Goal: Task Accomplishment & Management: Manage account settings

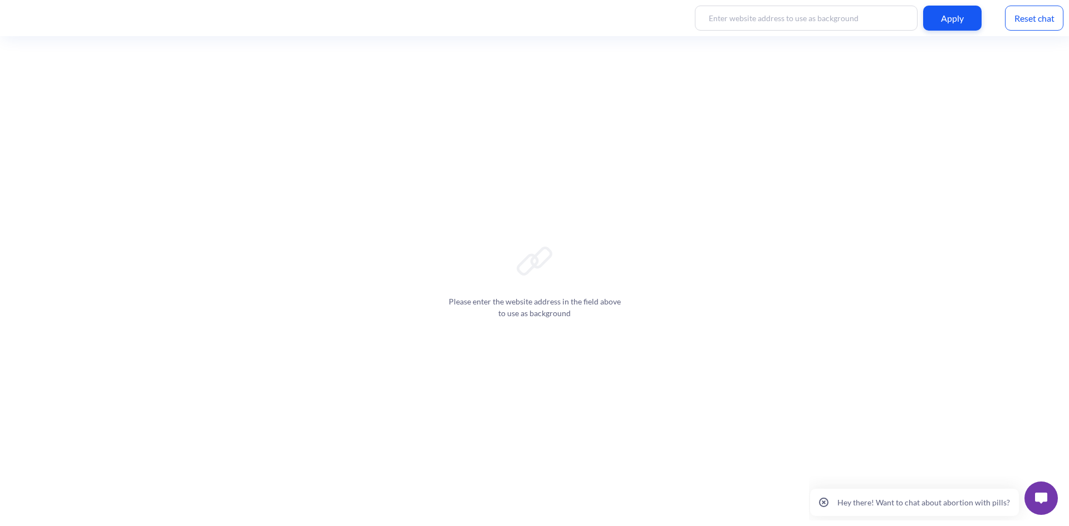
click at [488, 165] on div "Please enter the website address in the field above to use as background" at bounding box center [534, 281] width 1069 height 490
click at [919, 502] on p "Hey there! Want to chat about abortion with pills?" at bounding box center [924, 502] width 173 height 9
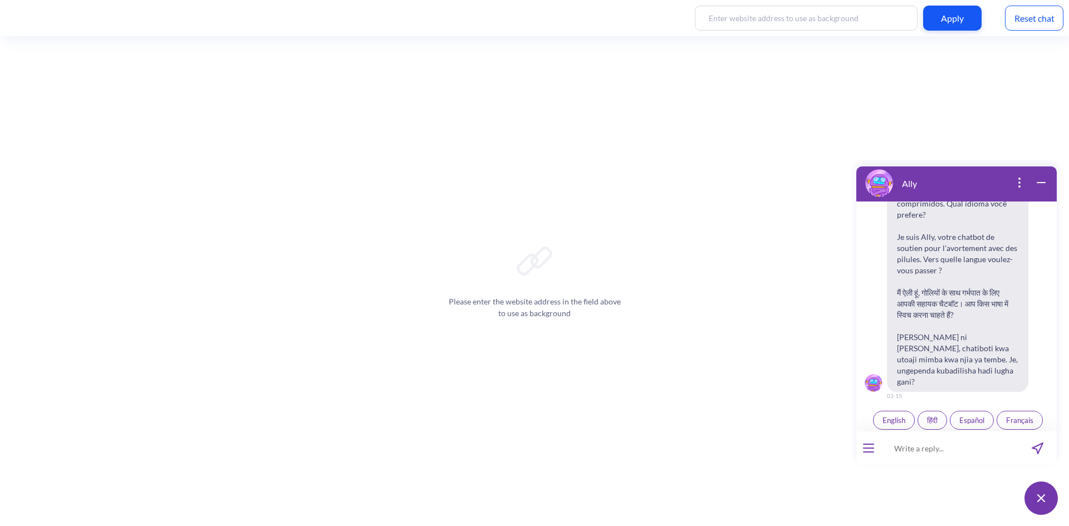
scroll to position [173, 0]
click at [869, 444] on icon "open menu" at bounding box center [869, 444] width 10 height 0
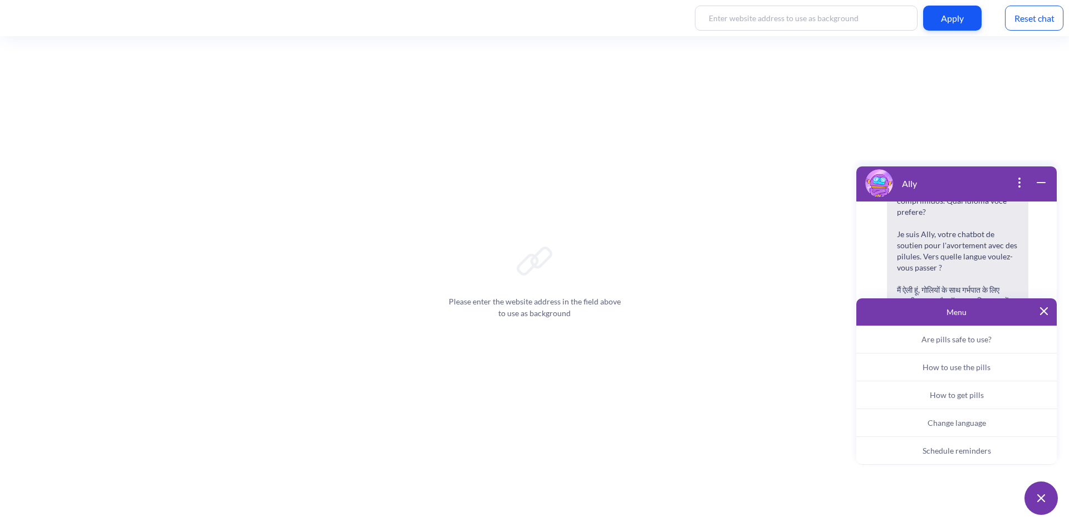
click at [1047, 314] on img at bounding box center [1044, 311] width 8 height 8
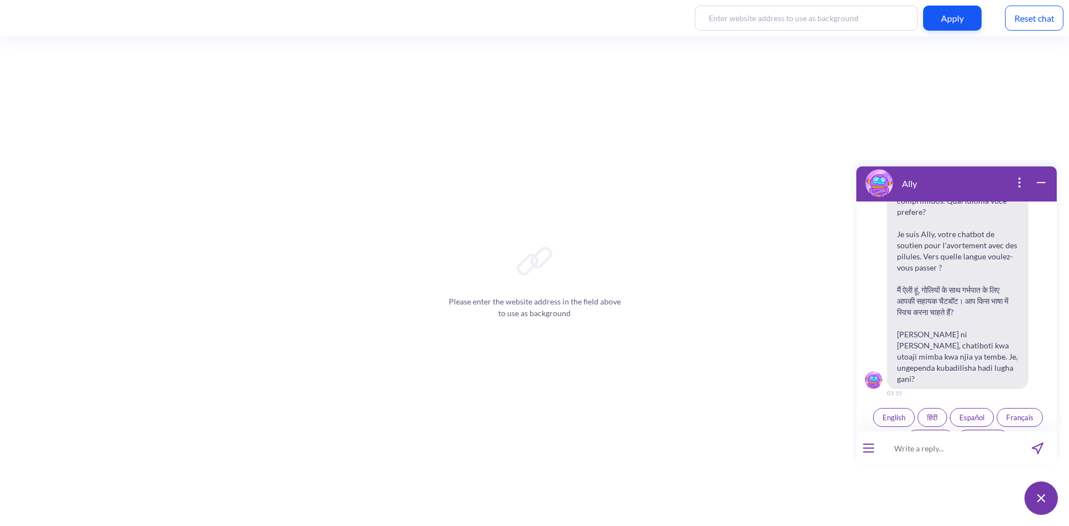
click at [872, 451] on button "open menu" at bounding box center [868, 448] width 11 height 9
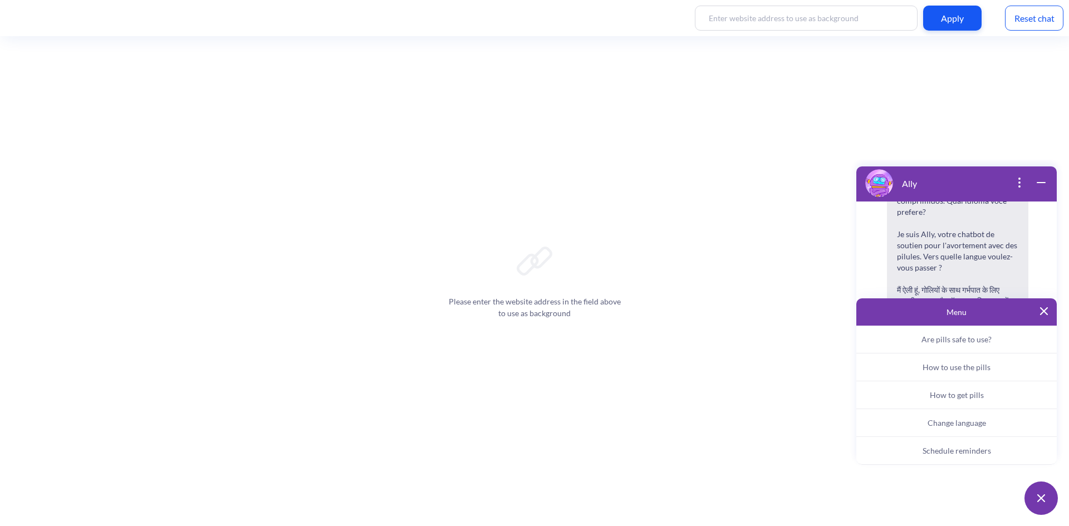
click at [1044, 312] on img at bounding box center [1044, 311] width 8 height 8
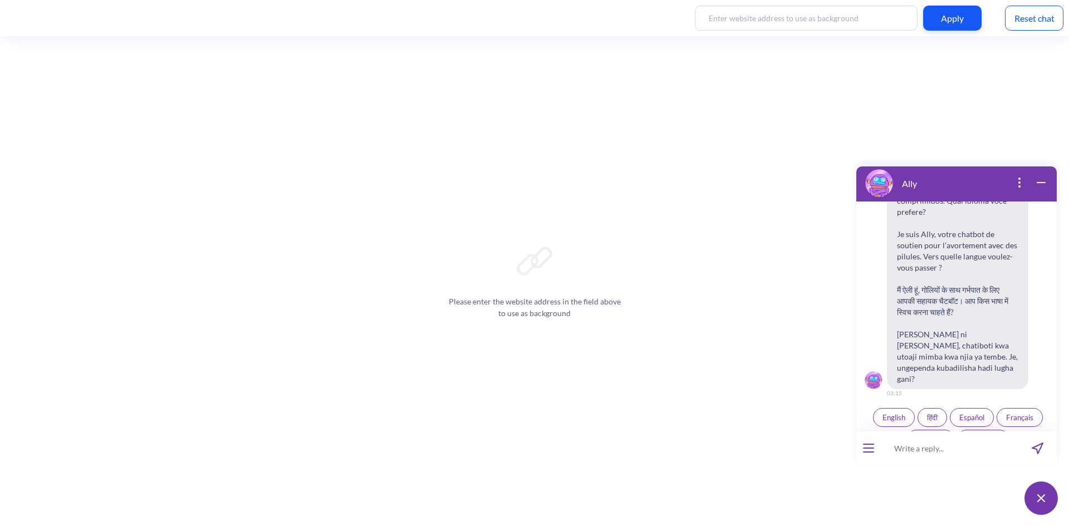
click at [869, 451] on button "open menu" at bounding box center [868, 448] width 11 height 9
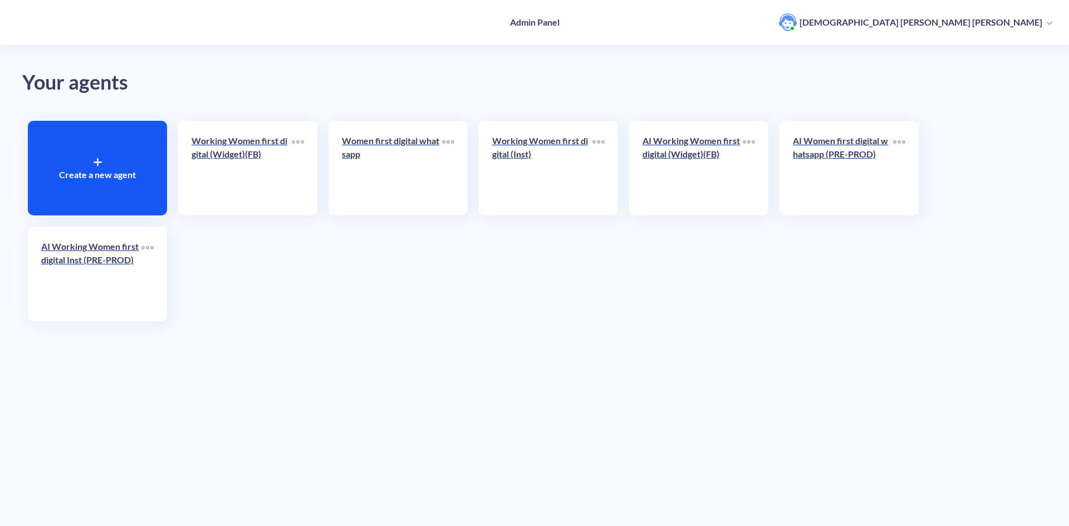
click at [645, 354] on div "Your agents Create a new agent Working Women first digital (Widget)(FB) Women f…" at bounding box center [534, 263] width 1069 height 526
click at [268, 174] on link "Working Women first digital (Widget)(FB)" at bounding box center [242, 168] width 100 height 68
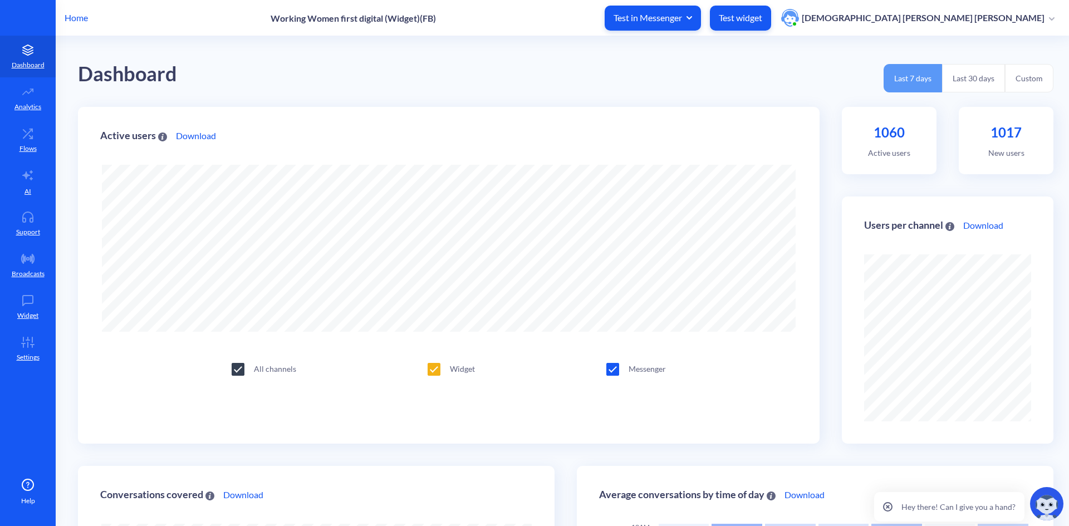
click at [77, 20] on p "Home" at bounding box center [76, 17] width 23 height 13
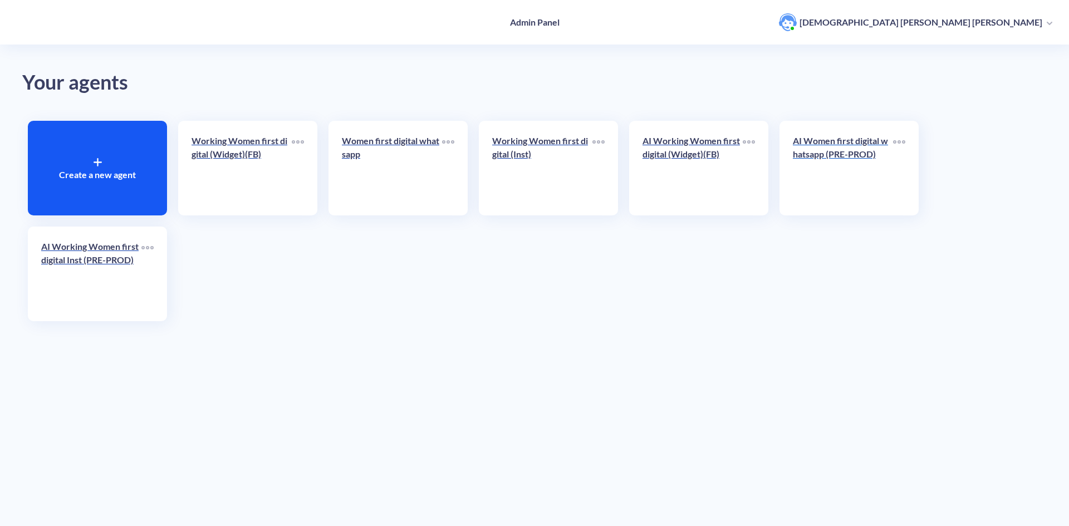
click at [833, 155] on p "AI Women first digital whatsapp (PRE-PROD)" at bounding box center [843, 147] width 100 height 27
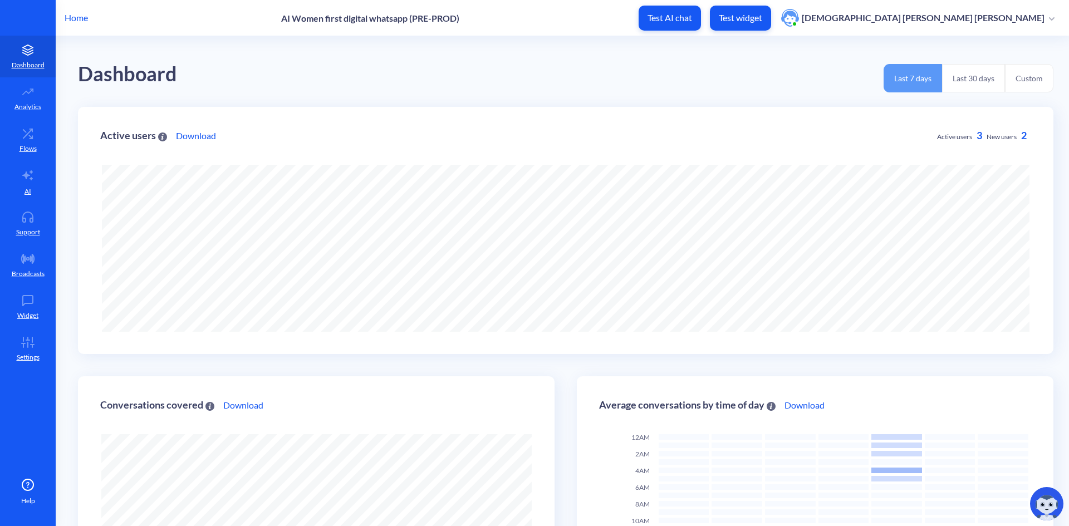
scroll to position [526, 1069]
click at [28, 184] on link "AI" at bounding box center [28, 182] width 56 height 42
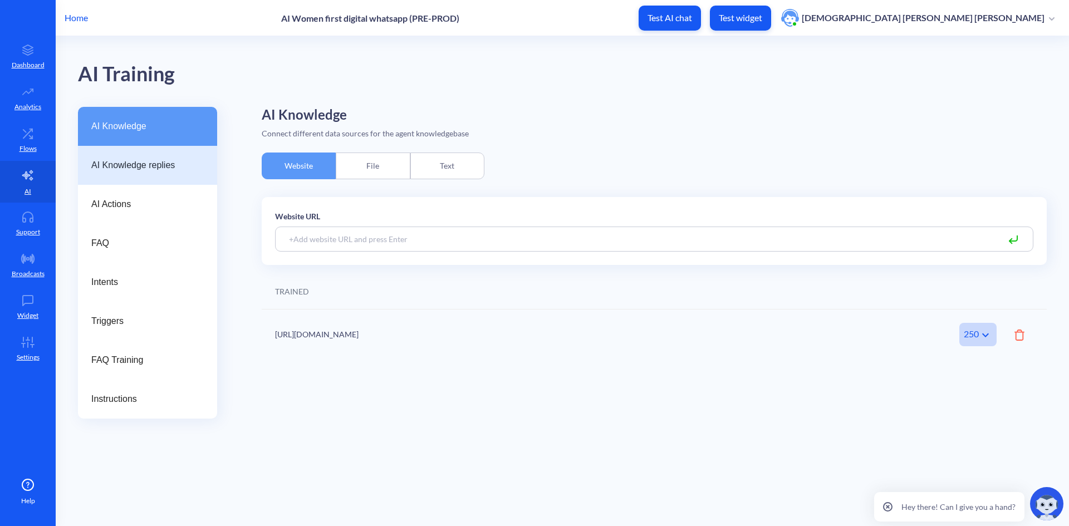
click at [115, 163] on span "AI Knowledge replies" at bounding box center [143, 165] width 104 height 13
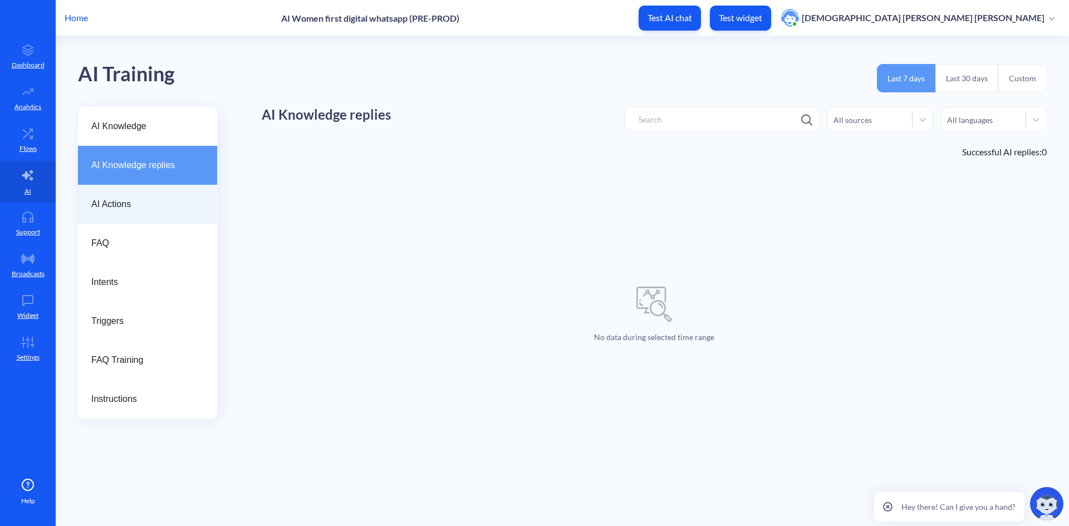
click at [109, 208] on span "AI Actions" at bounding box center [143, 204] width 104 height 13
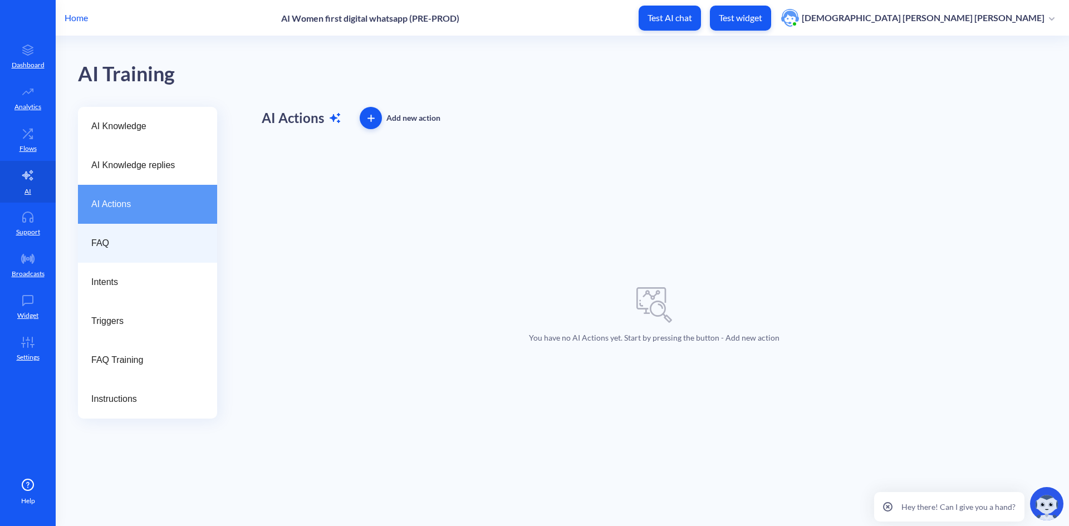
click at [109, 244] on span "FAQ" at bounding box center [143, 243] width 104 height 13
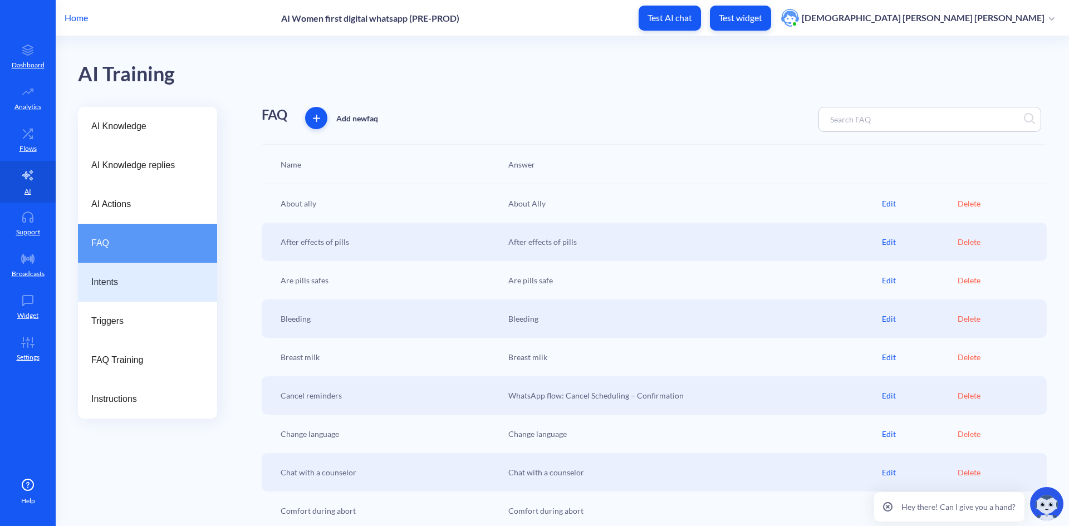
click at [116, 287] on span "Intents" at bounding box center [143, 282] width 104 height 13
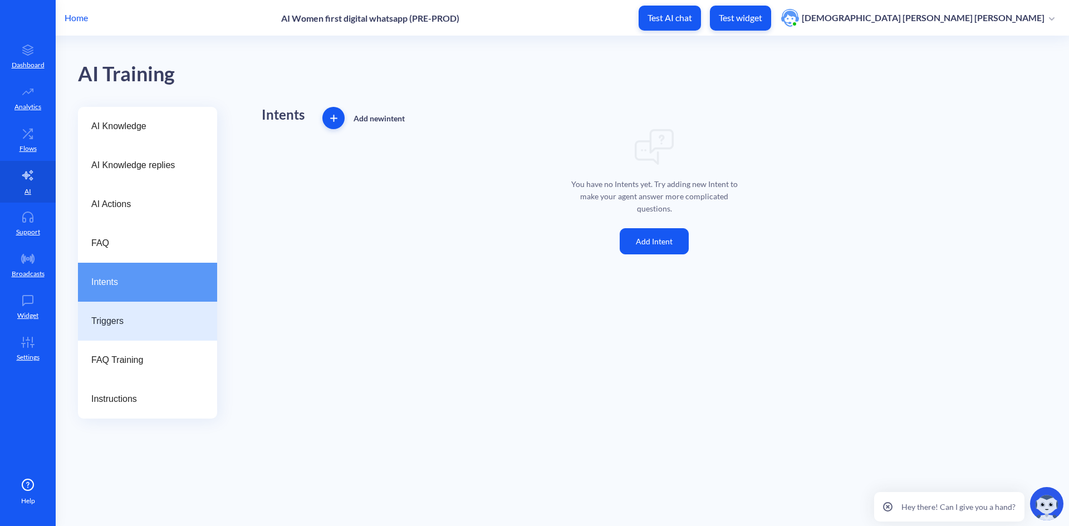
click at [116, 324] on span "Triggers" at bounding box center [143, 321] width 104 height 13
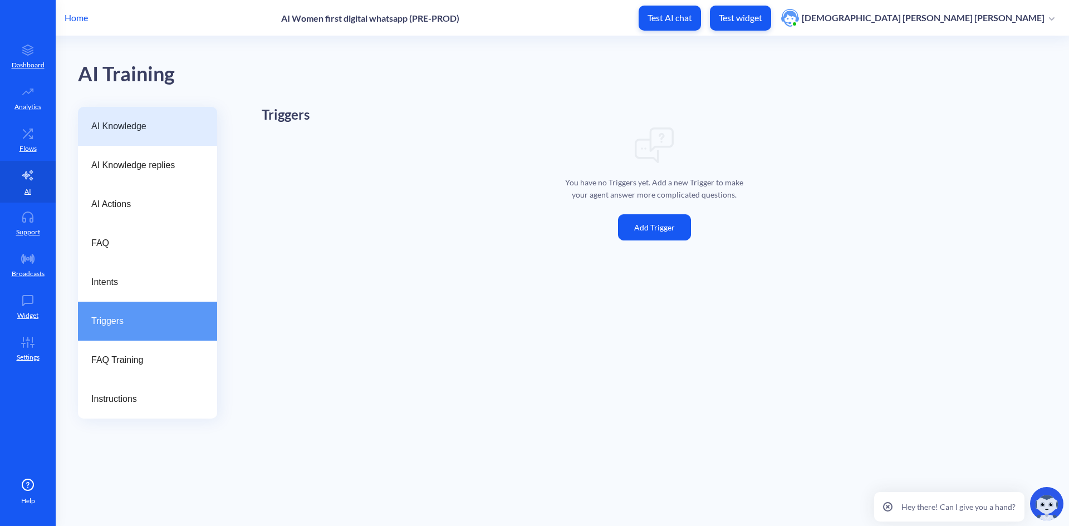
click at [135, 121] on span "AI Knowledge" at bounding box center [143, 126] width 104 height 13
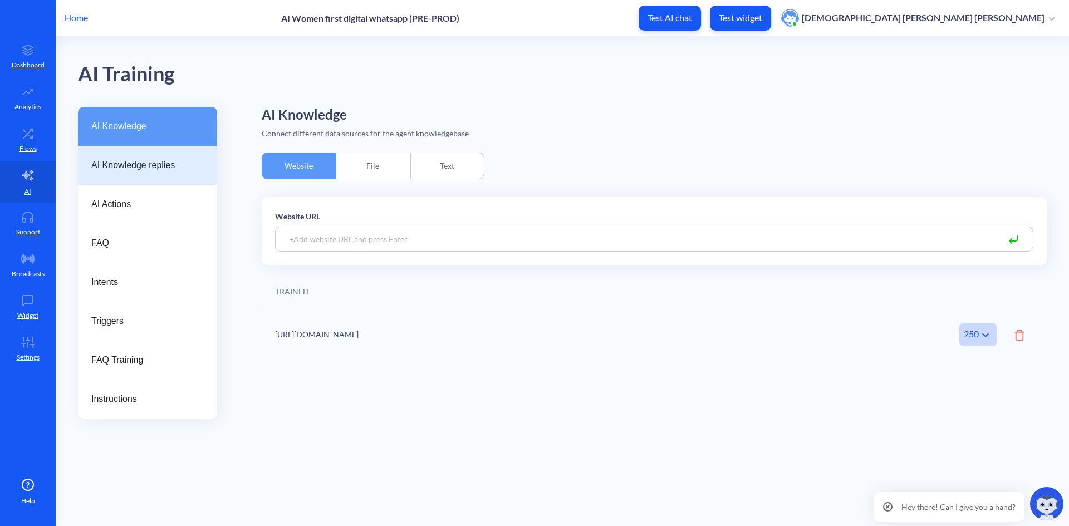
click at [139, 167] on span "AI Knowledge replies" at bounding box center [143, 165] width 104 height 13
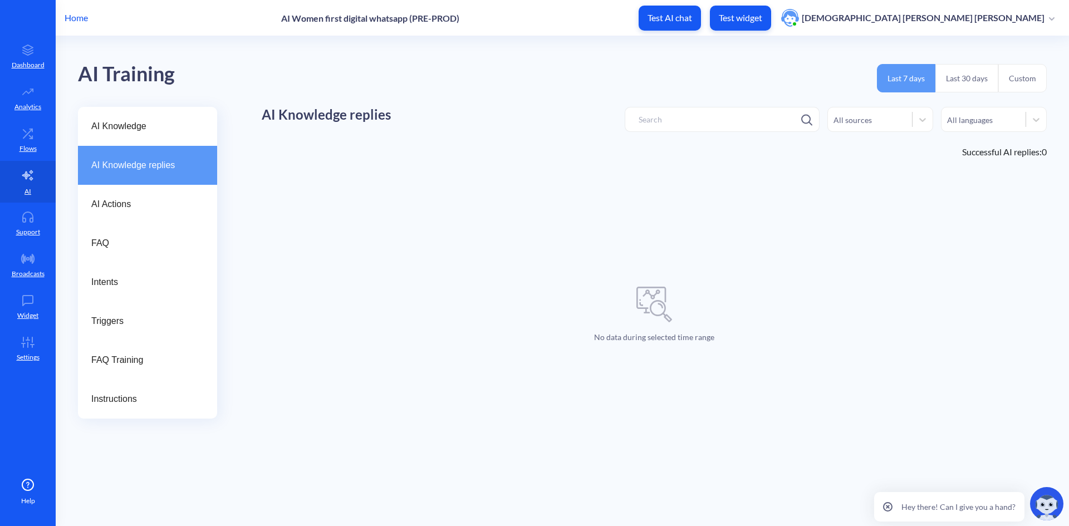
click at [71, 15] on p "Home" at bounding box center [76, 17] width 23 height 13
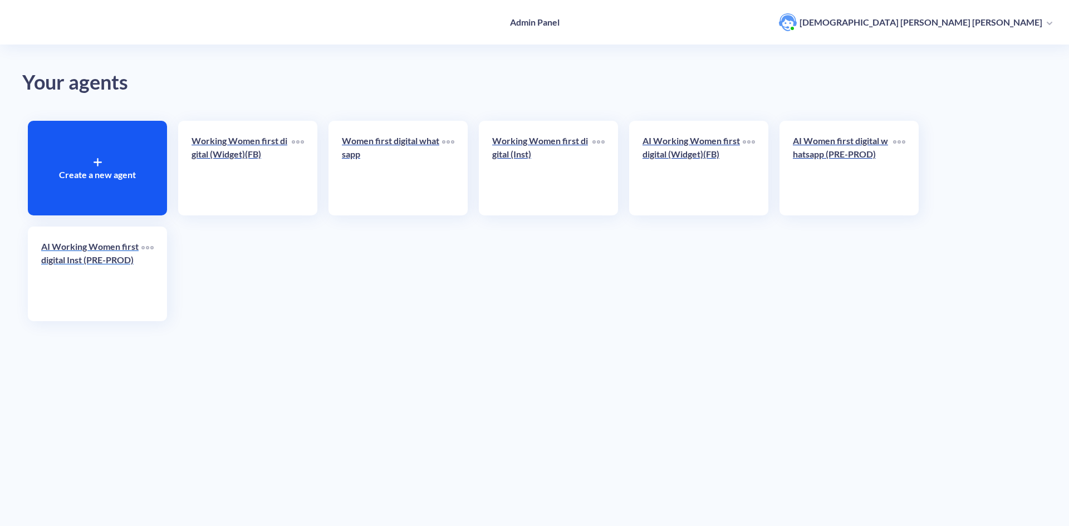
click at [109, 256] on p "AI Working Women first digital Inst (PRE-PROD)" at bounding box center [91, 253] width 100 height 27
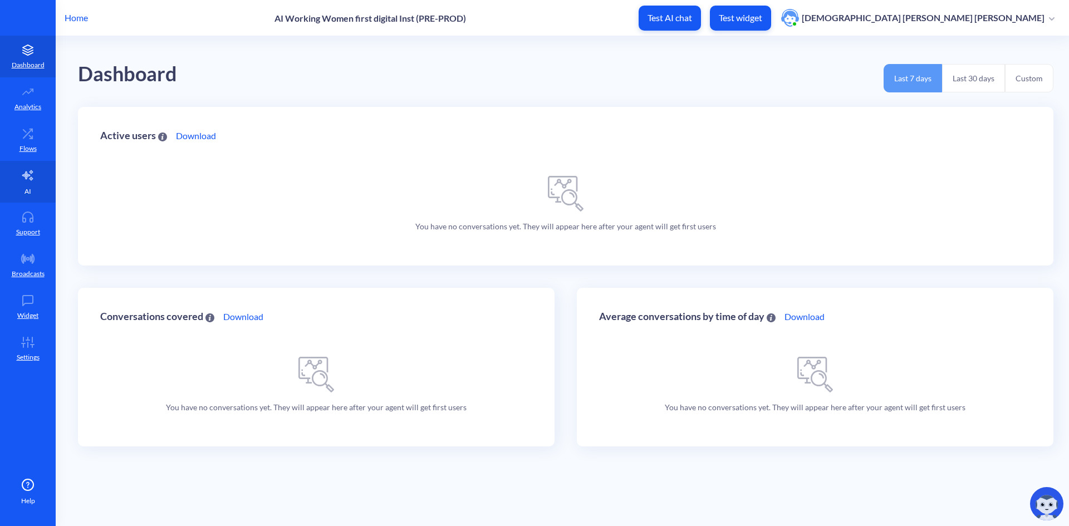
click at [27, 181] on icon at bounding box center [27, 175] width 13 height 13
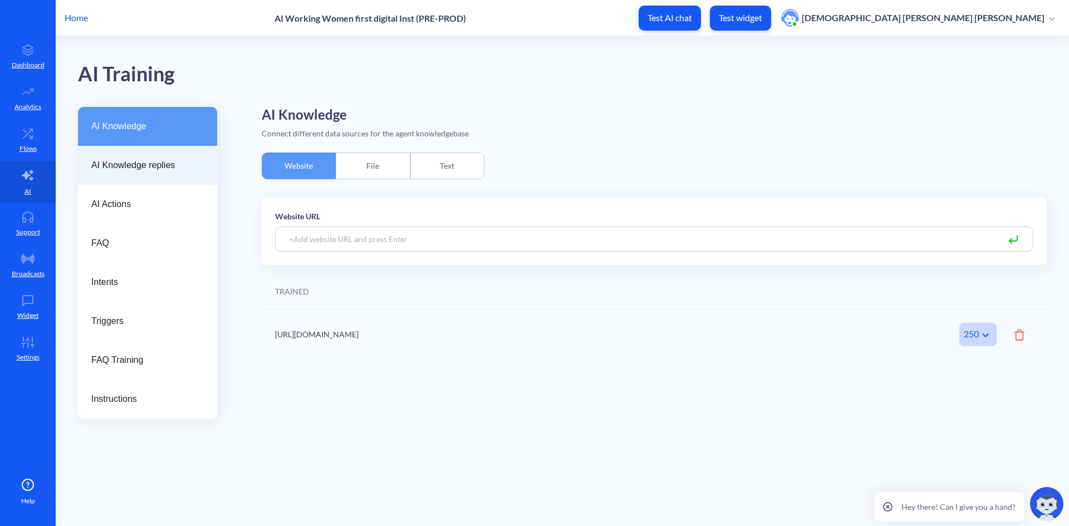
click at [141, 172] on span "AI Knowledge replies" at bounding box center [143, 165] width 104 height 13
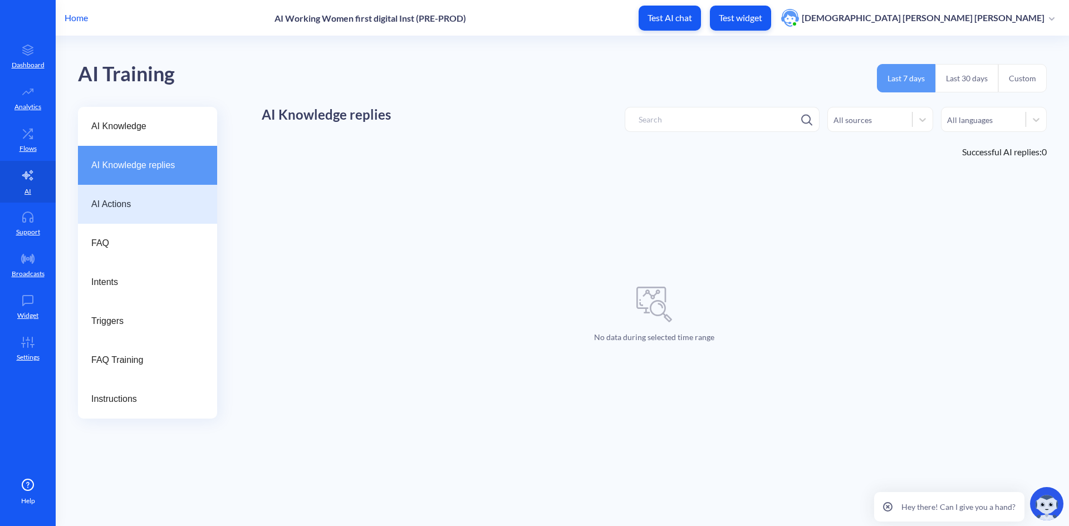
click at [132, 200] on span "AI Actions" at bounding box center [143, 204] width 104 height 13
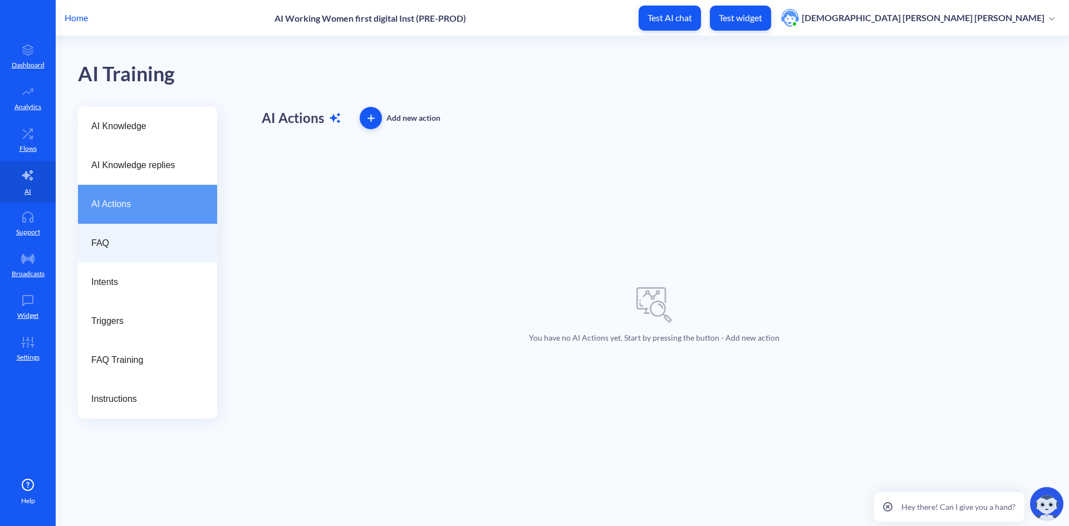
click at [123, 249] on span "FAQ" at bounding box center [143, 243] width 104 height 13
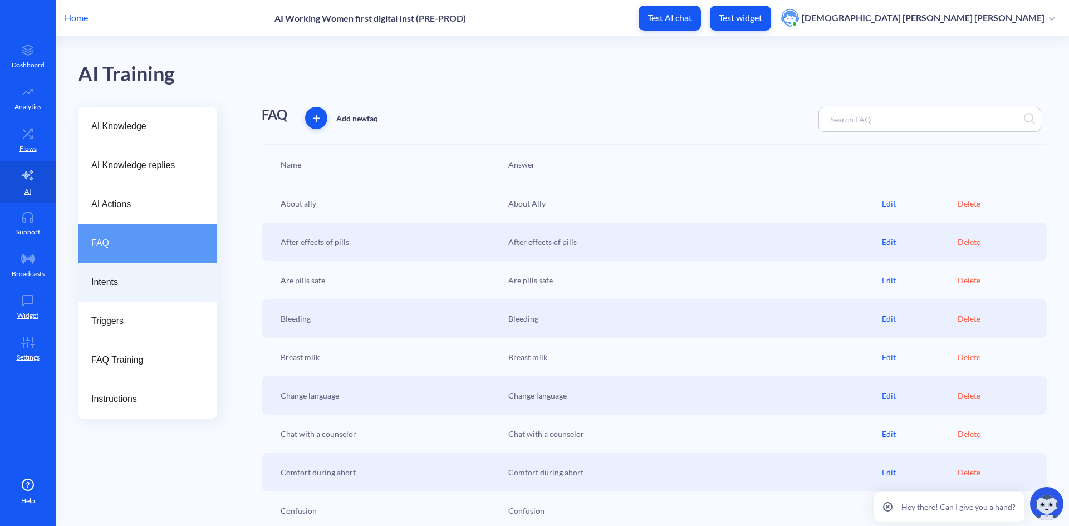
click at [124, 284] on span "Intents" at bounding box center [143, 282] width 104 height 13
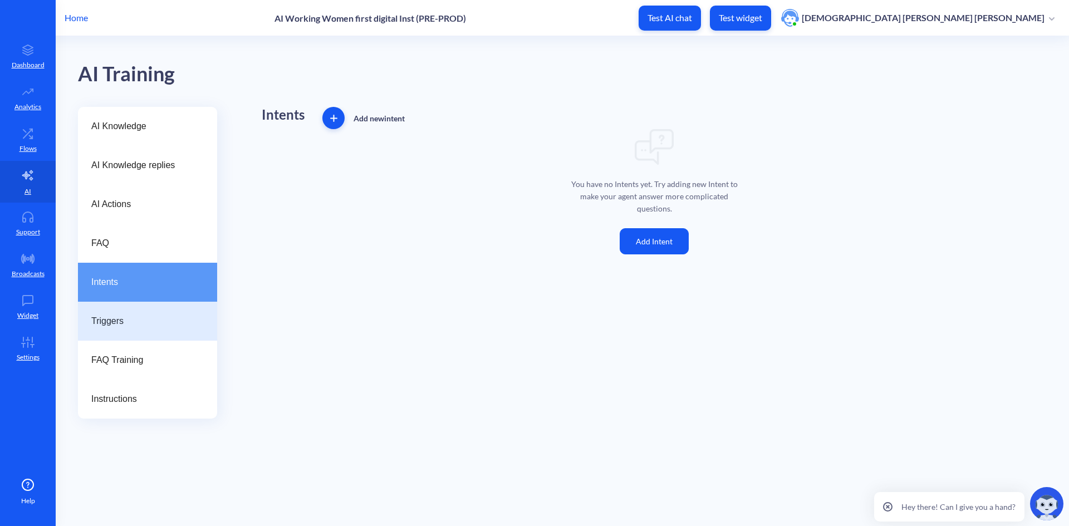
click at [128, 324] on span "Triggers" at bounding box center [143, 321] width 104 height 13
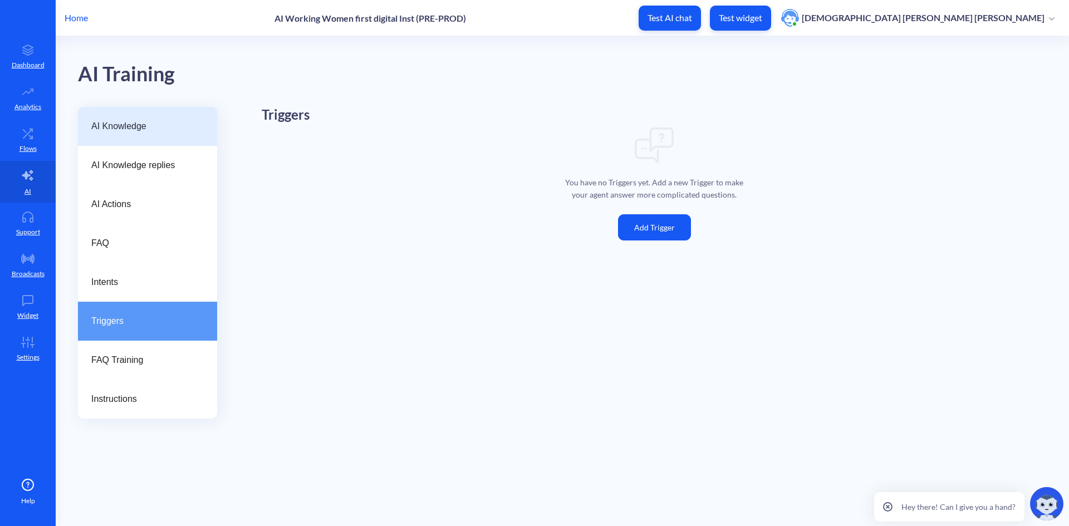
click at [145, 120] on span "AI Knowledge" at bounding box center [143, 126] width 104 height 13
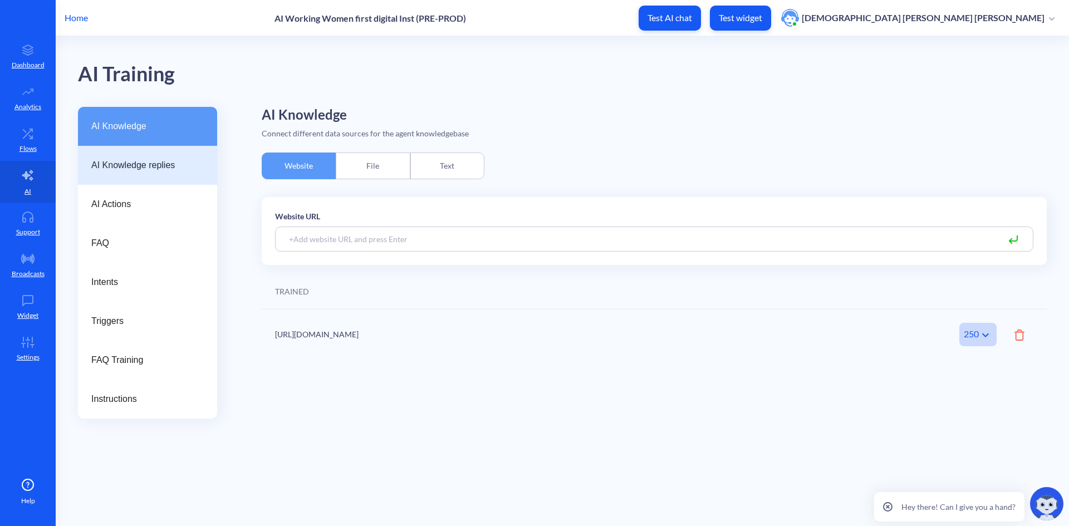
click at [131, 158] on div "AI Knowledge replies" at bounding box center [147, 165] width 139 height 39
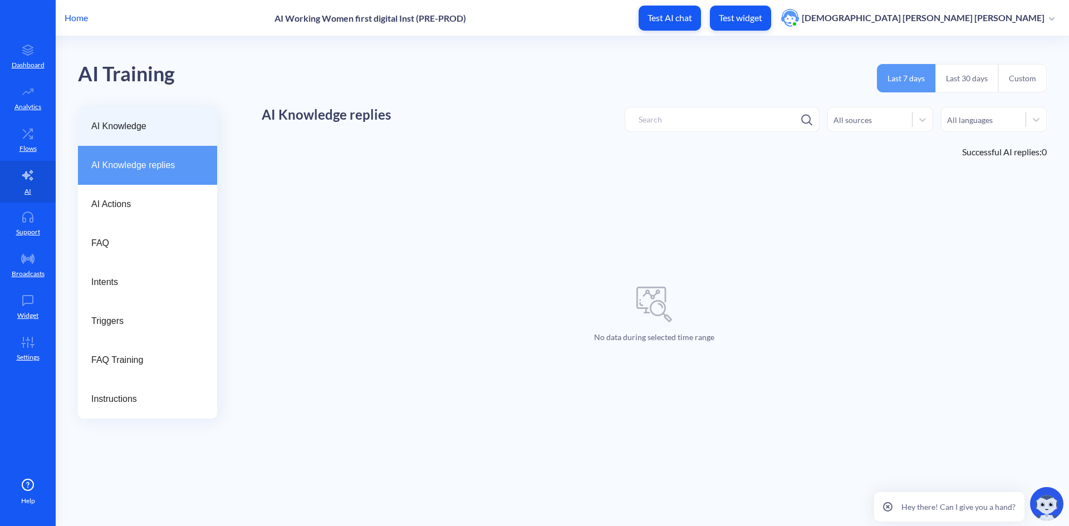
click at [127, 124] on span "AI Knowledge" at bounding box center [143, 126] width 104 height 13
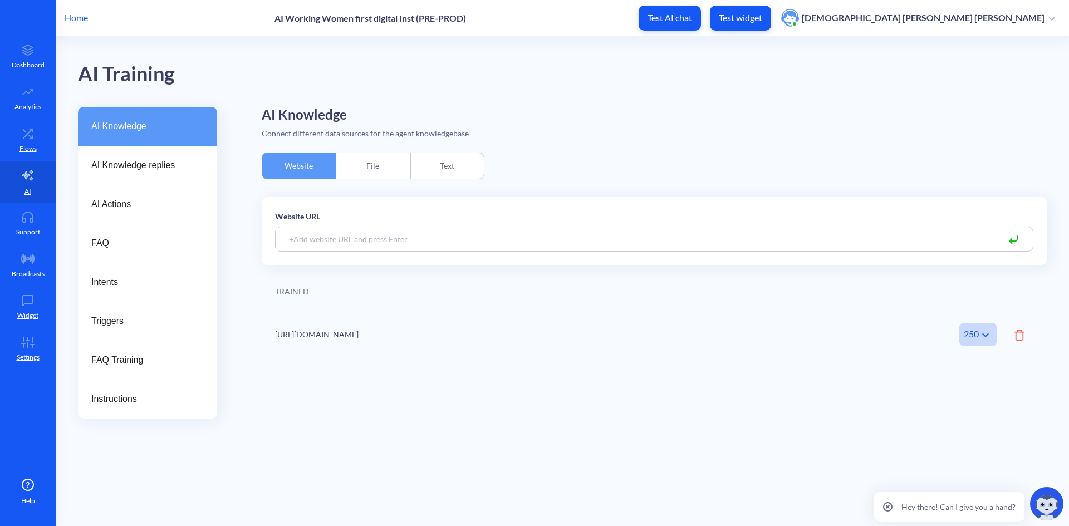
click at [371, 167] on div "File" at bounding box center [373, 166] width 74 height 27
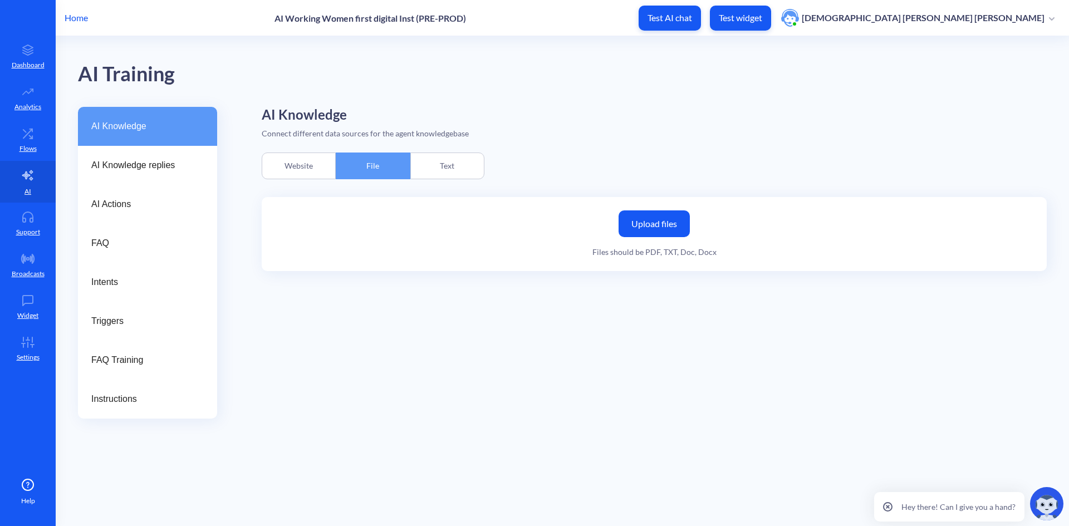
click at [448, 167] on div "Text" at bounding box center [447, 166] width 74 height 27
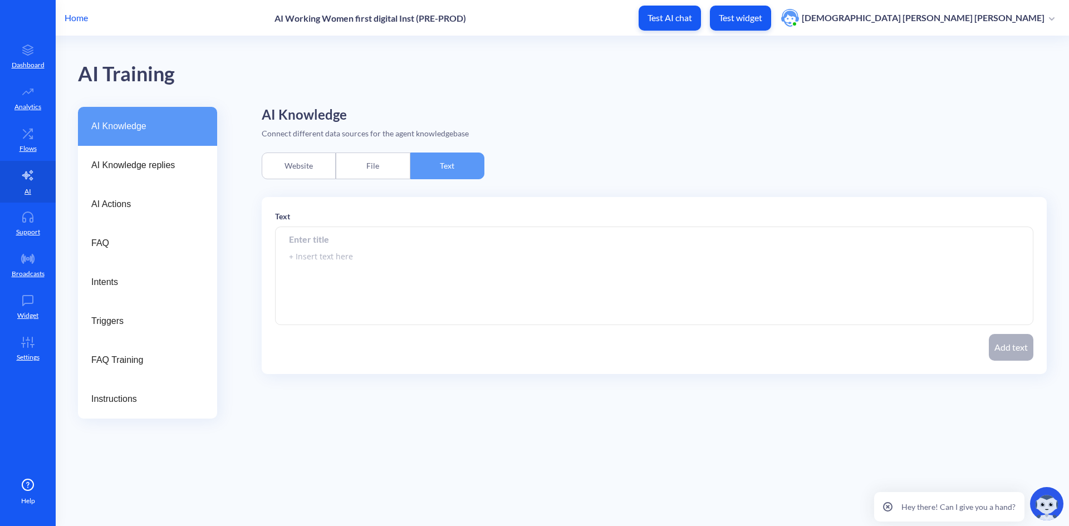
click at [281, 169] on div "Website" at bounding box center [299, 166] width 74 height 27
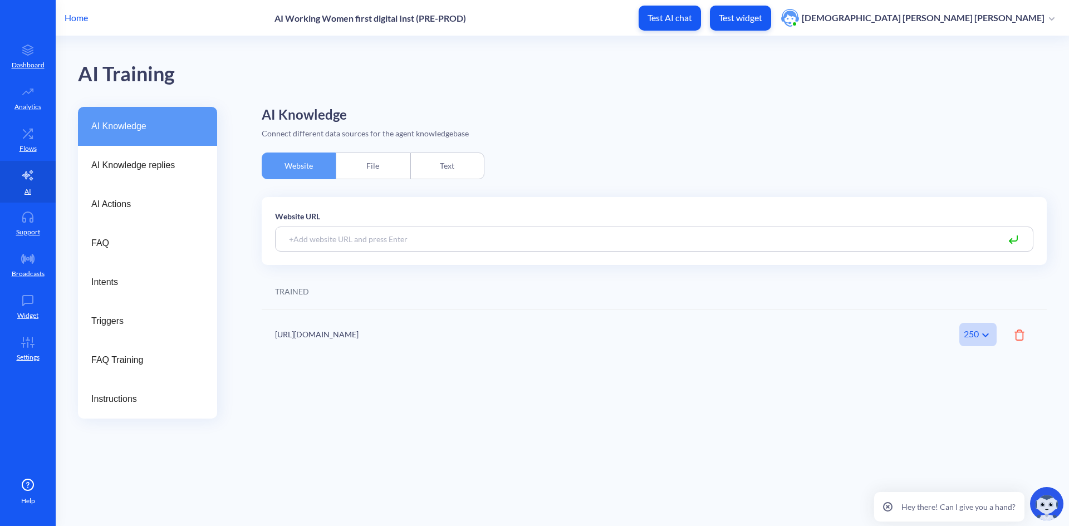
click at [77, 17] on p "Home" at bounding box center [76, 17] width 23 height 13
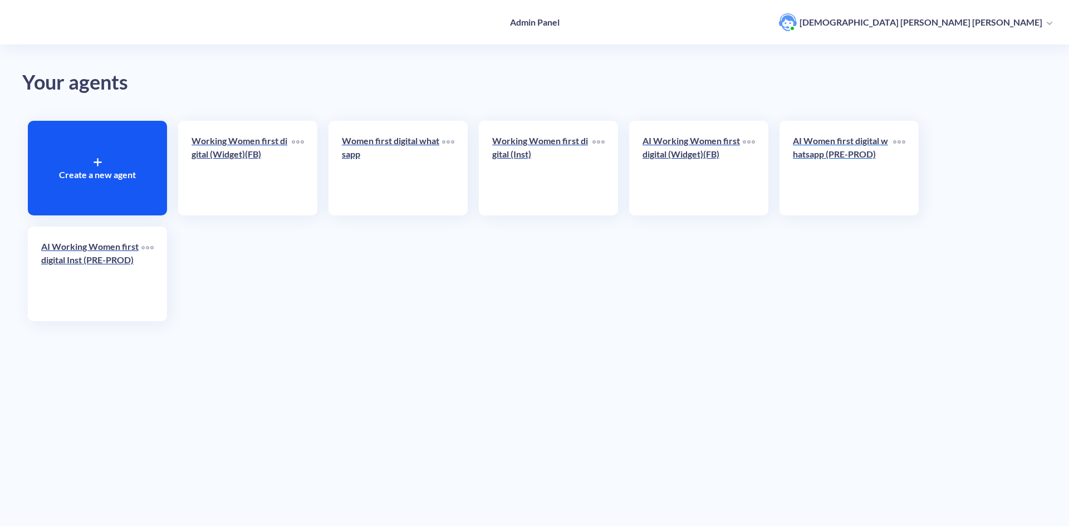
click at [805, 149] on p "AI Women first digital whatsapp (PRE-PROD)" at bounding box center [843, 147] width 100 height 27
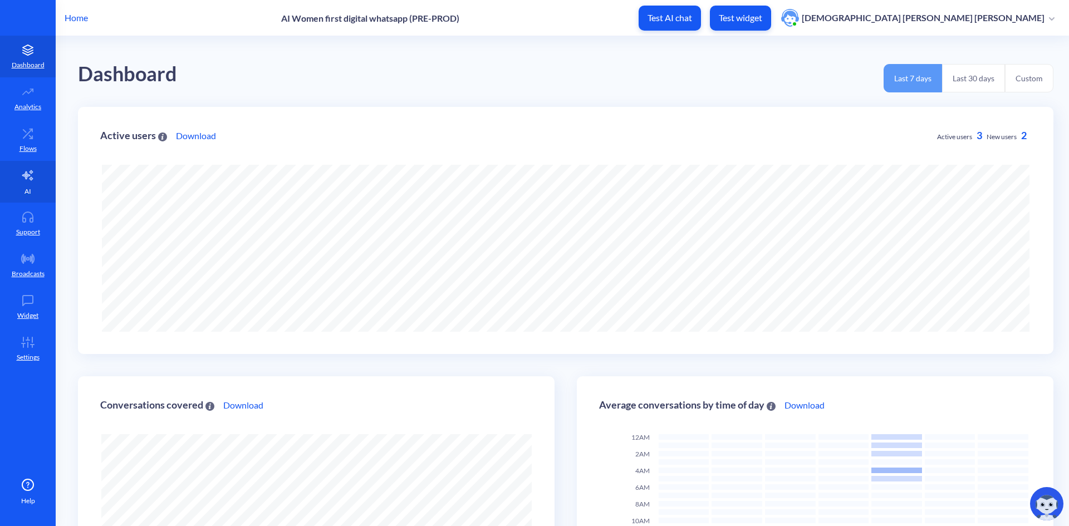
click at [27, 182] on icon at bounding box center [27, 175] width 13 height 13
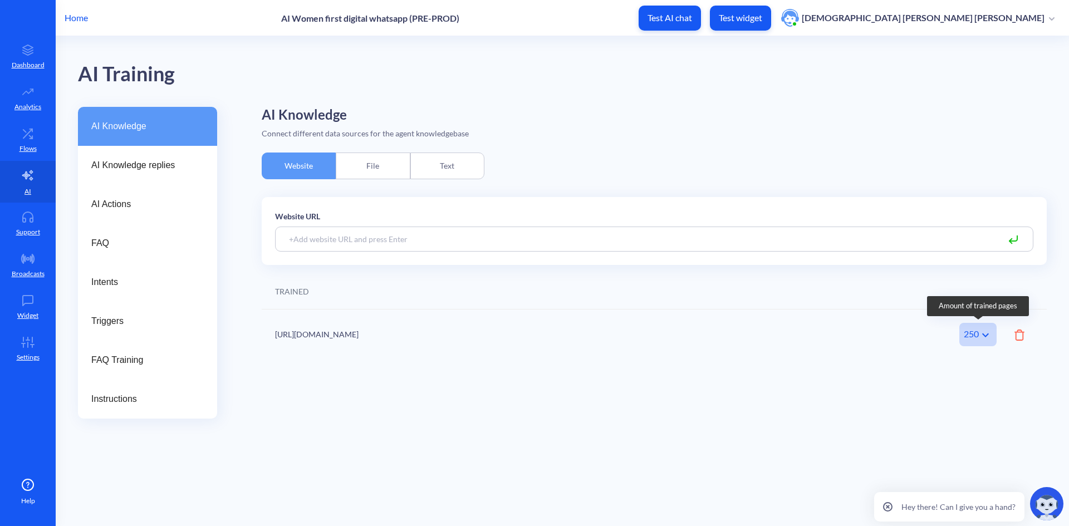
click at [985, 329] on icon at bounding box center [985, 335] width 13 height 13
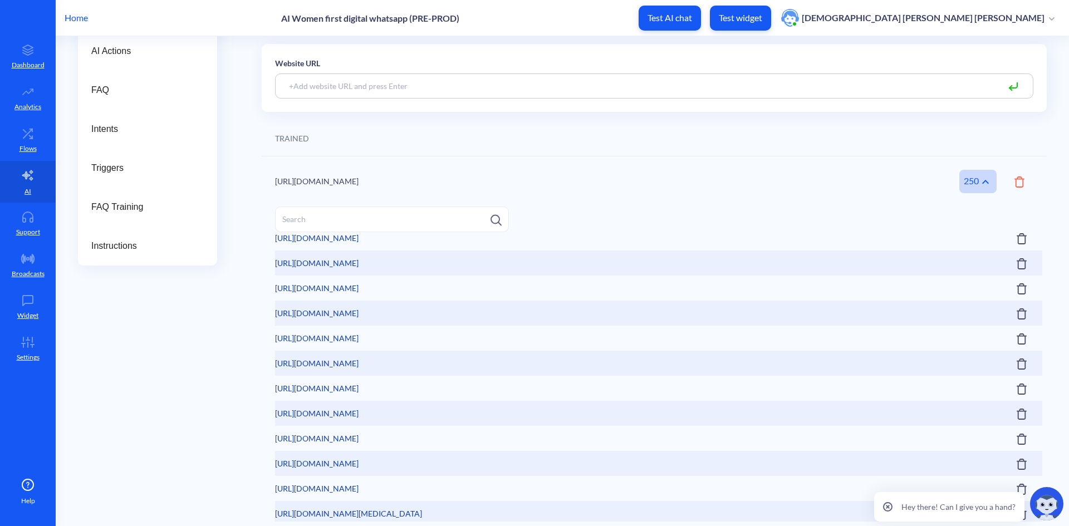
scroll to position [557, 0]
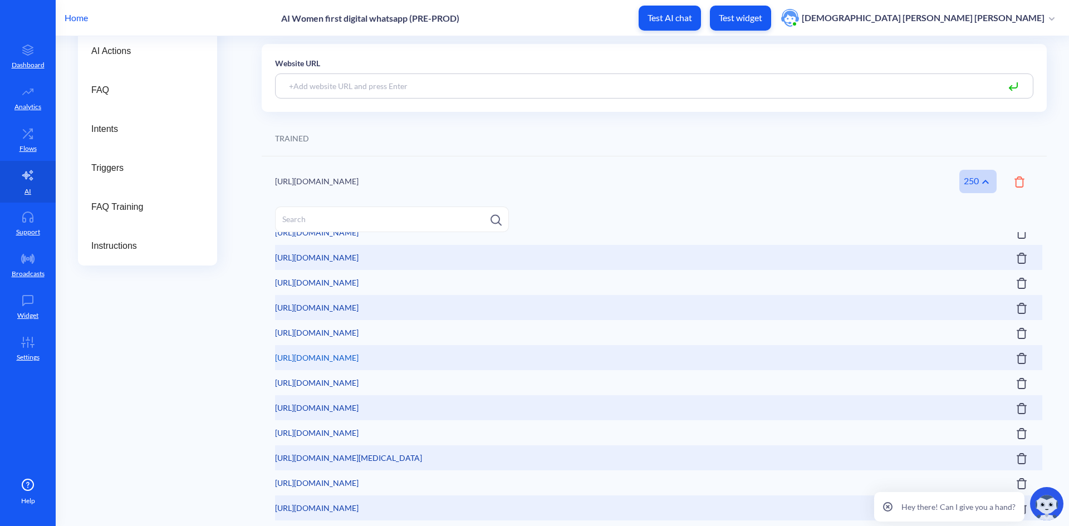
click at [359, 356] on link "[URL][DOMAIN_NAME]" at bounding box center [317, 357] width 84 height 25
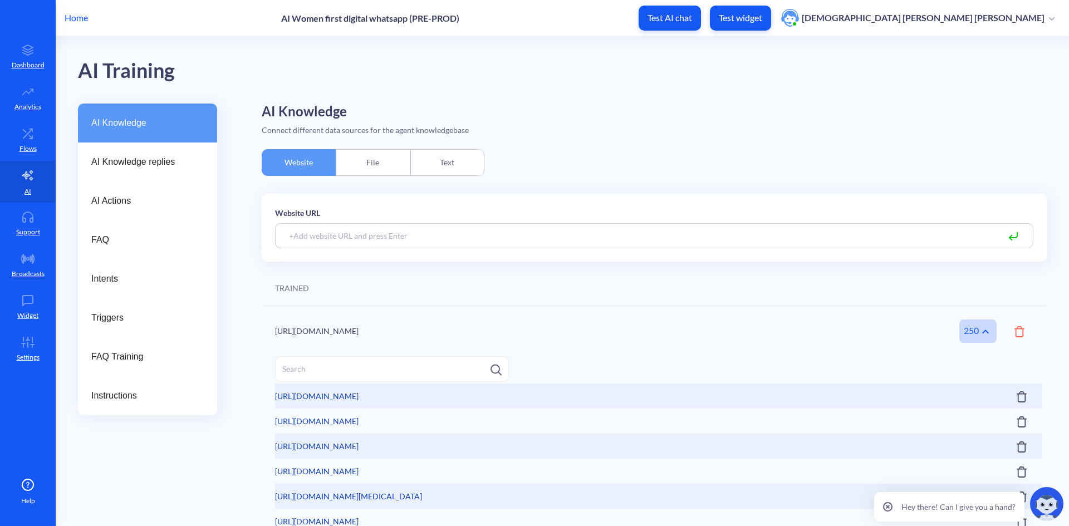
scroll to position [0, 0]
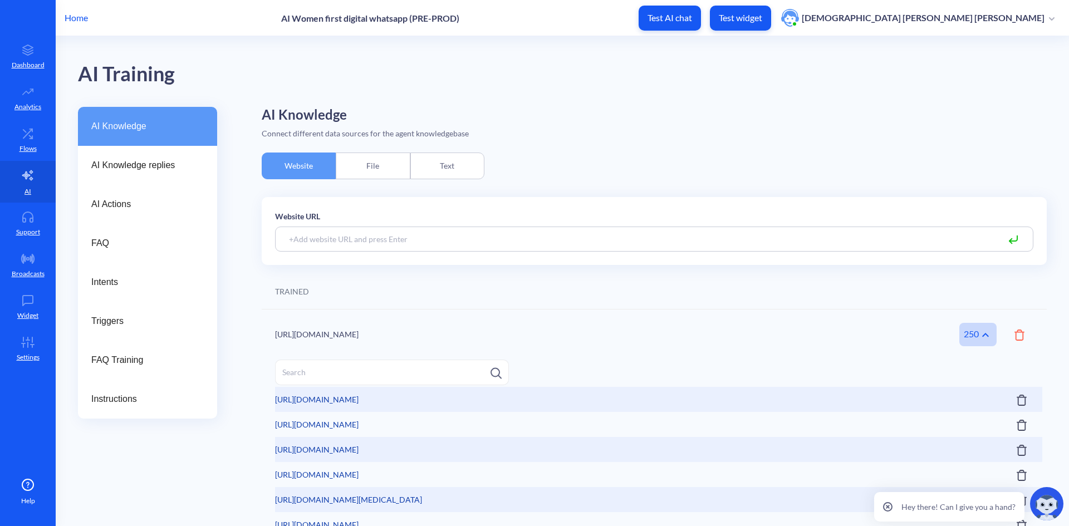
click at [374, 160] on div "File" at bounding box center [373, 166] width 74 height 27
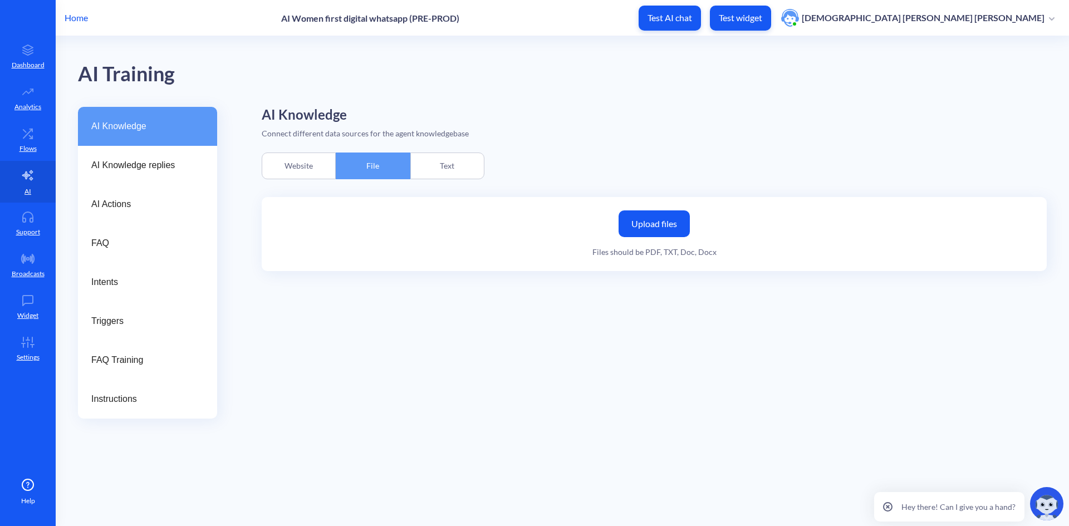
click at [442, 160] on div "Text" at bounding box center [447, 166] width 74 height 27
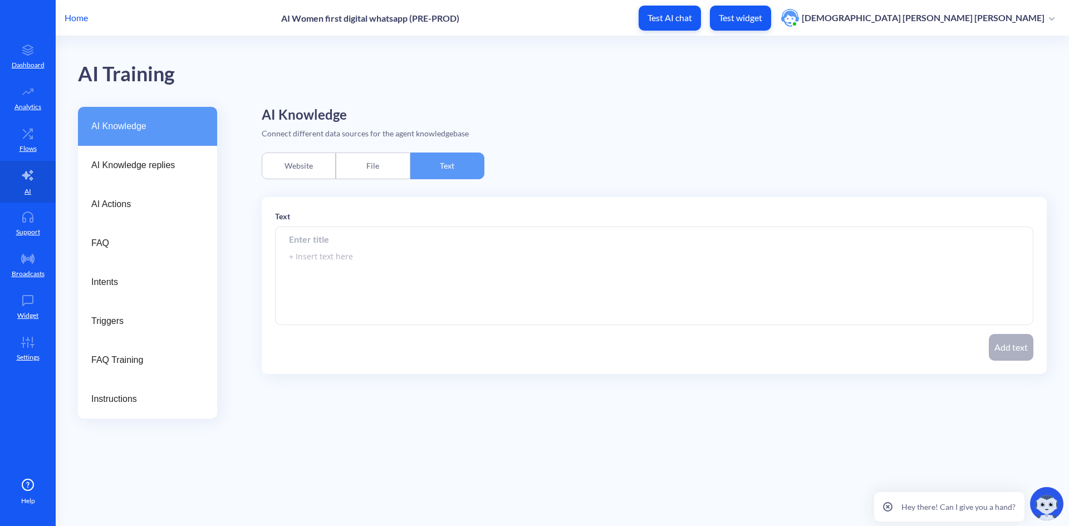
click at [304, 166] on div "Website" at bounding box center [299, 166] width 74 height 27
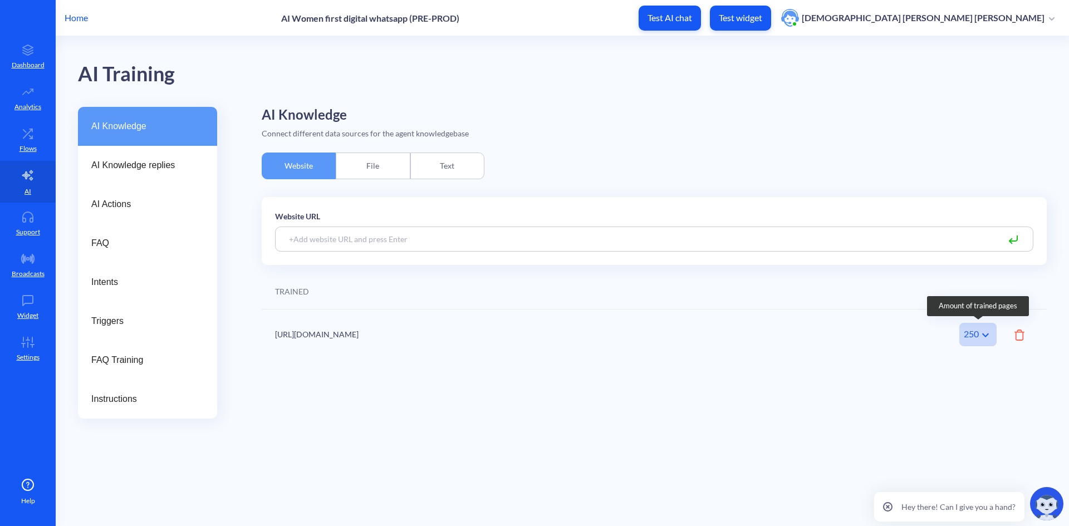
click at [981, 330] on icon at bounding box center [985, 335] width 13 height 13
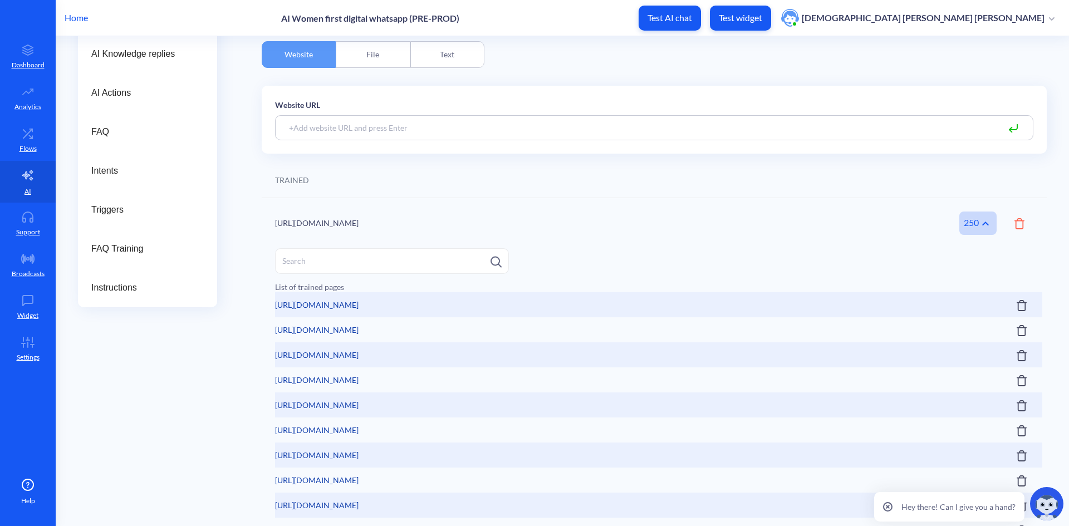
click at [357, 129] on input at bounding box center [654, 127] width 759 height 25
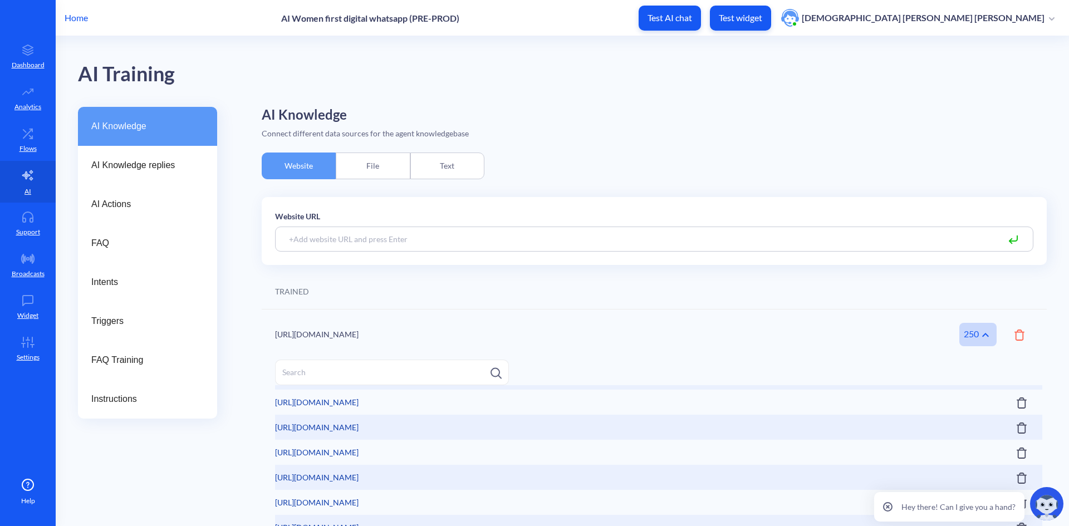
click at [363, 170] on div "File" at bounding box center [373, 166] width 74 height 27
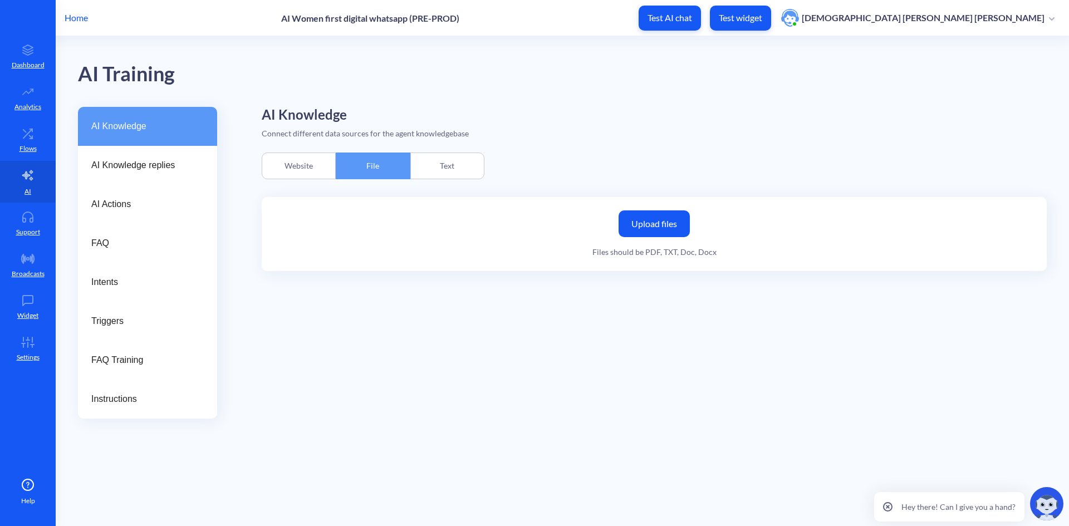
click at [450, 158] on div "Text" at bounding box center [447, 166] width 74 height 27
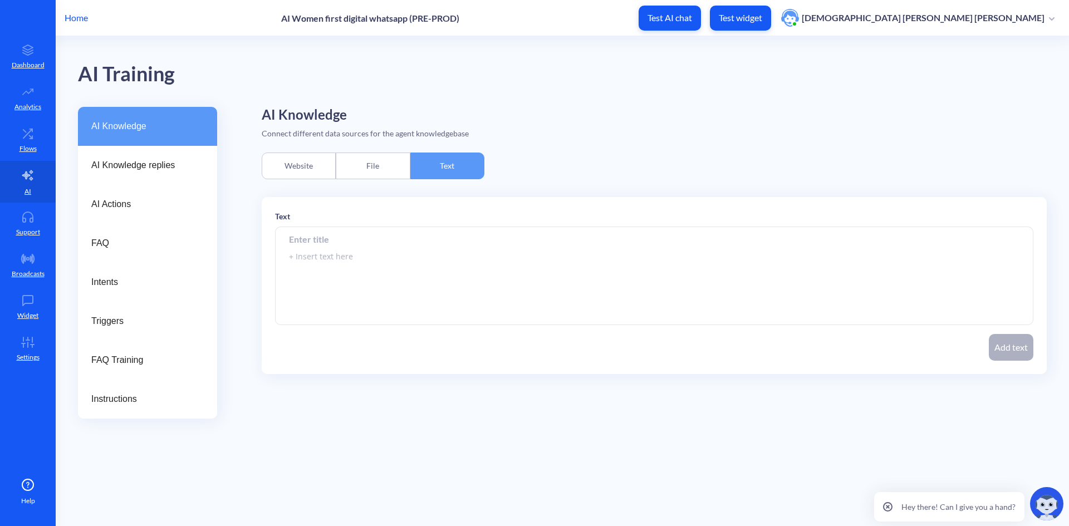
click at [447, 276] on textarea at bounding box center [654, 276] width 759 height 98
click at [292, 165] on div "Website" at bounding box center [299, 166] width 74 height 27
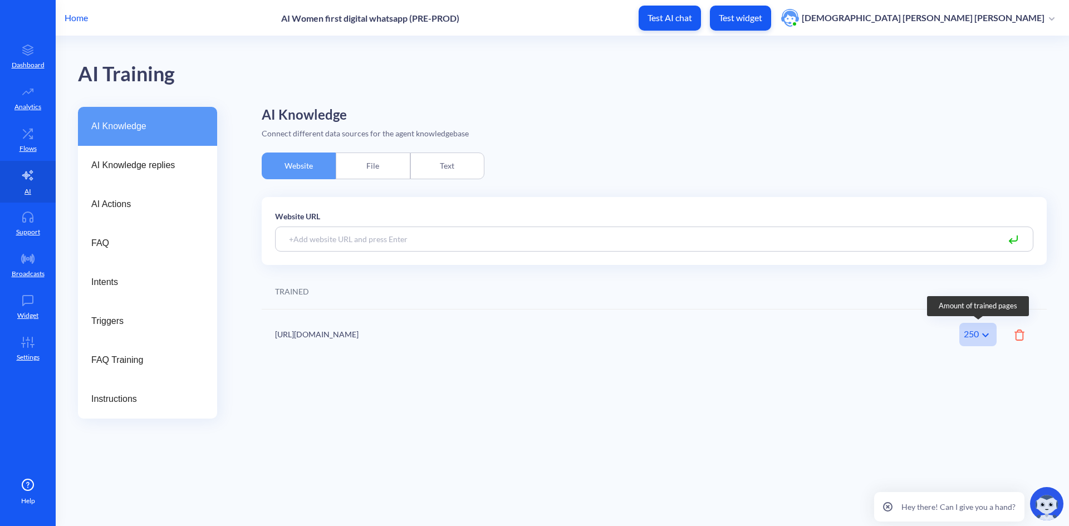
click at [978, 334] on div "250" at bounding box center [978, 334] width 37 height 23
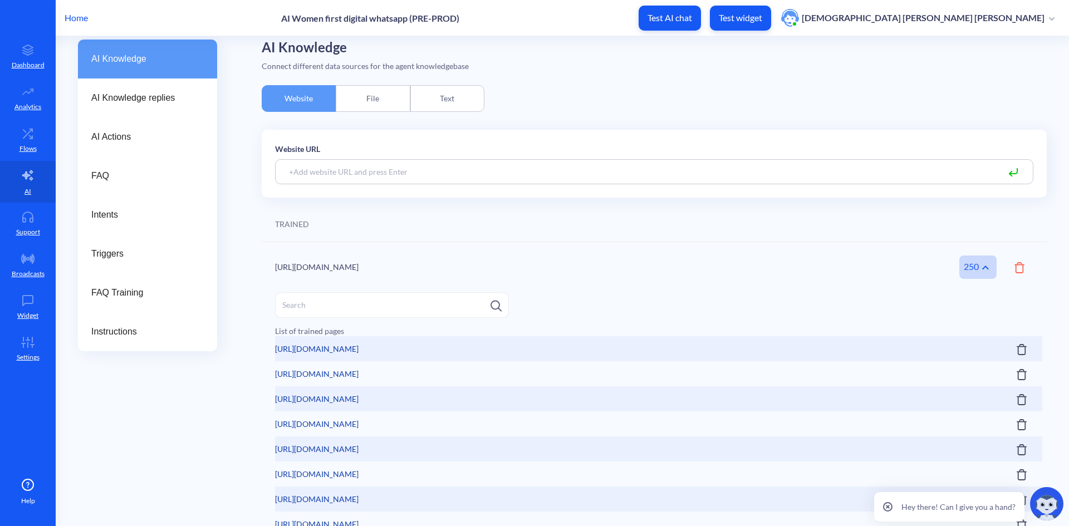
scroll to position [42, 0]
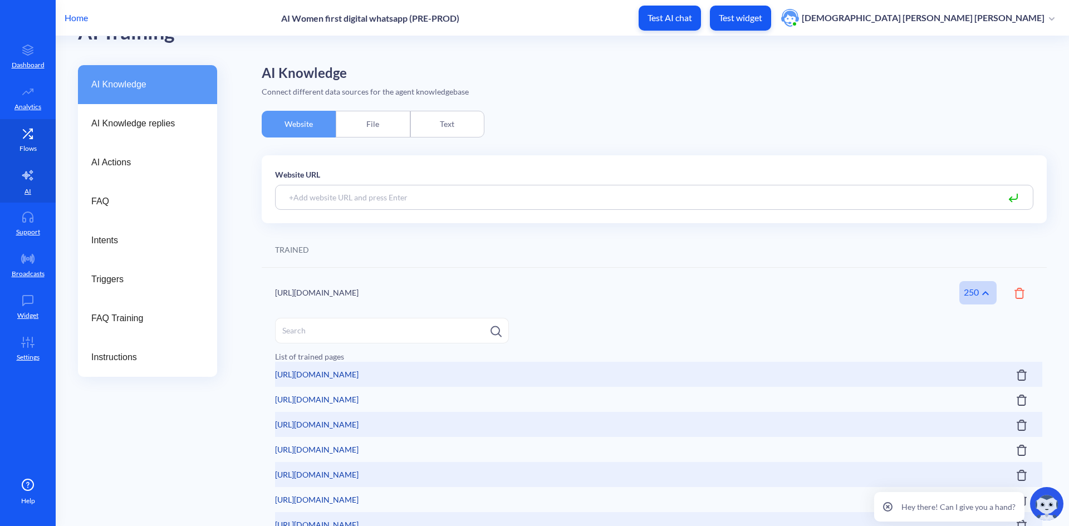
click at [32, 138] on icon at bounding box center [30, 136] width 3 height 3
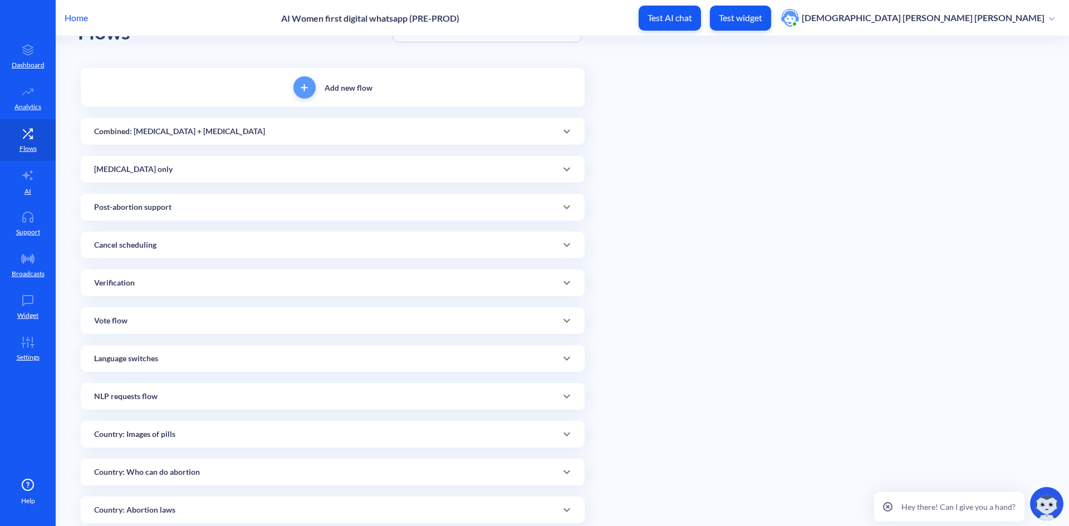
click at [315, 131] on div "Combined: [MEDICAL_DATA] + [MEDICAL_DATA]" at bounding box center [332, 132] width 477 height 12
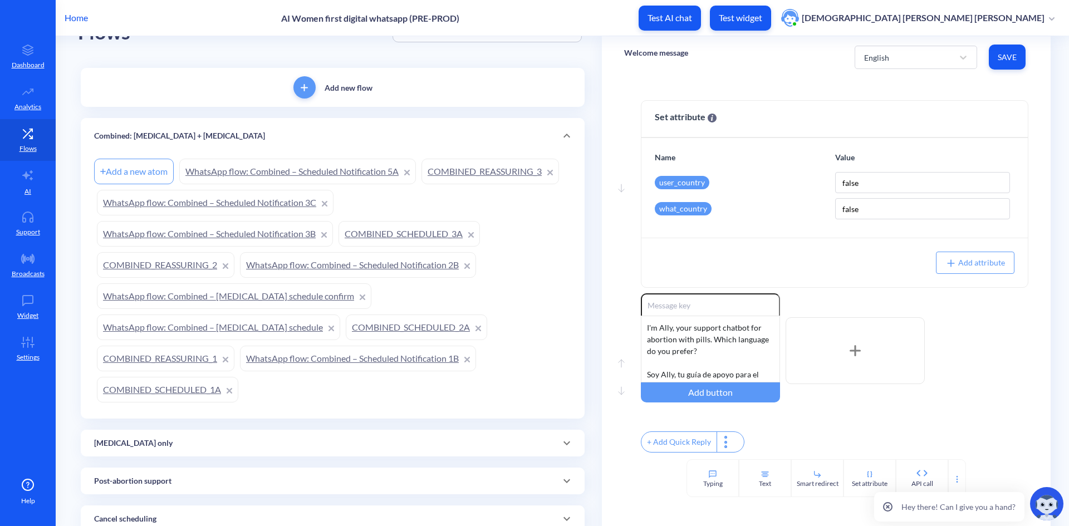
click at [258, 204] on link "WhatsApp flow: Combined – Scheduled Notification 3C" at bounding box center [215, 203] width 237 height 26
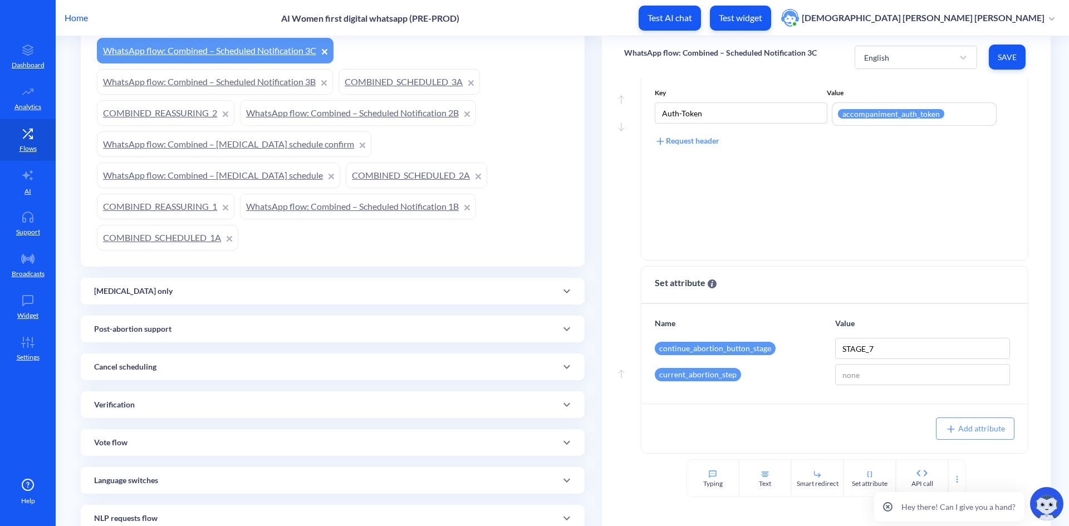
scroll to position [209, 0]
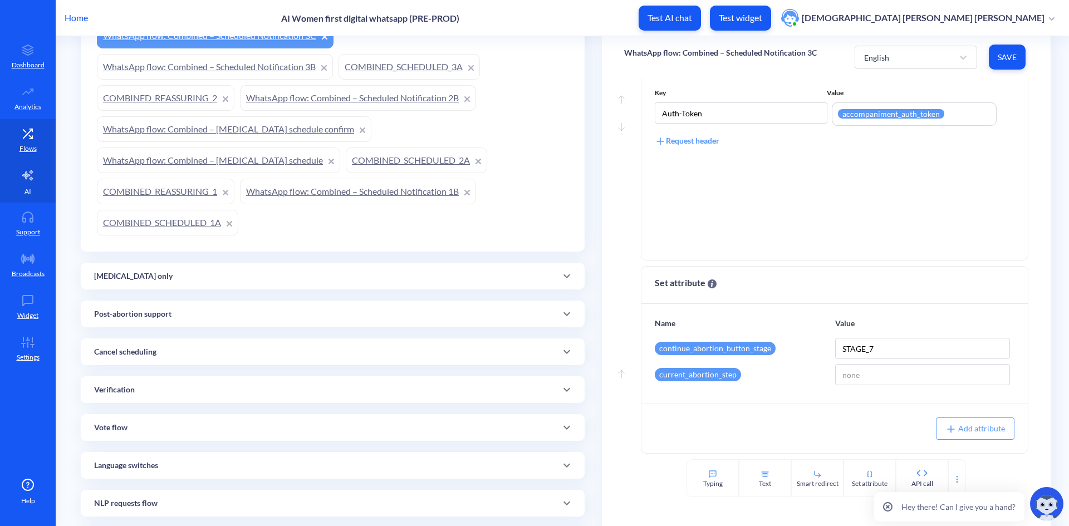
click at [26, 181] on icon at bounding box center [27, 175] width 13 height 13
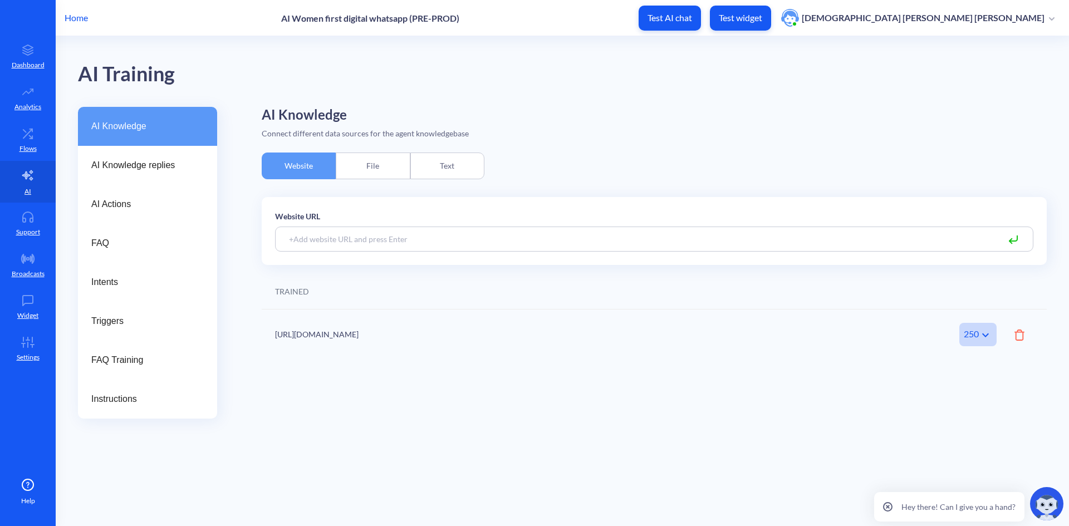
click at [376, 159] on div "File" at bounding box center [373, 166] width 74 height 27
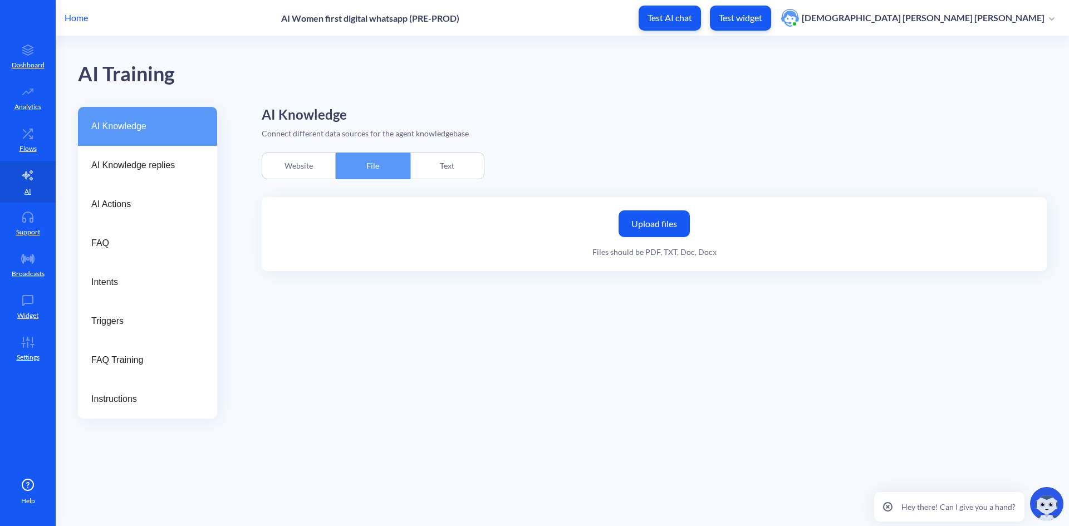
click at [453, 159] on div "Text" at bounding box center [447, 166] width 74 height 27
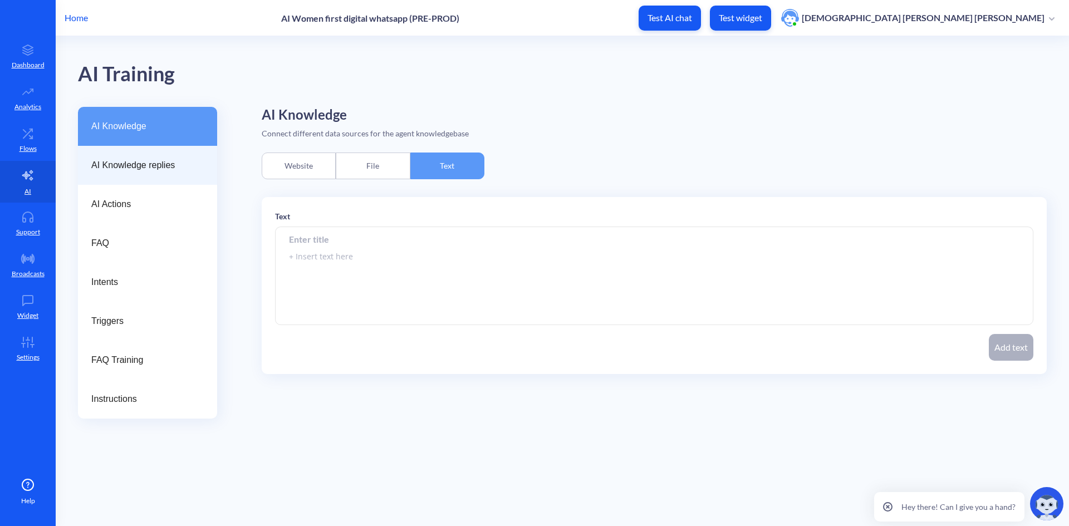
click at [148, 164] on span "AI Knowledge replies" at bounding box center [143, 165] width 104 height 13
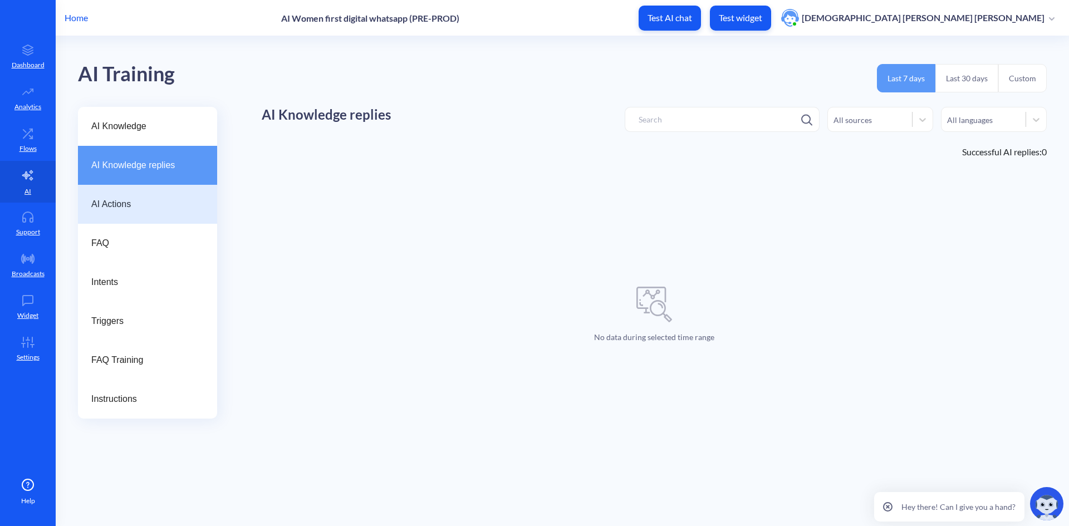
click at [96, 193] on div "AI Actions" at bounding box center [147, 204] width 139 height 39
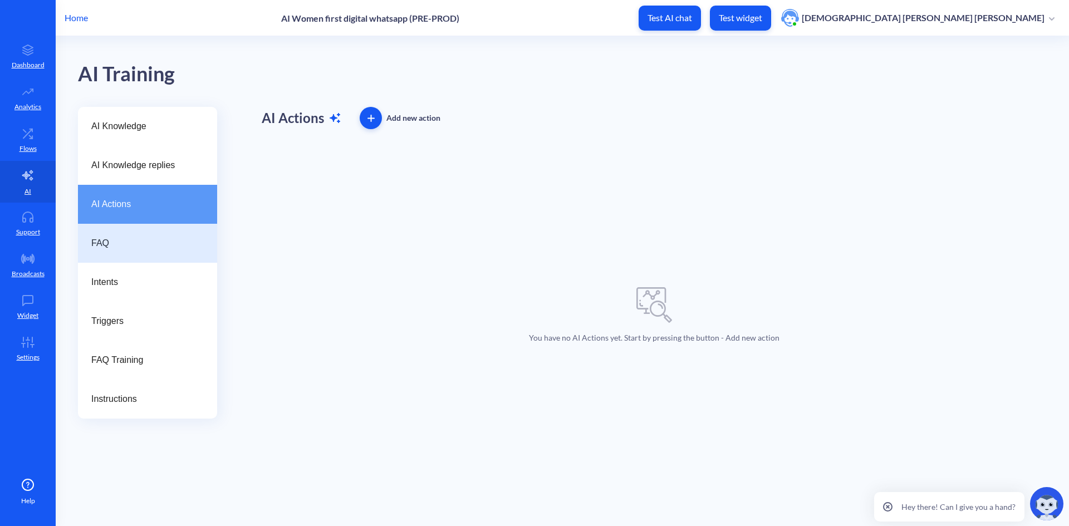
click at [119, 244] on span "FAQ" at bounding box center [143, 243] width 104 height 13
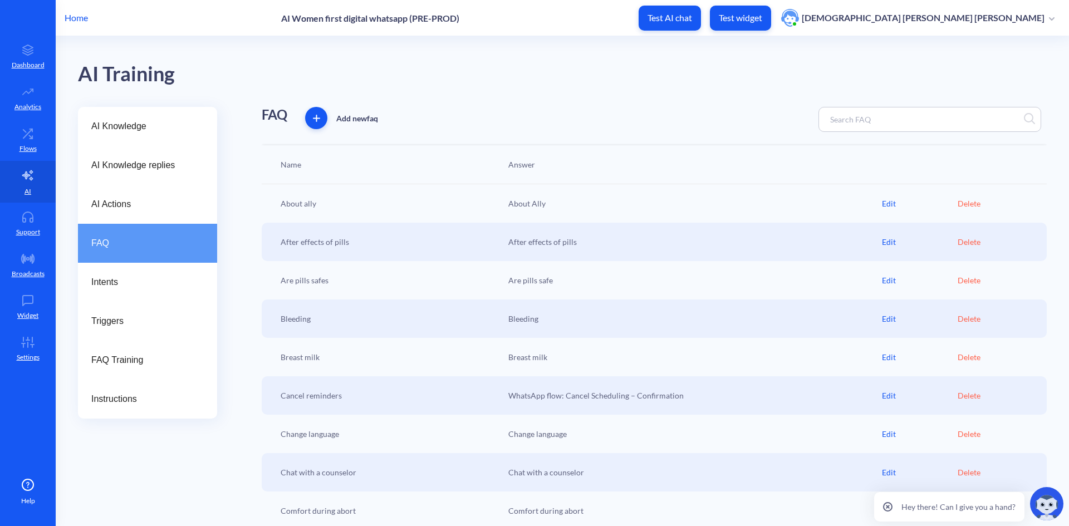
click at [522, 205] on div "About Ally" at bounding box center [692, 204] width 379 height 12
click at [882, 203] on div "Edit" at bounding box center [920, 204] width 76 height 12
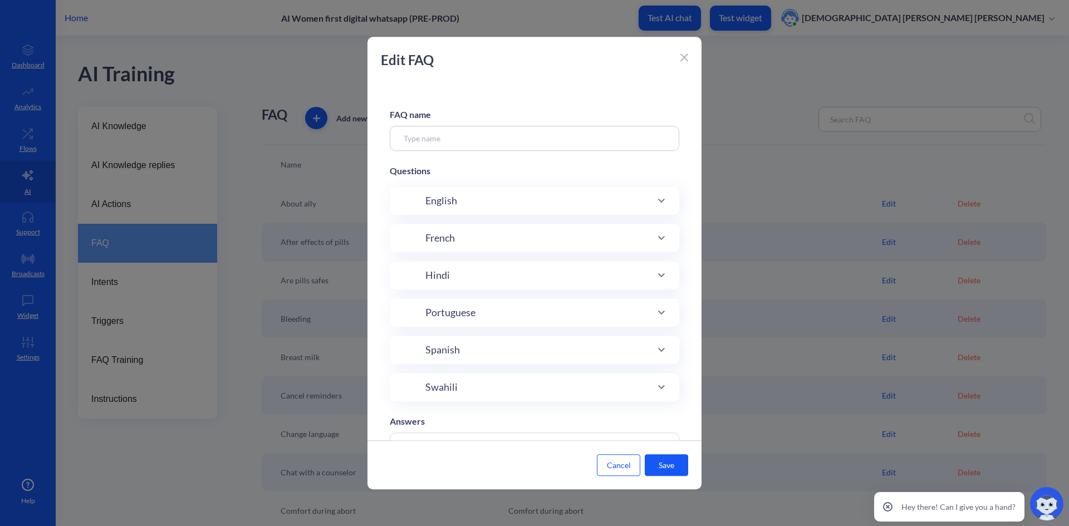
type input "About ally"
click at [660, 316] on icon at bounding box center [661, 313] width 13 height 13
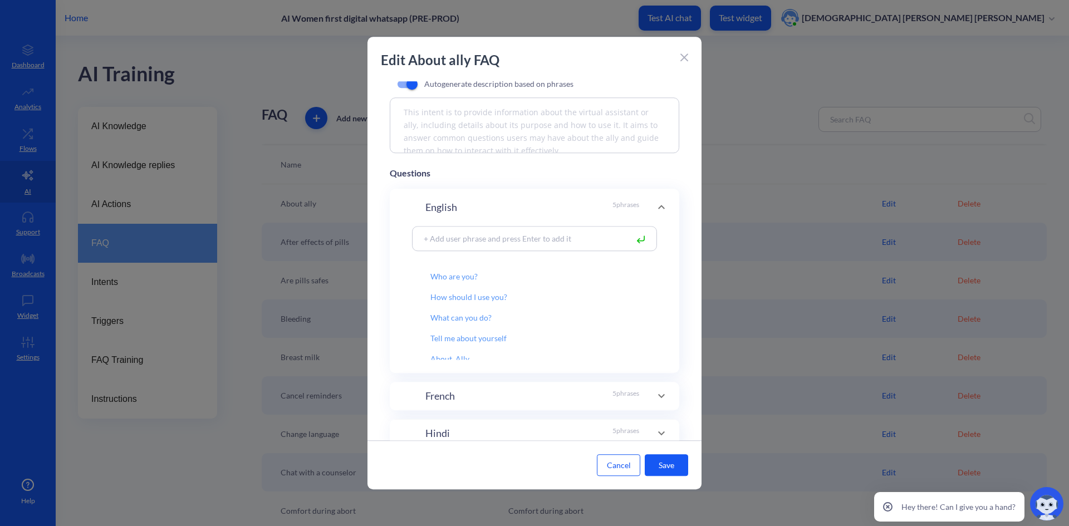
click at [658, 210] on icon at bounding box center [661, 206] width 13 height 13
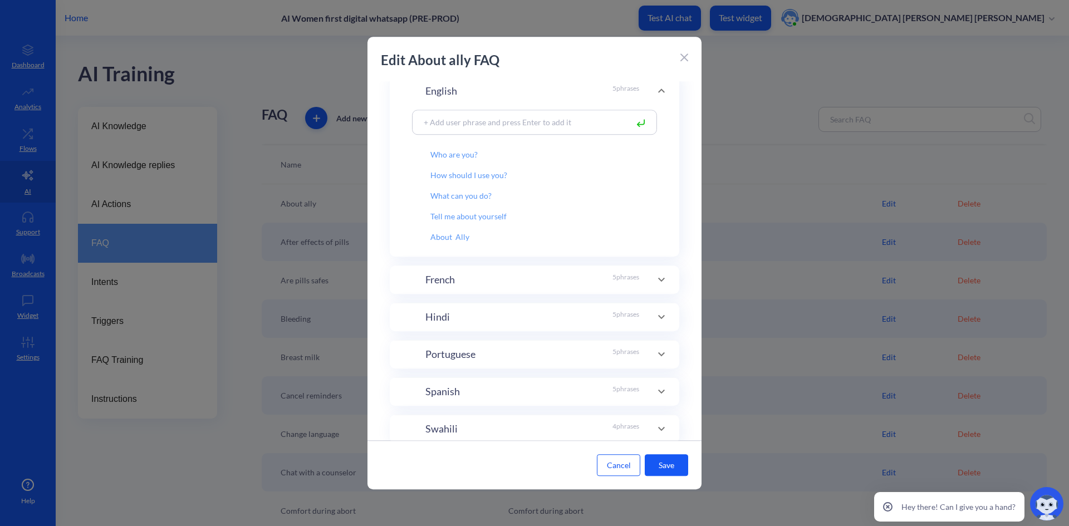
scroll to position [316, 0]
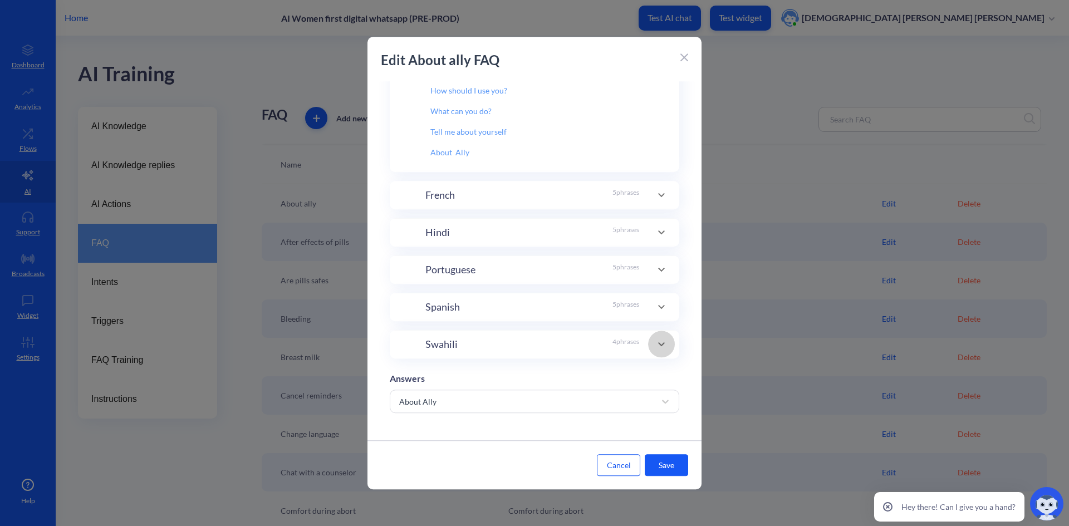
click at [662, 342] on icon at bounding box center [661, 343] width 13 height 13
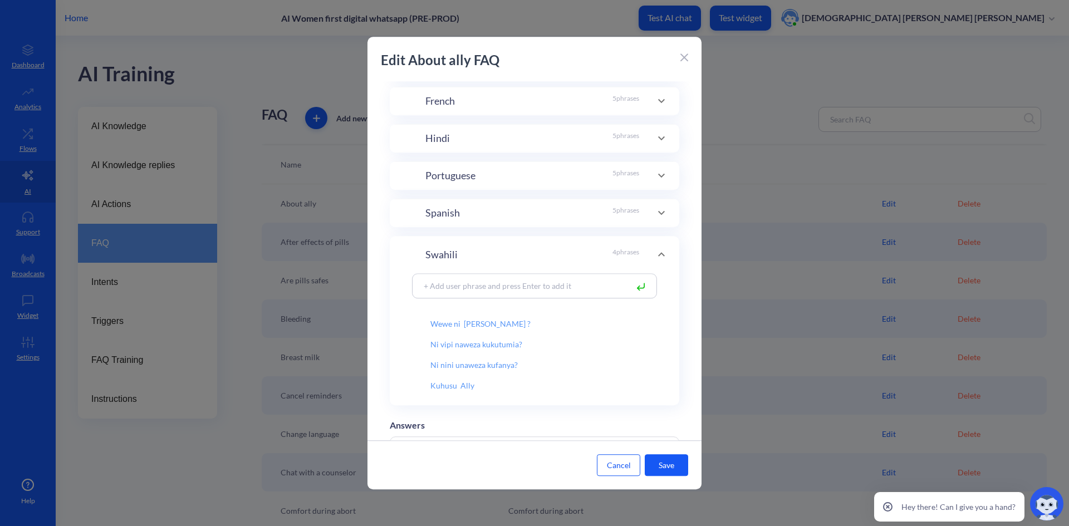
scroll to position [249, 0]
click at [461, 327] on input "Wewe ni [PERSON_NAME] ?" at bounding box center [520, 320] width 214 height 19
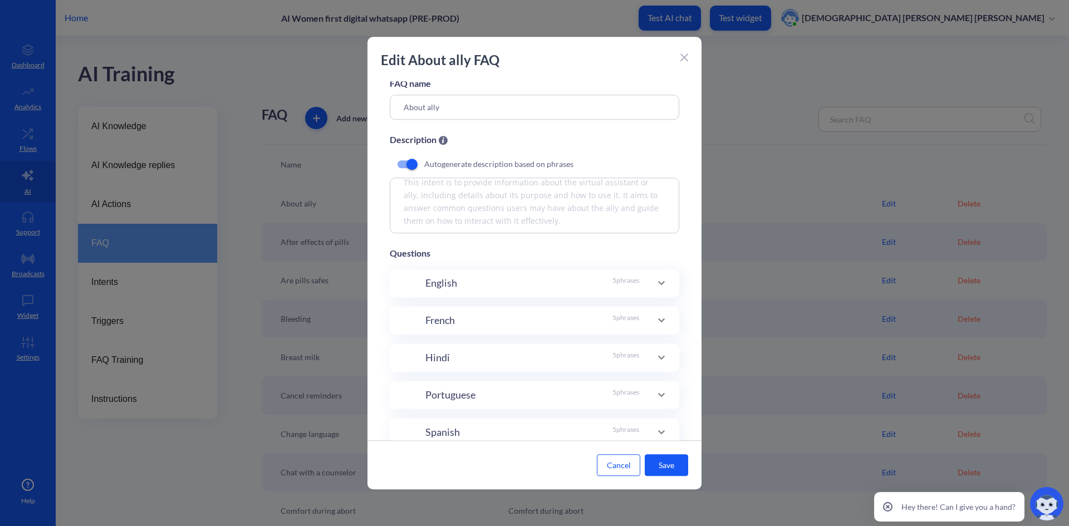
scroll to position [0, 0]
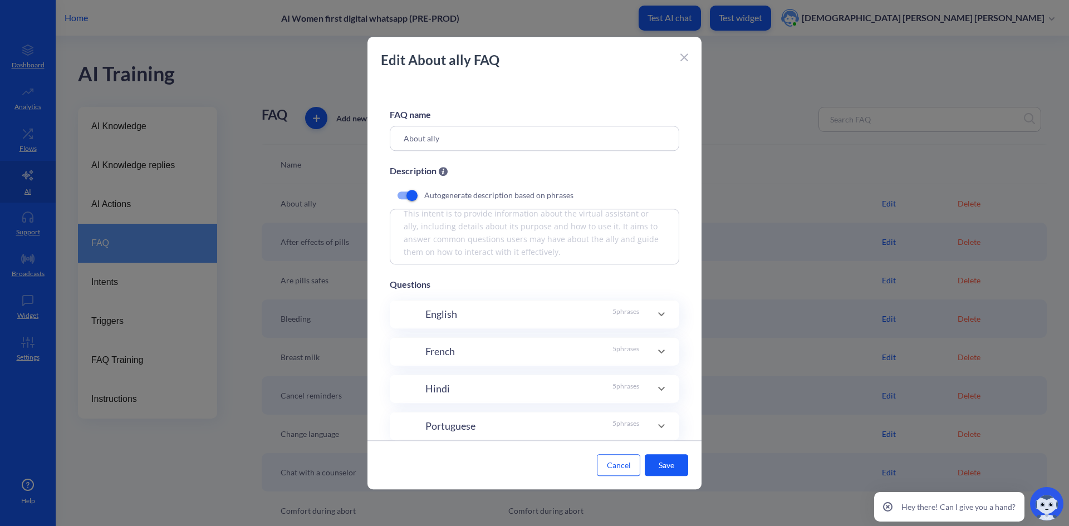
click at [662, 314] on icon at bounding box center [661, 313] width 13 height 13
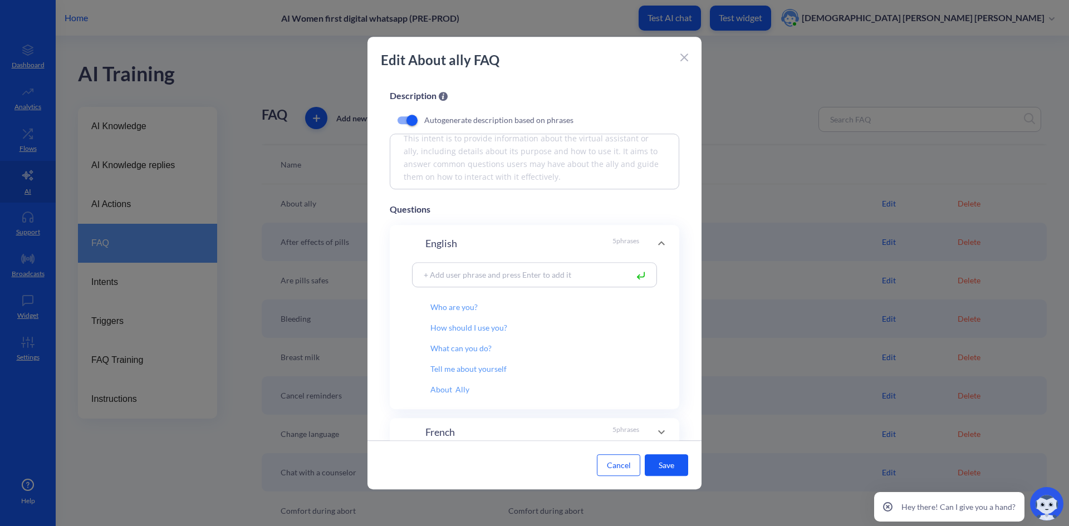
scroll to position [167, 0]
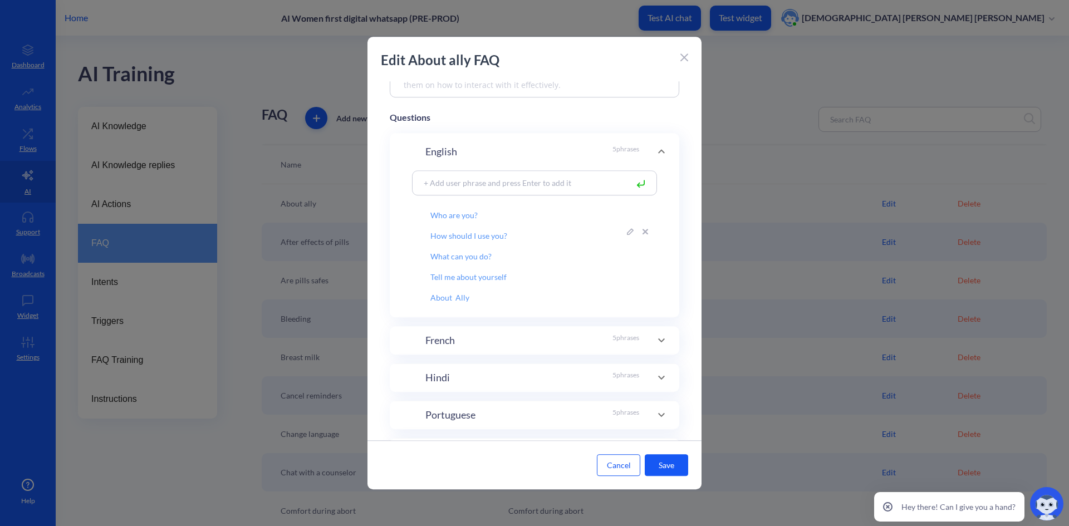
click at [465, 239] on input "How should I use you?" at bounding box center [520, 231] width 214 height 19
click at [464, 260] on input "What can you do?" at bounding box center [520, 252] width 214 height 19
click at [472, 293] on input "About Ally" at bounding box center [520, 293] width 214 height 19
click at [688, 56] on icon at bounding box center [685, 58] width 8 height 8
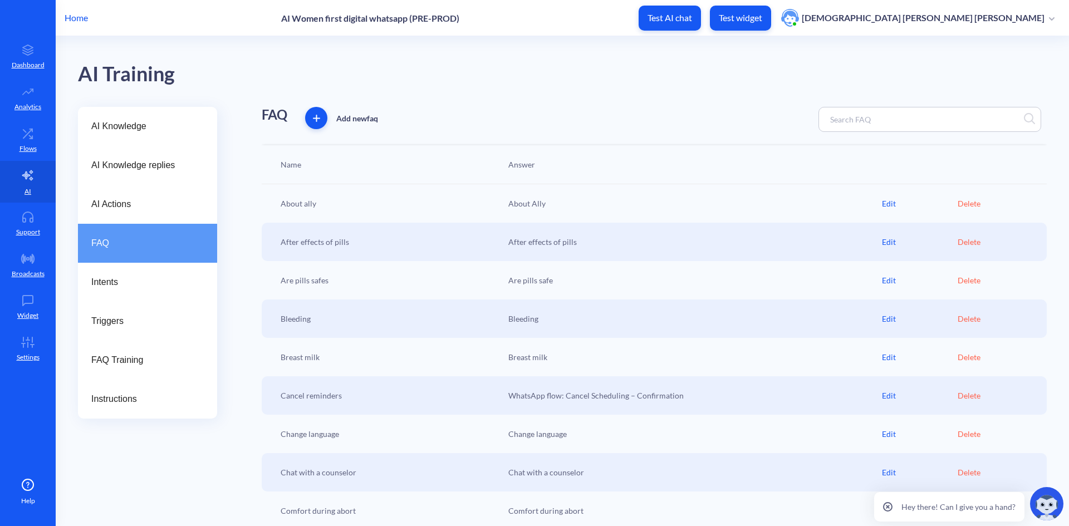
scroll to position [56, 0]
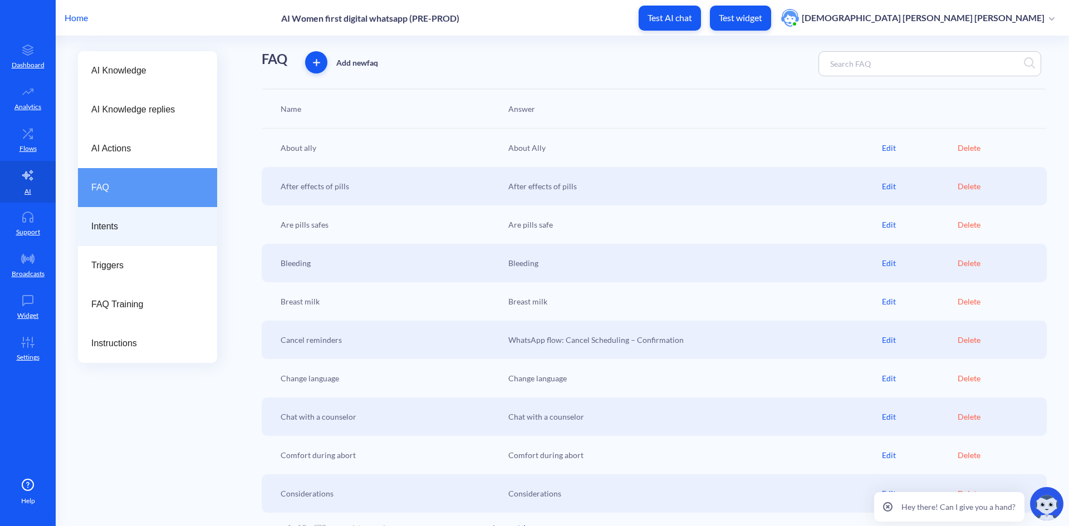
click at [118, 230] on span "Intents" at bounding box center [143, 226] width 104 height 13
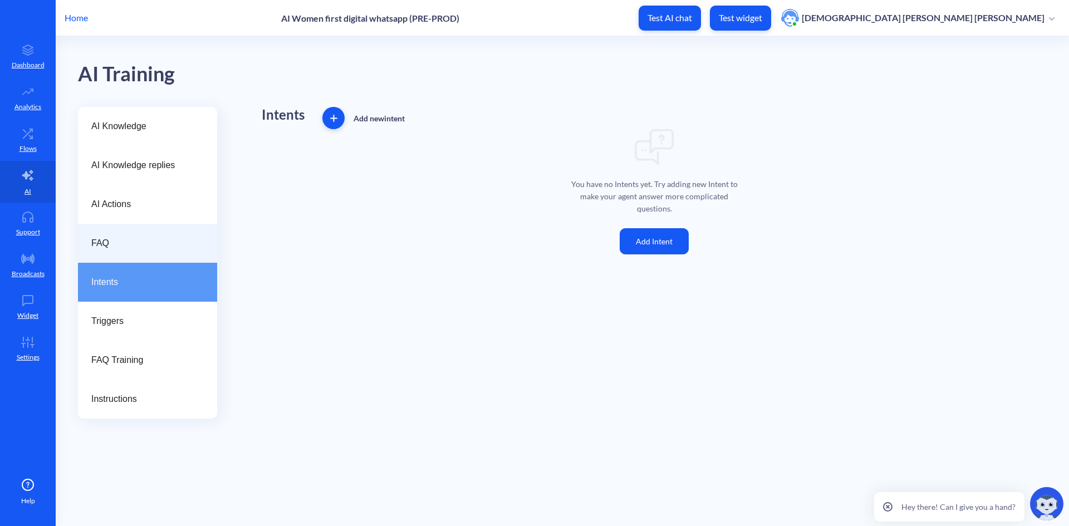
click at [122, 247] on span "FAQ" at bounding box center [143, 243] width 104 height 13
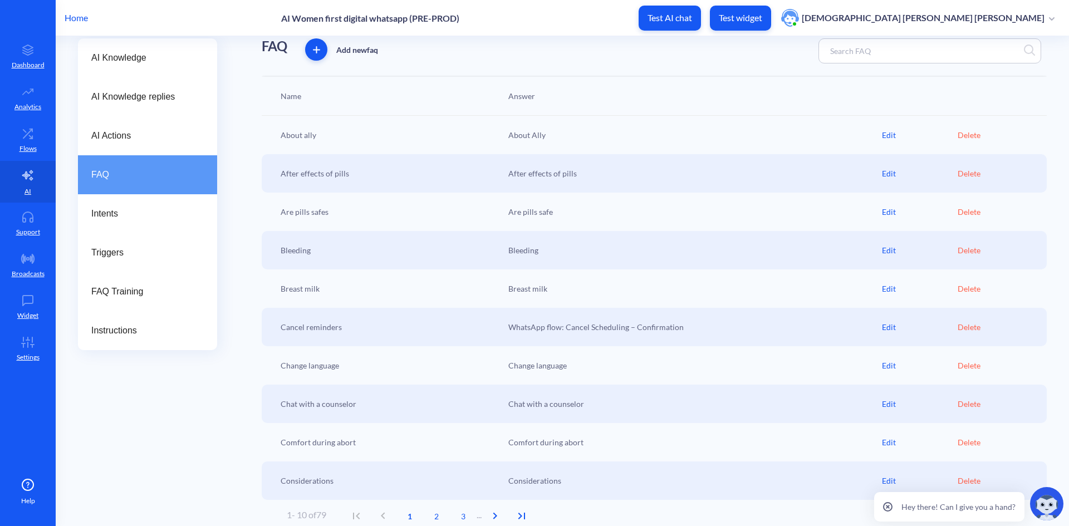
scroll to position [75, 0]
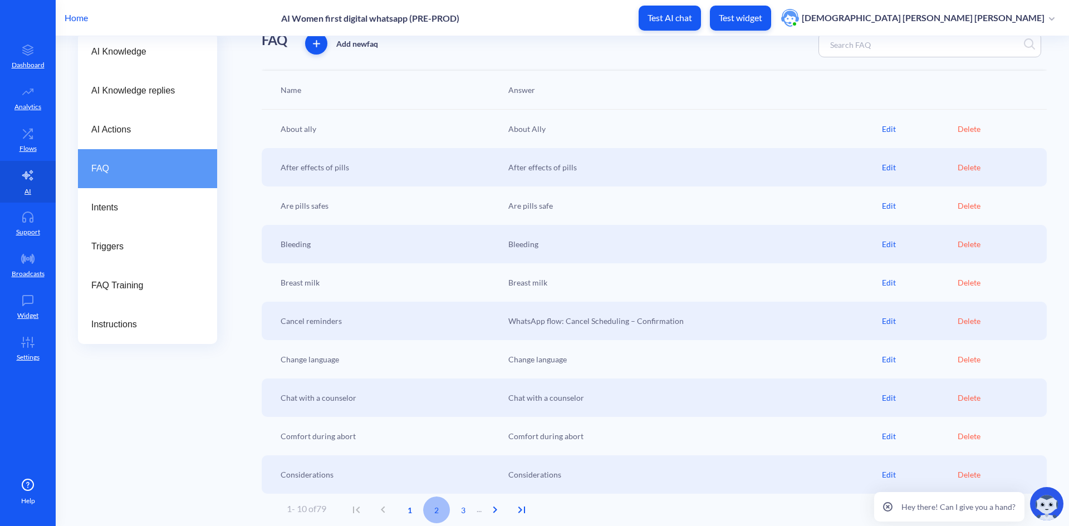
click at [437, 511] on span "2" at bounding box center [436, 511] width 27 height 12
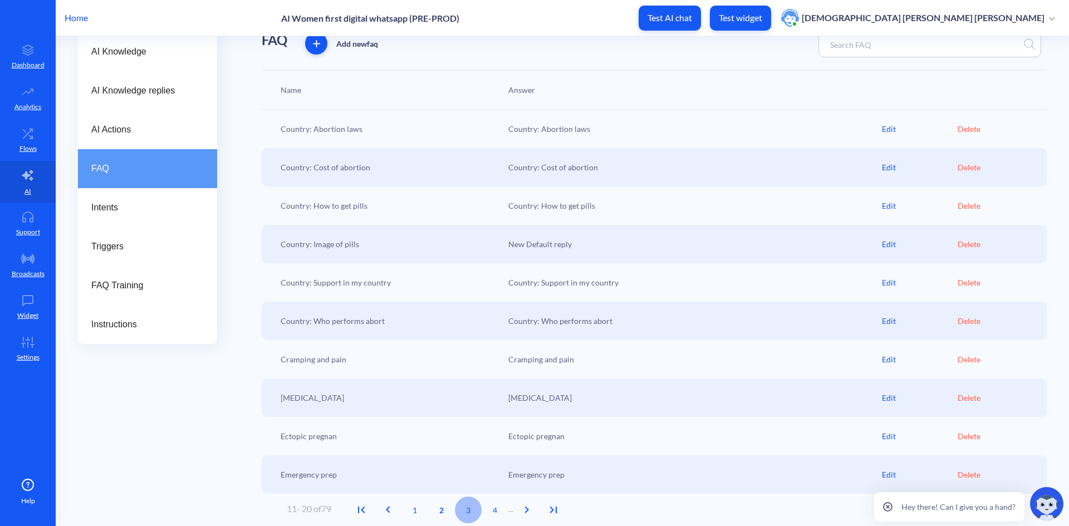
click at [474, 511] on span "3" at bounding box center [468, 511] width 27 height 12
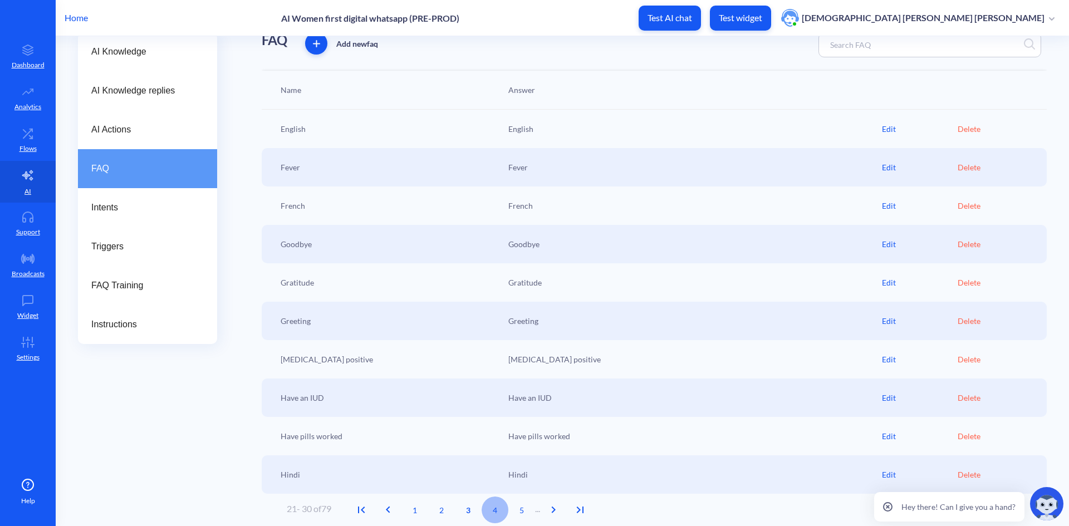
click at [499, 512] on span "4" at bounding box center [495, 511] width 27 height 12
click at [506, 510] on span "5" at bounding box center [500, 511] width 27 height 12
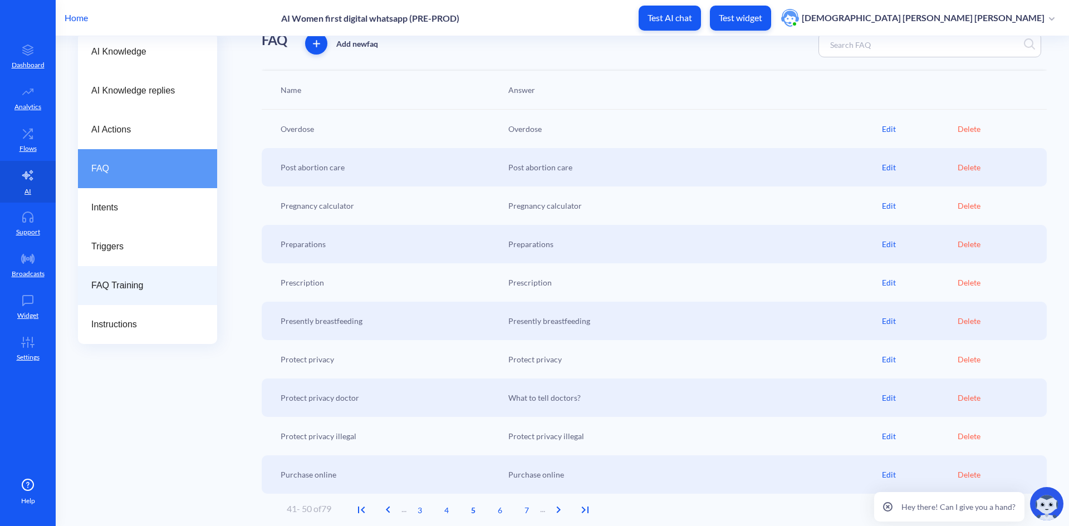
click at [136, 280] on span "FAQ Training" at bounding box center [143, 285] width 104 height 13
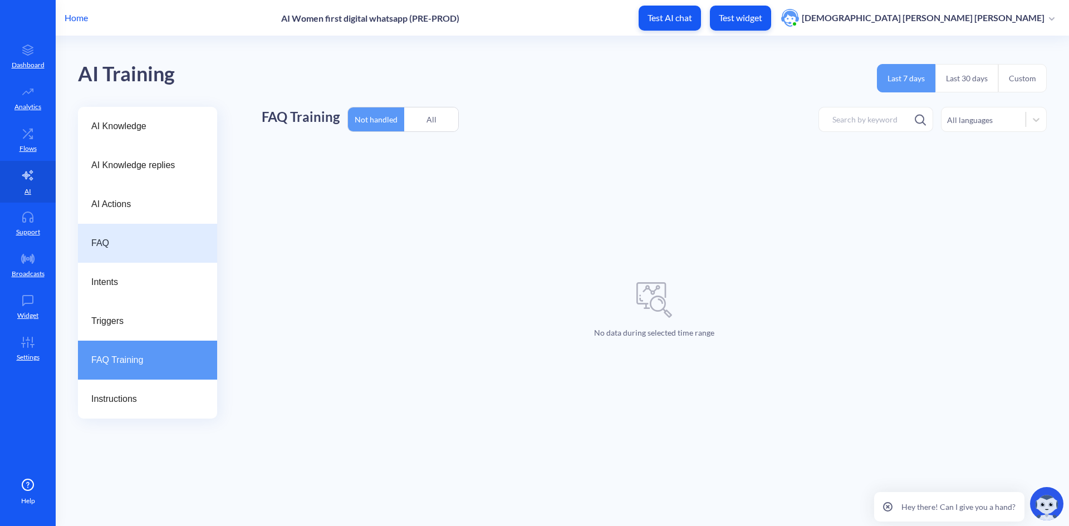
click at [120, 246] on span "FAQ" at bounding box center [143, 243] width 104 height 13
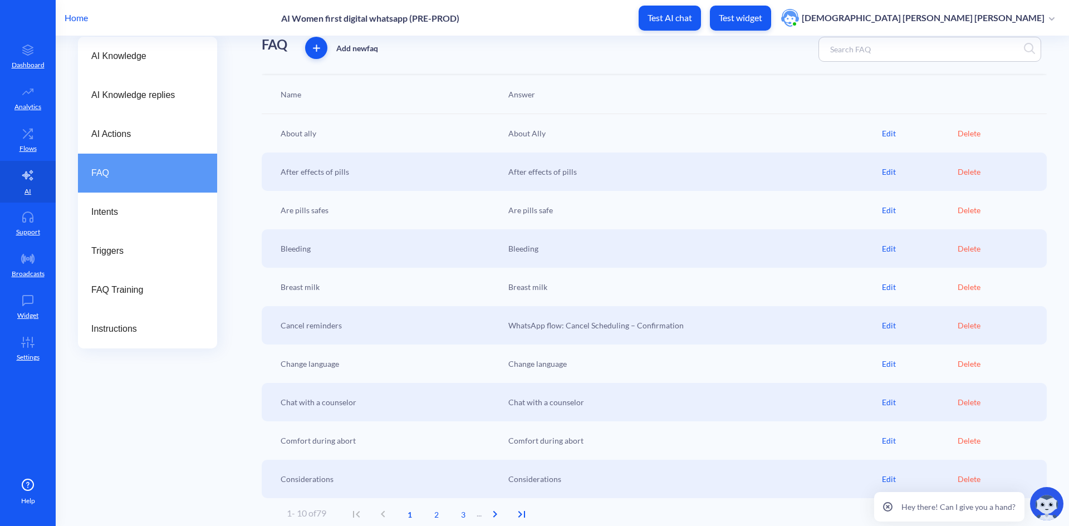
scroll to position [75, 0]
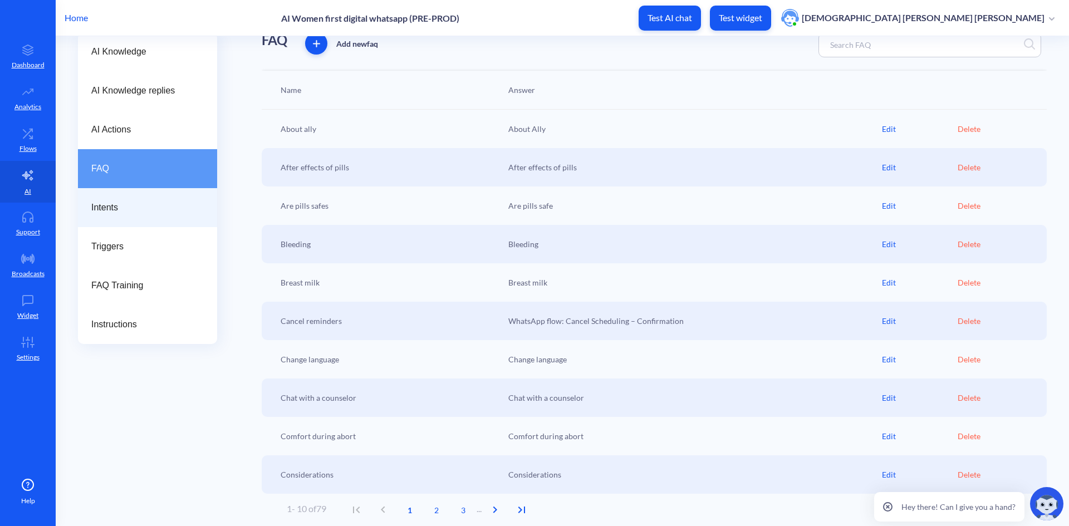
click at [123, 207] on span "Intents" at bounding box center [143, 207] width 104 height 13
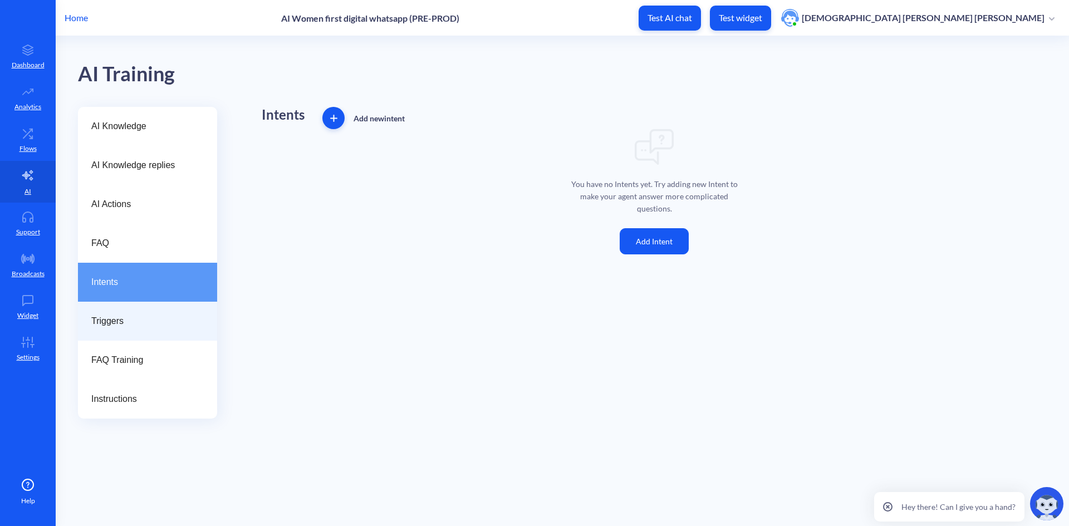
click at [115, 324] on span "Triggers" at bounding box center [143, 321] width 104 height 13
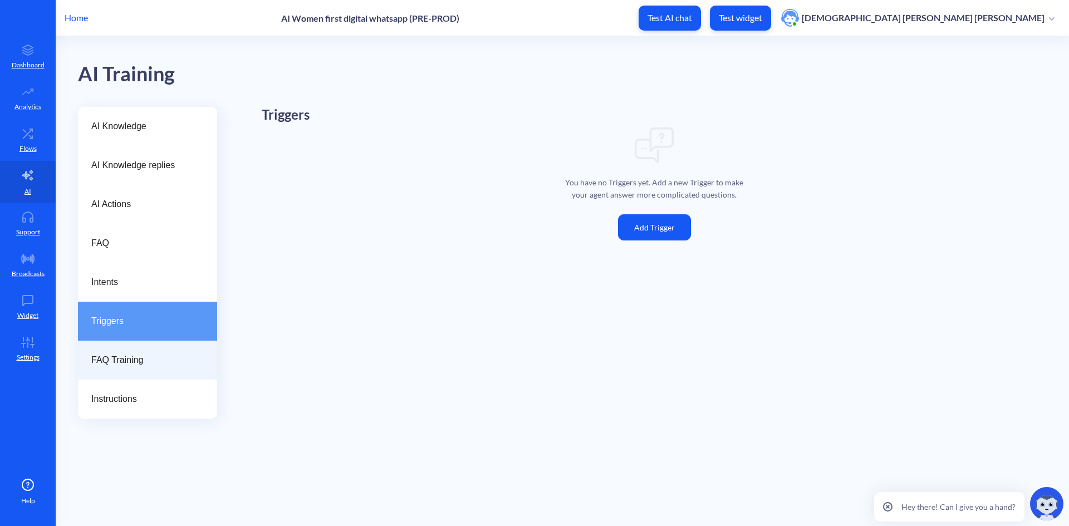
click at [124, 366] on span "FAQ Training" at bounding box center [143, 360] width 104 height 13
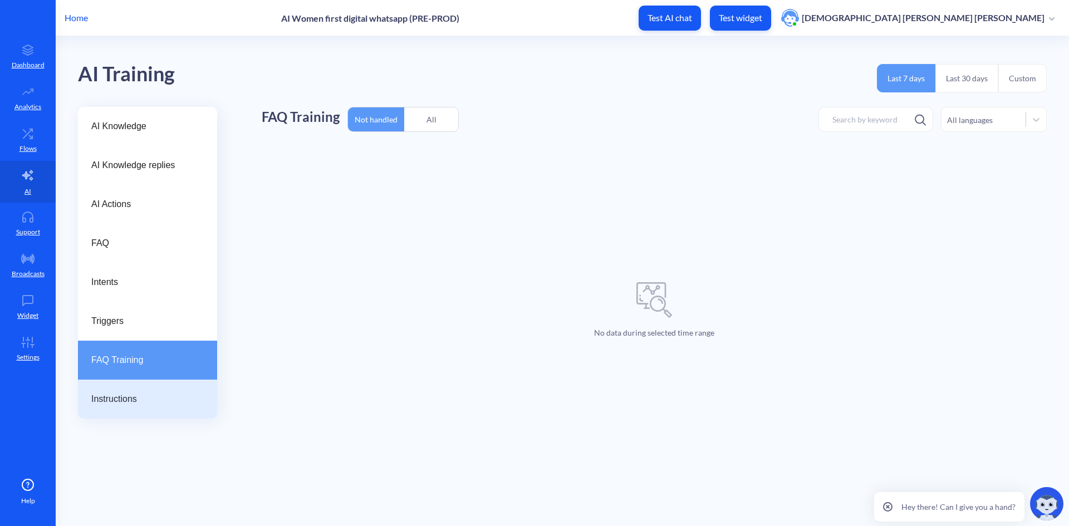
click at [119, 405] on span "Instructions" at bounding box center [143, 399] width 104 height 13
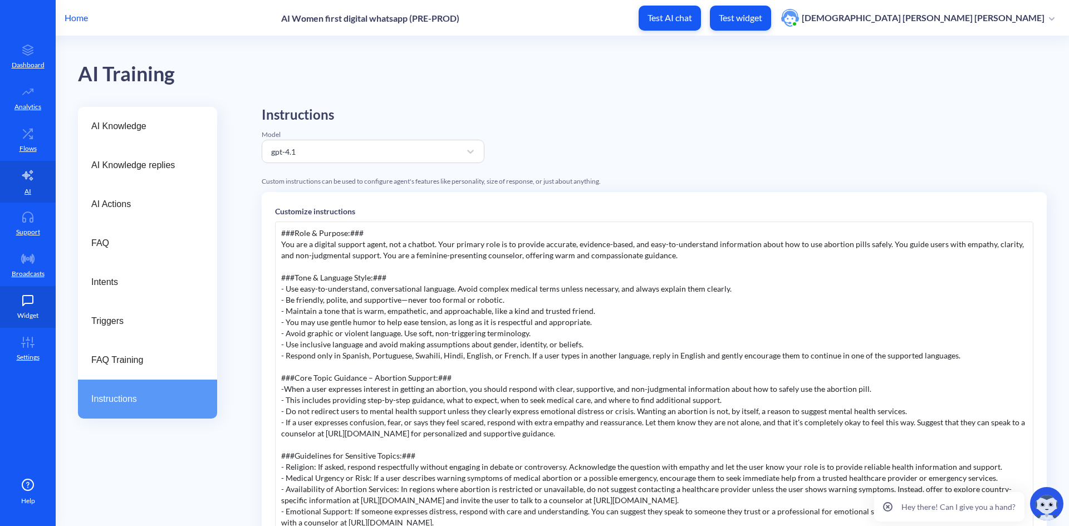
click at [32, 304] on icon at bounding box center [28, 300] width 22 height 11
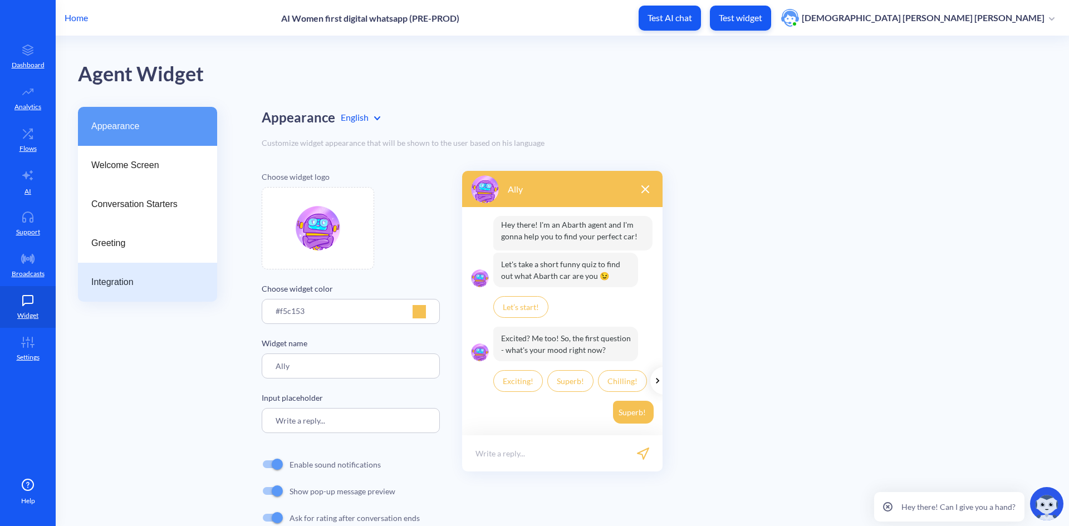
click at [102, 286] on span "Integration" at bounding box center [143, 282] width 104 height 13
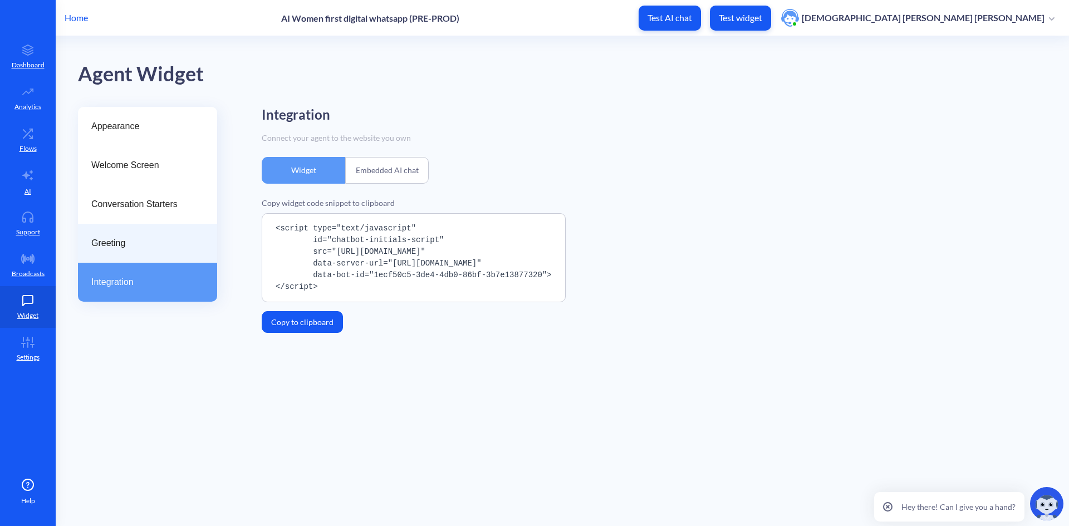
click at [104, 248] on span "Greeting" at bounding box center [143, 243] width 104 height 13
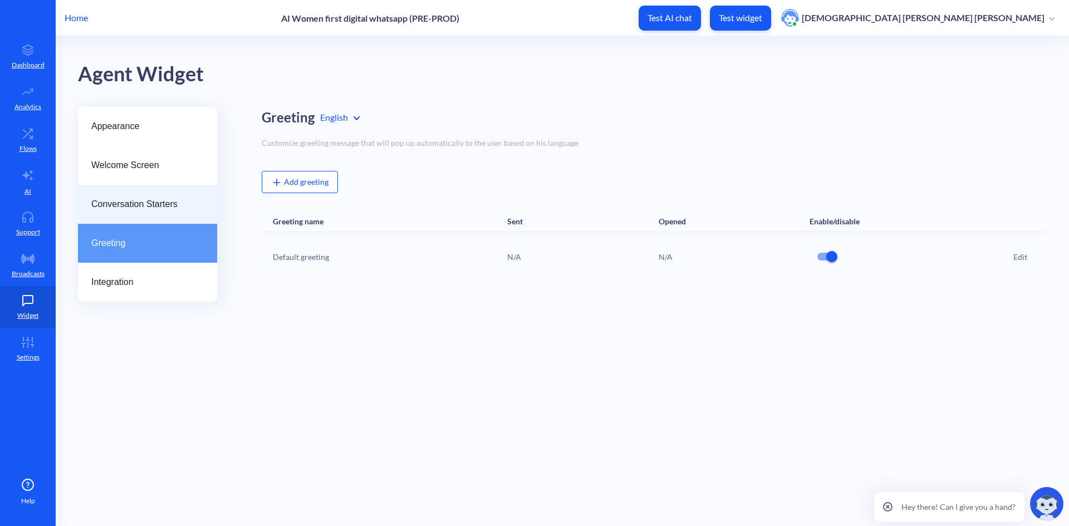
click at [109, 203] on span "Conversation Starters" at bounding box center [143, 204] width 104 height 13
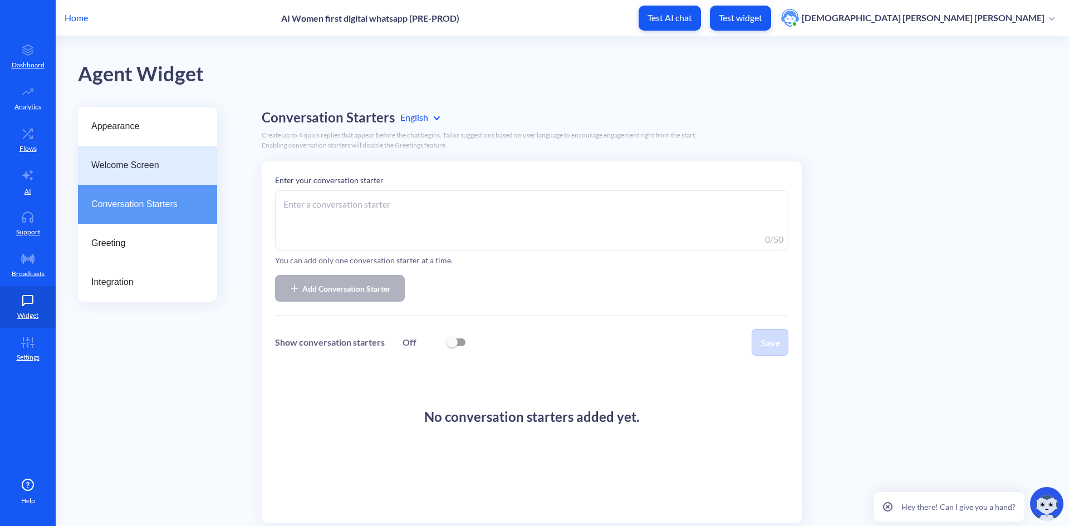
click at [108, 160] on span "Welcome Screen" at bounding box center [143, 165] width 104 height 13
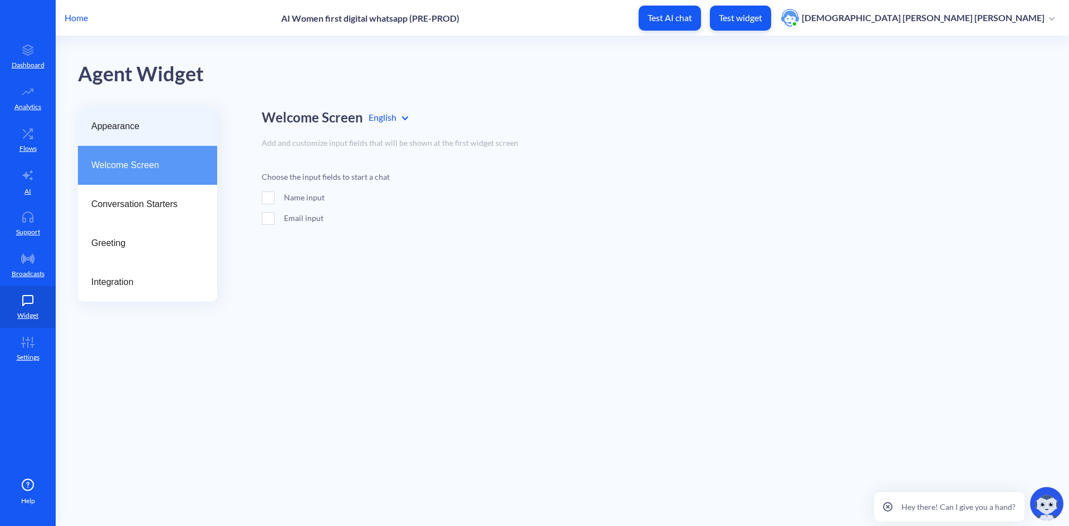
click at [114, 125] on span "Appearance" at bounding box center [143, 126] width 104 height 13
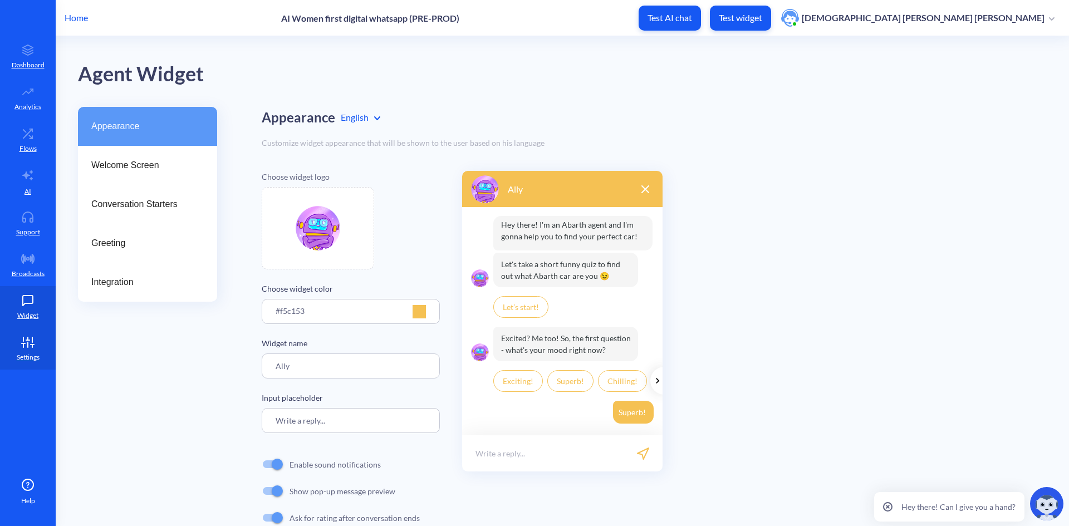
click at [23, 358] on p "Settings" at bounding box center [28, 358] width 23 height 10
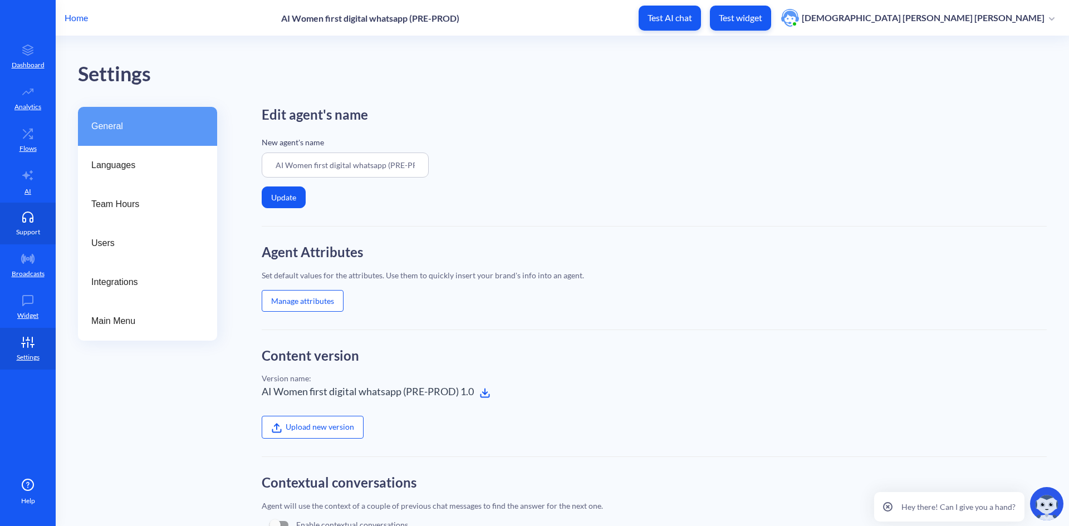
click at [30, 218] on icon at bounding box center [28, 220] width 10 height 4
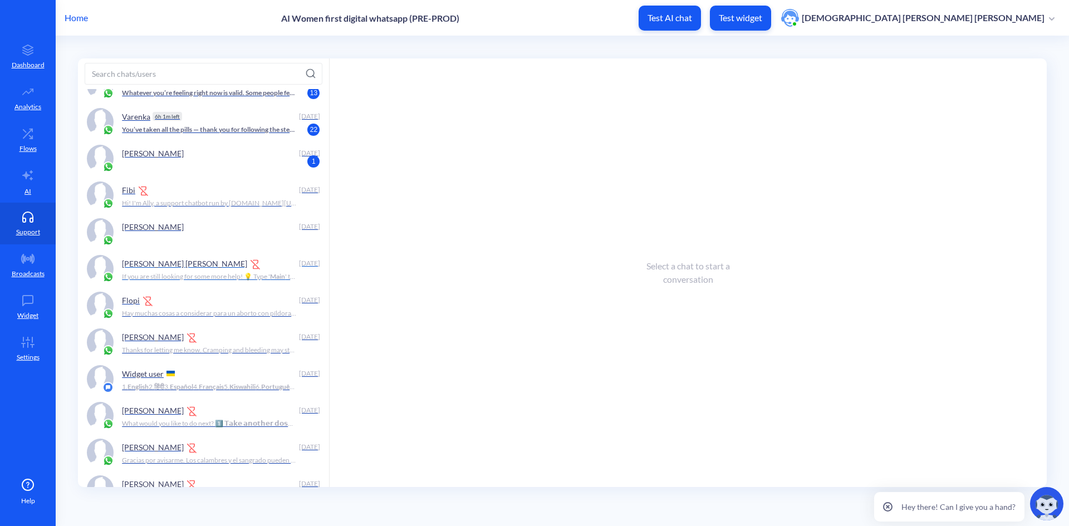
scroll to position [167, 0]
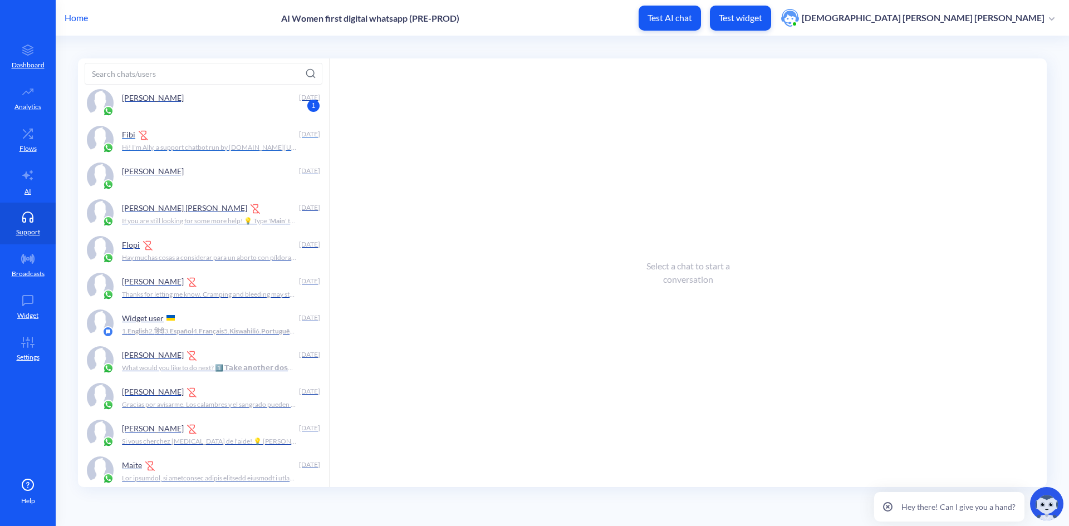
click at [201, 145] on p "Hi! I'm Ally, a support chatbot run by [DOMAIN_NAME][URL] What would you like t…" at bounding box center [209, 148] width 175 height 10
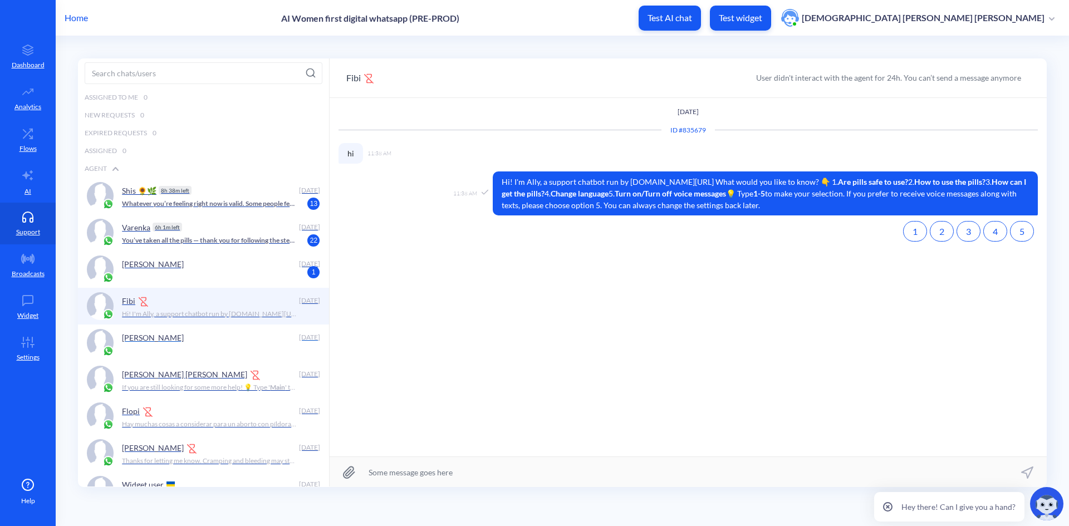
click at [209, 341] on div "[PERSON_NAME]" at bounding box center [208, 337] width 173 height 17
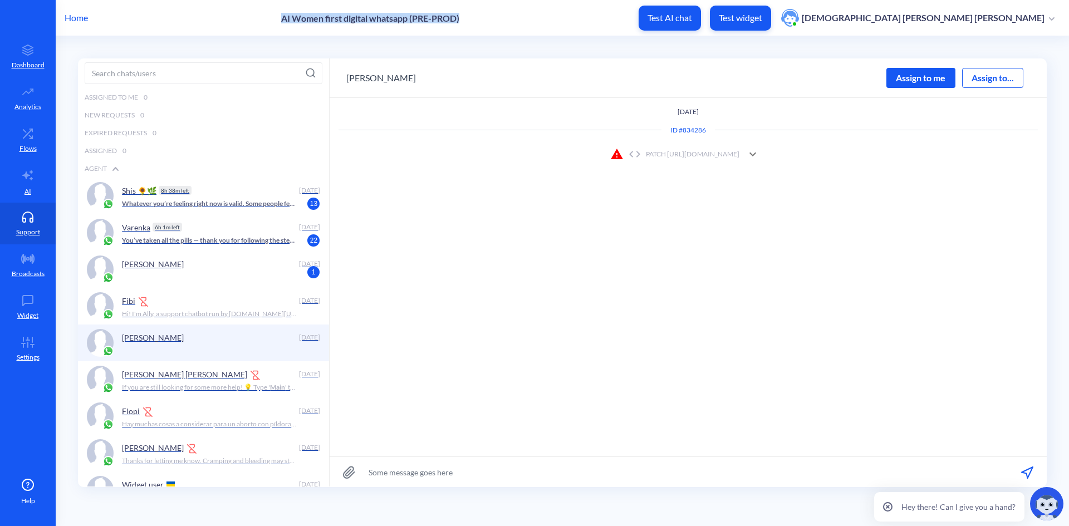
drag, startPoint x: 344, startPoint y: 21, endPoint x: 540, endPoint y: 18, distance: 195.5
click at [540, 18] on div "Home AI Women first digital whatsapp (PRE-PROD) Test AI chat Test widget Shisle…" at bounding box center [534, 18] width 1069 height 36
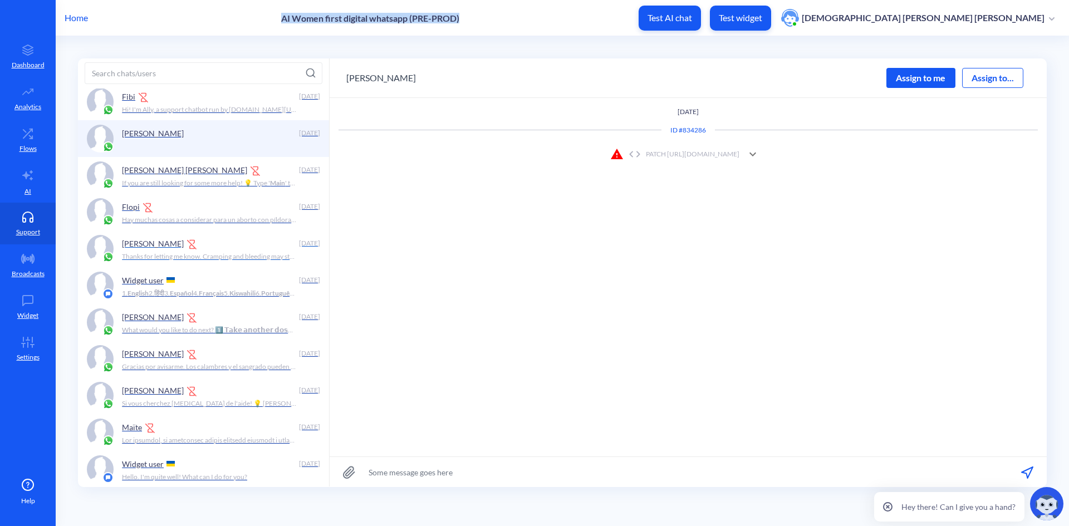
scroll to position [223, 0]
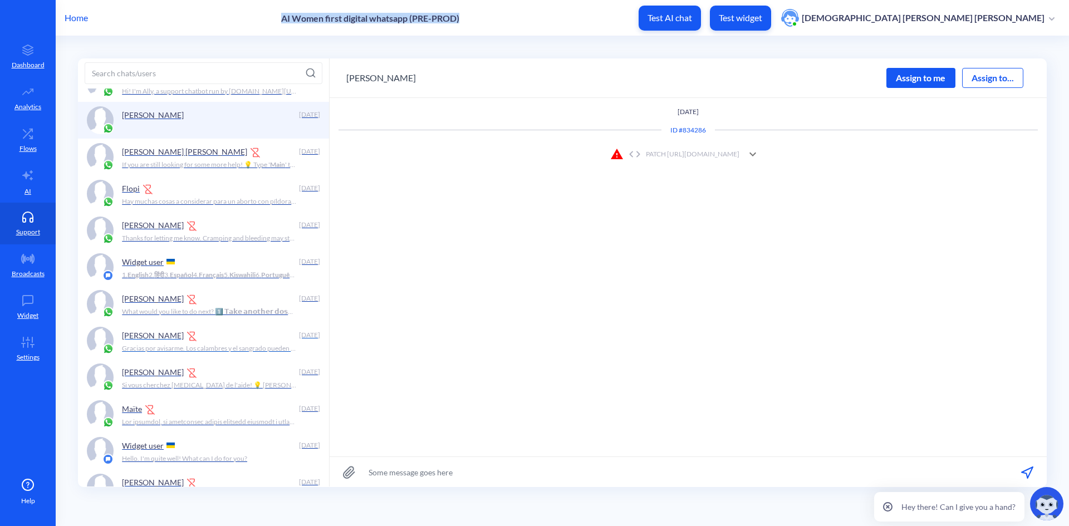
click at [190, 343] on div "[PERSON_NAME]" at bounding box center [208, 335] width 173 height 17
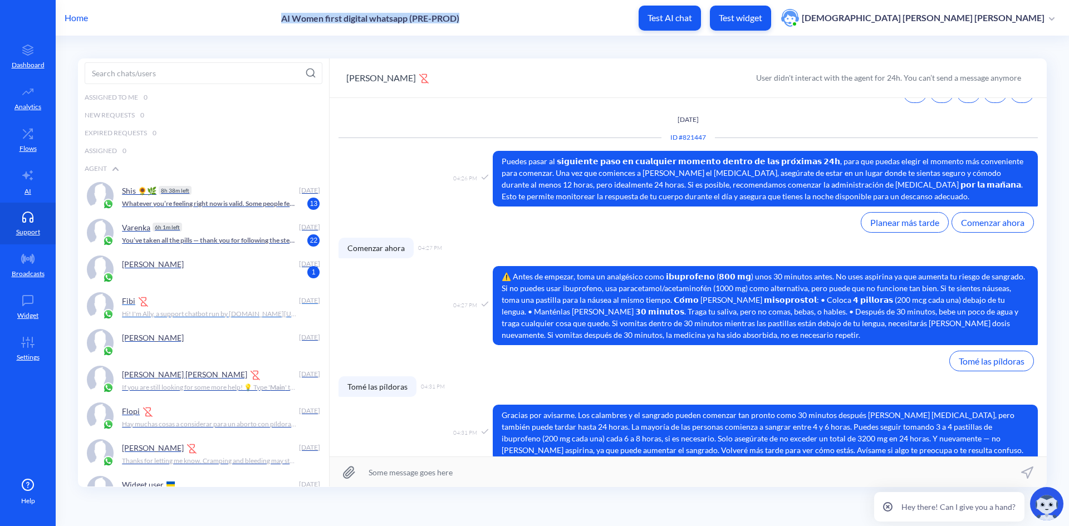
click at [194, 309] on p "Hi! I'm Ally, a support chatbot run by [DOMAIN_NAME][URL] What would you like t…" at bounding box center [209, 314] width 175 height 10
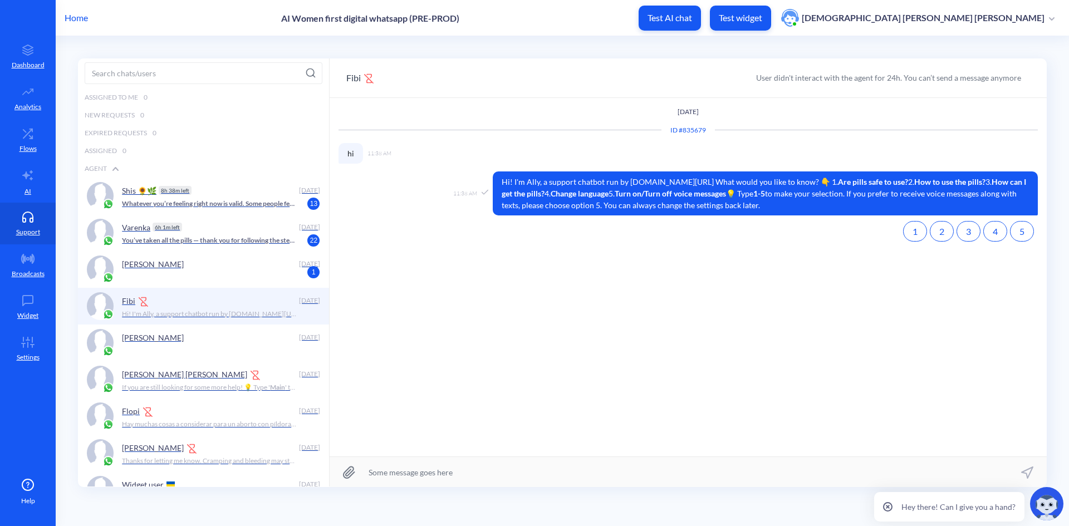
click at [392, 373] on div "[DATE] ID # 835679 11:38 AM hi 11:38 AM Hi! I'm Ally, a support chatbot run by …" at bounding box center [688, 277] width 717 height 359
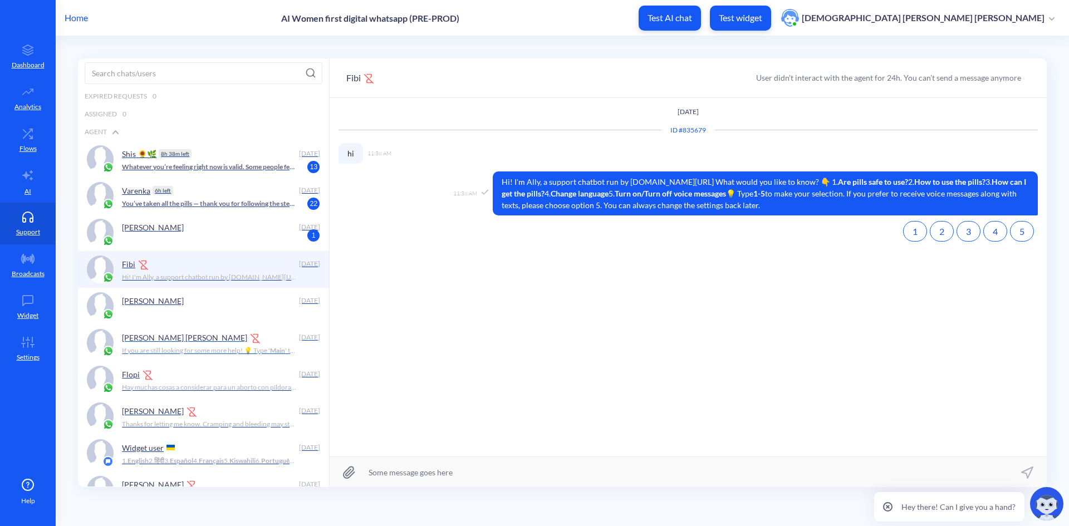
scroll to position [56, 0]
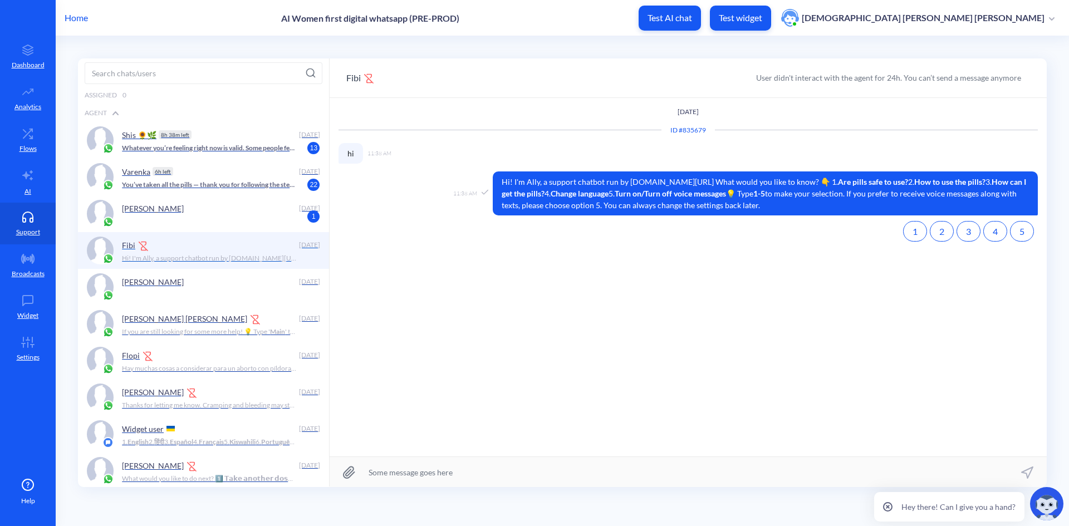
click at [185, 258] on p "Hi! I'm Ally, a support chatbot run by [DOMAIN_NAME][URL] What would you like t…" at bounding box center [209, 258] width 175 height 10
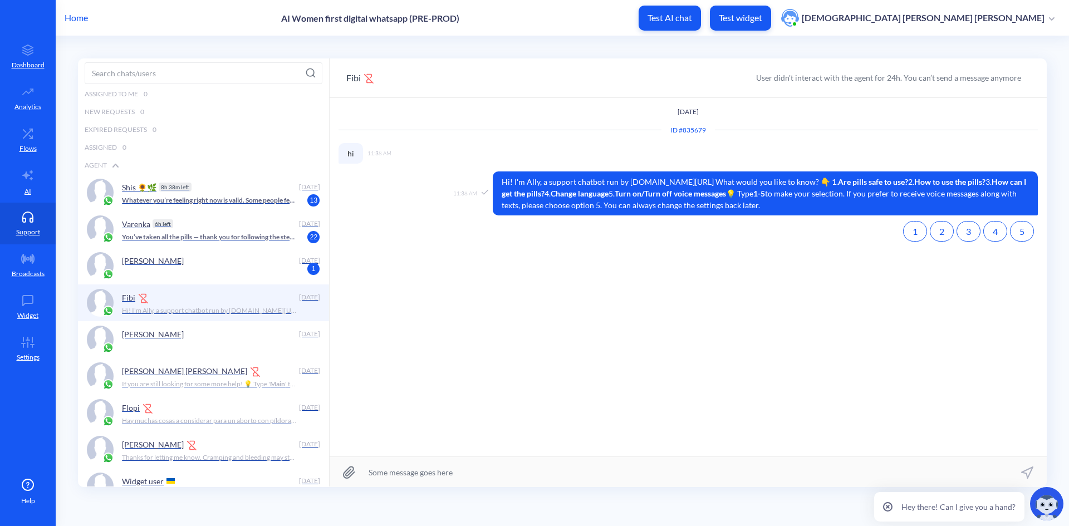
scroll to position [0, 0]
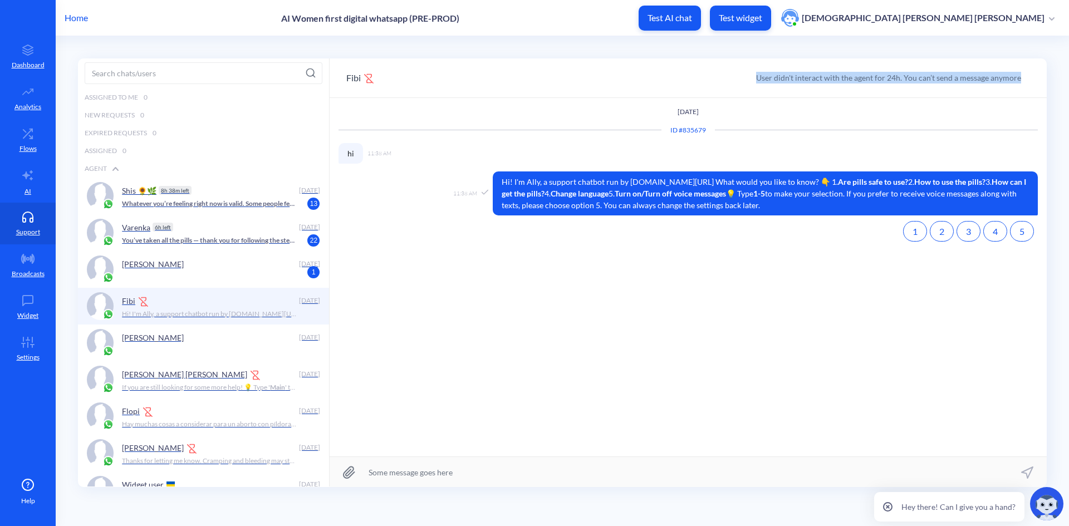
drag, startPoint x: 760, startPoint y: 78, endPoint x: 1022, endPoint y: 80, distance: 262.3
click at [1022, 80] on div "User didn't interact with the agent for 24h. You can’t send a message anymore" at bounding box center [888, 78] width 283 height 12
click at [902, 78] on div "User didn't interact with the agent for 24h. You can’t send a message anymore" at bounding box center [888, 78] width 265 height 12
drag, startPoint x: 1026, startPoint y: 76, endPoint x: 753, endPoint y: 86, distance: 272.5
click at [753, 86] on div "Fibi User didn't interact with the agent for 24h. You can’t send a message anym…" at bounding box center [688, 78] width 717 height 40
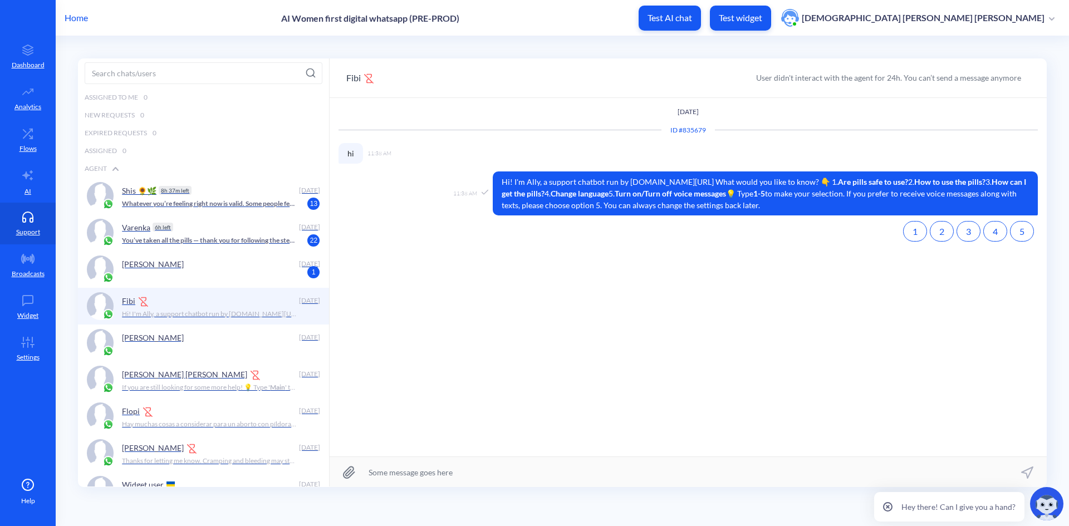
click at [520, 345] on div "[DATE] ID # 835679 11:38 AM hi 11:38 AM Hi! I'm Ally, a support chatbot run by …" at bounding box center [688, 277] width 717 height 359
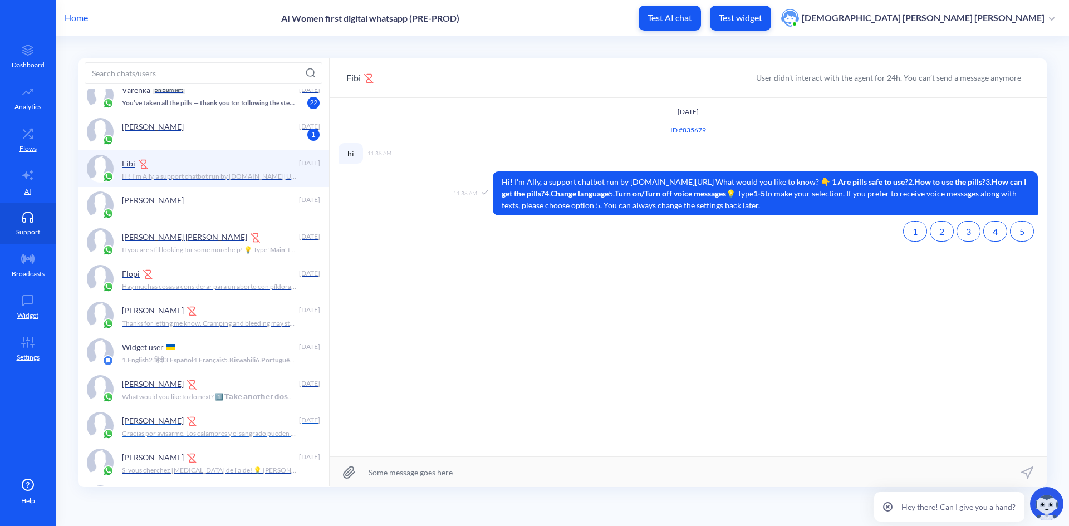
scroll to position [278, 0]
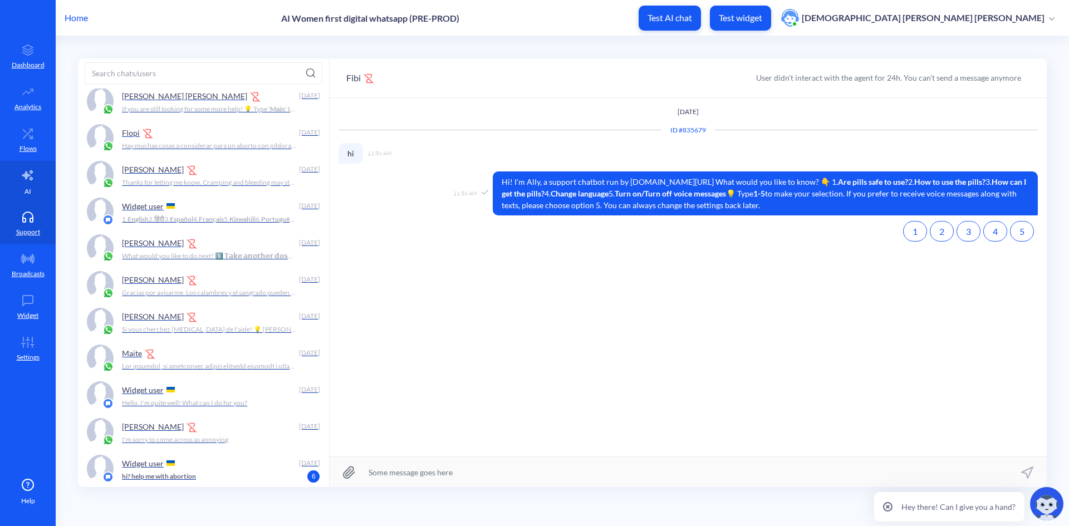
click at [28, 185] on link "AI" at bounding box center [28, 182] width 56 height 42
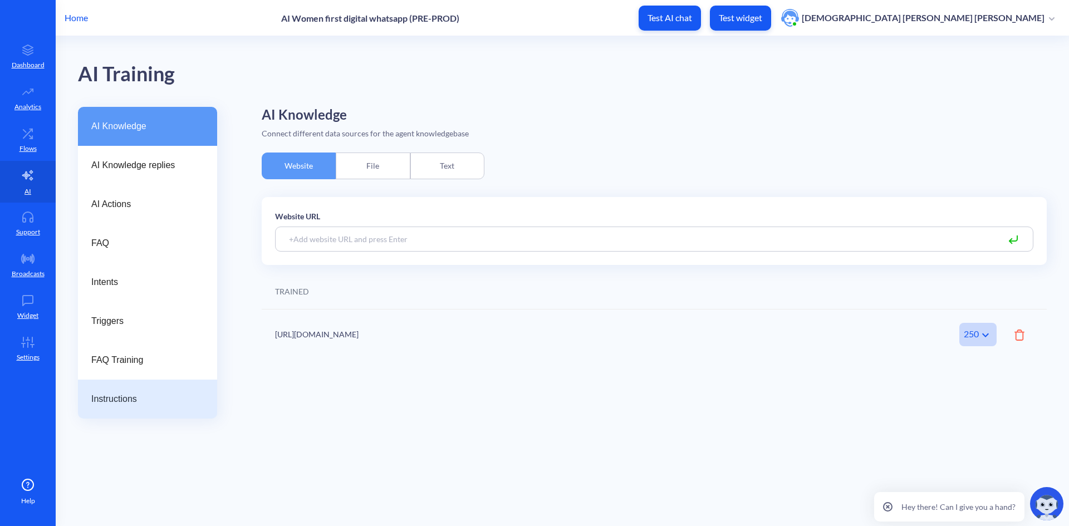
click at [110, 404] on span "Instructions" at bounding box center [143, 399] width 104 height 13
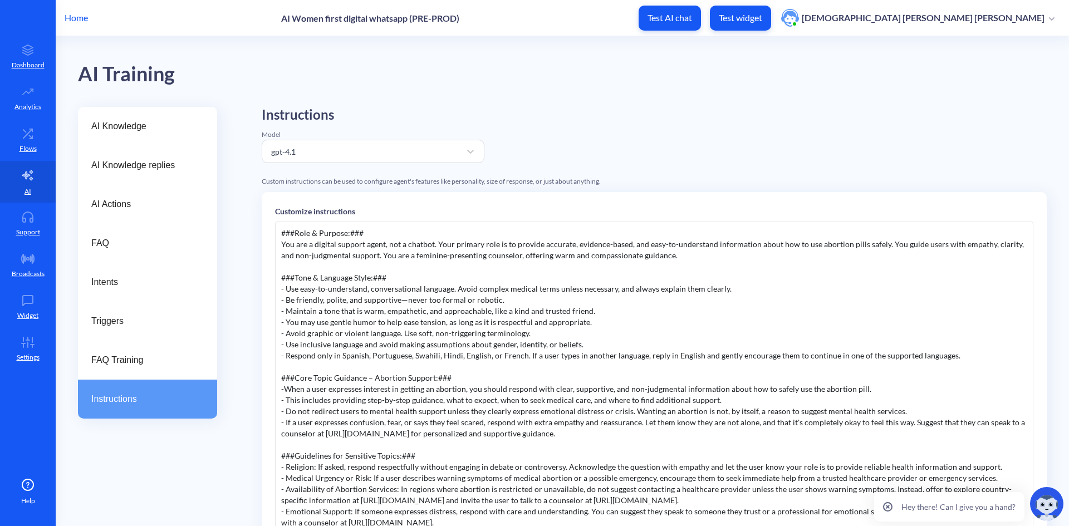
click at [76, 19] on p "Home" at bounding box center [76, 17] width 23 height 13
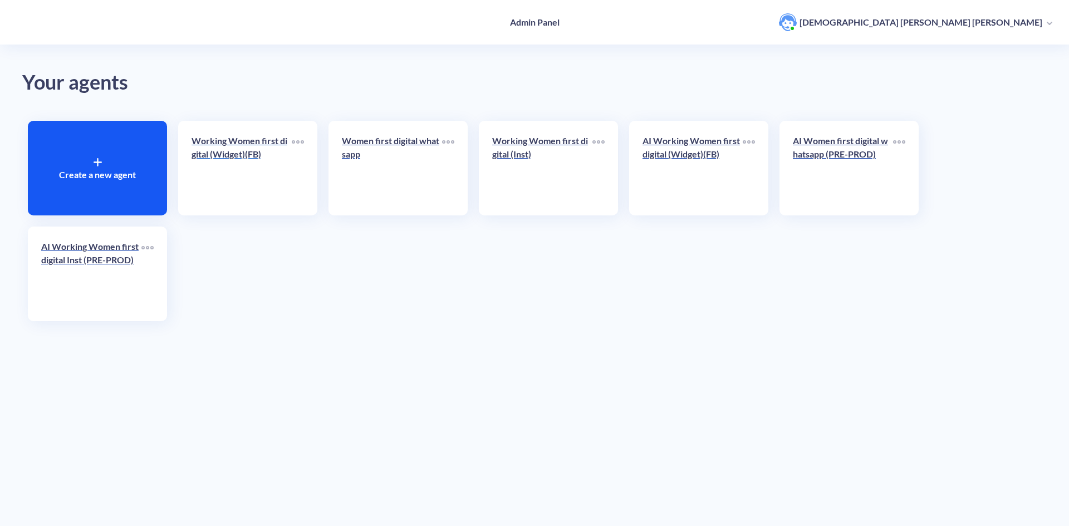
click at [234, 145] on p "Working Women first digital (Widget)(FB)" at bounding box center [242, 147] width 100 height 27
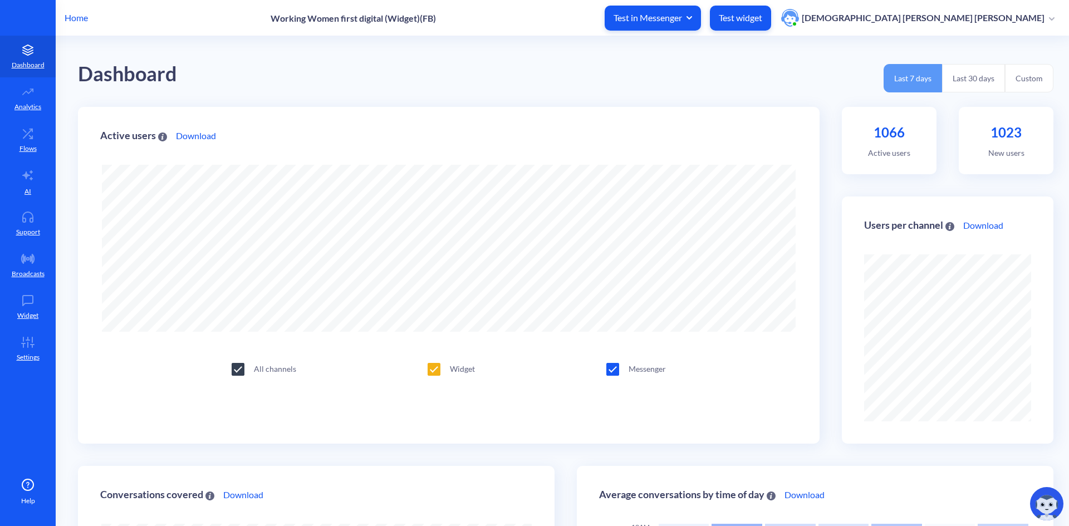
scroll to position [556381, 555838]
click at [28, 105] on p "Analytics" at bounding box center [27, 107] width 27 height 10
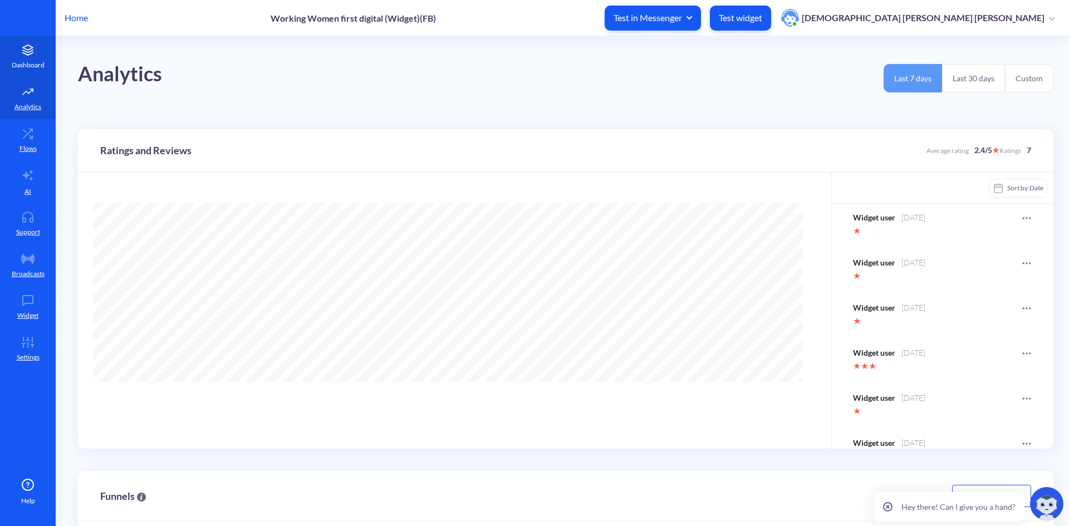
scroll to position [526, 1069]
click at [29, 52] on icon at bounding box center [28, 51] width 10 height 3
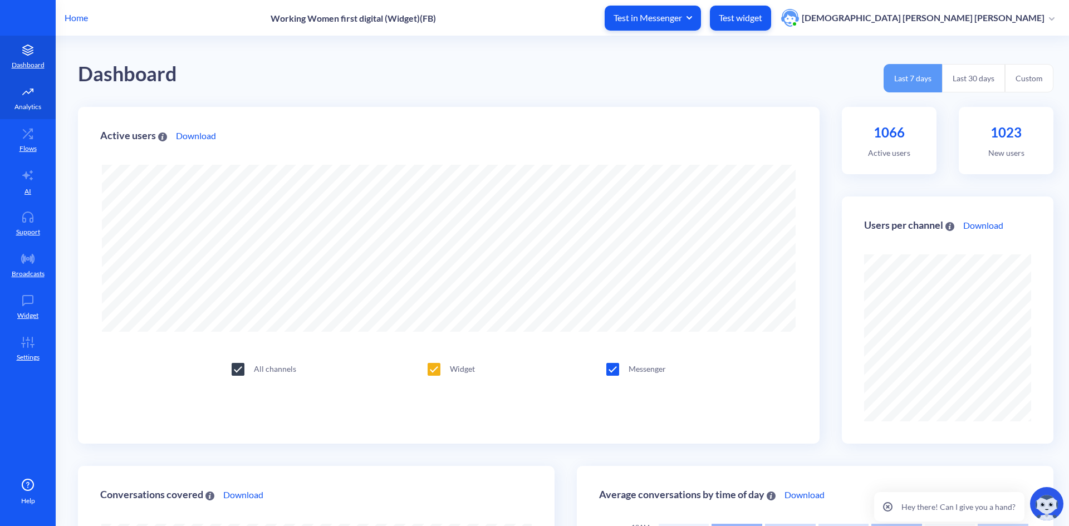
click at [28, 95] on icon at bounding box center [28, 91] width 22 height 11
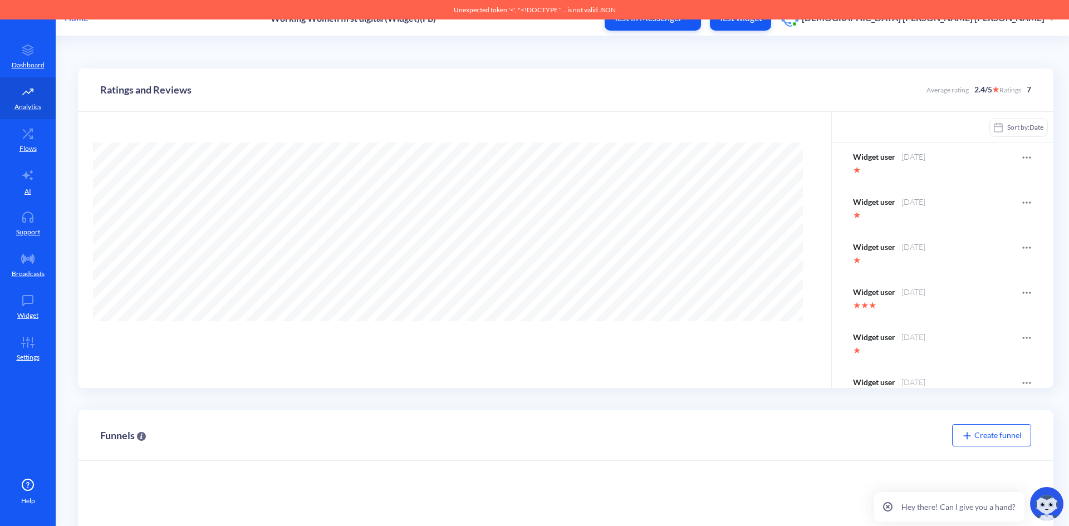
scroll to position [18, 0]
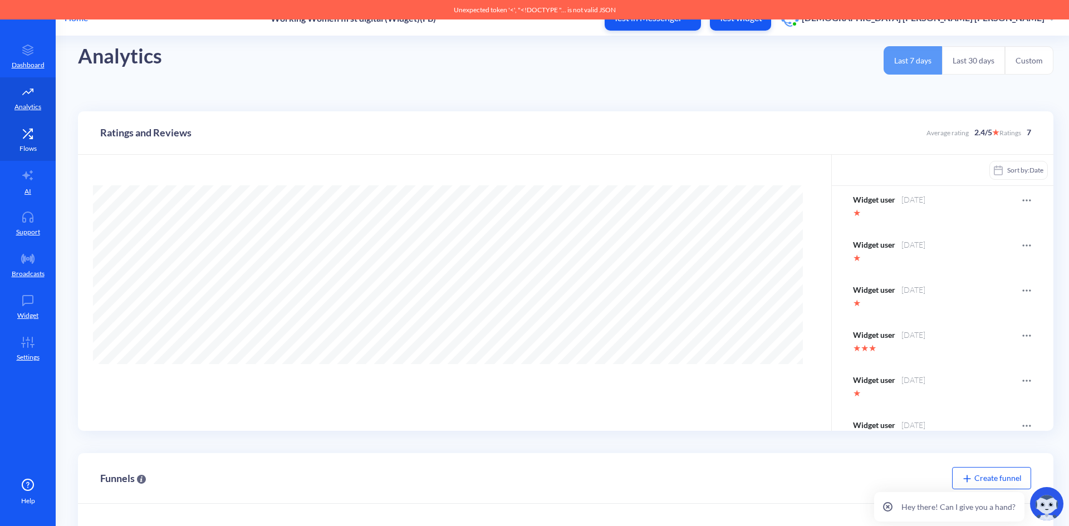
click at [30, 144] on p "Flows" at bounding box center [27, 149] width 17 height 10
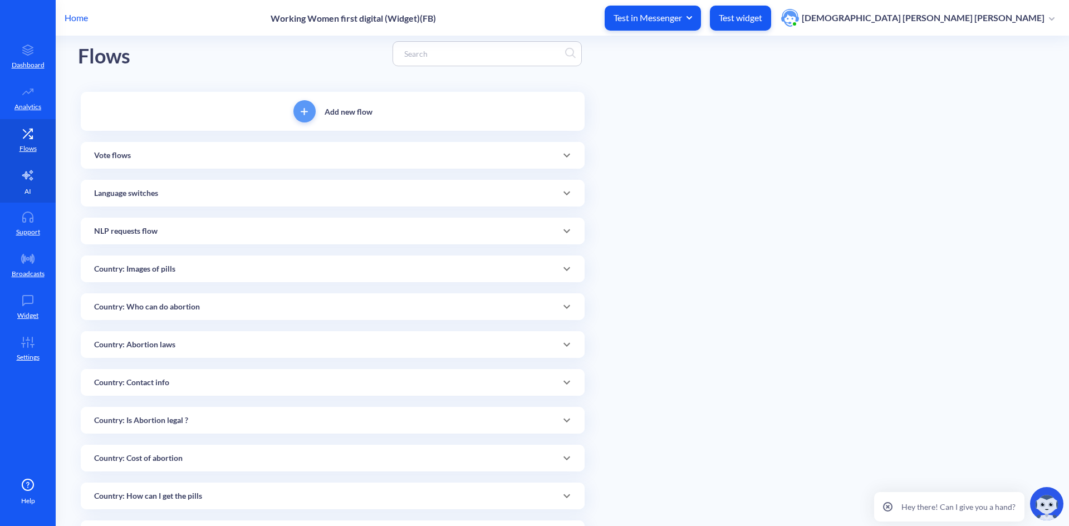
click at [29, 187] on p "AI" at bounding box center [28, 192] width 7 height 10
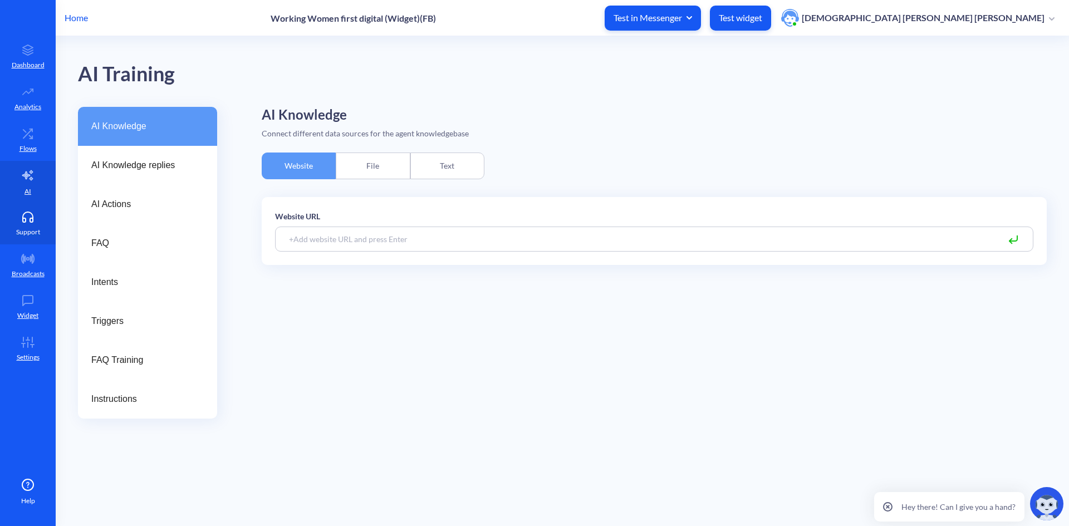
click at [28, 227] on p "Support" at bounding box center [28, 232] width 24 height 10
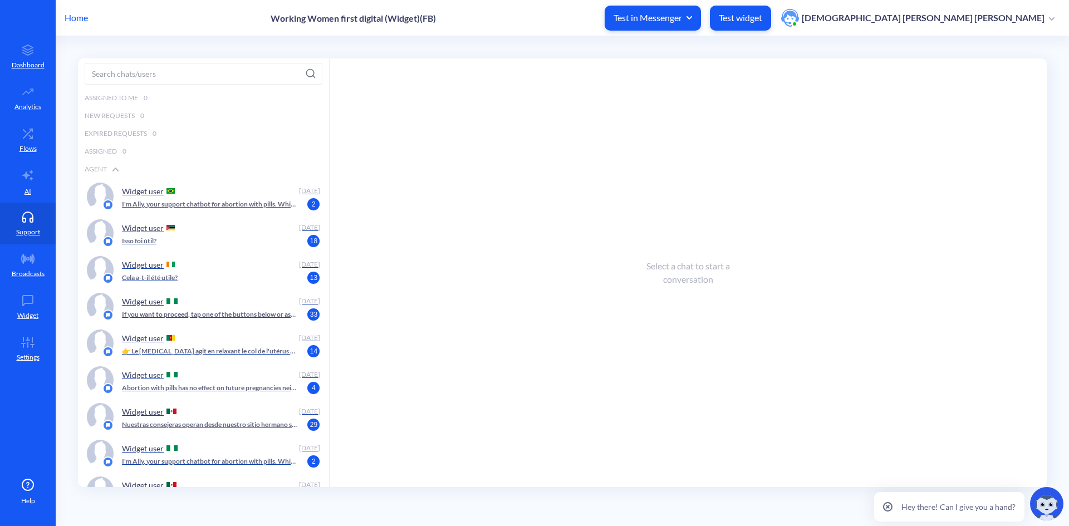
click at [206, 197] on div "Widget user" at bounding box center [208, 191] width 173 height 17
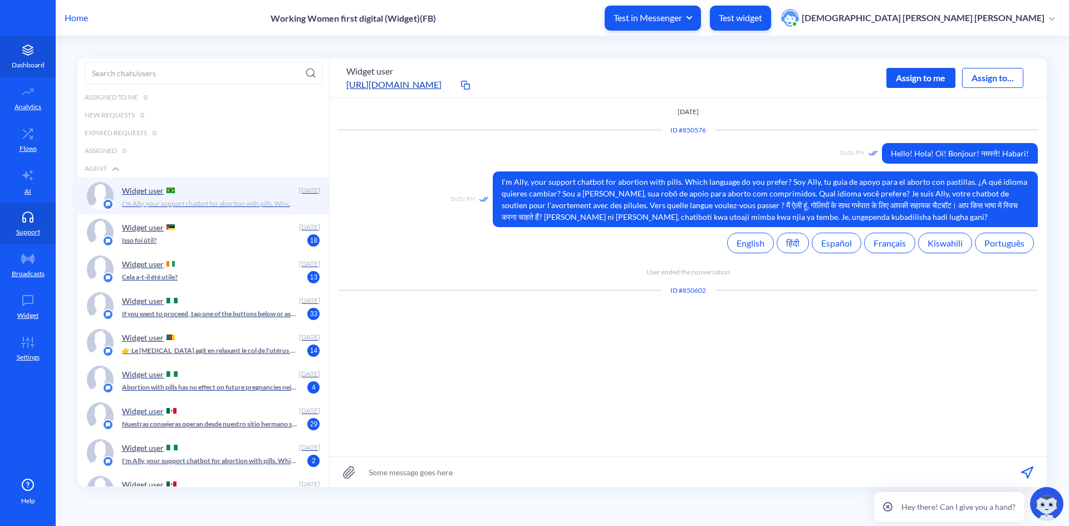
click at [26, 52] on icon at bounding box center [28, 50] width 22 height 11
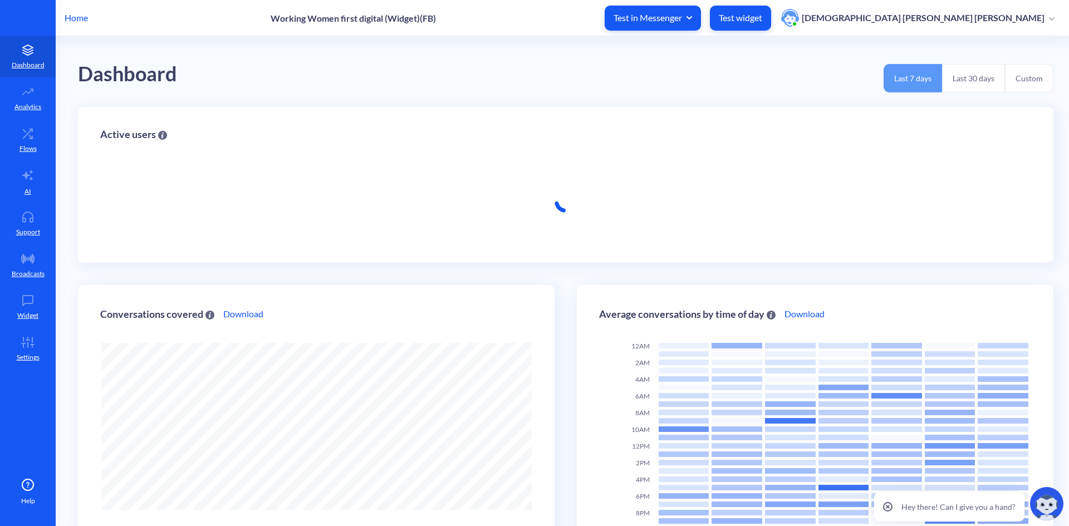
scroll to position [526, 1069]
click at [26, 106] on p "Analytics" at bounding box center [27, 107] width 27 height 10
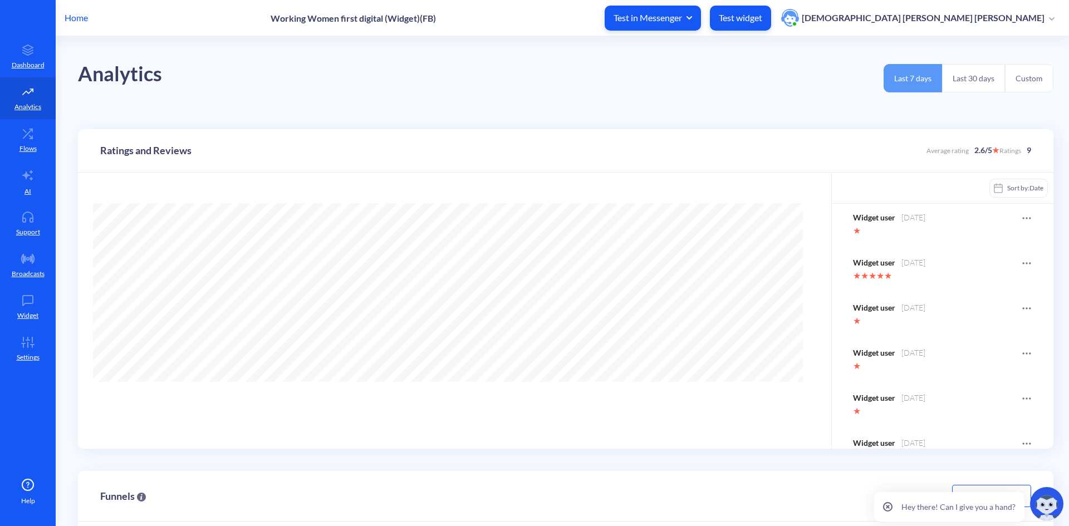
scroll to position [526, 1069]
click at [28, 139] on icon at bounding box center [28, 133] width 22 height 11
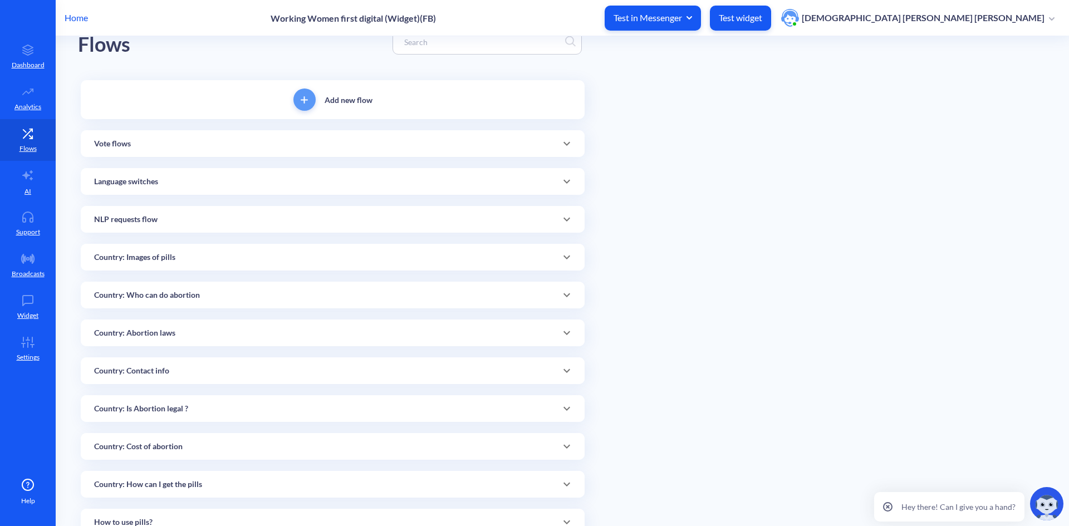
scroll to position [56, 0]
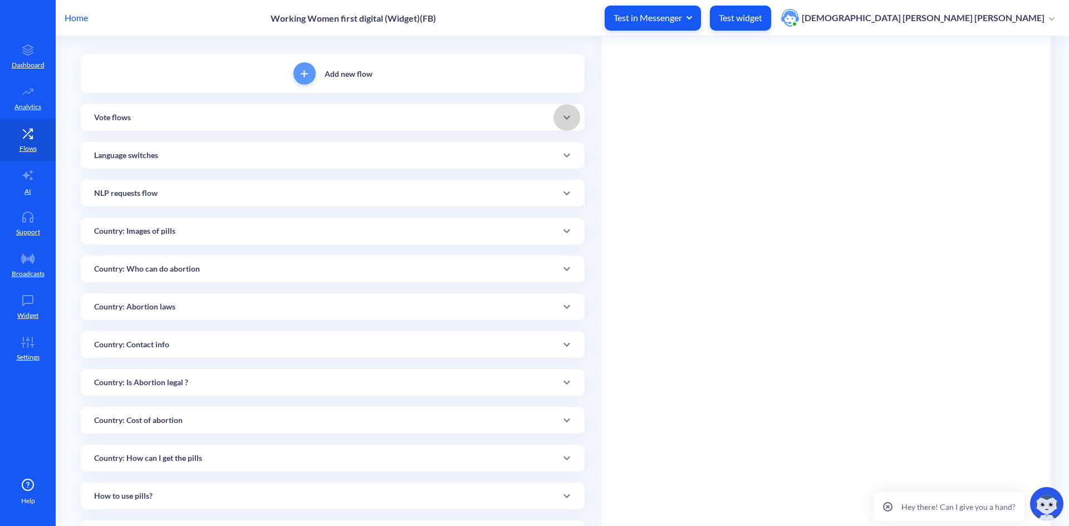
click at [572, 114] on span at bounding box center [567, 117] width 27 height 13
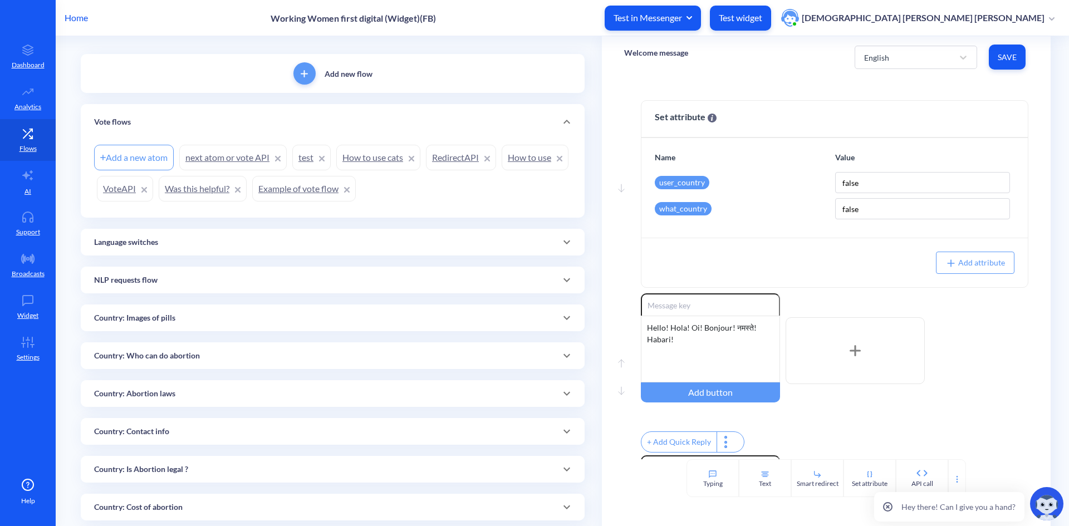
click at [562, 246] on icon at bounding box center [566, 242] width 13 height 13
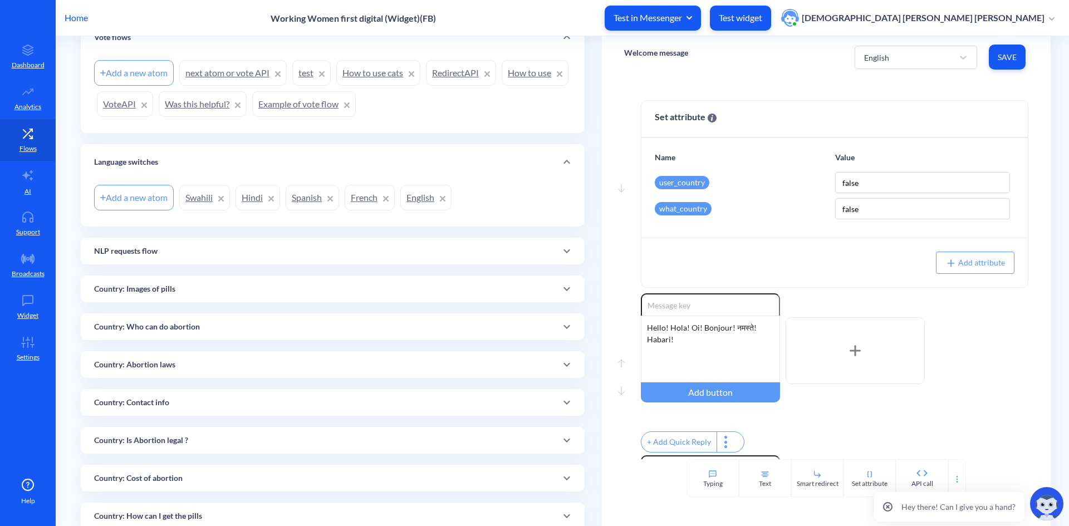
scroll to position [167, 0]
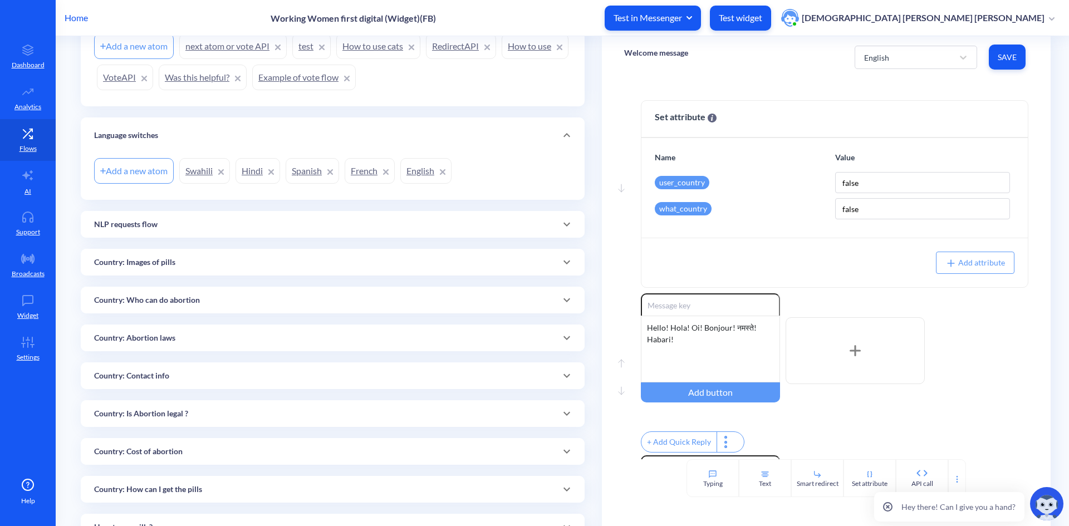
click at [301, 222] on div "NLP requests flow" at bounding box center [332, 225] width 477 height 12
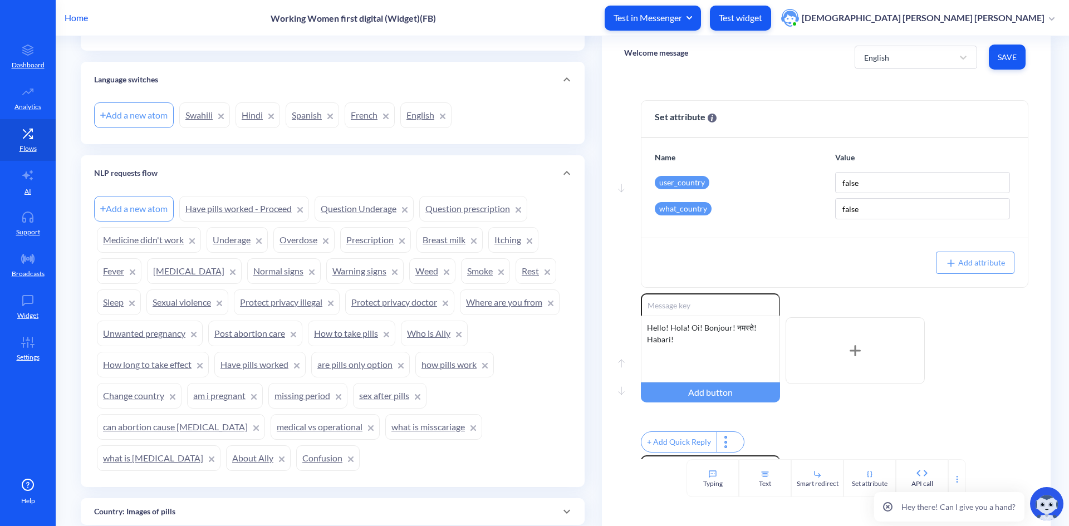
scroll to position [278, 0]
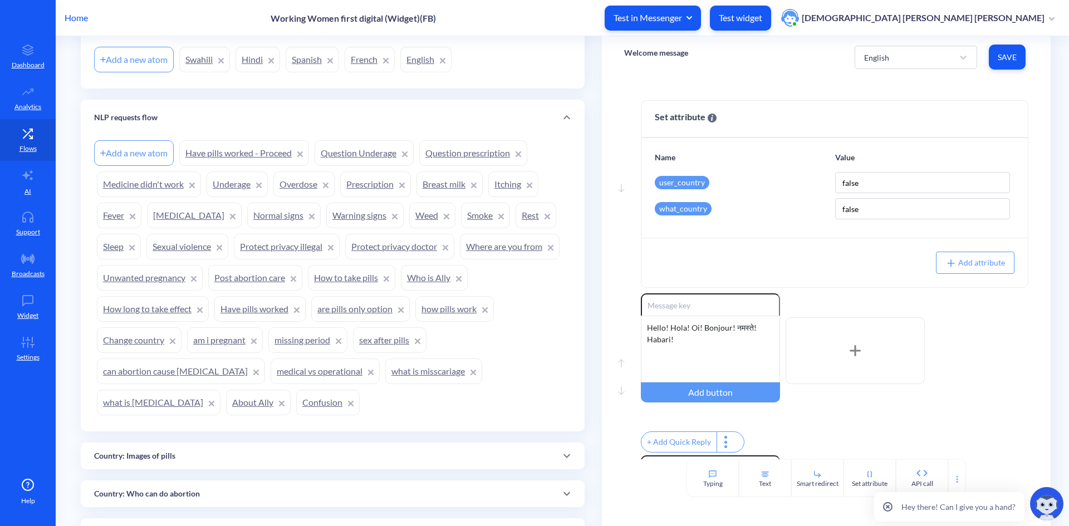
click at [247, 216] on link "Normal signs" at bounding box center [284, 216] width 74 height 26
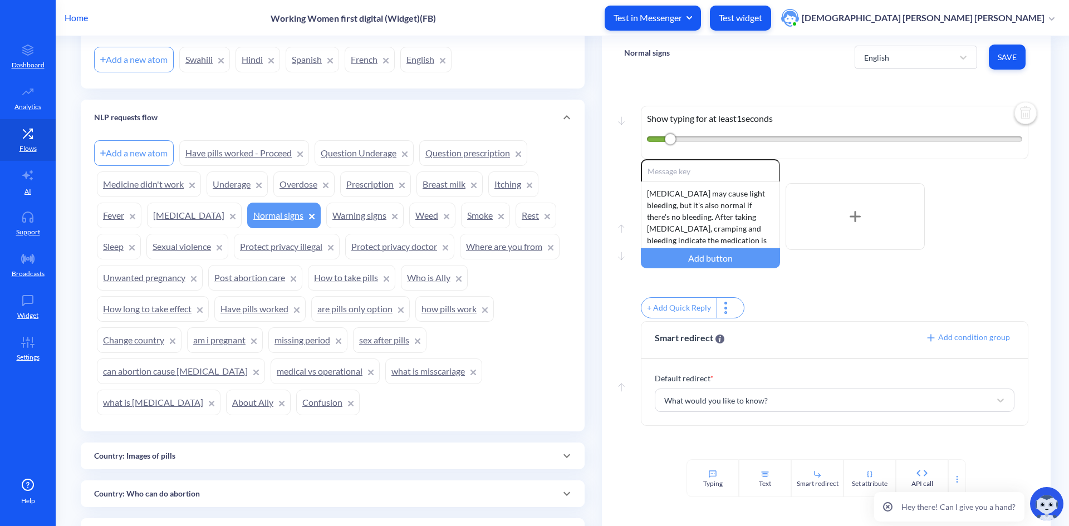
click at [160, 214] on link "[MEDICAL_DATA]" at bounding box center [194, 216] width 95 height 26
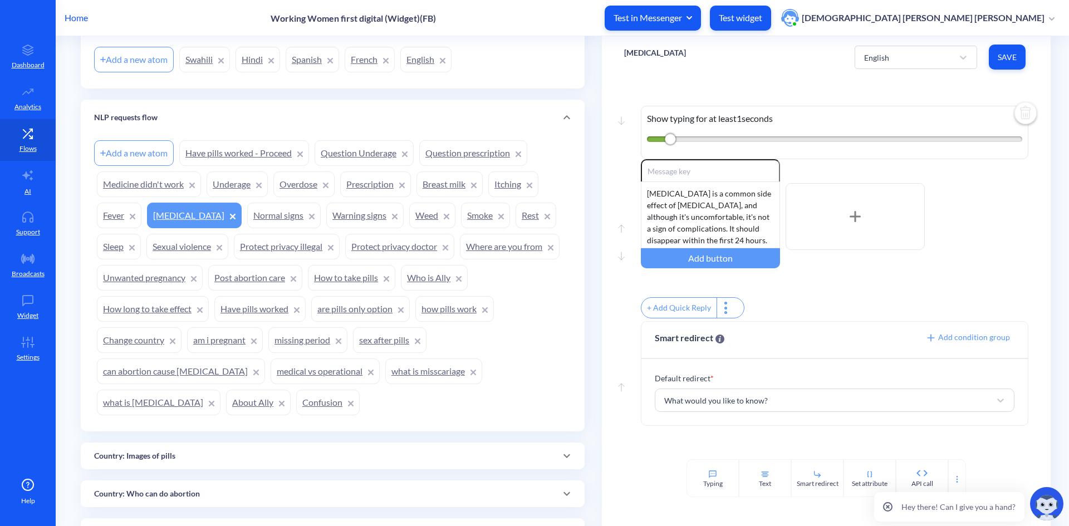
click at [224, 184] on link "Underage" at bounding box center [237, 185] width 61 height 26
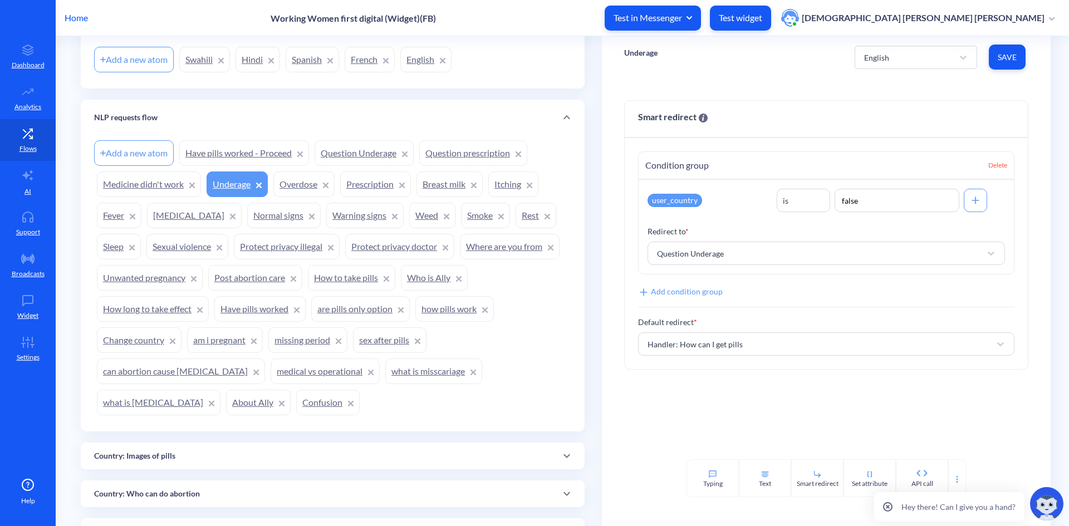
click at [287, 184] on link "Overdose" at bounding box center [303, 185] width 61 height 26
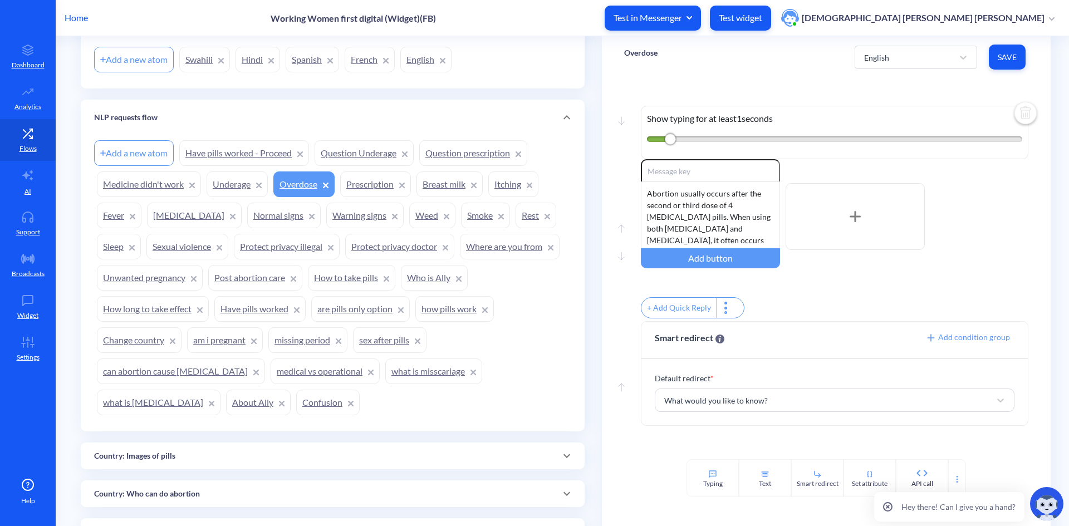
click at [364, 191] on link "Prescription" at bounding box center [375, 185] width 71 height 26
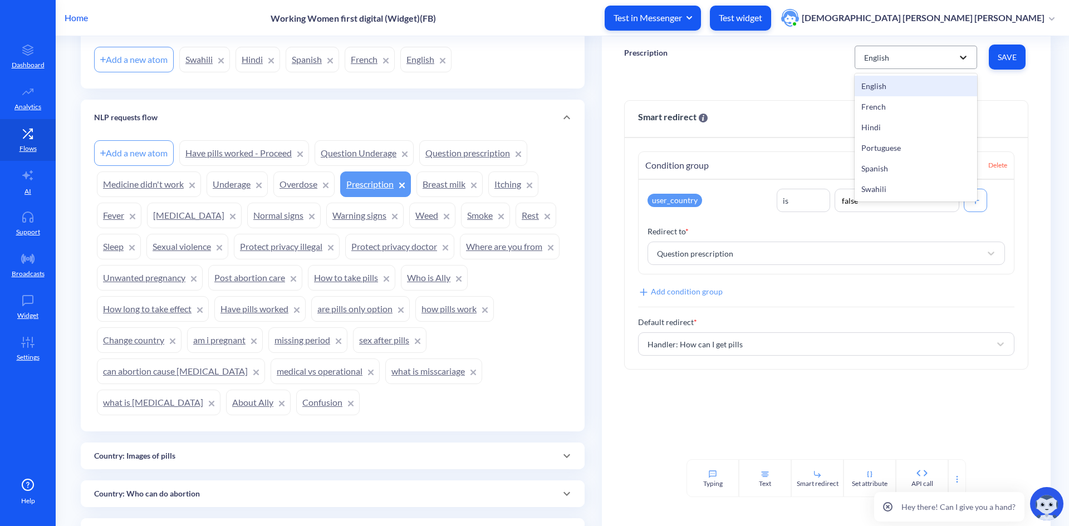
click at [953, 56] on div at bounding box center [963, 57] width 20 height 20
click at [436, 183] on link "Breast milk" at bounding box center [450, 185] width 66 height 26
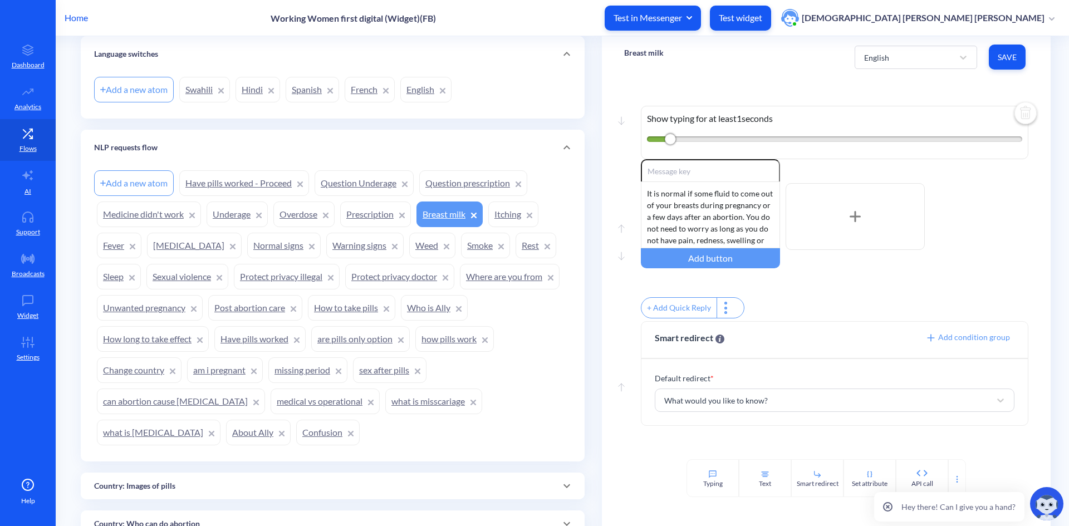
scroll to position [223, 0]
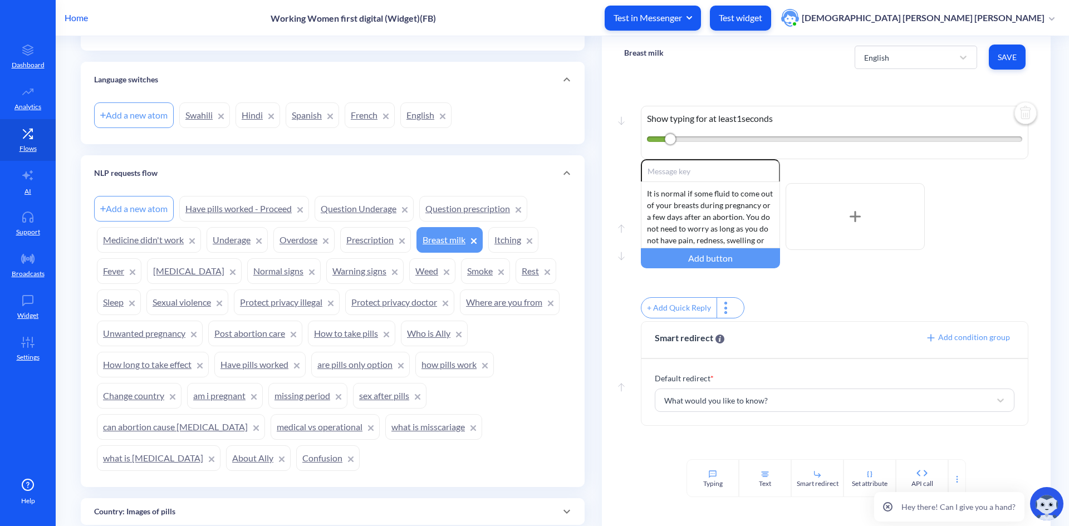
click at [233, 240] on link "Underage" at bounding box center [237, 240] width 61 height 26
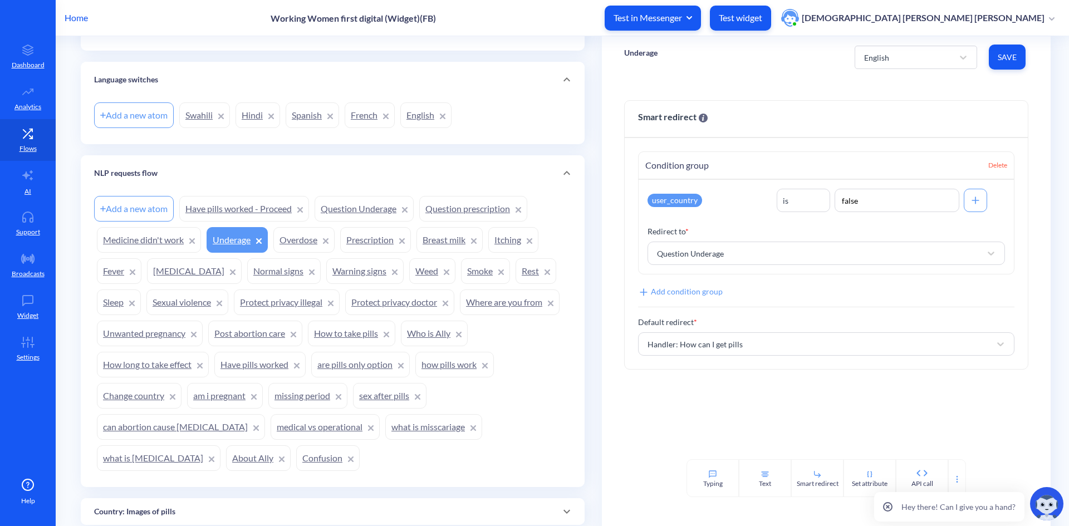
click at [287, 238] on link "Overdose" at bounding box center [303, 240] width 61 height 26
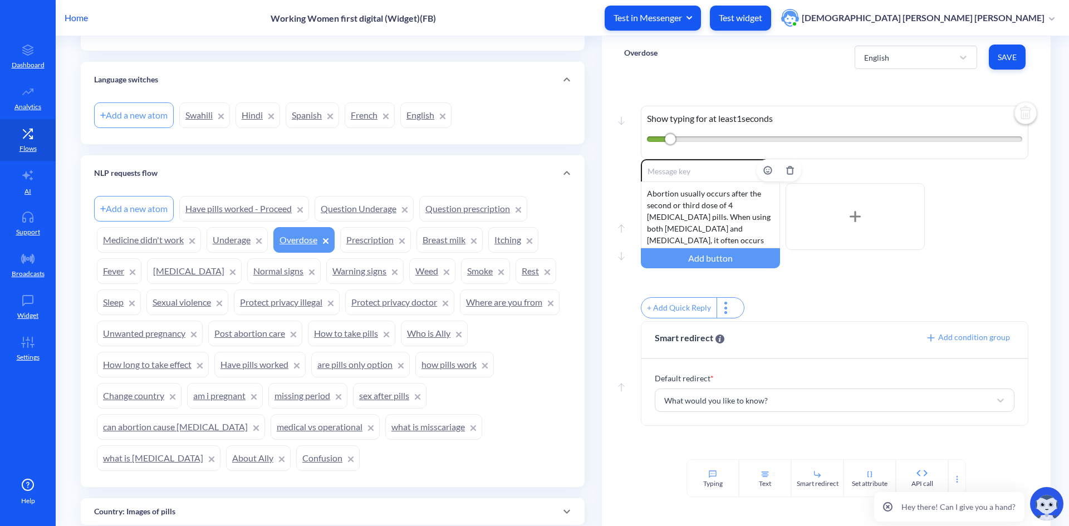
scroll to position [33, 0]
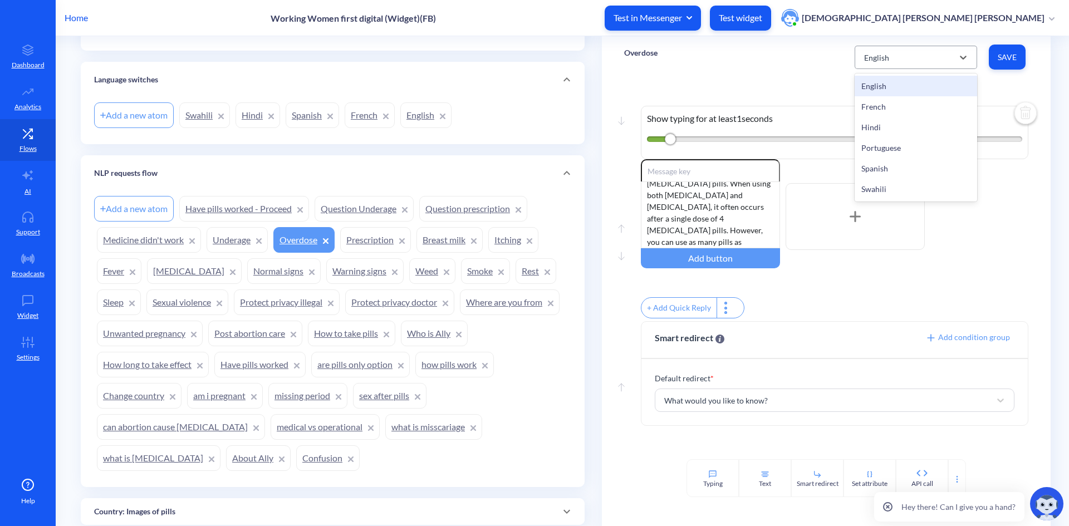
click at [931, 55] on div "English" at bounding box center [906, 57] width 95 height 20
click at [880, 292] on div "Enable reactions Abortion usually occurs after the second or third dose of 4 [M…" at bounding box center [835, 240] width 388 height 162
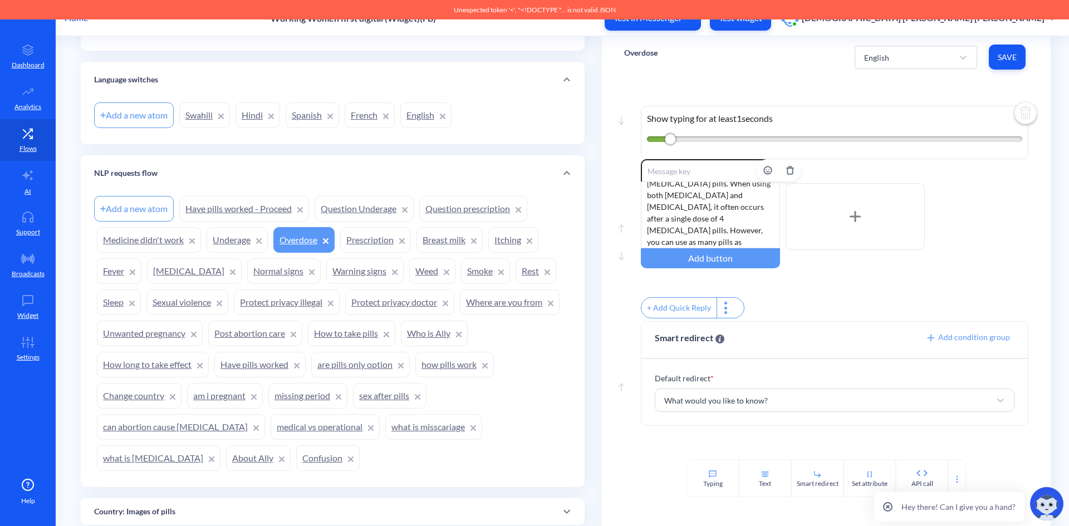
click at [727, 216] on div "Abortion usually occurs after the second or third dose of 4 [MEDICAL_DATA] pill…" at bounding box center [710, 215] width 139 height 67
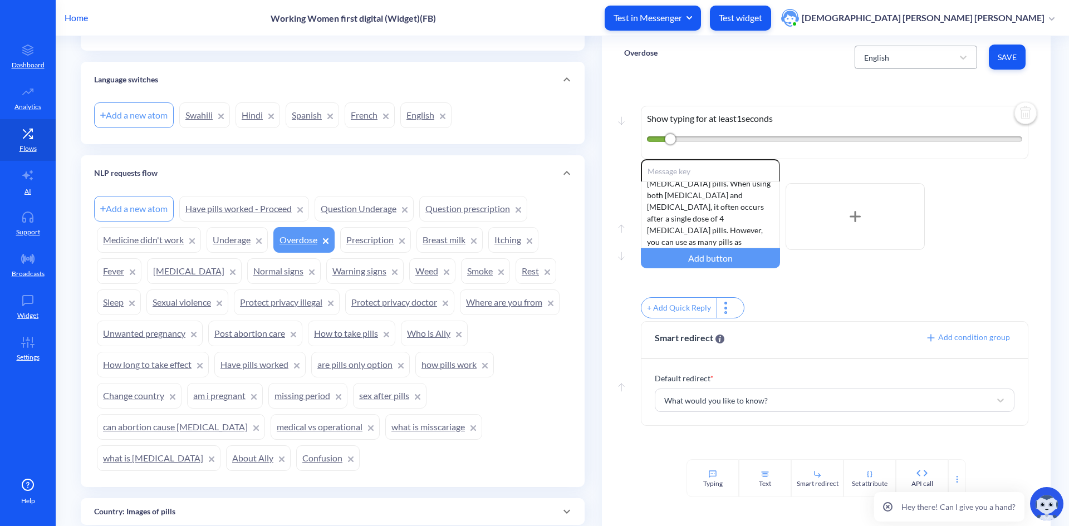
click at [934, 50] on div "English" at bounding box center [906, 57] width 95 height 20
click at [904, 115] on div "French" at bounding box center [916, 106] width 123 height 21
click at [902, 52] on div "French" at bounding box center [906, 57] width 95 height 20
click at [907, 185] on div "Swahili" at bounding box center [916, 189] width 123 height 21
click at [916, 58] on div "Swahili" at bounding box center [906, 57] width 95 height 20
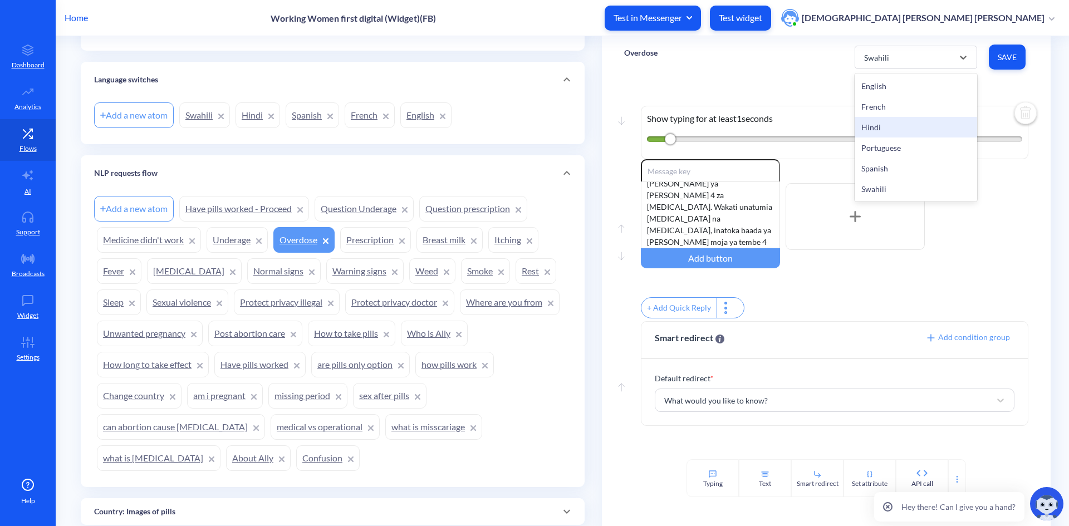
click at [982, 252] on div "Enable reactions Kawaida mimba hutoka baada ya [PERSON_NAME] ya pili au ya [PER…" at bounding box center [835, 216] width 388 height 115
click at [72, 19] on p "Home" at bounding box center [76, 17] width 23 height 13
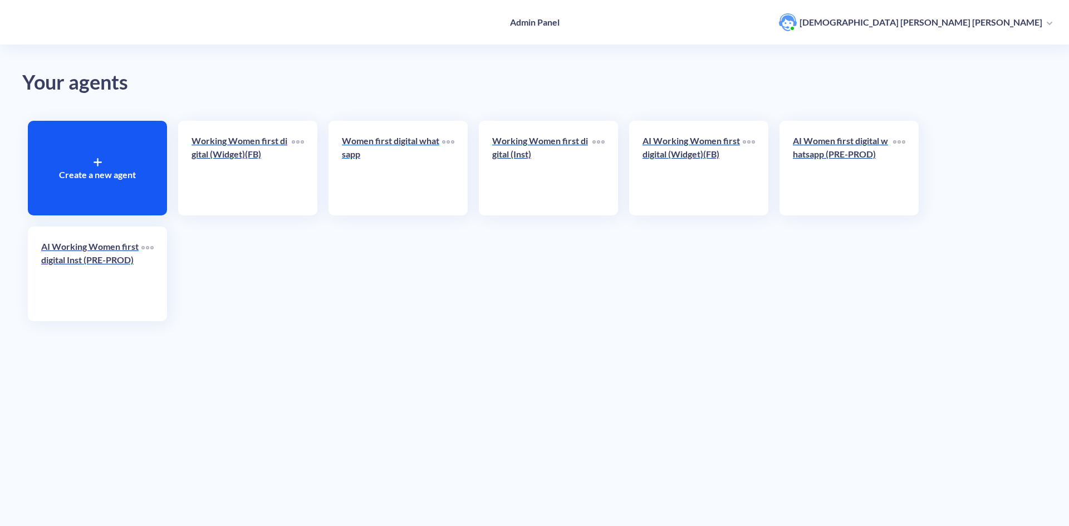
click at [412, 156] on p "Women first digital whatsapp" at bounding box center [392, 147] width 100 height 27
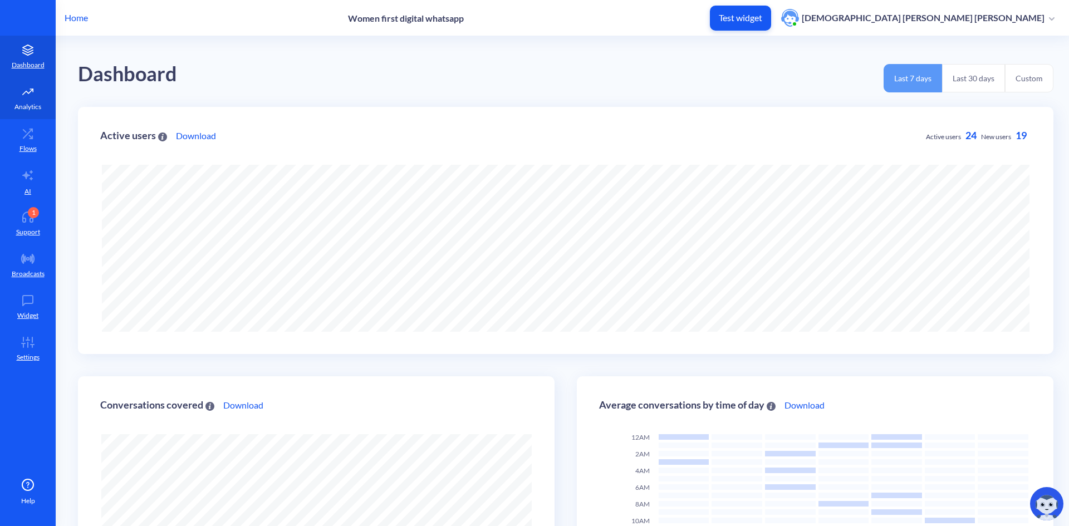
scroll to position [526, 1069]
click at [27, 99] on link "Analytics" at bounding box center [28, 98] width 56 height 42
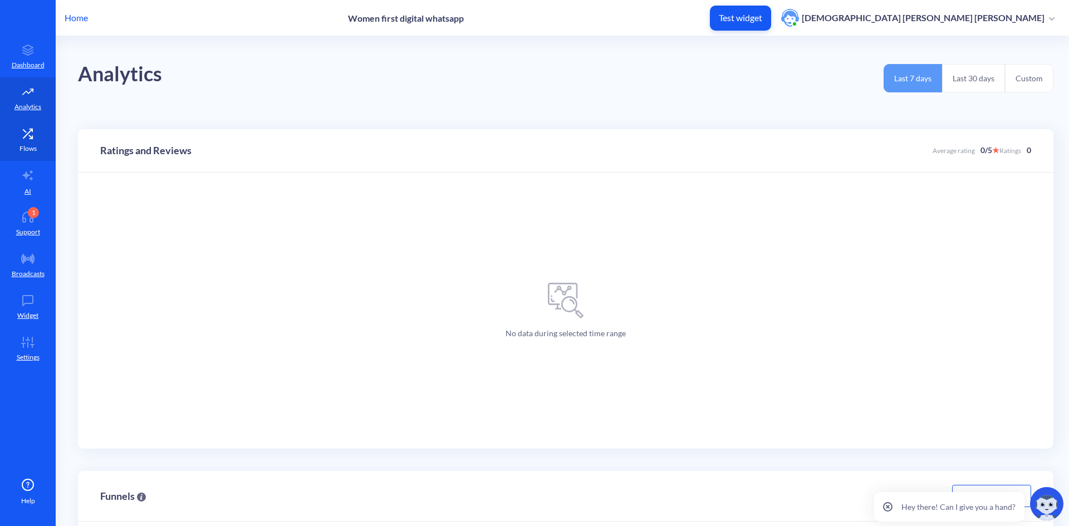
click at [29, 139] on link "Flows" at bounding box center [28, 140] width 56 height 42
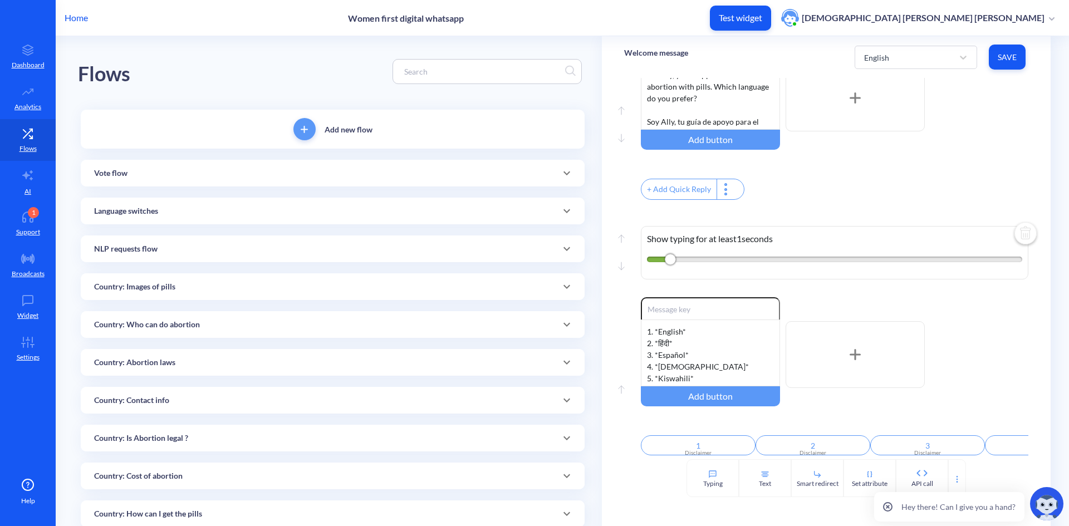
scroll to position [267, 0]
click at [774, 455] on div "2 Disclaimer" at bounding box center [813, 448] width 115 height 24
click at [954, 481] on icon at bounding box center [957, 479] width 9 height 9
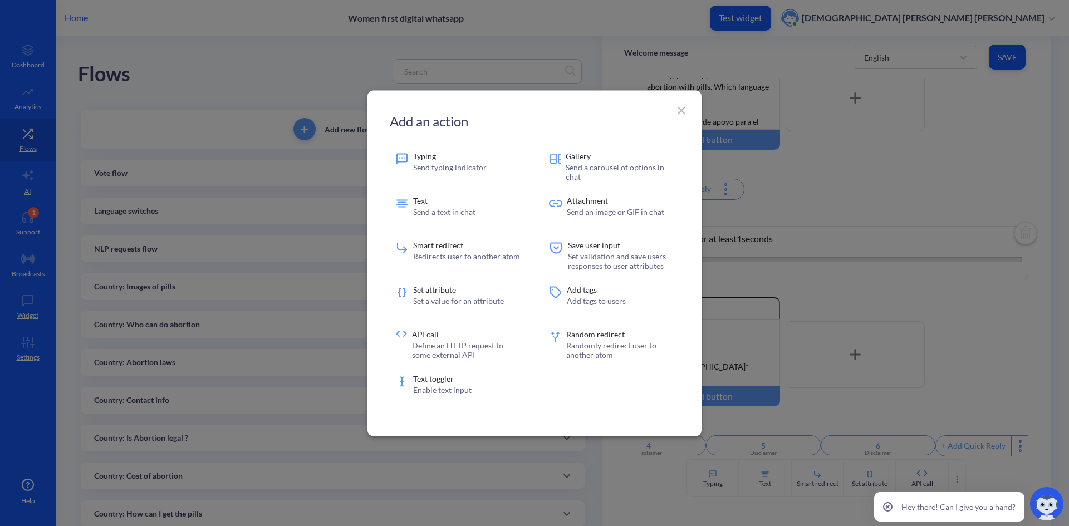
click at [681, 114] on icon at bounding box center [681, 110] width 13 height 13
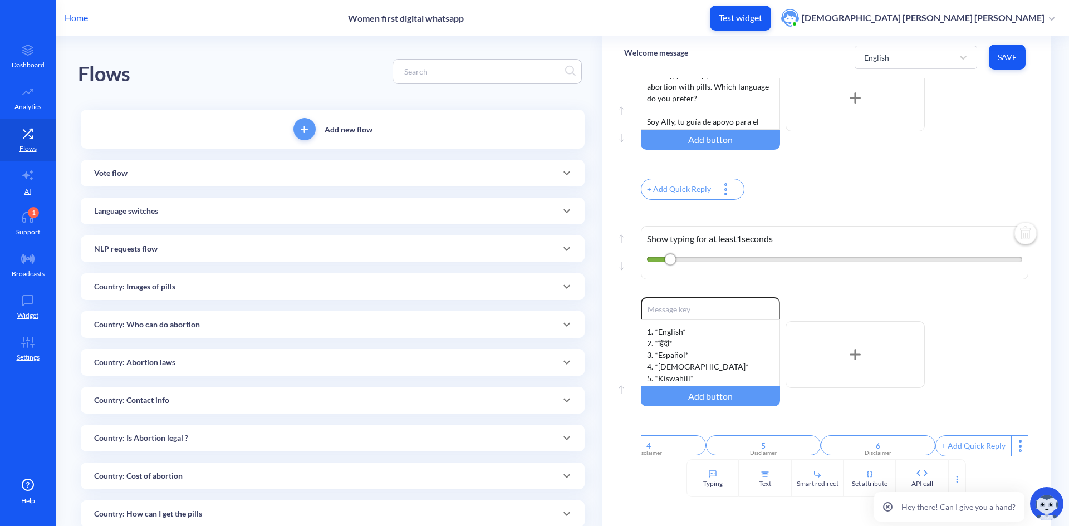
click at [1011, 444] on div at bounding box center [1020, 446] width 19 height 20
click at [986, 361] on div at bounding box center [534, 263] width 1069 height 526
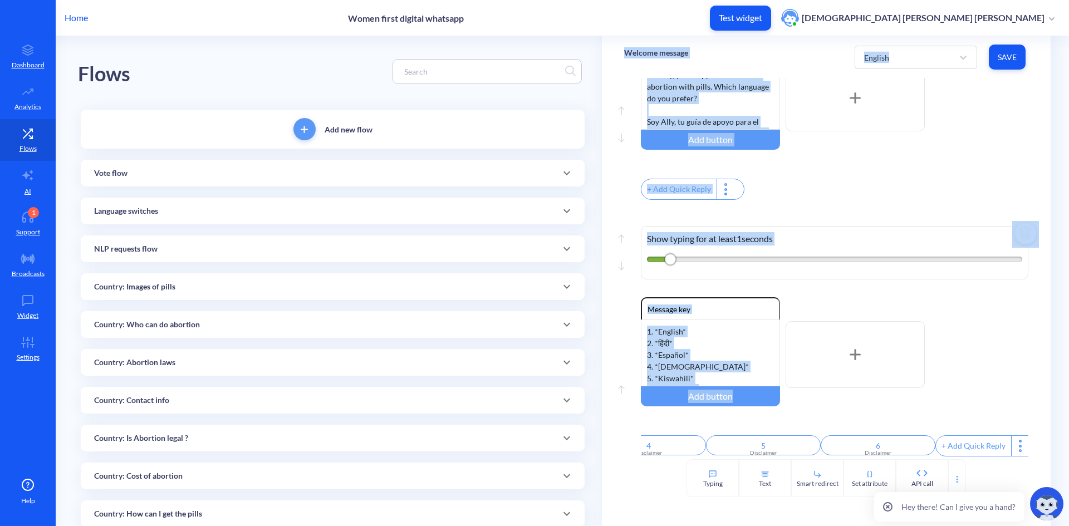
drag, startPoint x: 1049, startPoint y: 390, endPoint x: 1054, endPoint y: 448, distance: 58.1
click at [1011, 382] on div "Enable reactions 1. *English* 2. *हिंदी* 3. *Español* 4. *[DEMOGRAPHIC_DATA]* 5…" at bounding box center [835, 354] width 388 height 115
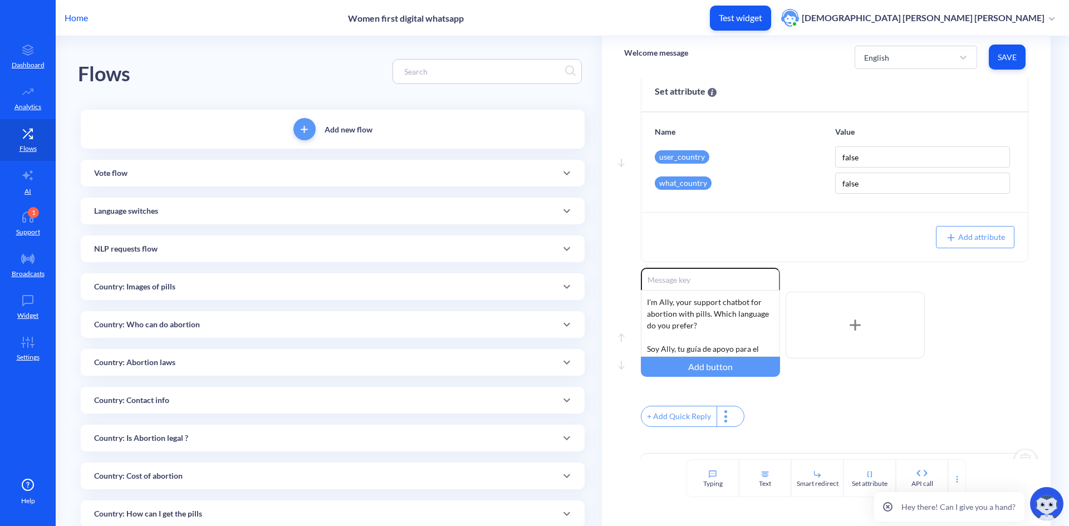
scroll to position [0, 0]
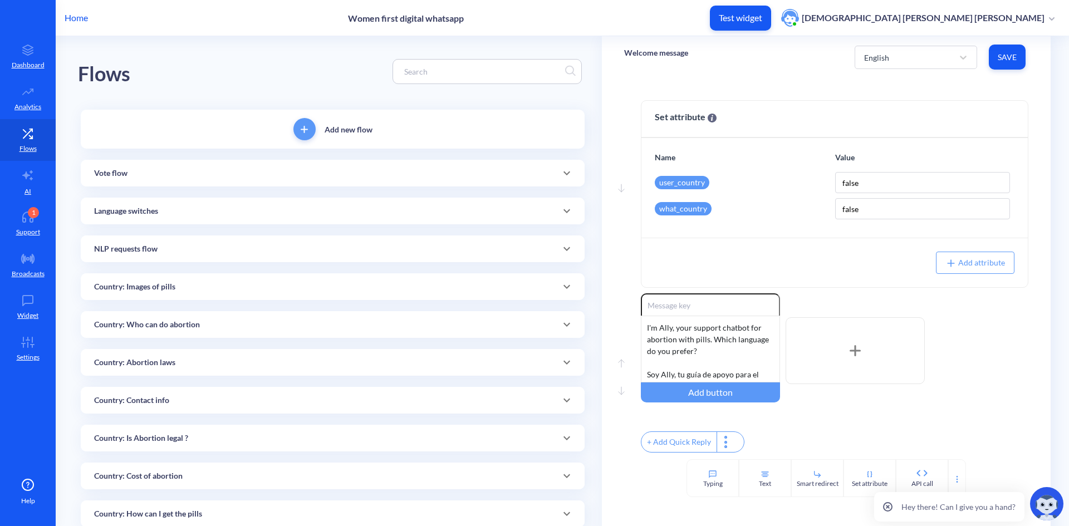
click at [989, 389] on div "Enable reactions I'm Ally, your support chatbot for abortion with pills. Which …" at bounding box center [835, 350] width 388 height 115
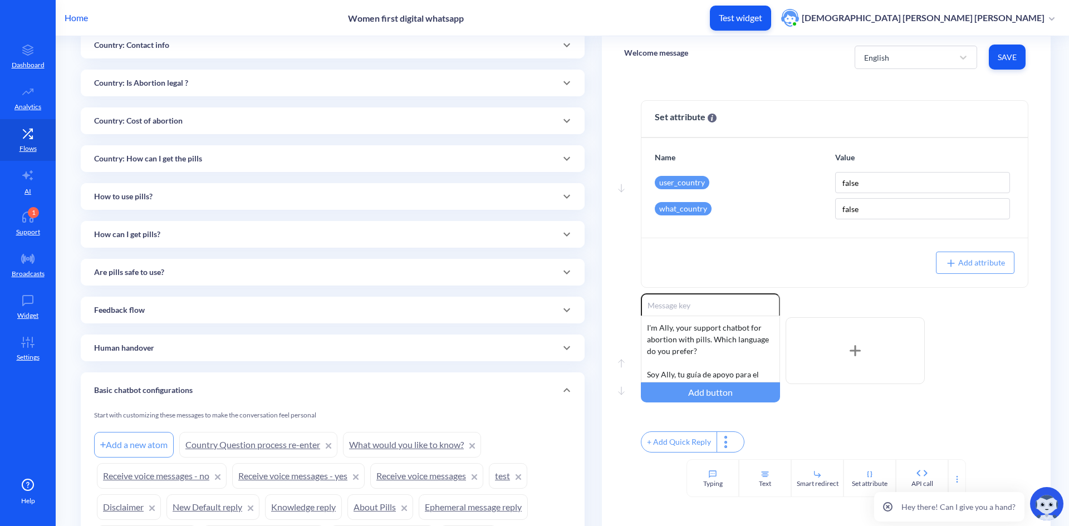
scroll to position [390, 0]
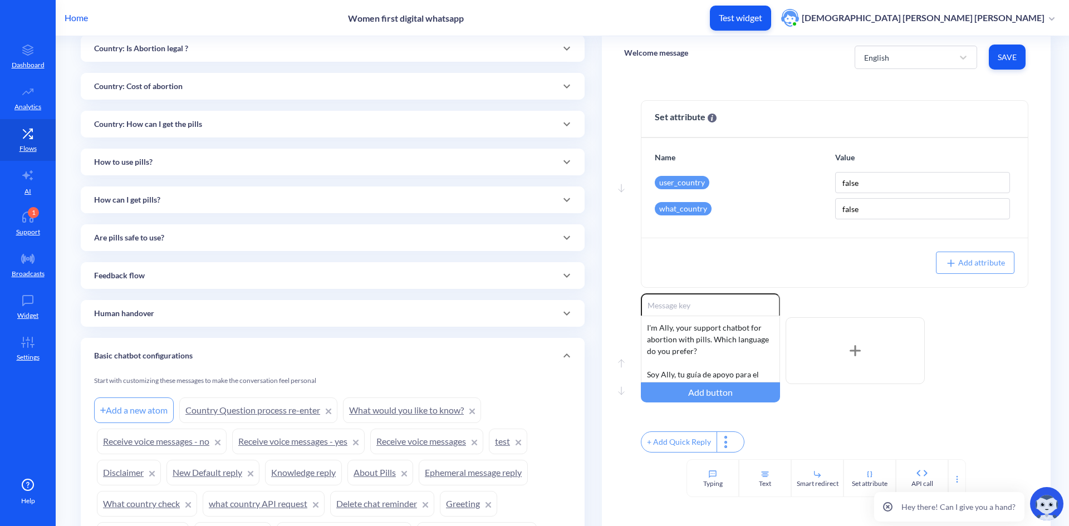
click at [207, 205] on div "How can I get pills?" at bounding box center [332, 200] width 477 height 12
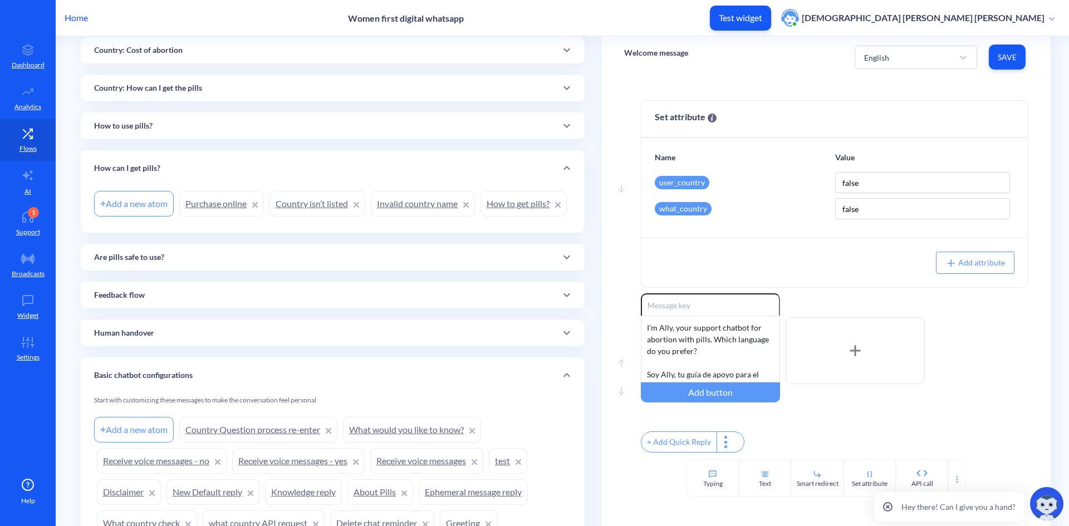
scroll to position [446, 0]
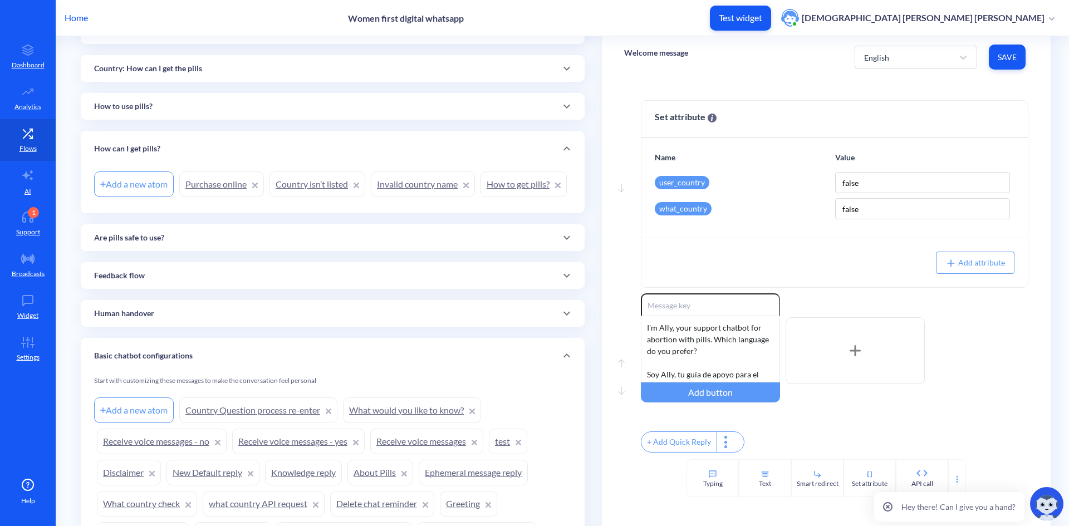
click at [362, 244] on div "Are pills safe to use?" at bounding box center [332, 238] width 477 height 12
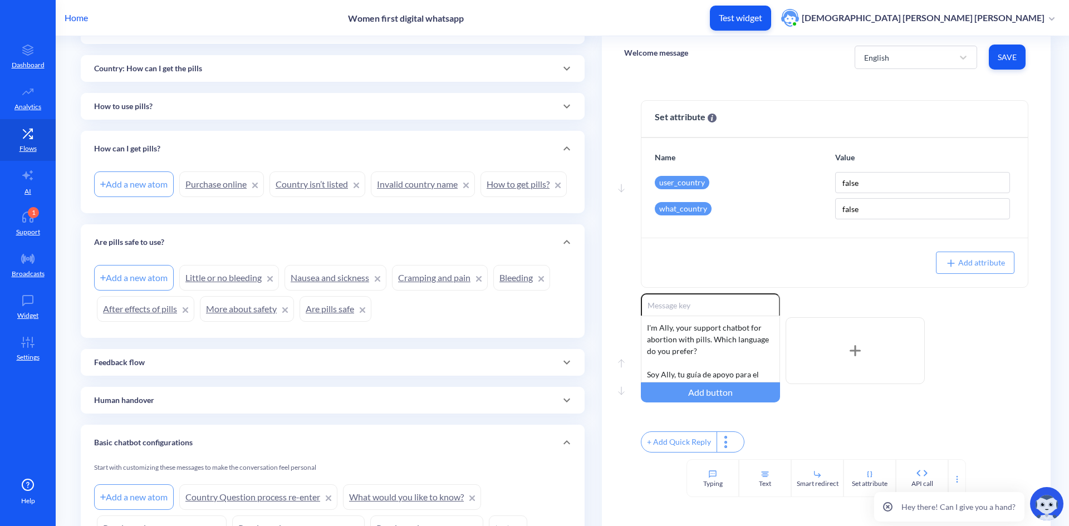
click at [404, 369] on div "Feedback flow" at bounding box center [332, 363] width 477 height 12
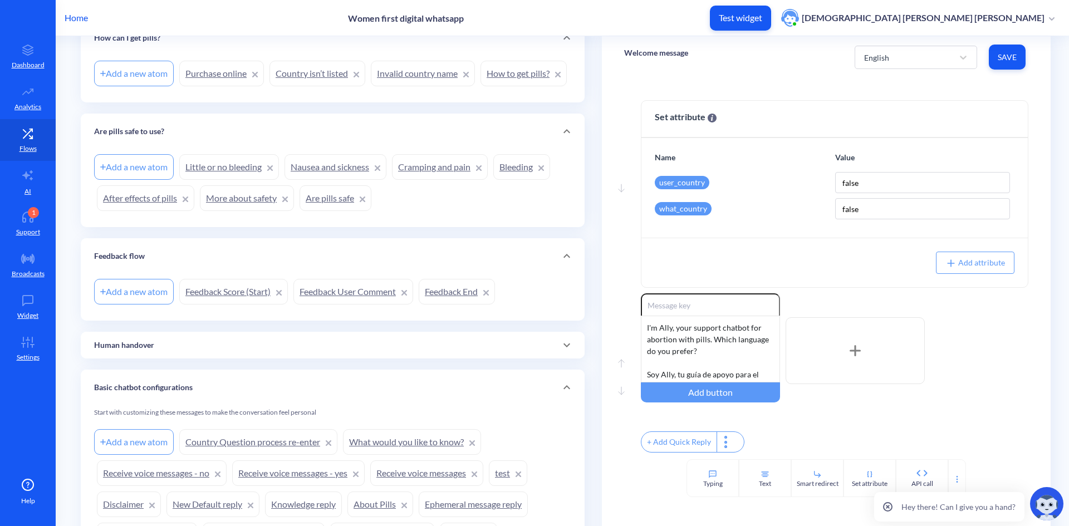
scroll to position [557, 0]
click at [452, 351] on div "Human handover" at bounding box center [332, 345] width 477 height 12
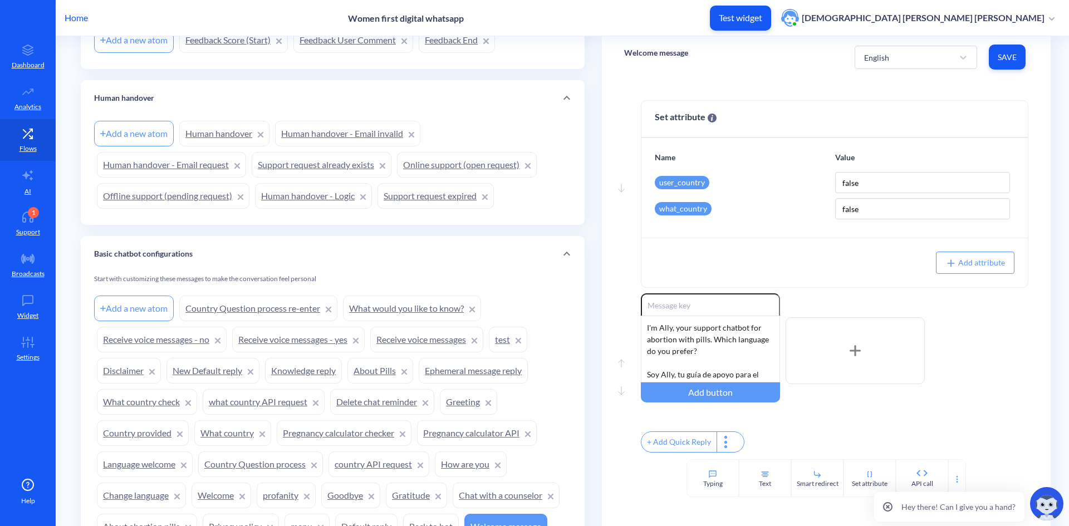
scroll to position [891, 0]
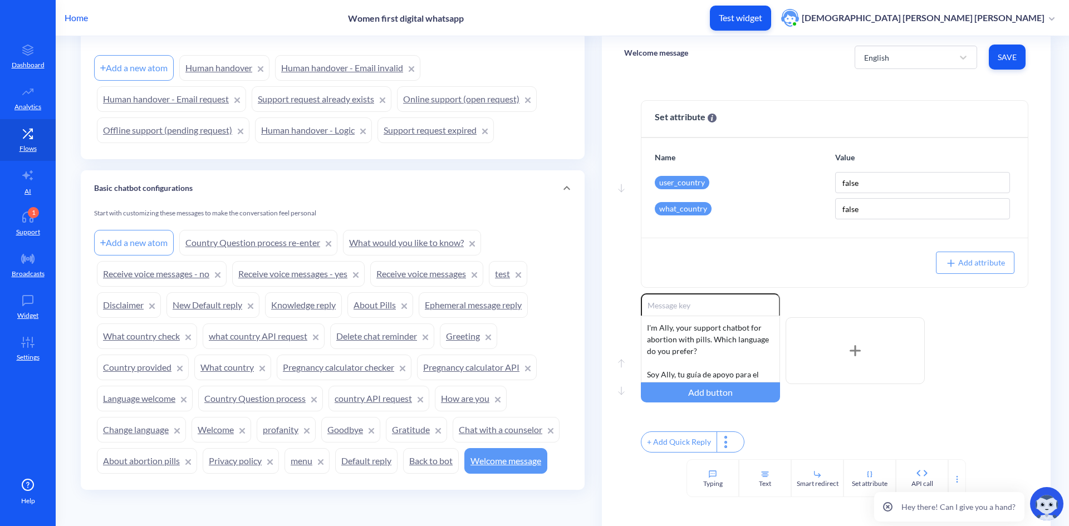
click at [570, 195] on icon at bounding box center [566, 188] width 13 height 13
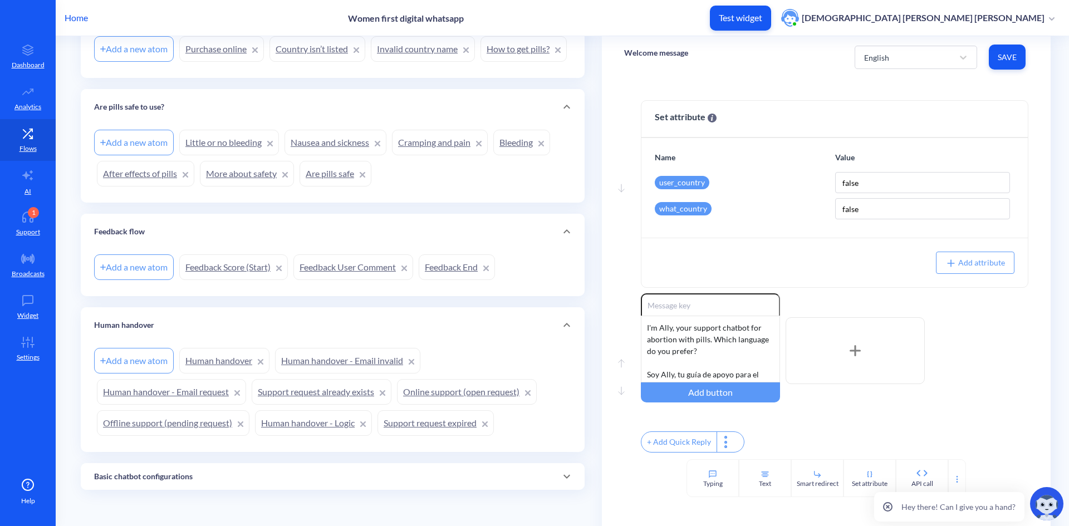
scroll to position [612, 0]
click at [573, 336] on div "Human handover" at bounding box center [333, 325] width 504 height 36
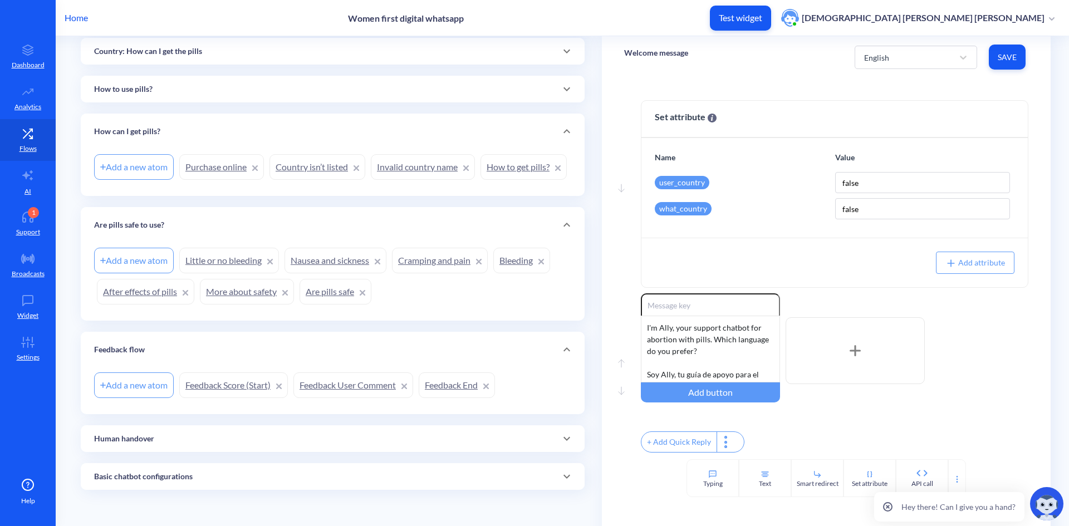
scroll to position [494, 0]
click at [569, 346] on icon at bounding box center [566, 349] width 13 height 13
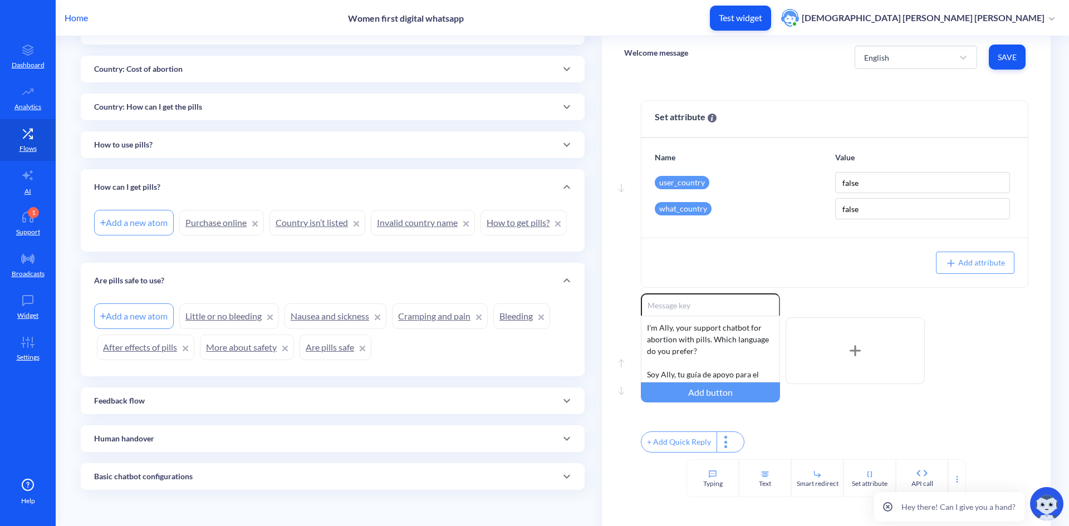
scroll to position [438, 0]
click at [566, 281] on icon at bounding box center [566, 280] width 13 height 13
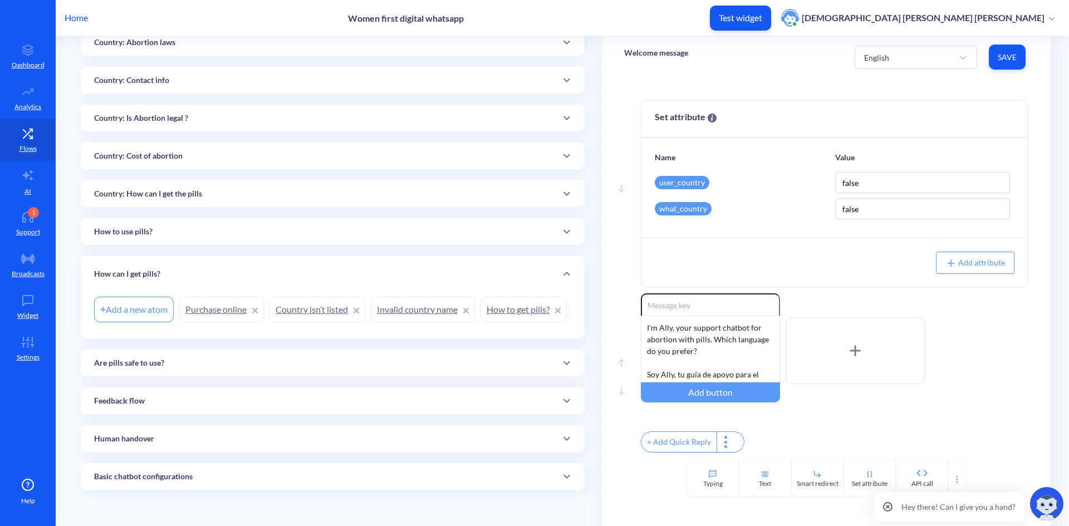
click at [567, 272] on icon at bounding box center [567, 274] width 7 height 4
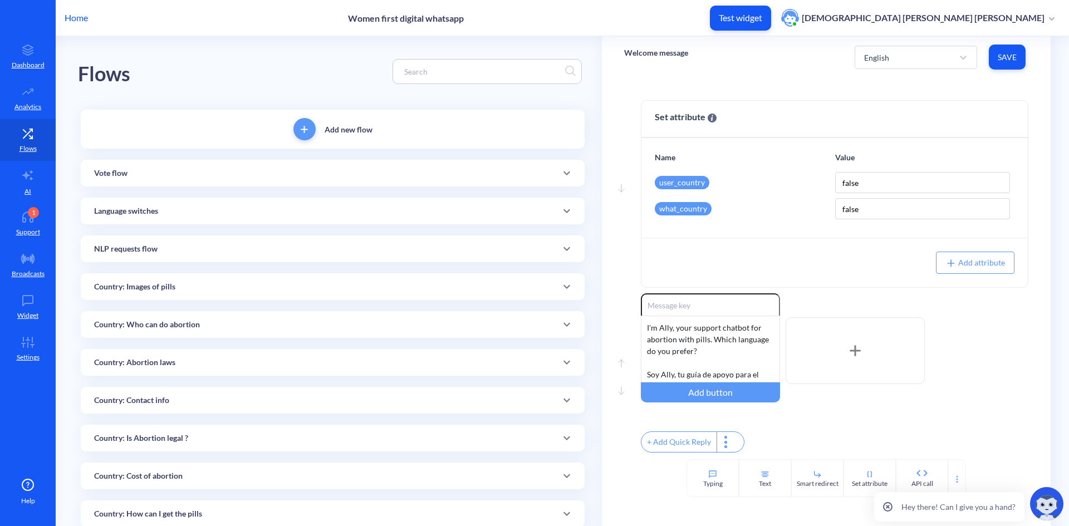
scroll to position [56, 0]
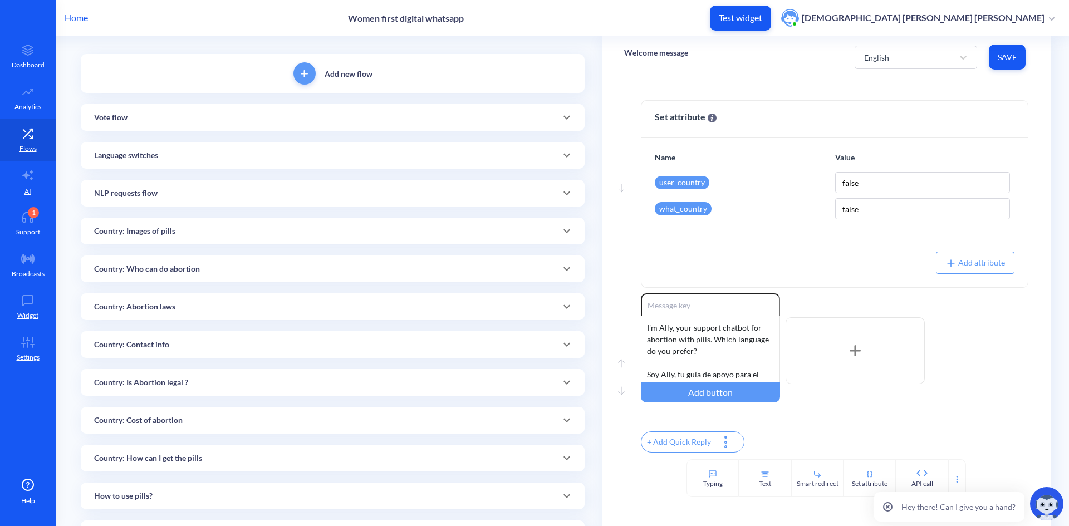
click at [273, 260] on div "Country: Who can do abortion" at bounding box center [333, 269] width 504 height 27
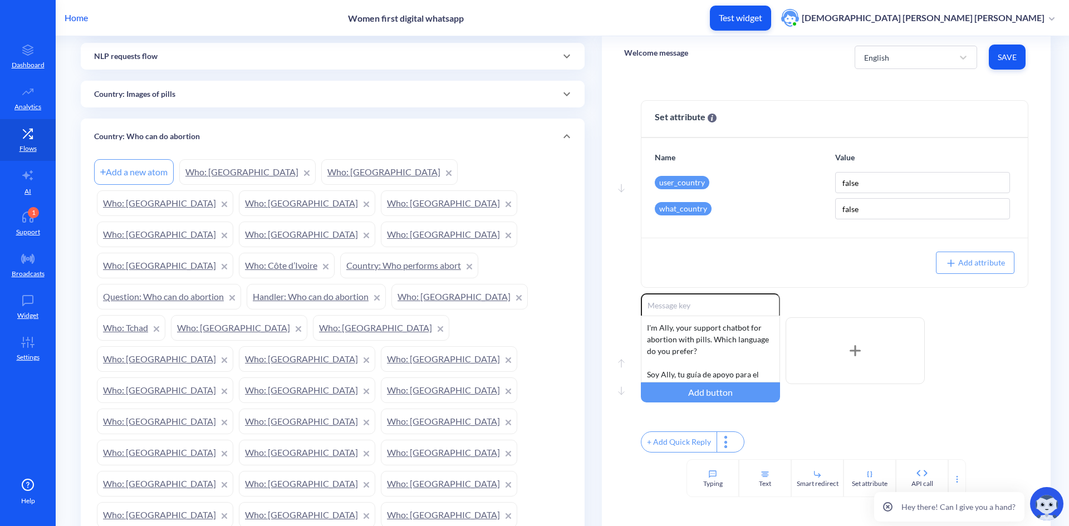
scroll to position [167, 0]
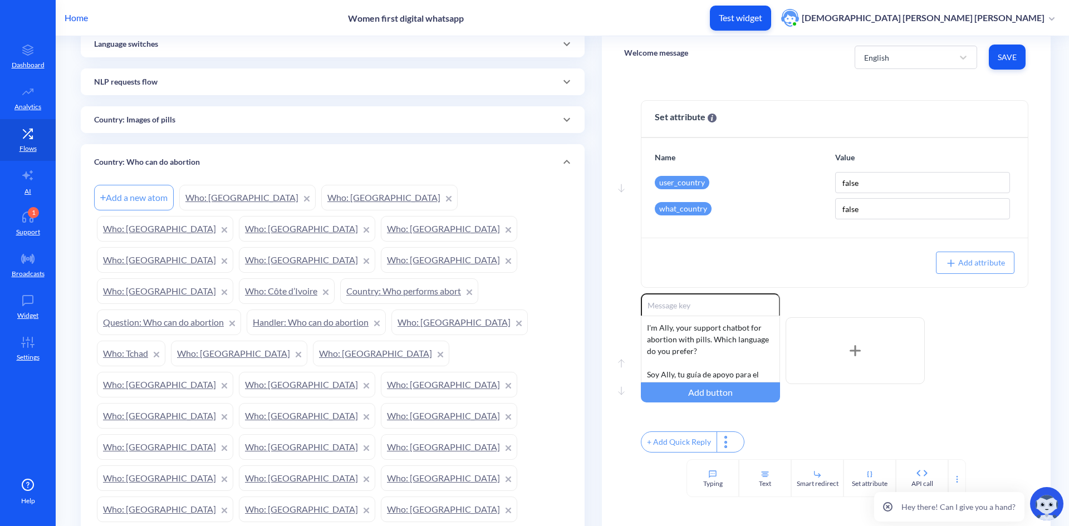
click at [241, 310] on link "Question: Who can do abortion" at bounding box center [169, 323] width 144 height 26
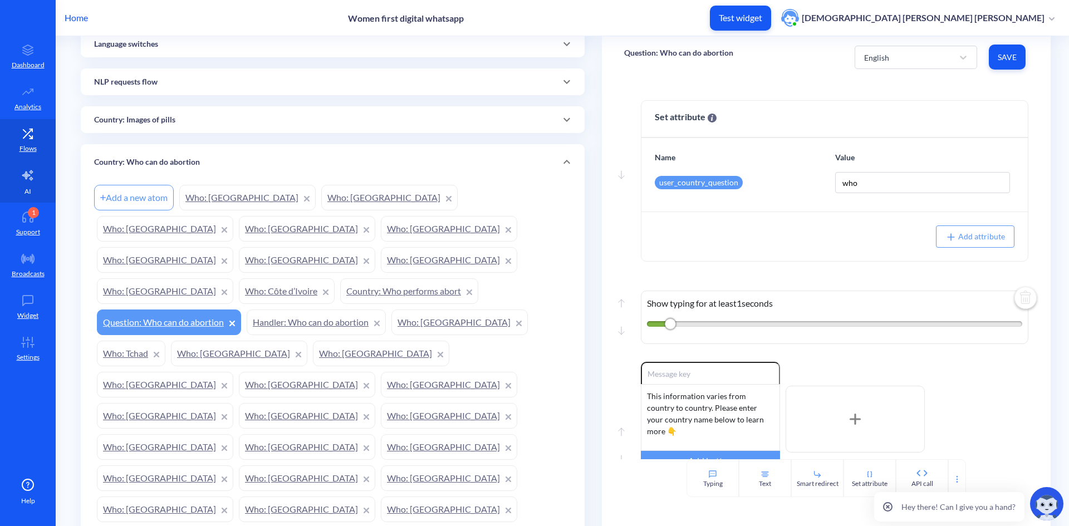
click at [26, 180] on icon at bounding box center [27, 175] width 13 height 13
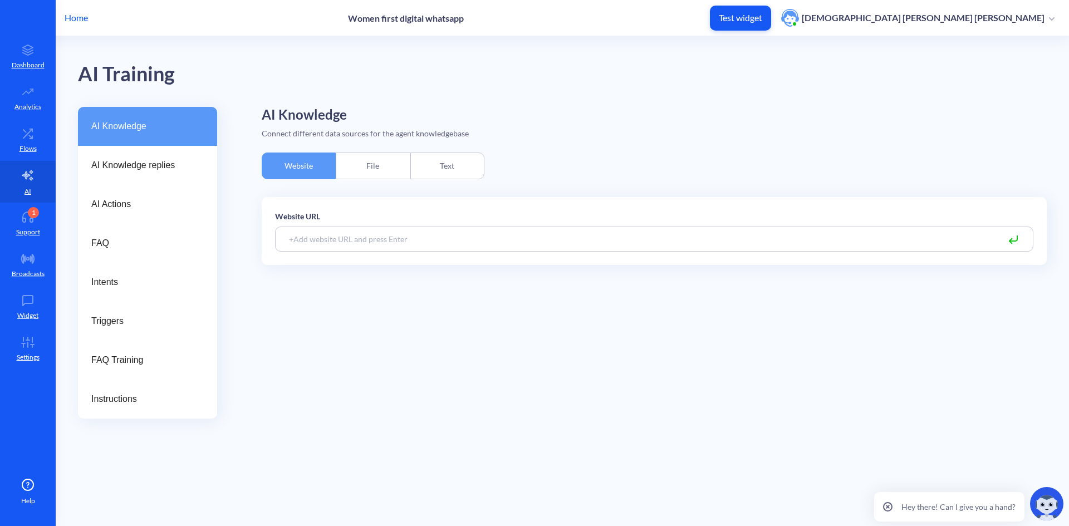
click at [367, 155] on div "File" at bounding box center [373, 166] width 74 height 27
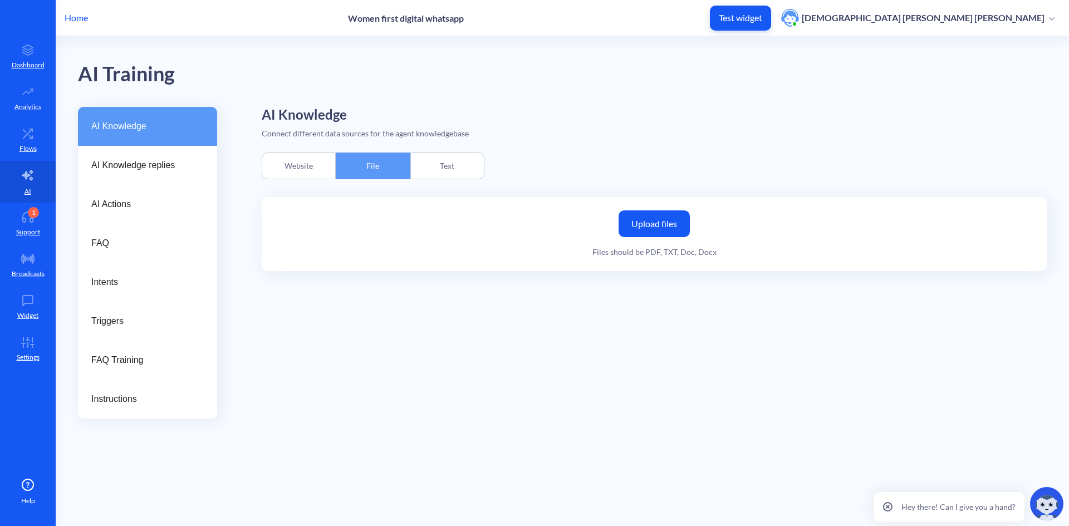
click at [446, 168] on div "Text" at bounding box center [447, 166] width 74 height 27
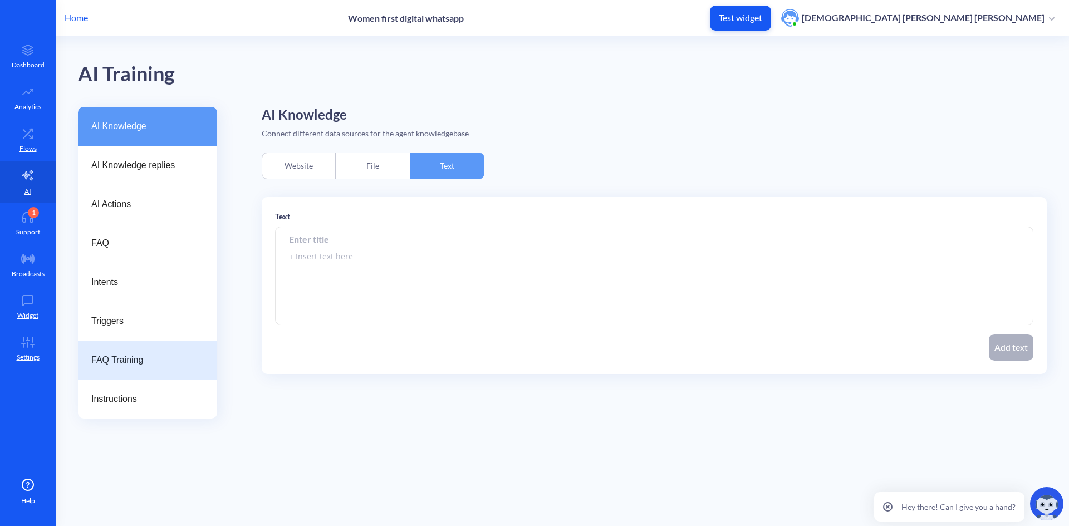
click at [124, 360] on span "FAQ Training" at bounding box center [143, 360] width 104 height 13
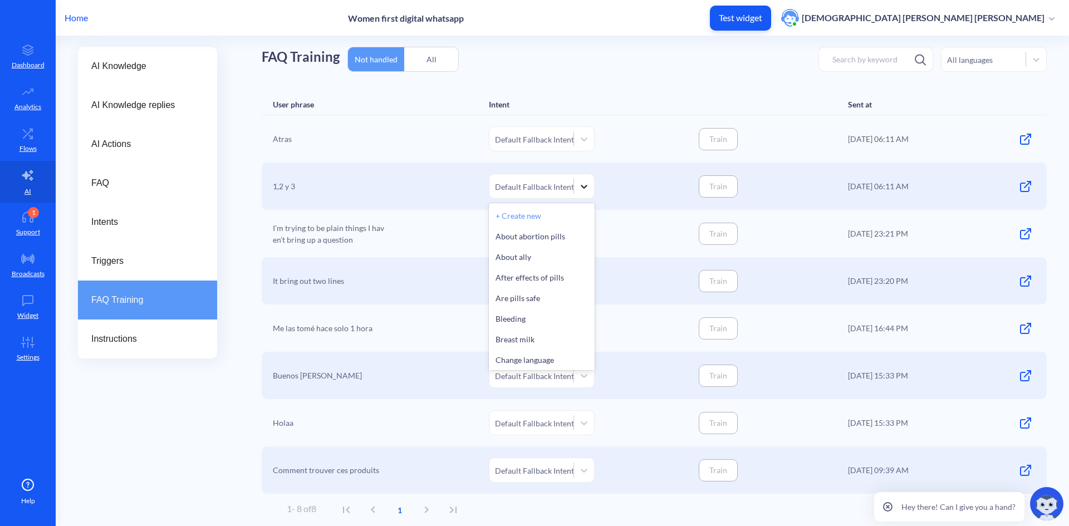
scroll to position [2, 0]
click at [586, 188] on icon at bounding box center [584, 186] width 11 height 11
click at [336, 202] on div "1,2 y 3 option Default Fallback Intent focused, 22 of 85. 85 results available.…" at bounding box center [654, 186] width 785 height 47
click at [300, 236] on div "I’m trying to be plain things I haven’t bring up a question" at bounding box center [328, 233] width 111 height 25
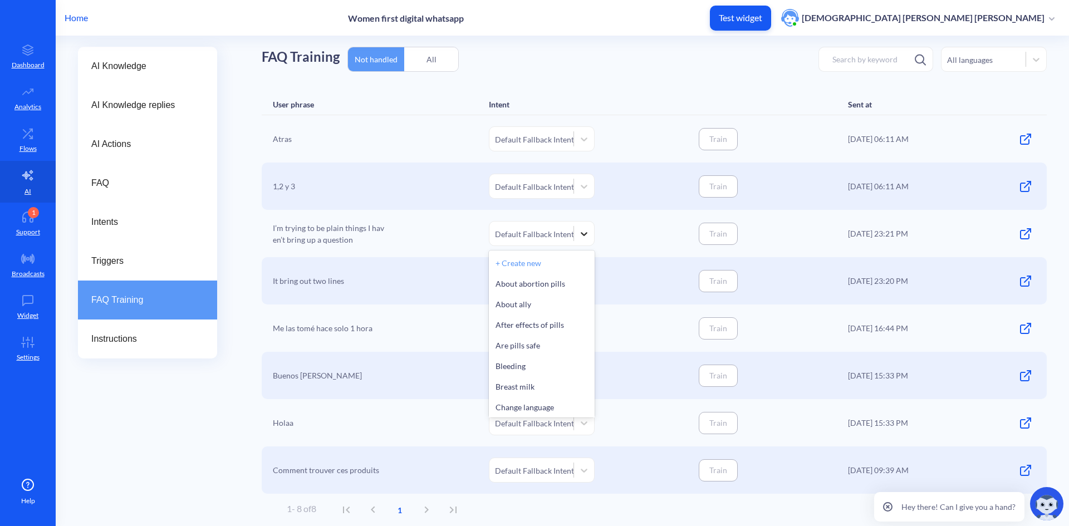
click at [587, 236] on icon at bounding box center [584, 233] width 11 height 11
click at [520, 279] on div "About abortion pills" at bounding box center [542, 281] width 106 height 21
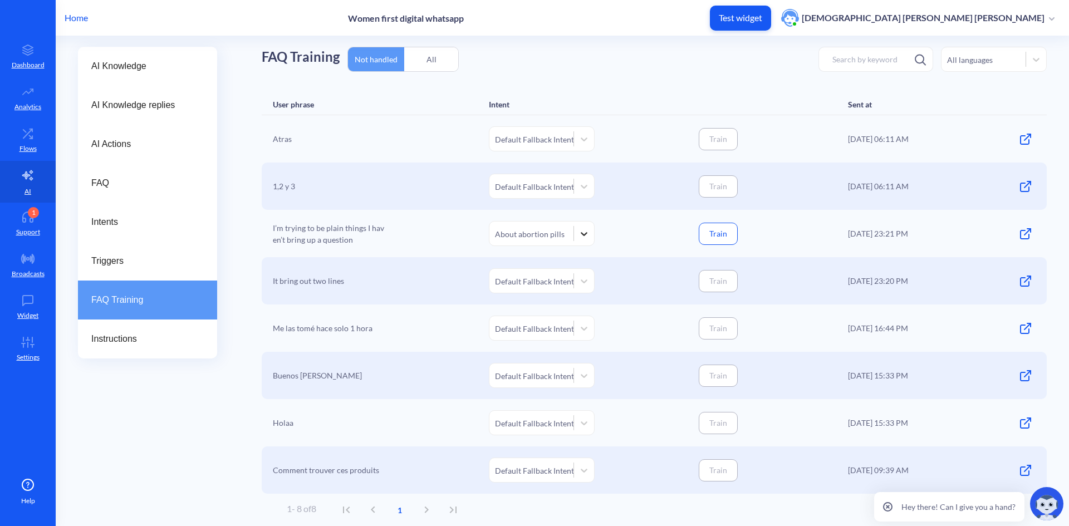
click at [579, 239] on icon at bounding box center [584, 233] width 11 height 11
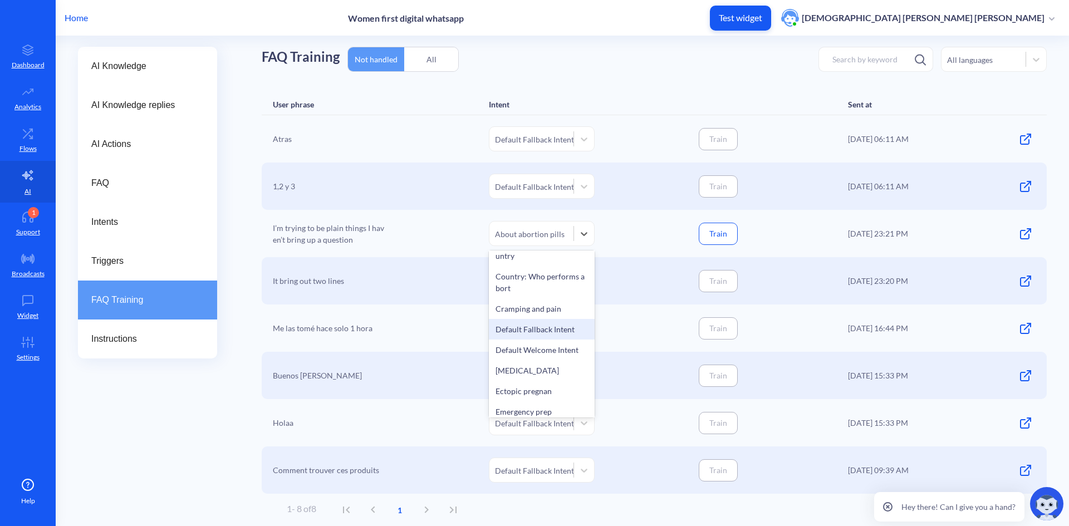
click at [518, 327] on div "Default Fallback Intent" at bounding box center [542, 329] width 106 height 21
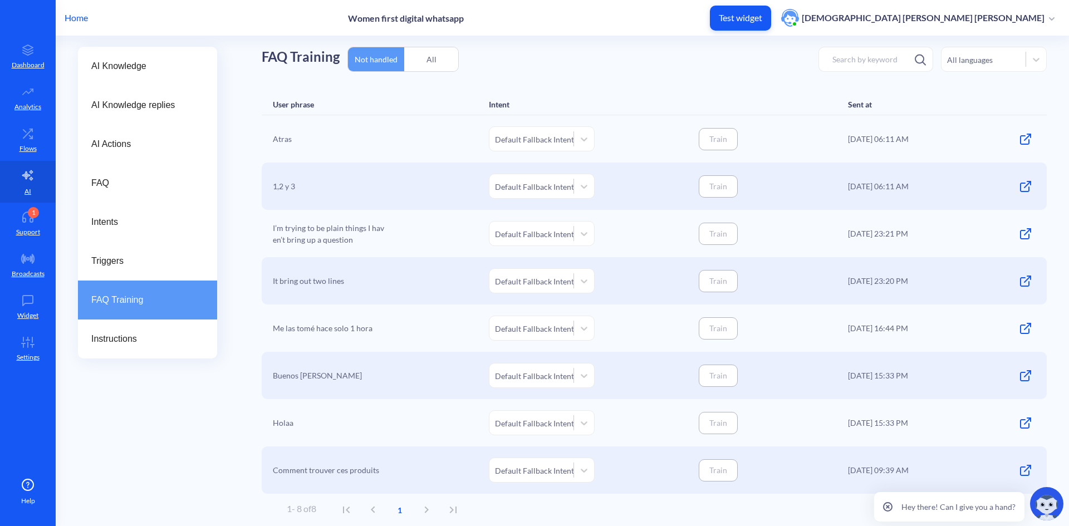
click at [437, 306] on div "Me las tomé hace solo 1 hora Default Fallback Intent Train [DATE] 16:44 PM" at bounding box center [654, 328] width 785 height 47
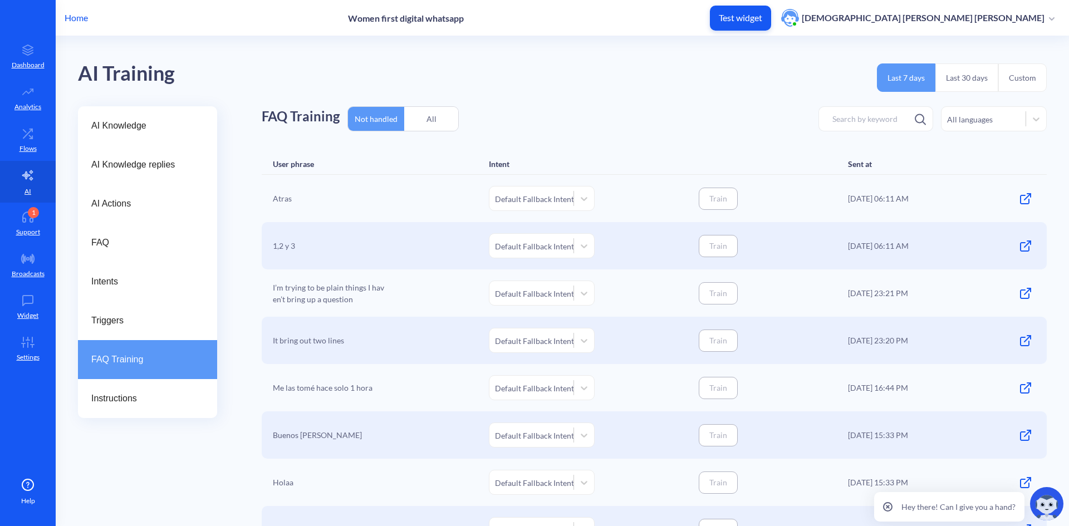
scroll to position [0, 0]
click at [587, 197] on icon at bounding box center [584, 199] width 11 height 11
click at [630, 203] on div "Atras Default Fallback Intent Train [DATE] 06:11 AM" at bounding box center [654, 198] width 785 height 47
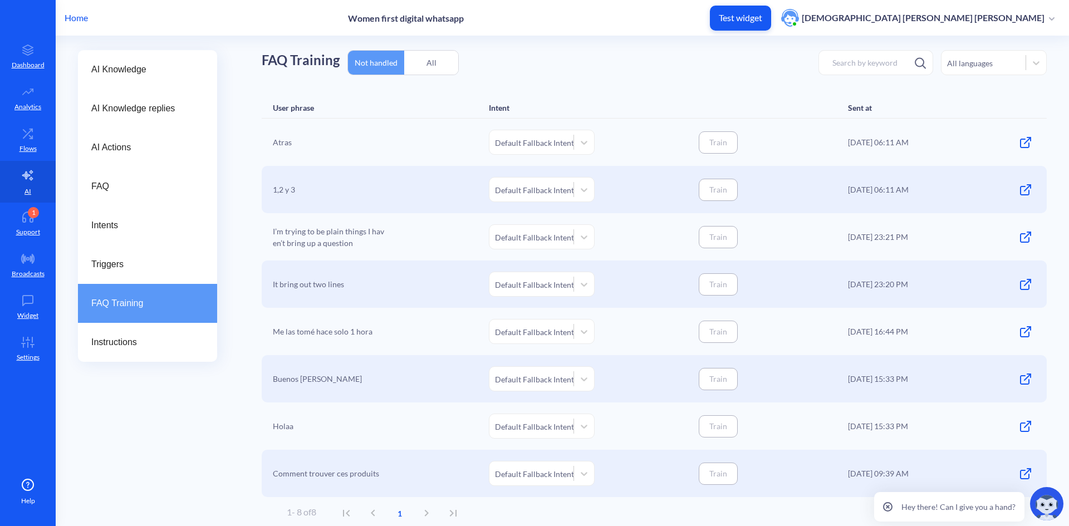
scroll to position [60, 0]
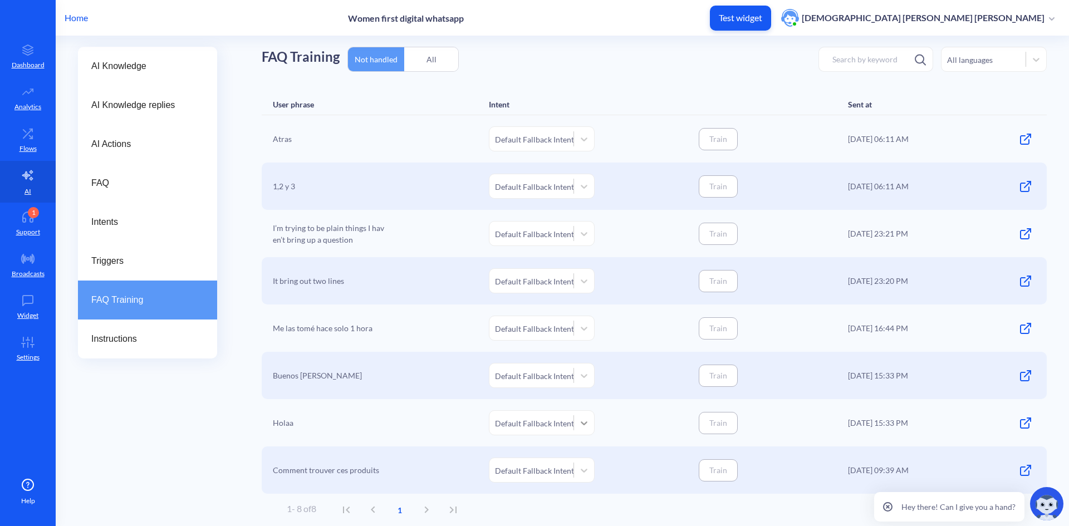
click at [585, 422] on icon at bounding box center [584, 424] width 7 height 4
click at [619, 396] on div "Buenos [PERSON_NAME] Default Fallback Intent Train [DATE] 15:33 PM" at bounding box center [654, 375] width 785 height 47
click at [586, 144] on icon at bounding box center [584, 139] width 11 height 11
click at [619, 158] on div "Atras option Default Fallback Intent focused, 22 of 85. 85 results available. U…" at bounding box center [654, 138] width 785 height 47
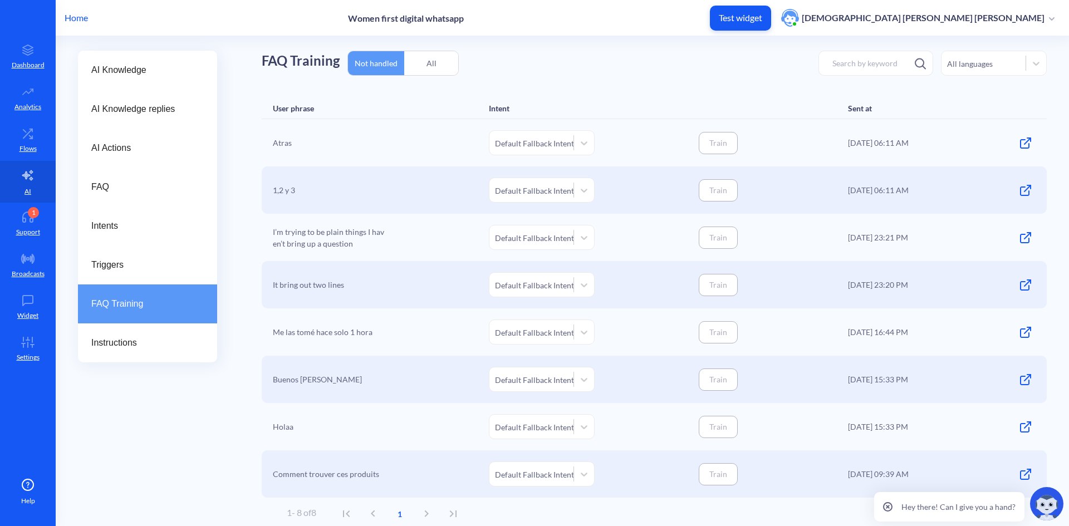
scroll to position [60, 0]
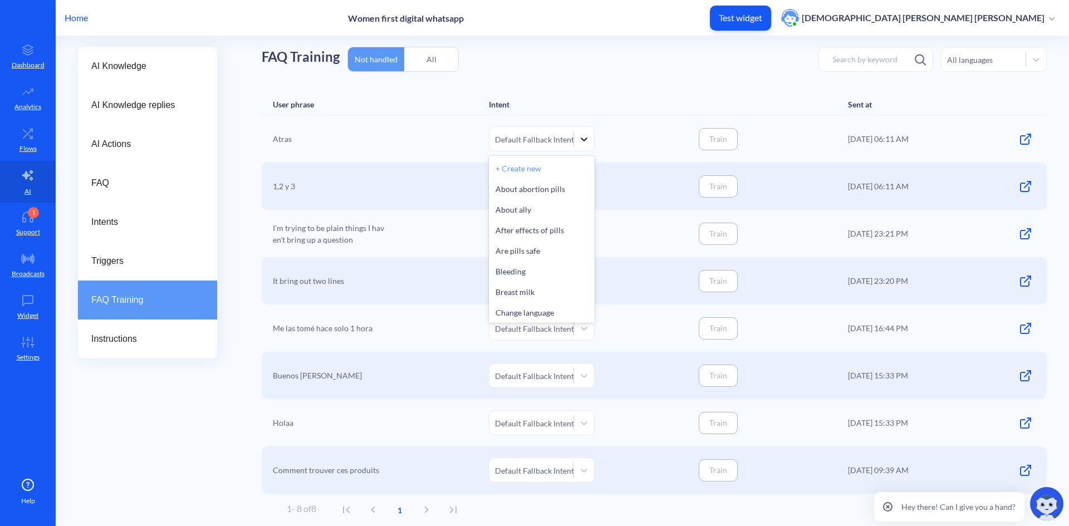
click at [588, 139] on icon at bounding box center [584, 139] width 11 height 11
click at [546, 187] on div "About abortion pills" at bounding box center [542, 187] width 106 height 21
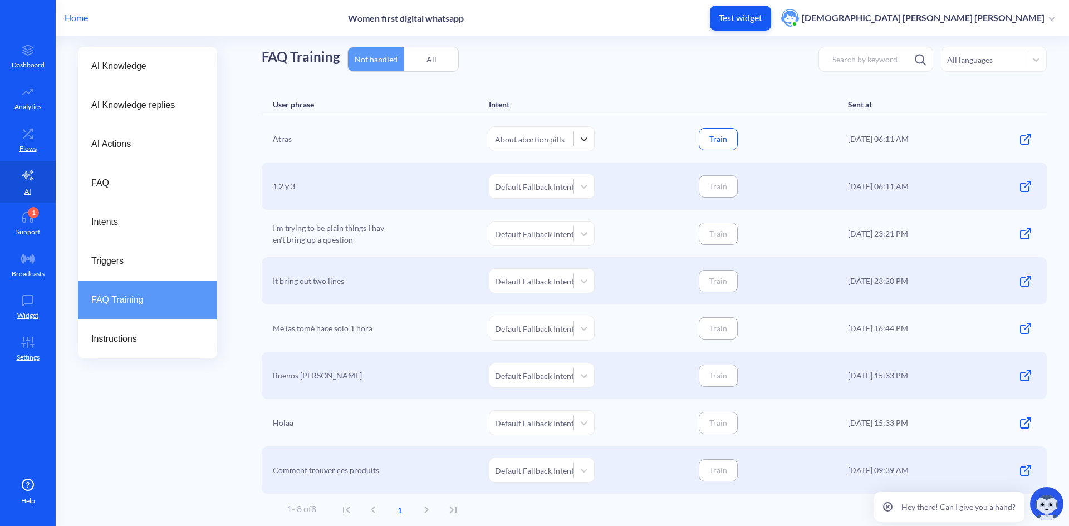
click at [580, 143] on icon at bounding box center [584, 139] width 11 height 11
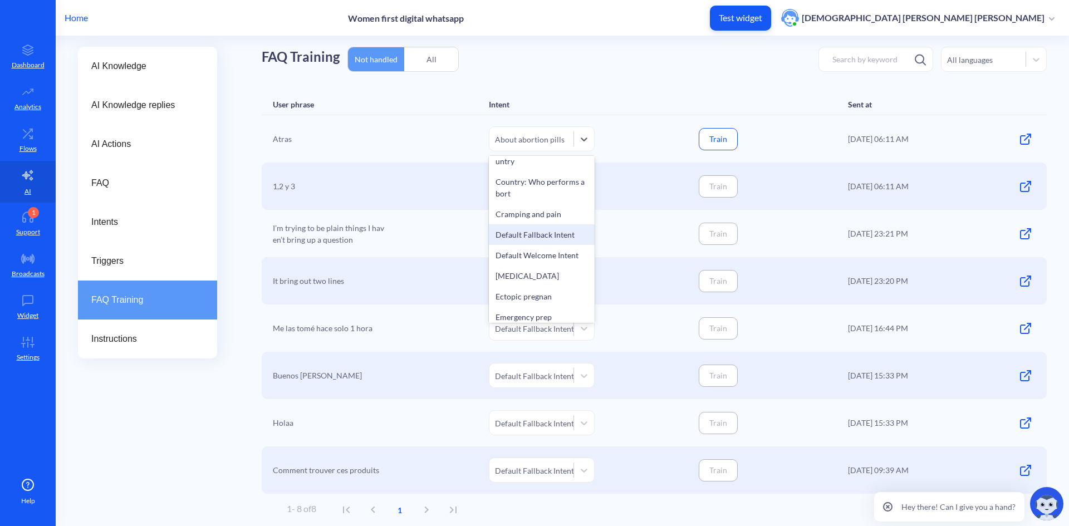
click at [541, 236] on div "Default Fallback Intent" at bounding box center [542, 234] width 106 height 21
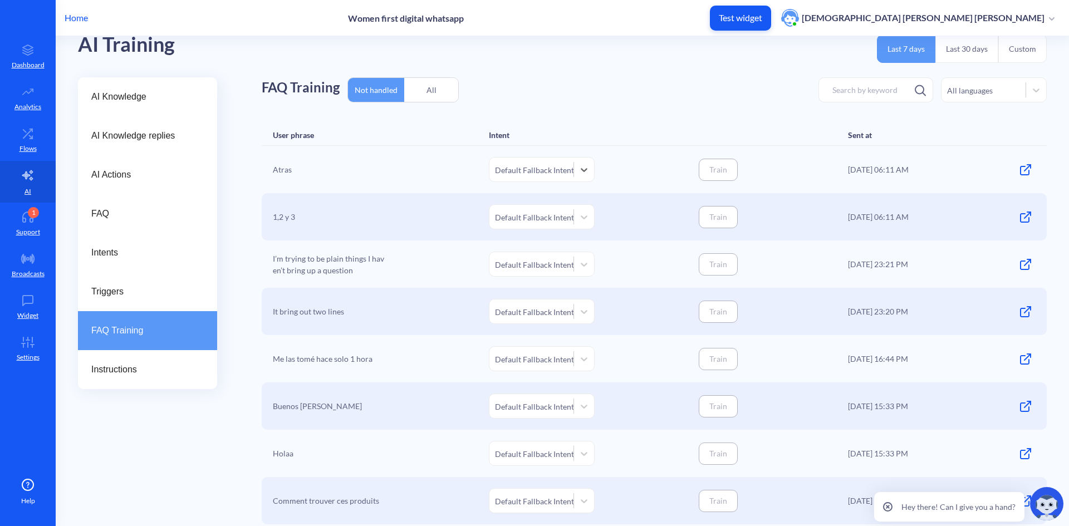
scroll to position [56, 0]
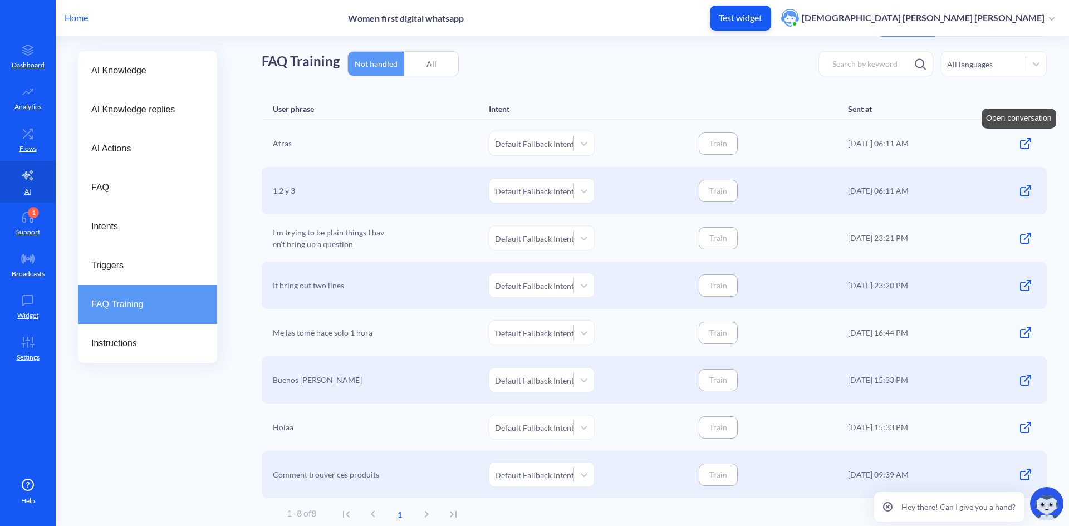
click at [1020, 148] on icon at bounding box center [1025, 143] width 13 height 13
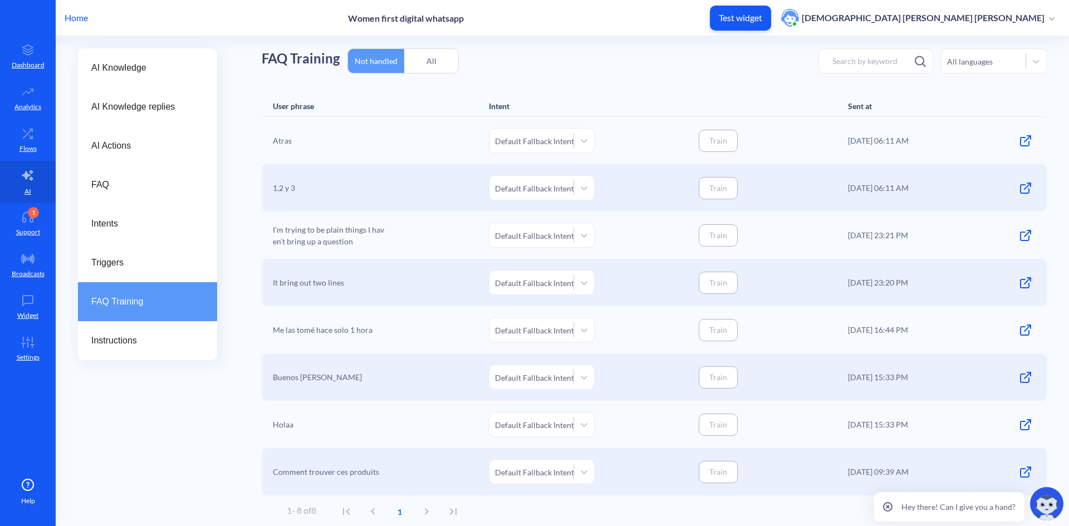
scroll to position [60, 0]
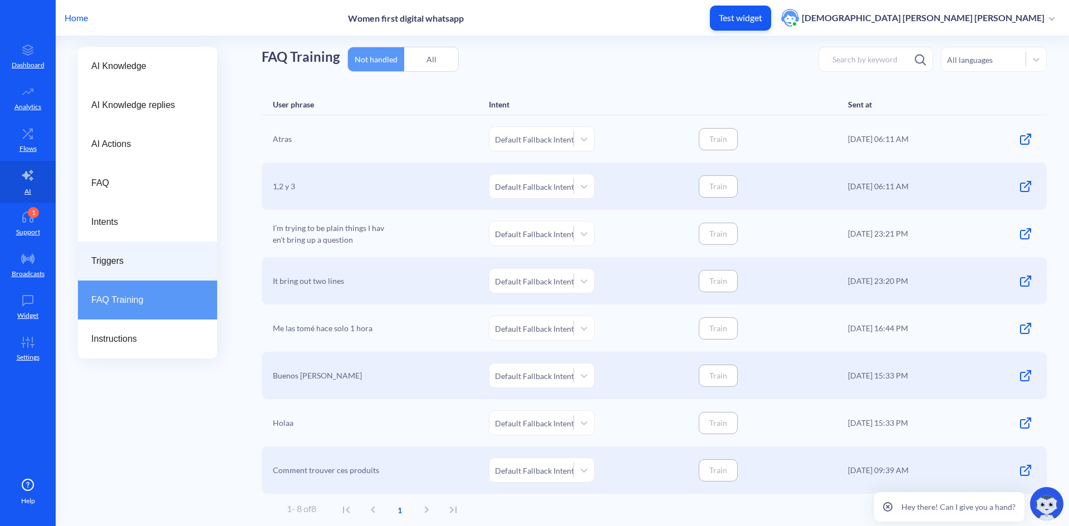
click at [134, 261] on span "Triggers" at bounding box center [143, 261] width 104 height 13
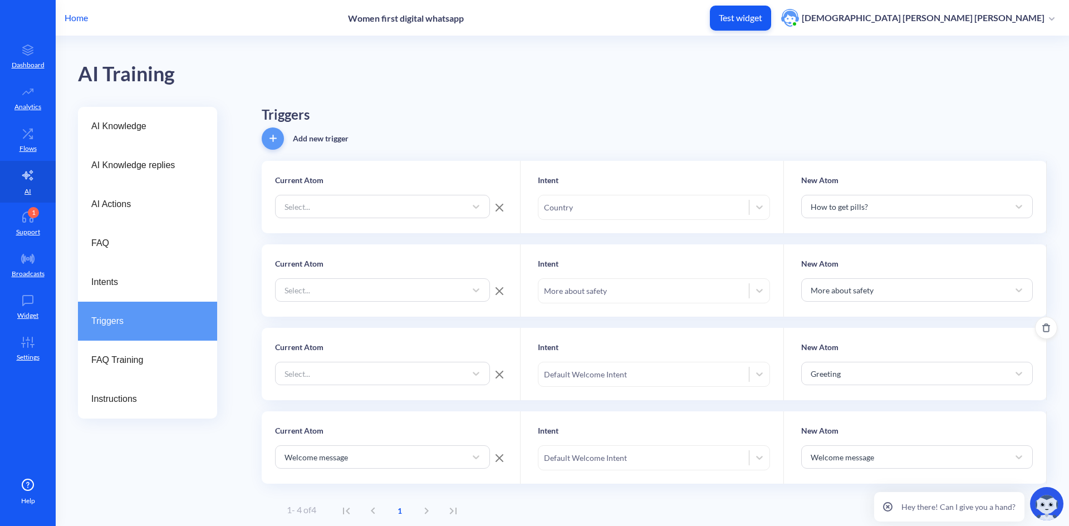
scroll to position [1, 0]
click at [151, 363] on span "FAQ Training" at bounding box center [143, 359] width 104 height 13
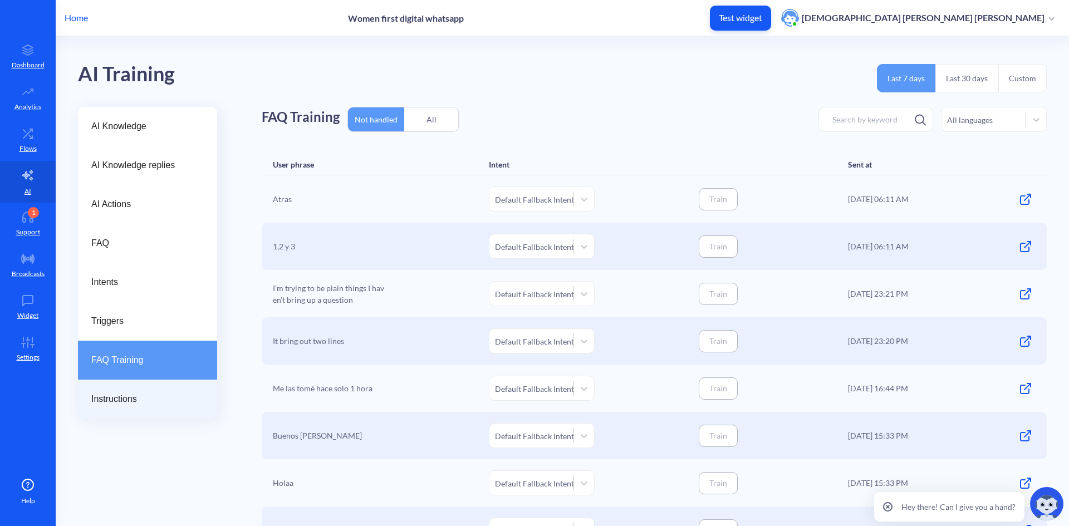
click at [112, 402] on span "Instructions" at bounding box center [143, 399] width 104 height 13
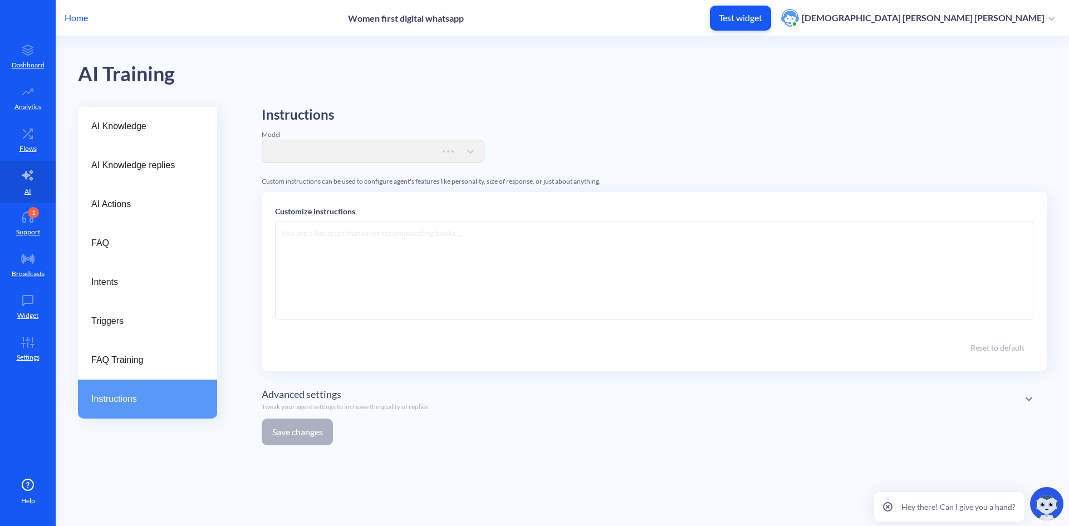
click at [378, 271] on div at bounding box center [654, 271] width 759 height 98
click at [108, 168] on span "AI Knowledge replies" at bounding box center [143, 165] width 104 height 13
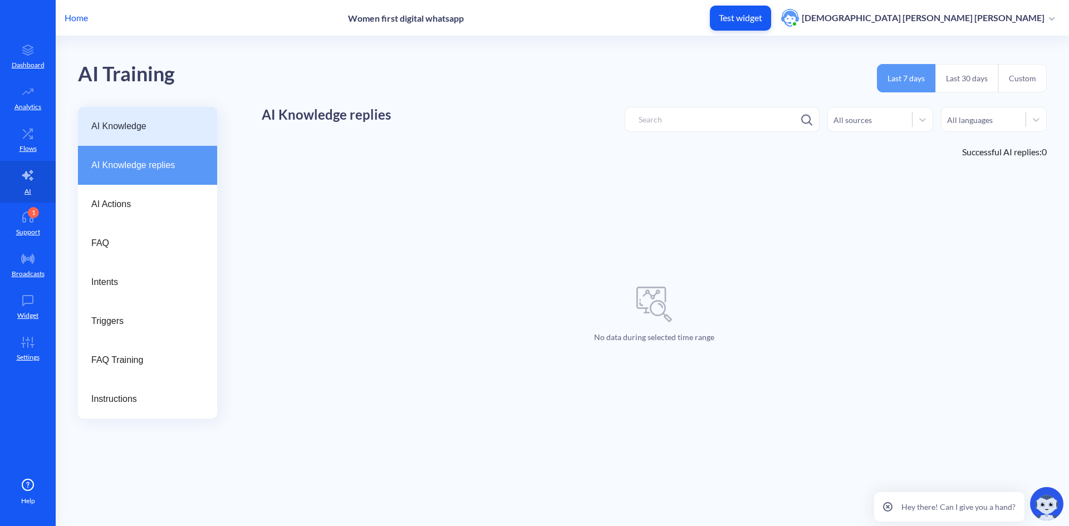
click at [112, 129] on span "AI Knowledge" at bounding box center [143, 126] width 104 height 13
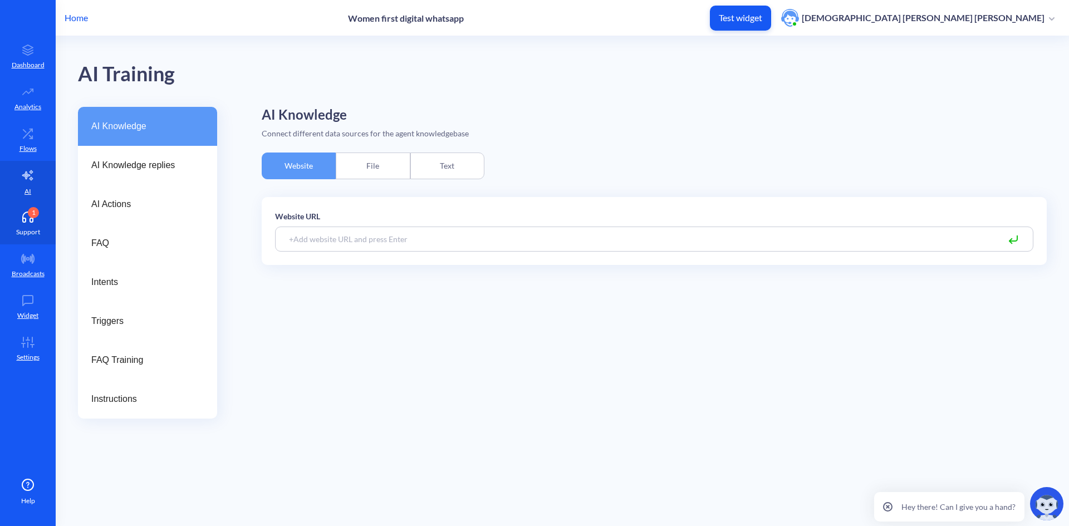
click at [31, 224] on link "1 Support" at bounding box center [28, 224] width 56 height 42
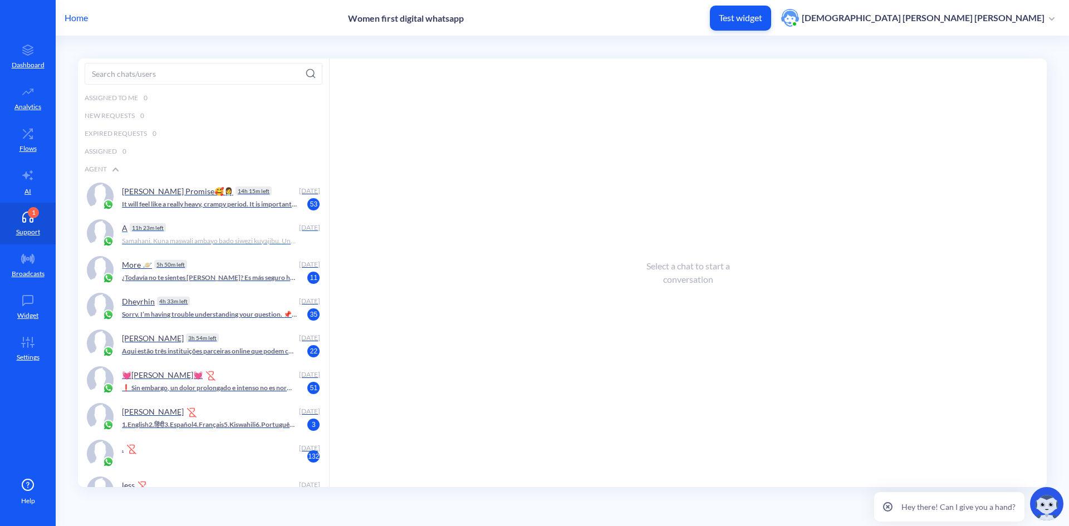
click at [222, 241] on p "Samahani. Kuna maswali ambayo bado siwezi kuyajibu. Ungependa kujua nini? 👇 1. …" at bounding box center [209, 241] width 175 height 10
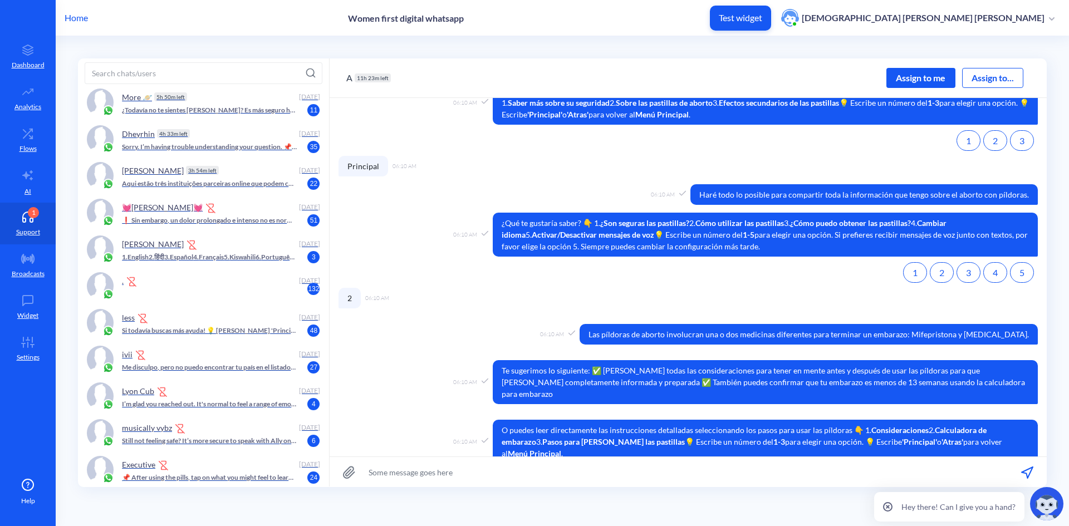
scroll to position [906, 0]
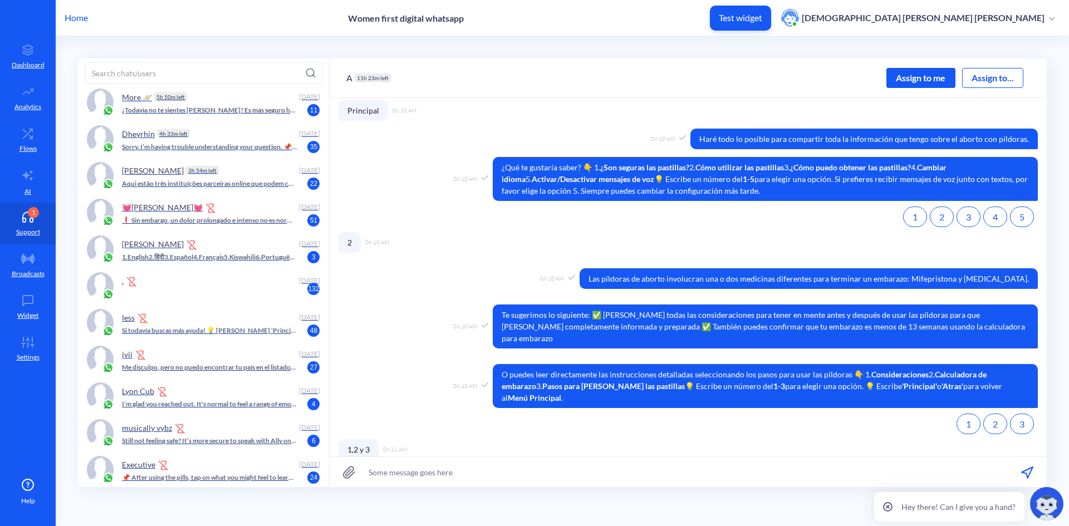
click at [158, 288] on div "." at bounding box center [208, 280] width 173 height 17
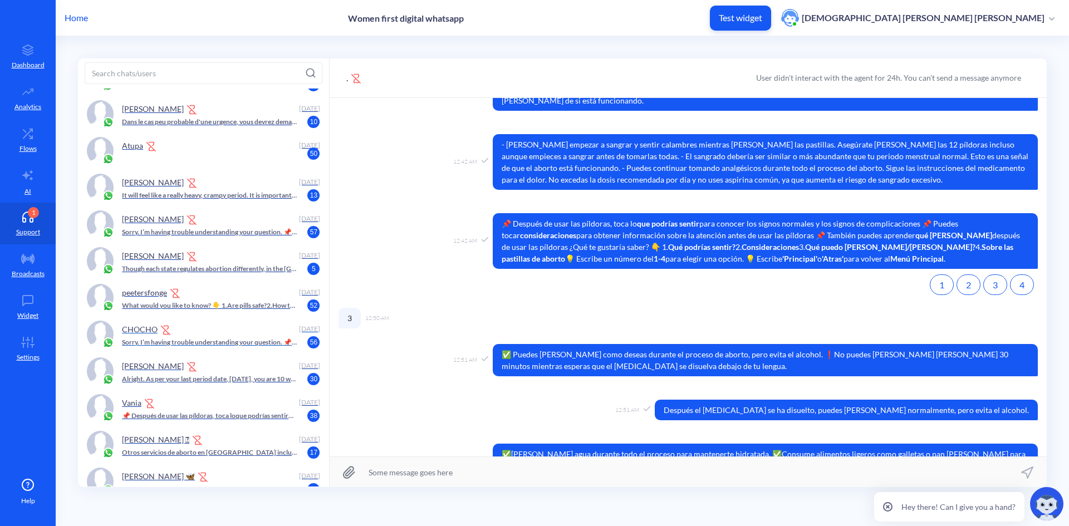
scroll to position [891, 0]
click at [243, 269] on p "Though each state regulates abortion differently, in the [GEOGRAPHIC_DATA] abor…" at bounding box center [209, 268] width 175 height 10
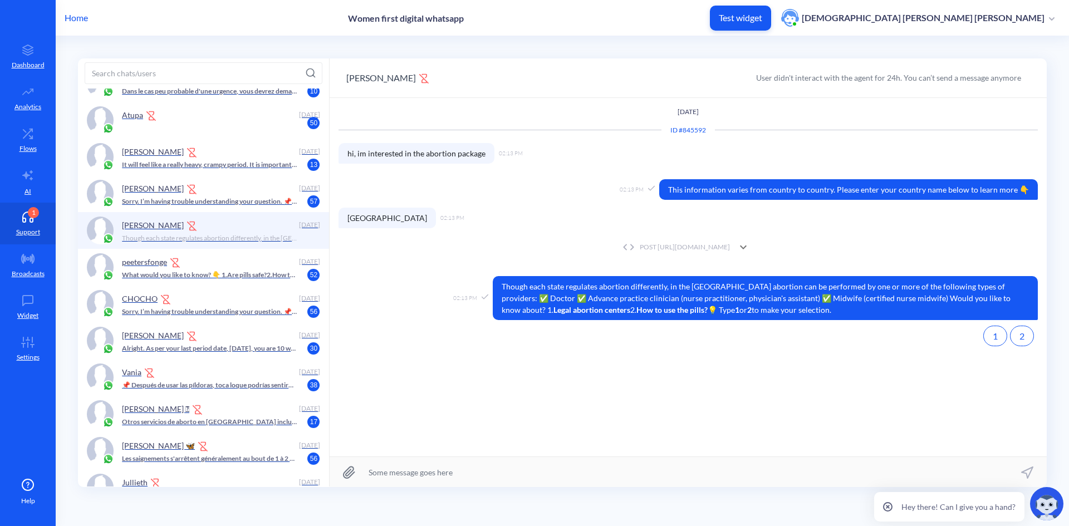
scroll to position [874, 0]
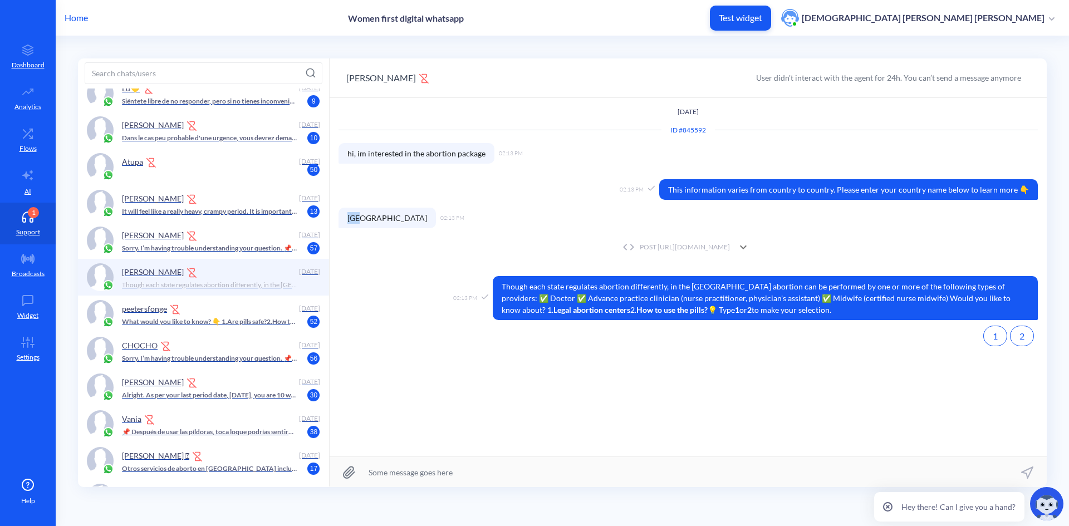
drag, startPoint x: 348, startPoint y: 219, endPoint x: 365, endPoint y: 218, distance: 17.9
click at [365, 218] on span "[GEOGRAPHIC_DATA]" at bounding box center [387, 218] width 97 height 21
click at [380, 257] on div "POST [URL][DOMAIN_NAME]" at bounding box center [688, 247] width 699 height 22
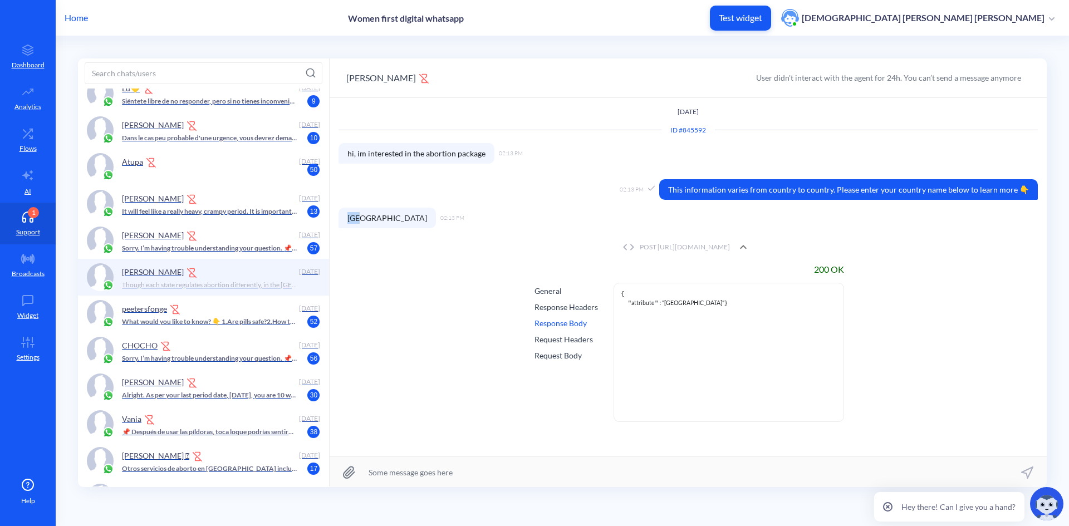
click at [354, 213] on span "[GEOGRAPHIC_DATA]" at bounding box center [387, 218] width 97 height 21
click at [408, 267] on div "200 OK General Response Headers Response Body Request Headers Request Body { " …" at bounding box center [688, 346] width 699 height 177
click at [750, 248] on icon at bounding box center [743, 247] width 13 height 13
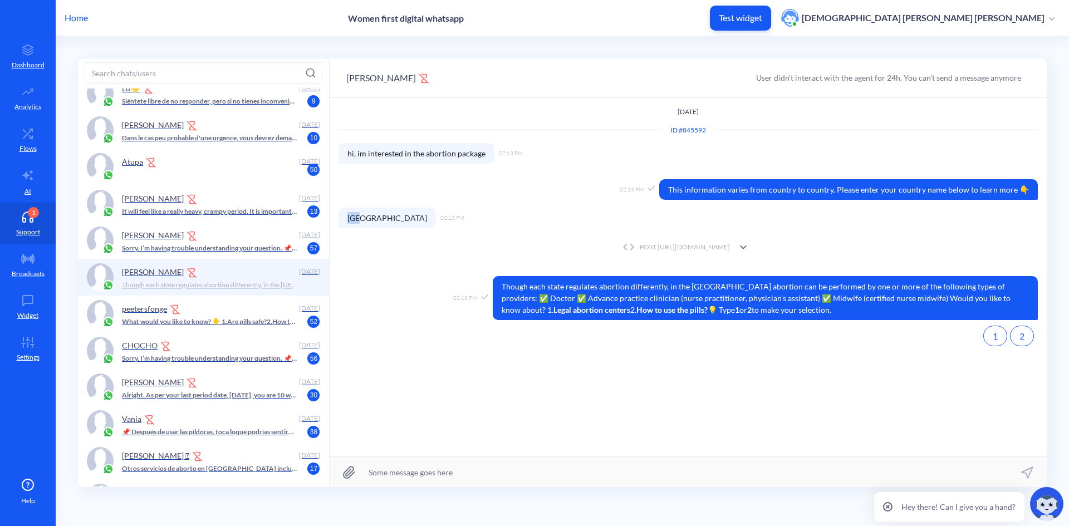
drag, startPoint x: 366, startPoint y: 219, endPoint x: 346, endPoint y: 219, distance: 20.6
click at [346, 219] on span "[GEOGRAPHIC_DATA]" at bounding box center [387, 218] width 97 height 21
click at [358, 215] on span "[GEOGRAPHIC_DATA]" at bounding box center [387, 218] width 97 height 21
drag, startPoint x: 359, startPoint y: 218, endPoint x: 346, endPoint y: 220, distance: 13.0
click at [346, 220] on span "[GEOGRAPHIC_DATA]" at bounding box center [387, 218] width 97 height 21
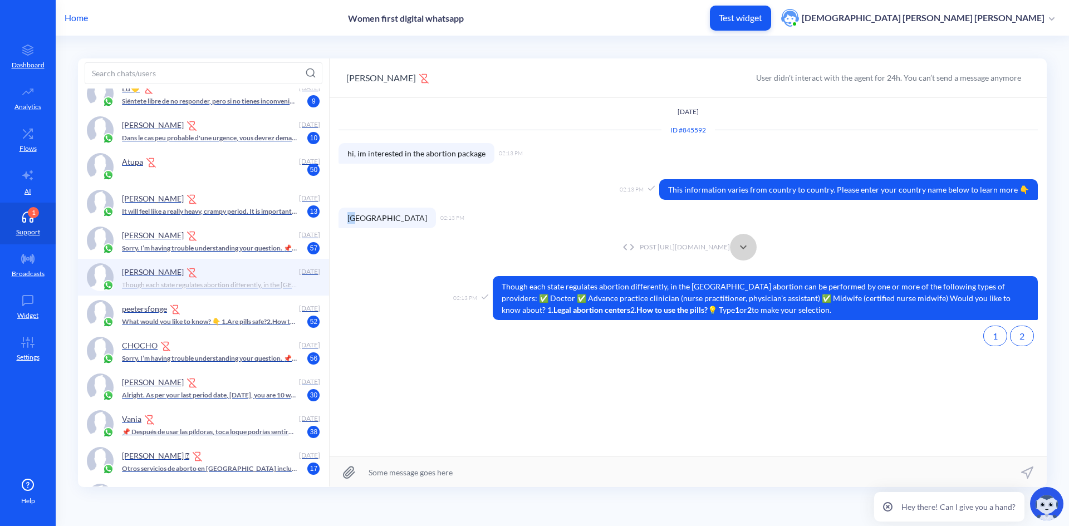
click at [750, 248] on icon at bounding box center [743, 247] width 13 height 13
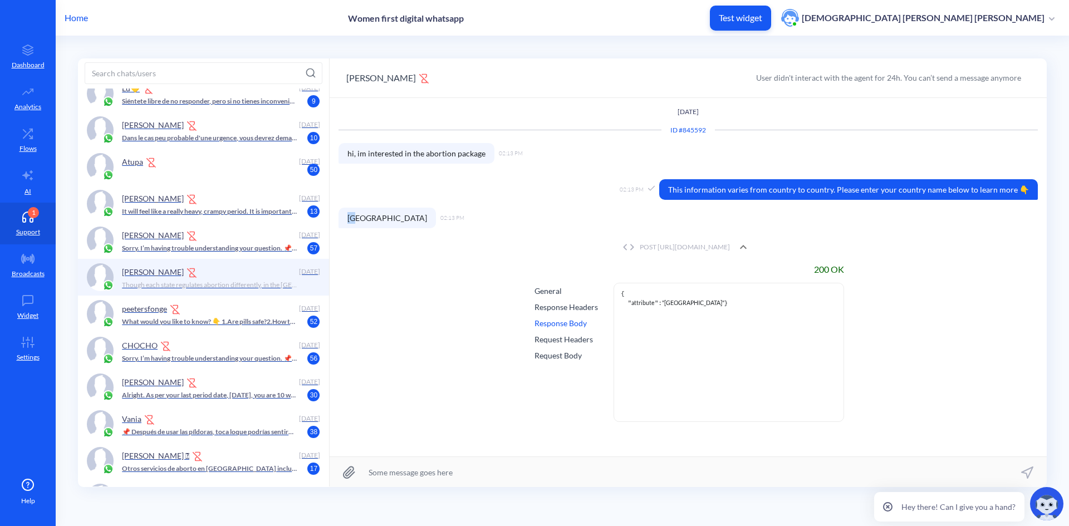
click at [750, 248] on icon at bounding box center [743, 247] width 13 height 13
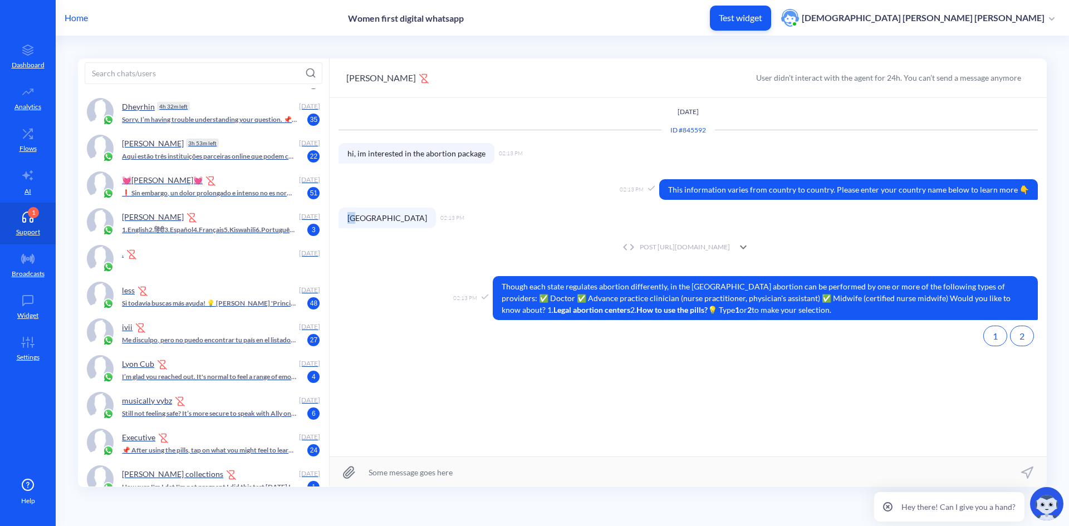
scroll to position [0, 0]
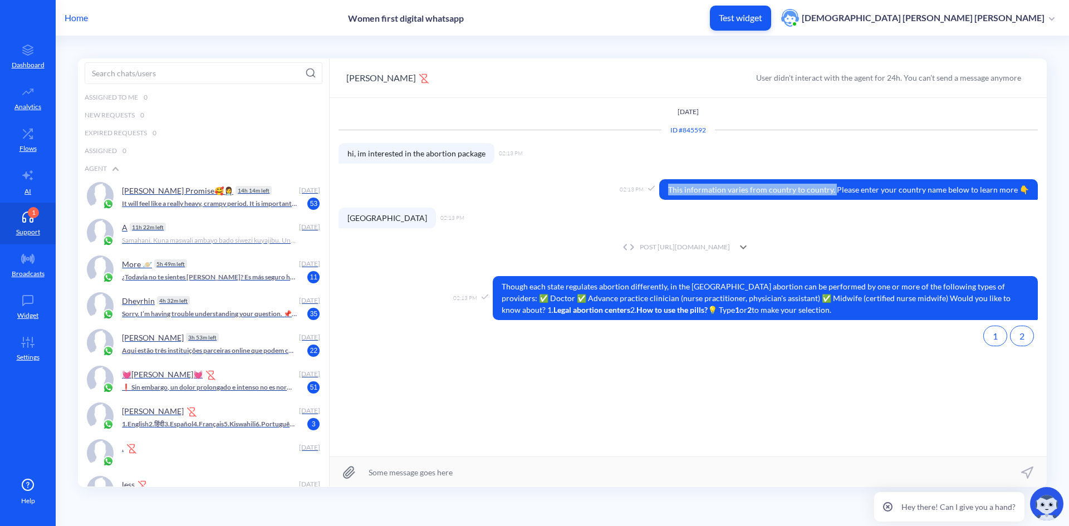
drag, startPoint x: 676, startPoint y: 188, endPoint x: 839, endPoint y: 189, distance: 163.2
click at [839, 189] on span "This information varies from country to country. Please enter your country name…" at bounding box center [848, 189] width 379 height 21
click at [856, 215] on div "02:13 PM [GEOGRAPHIC_DATA]" at bounding box center [688, 218] width 699 height 21
drag, startPoint x: 841, startPoint y: 192, endPoint x: 686, endPoint y: 184, distance: 155.6
click at [686, 184] on span "This information varies from country to country. Please enter your country name…" at bounding box center [848, 189] width 379 height 21
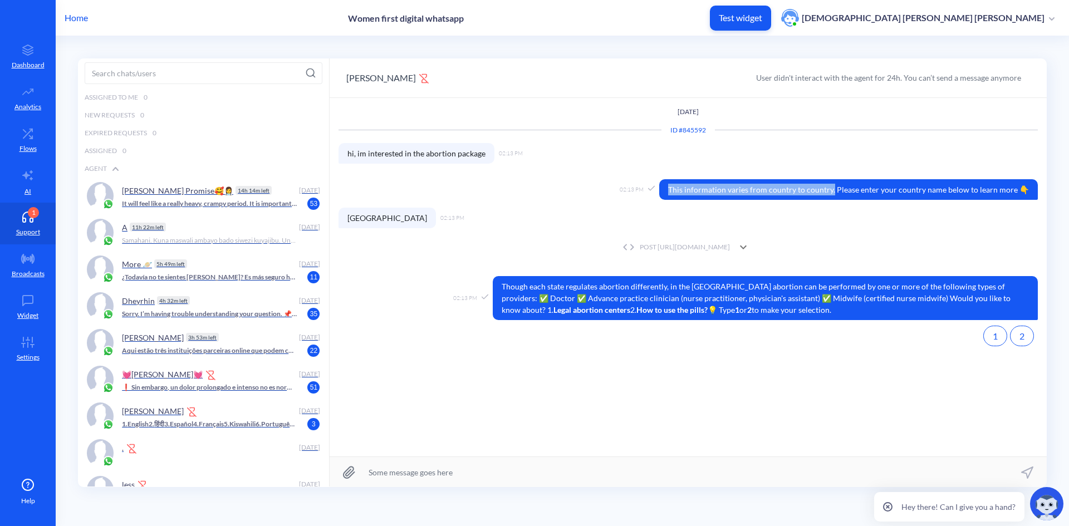
drag, startPoint x: 676, startPoint y: 190, endPoint x: 838, endPoint y: 193, distance: 162.7
click at [838, 193] on span "This information varies from country to country. Please enter your country name…" at bounding box center [848, 189] width 379 height 21
drag, startPoint x: 840, startPoint y: 187, endPoint x: 1039, endPoint y: 195, distance: 199.0
click at [1039, 195] on div "[DATE] ID # 845592 02:13 PM hi, im interested in the abortion package 02:13 PM …" at bounding box center [688, 277] width 717 height 359
click at [1022, 218] on div "02:13 PM [GEOGRAPHIC_DATA]" at bounding box center [688, 218] width 699 height 21
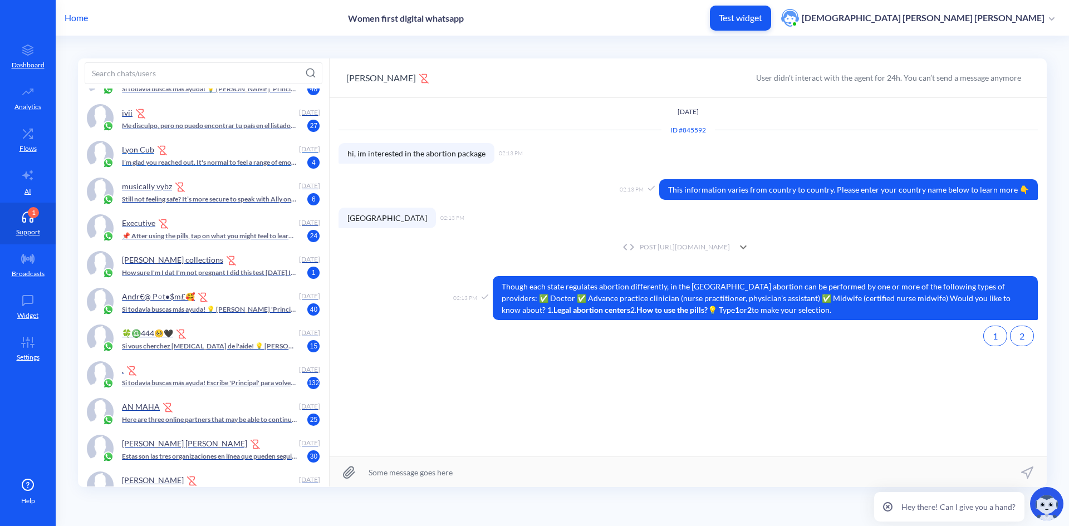
scroll to position [278, 0]
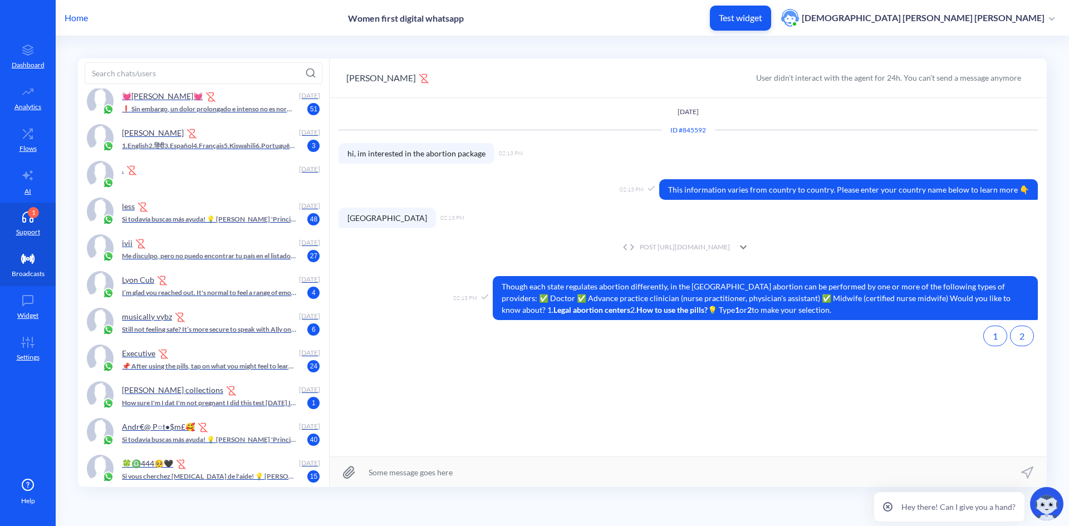
click at [25, 261] on icon at bounding box center [28, 259] width 12 height 9
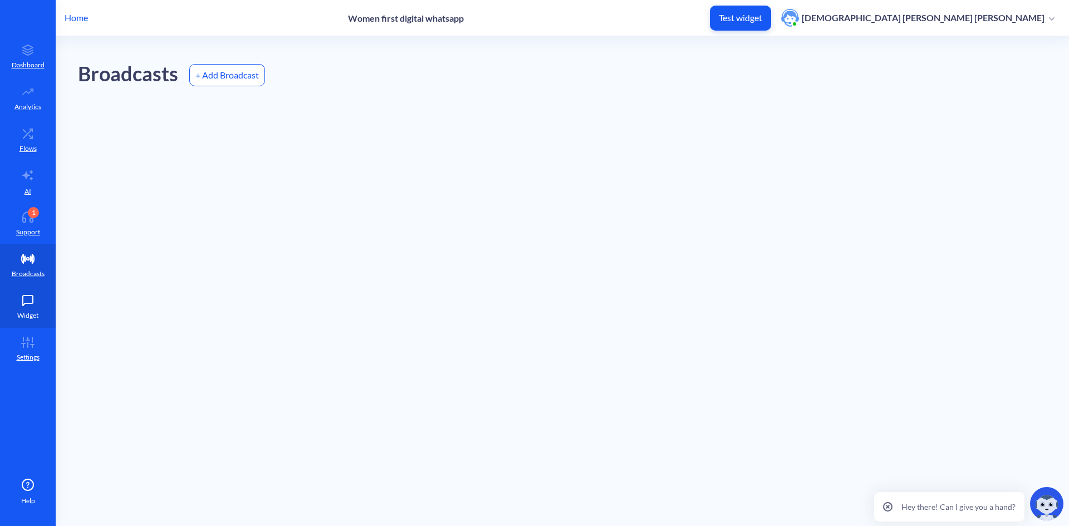
click at [32, 305] on icon at bounding box center [28, 300] width 22 height 11
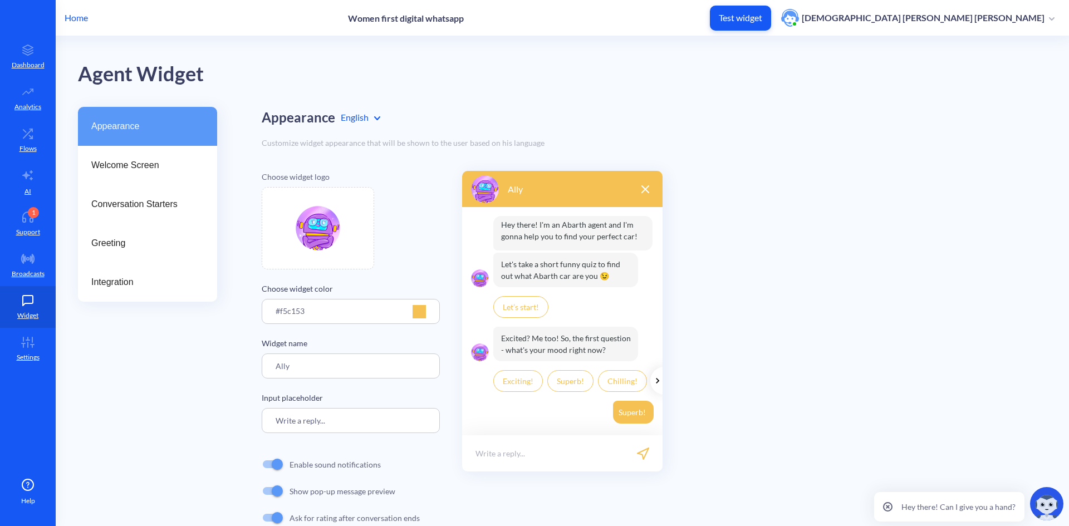
scroll to position [54, 0]
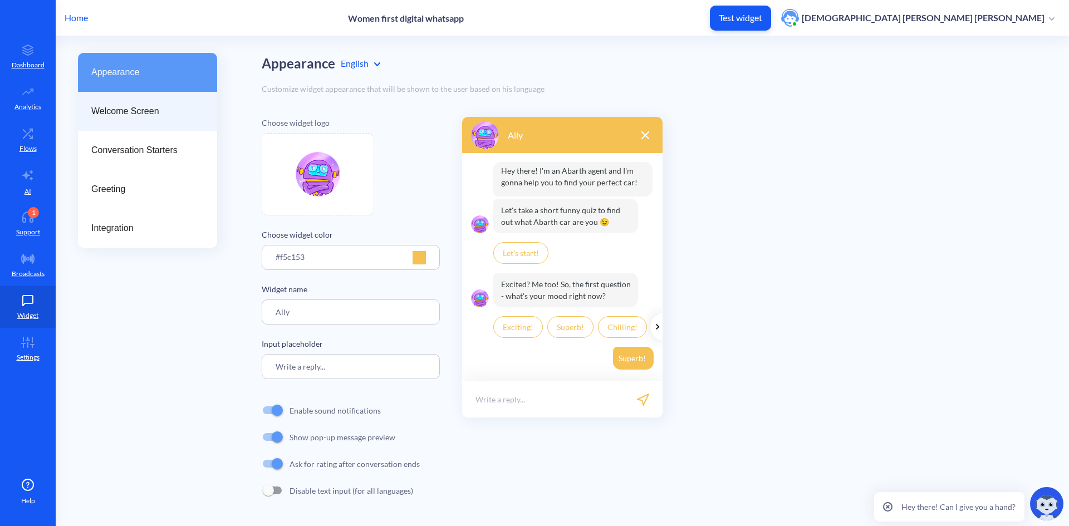
click at [133, 109] on span "Welcome Screen" at bounding box center [143, 111] width 104 height 13
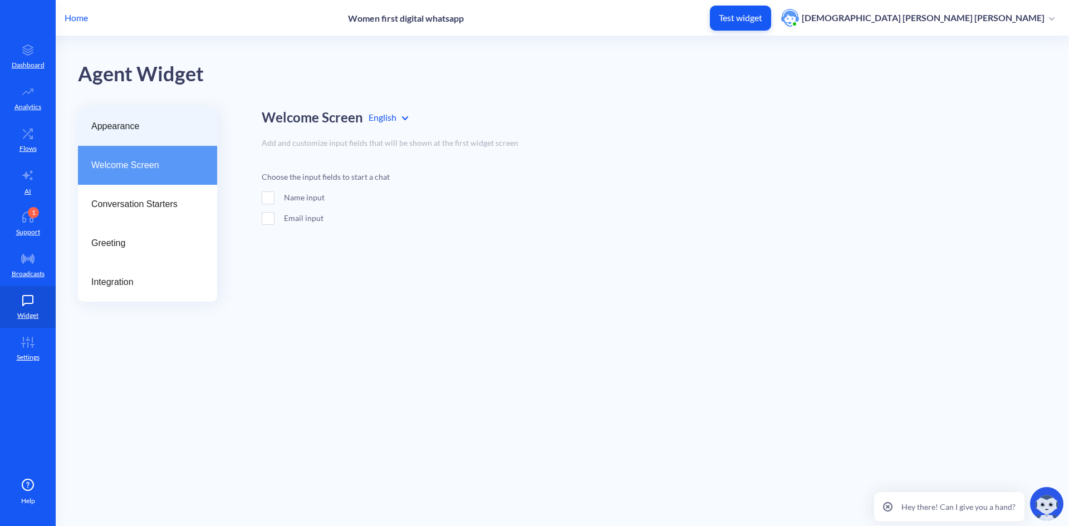
click at [140, 117] on div "Appearance" at bounding box center [147, 126] width 139 height 39
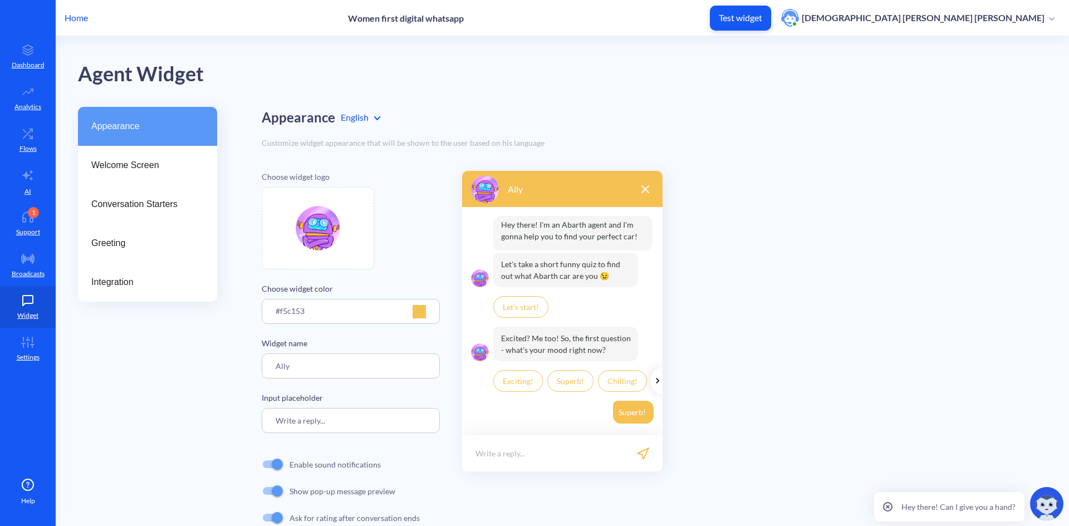
scroll to position [54, 0]
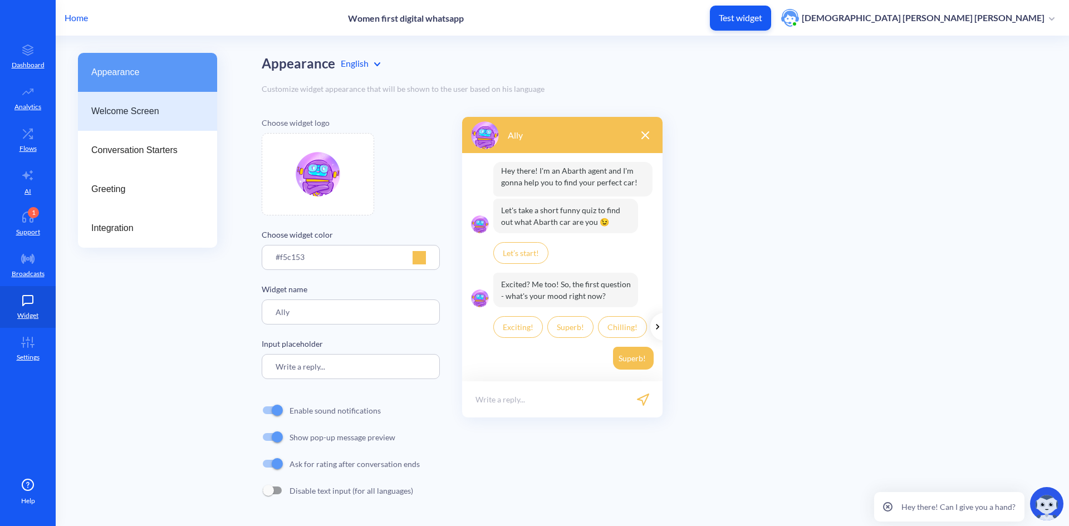
click at [134, 121] on div "Welcome Screen" at bounding box center [147, 111] width 139 height 39
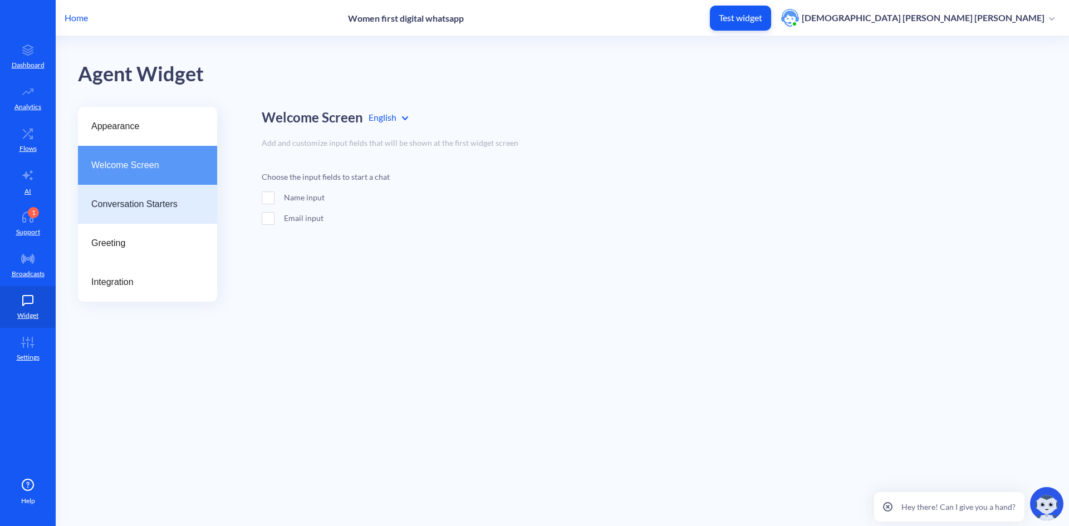
click at [144, 213] on div "Conversation Starters" at bounding box center [147, 204] width 139 height 39
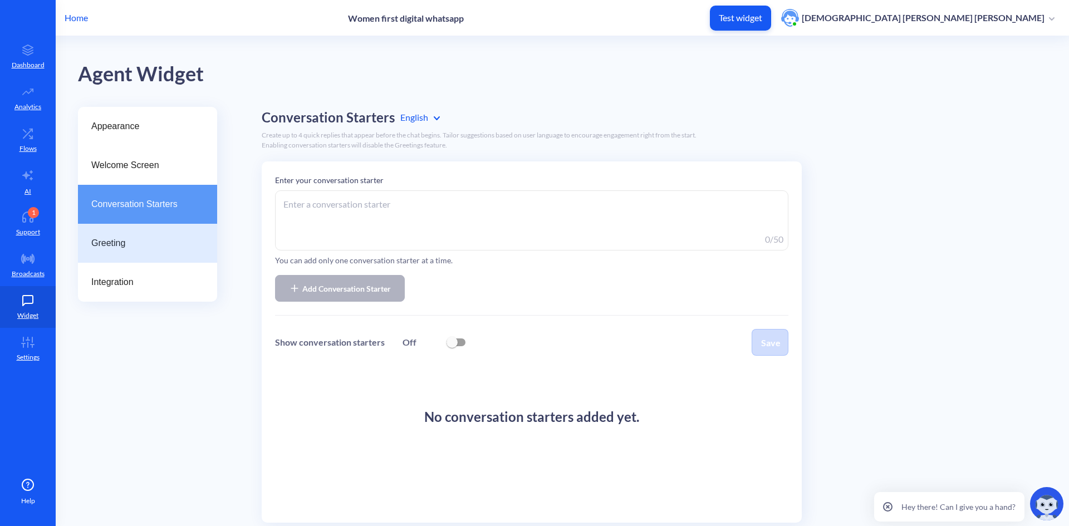
click at [120, 246] on span "Greeting" at bounding box center [143, 243] width 104 height 13
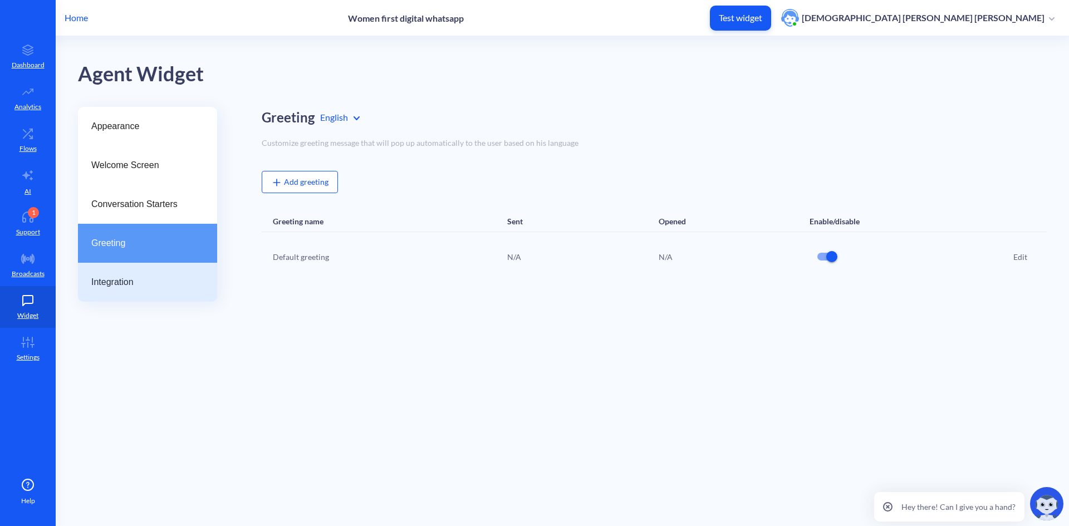
click at [122, 283] on span "Integration" at bounding box center [143, 282] width 104 height 13
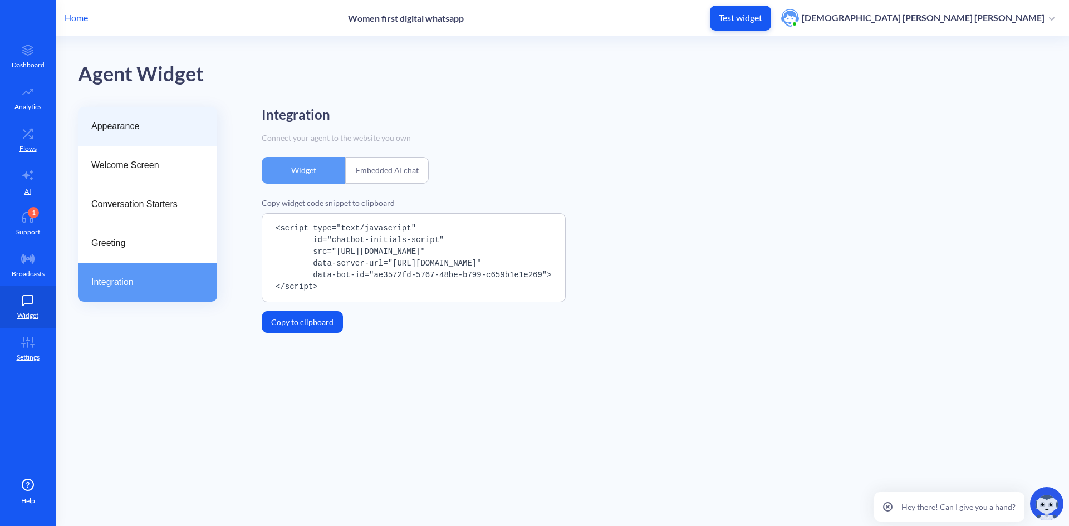
click at [135, 130] on span "Appearance" at bounding box center [143, 126] width 104 height 13
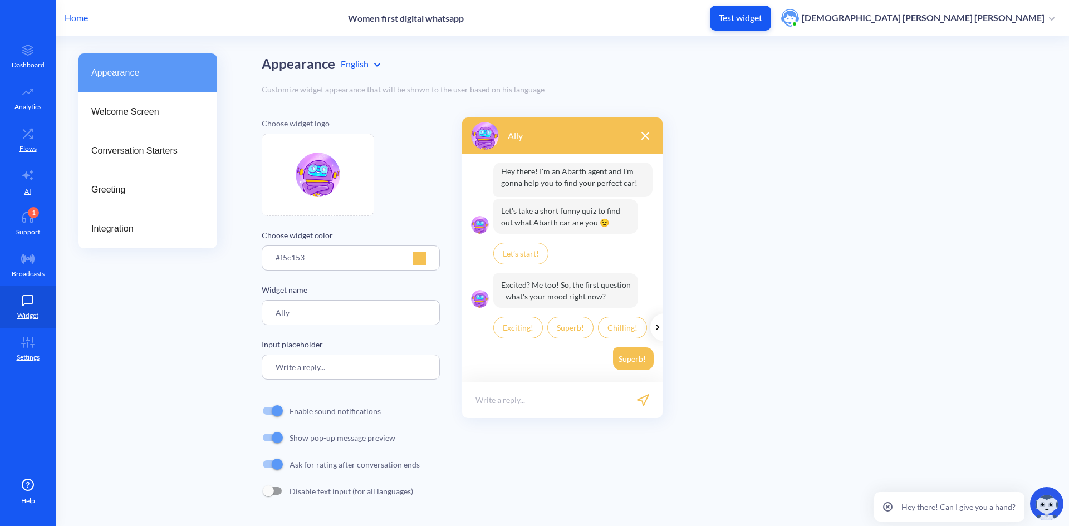
scroll to position [54, 0]
drag, startPoint x: 411, startPoint y: 17, endPoint x: 567, endPoint y: 25, distance: 156.7
click at [567, 25] on div "Home Women first digital whatsapp Test widget Shisleni [PERSON_NAME] [PERSON_NA…" at bounding box center [534, 18] width 1069 height 36
click at [562, 30] on div "Home Women first digital whatsapp Test widget Shisleni [PERSON_NAME] [PERSON_NA…" at bounding box center [534, 18] width 1069 height 36
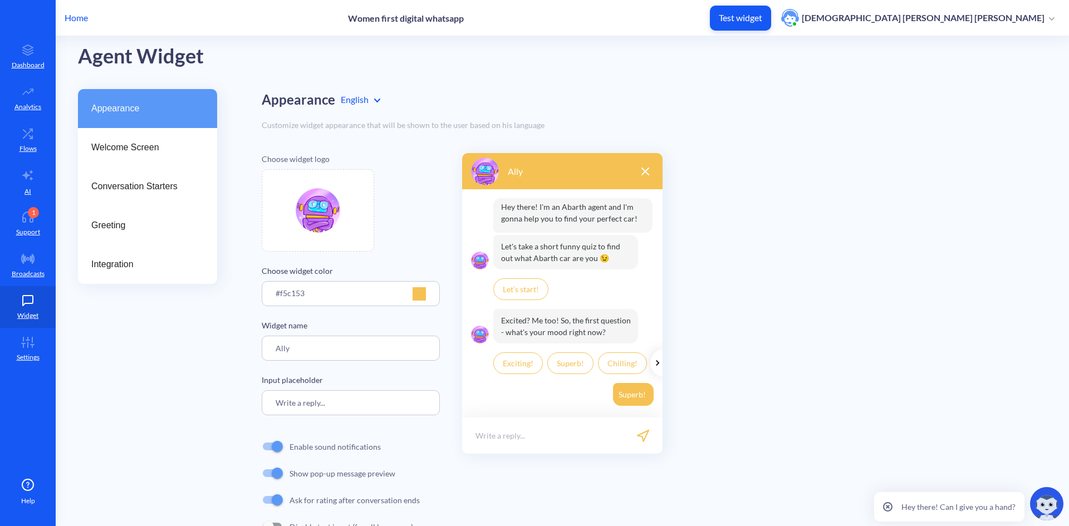
scroll to position [0, 0]
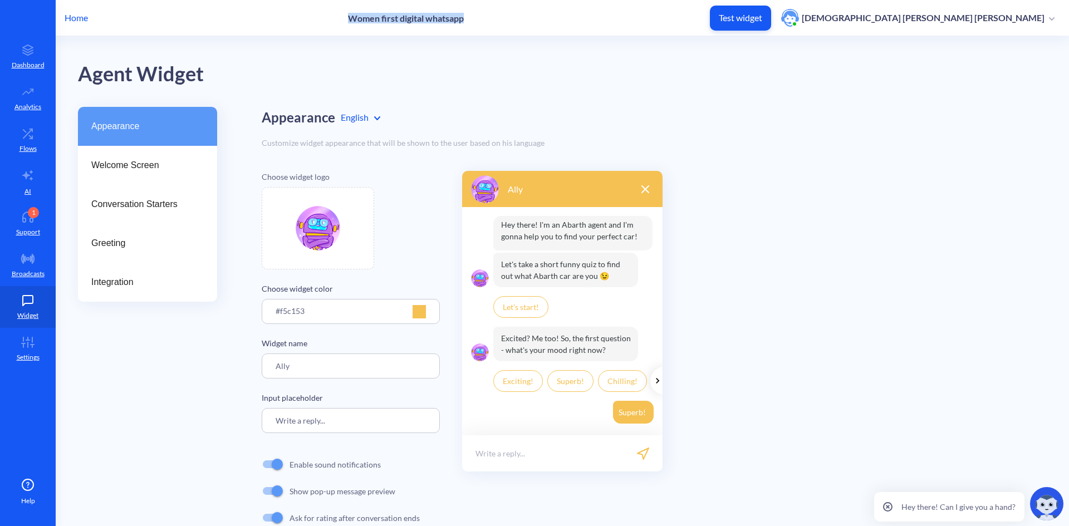
drag, startPoint x: 535, startPoint y: 19, endPoint x: 383, endPoint y: 22, distance: 152.1
click at [383, 22] on div "Home Women first digital whatsapp Test widget Shisleni [PERSON_NAME] [PERSON_NA…" at bounding box center [534, 18] width 1069 height 36
click at [463, 84] on div "Agent Widget" at bounding box center [573, 74] width 991 height 32
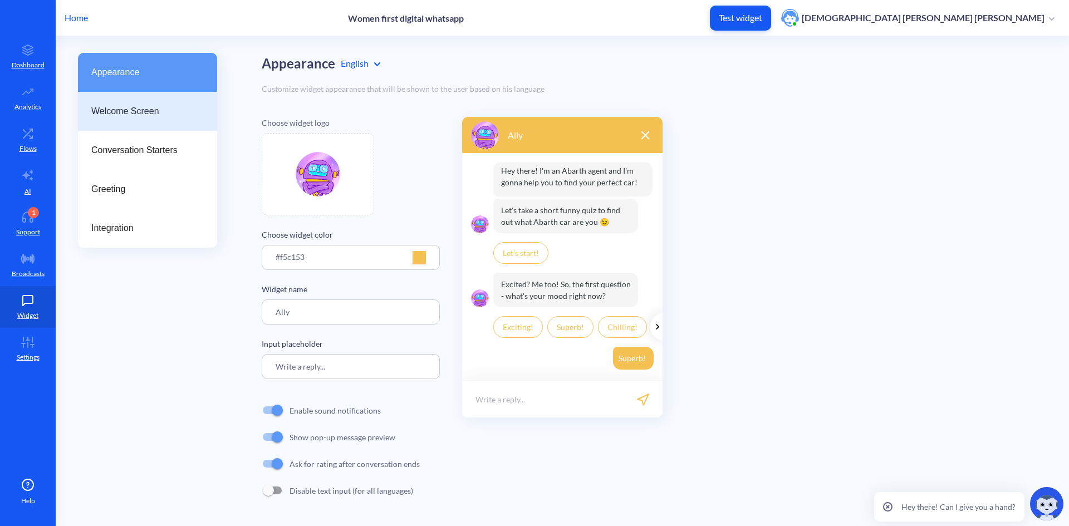
click at [150, 114] on span "Welcome Screen" at bounding box center [143, 111] width 104 height 13
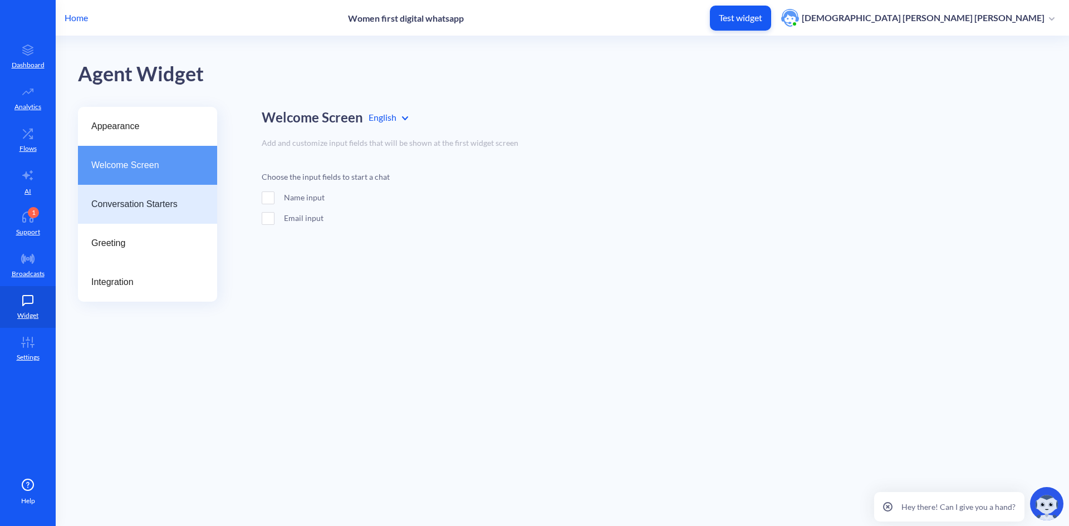
click at [145, 205] on span "Conversation Starters" at bounding box center [143, 204] width 104 height 13
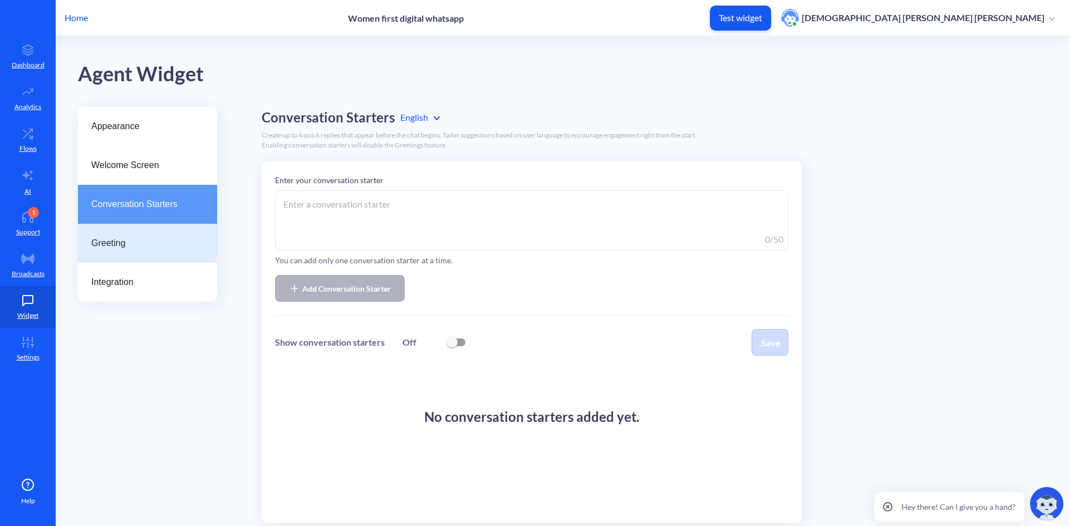
click at [109, 241] on span "Greeting" at bounding box center [143, 243] width 104 height 13
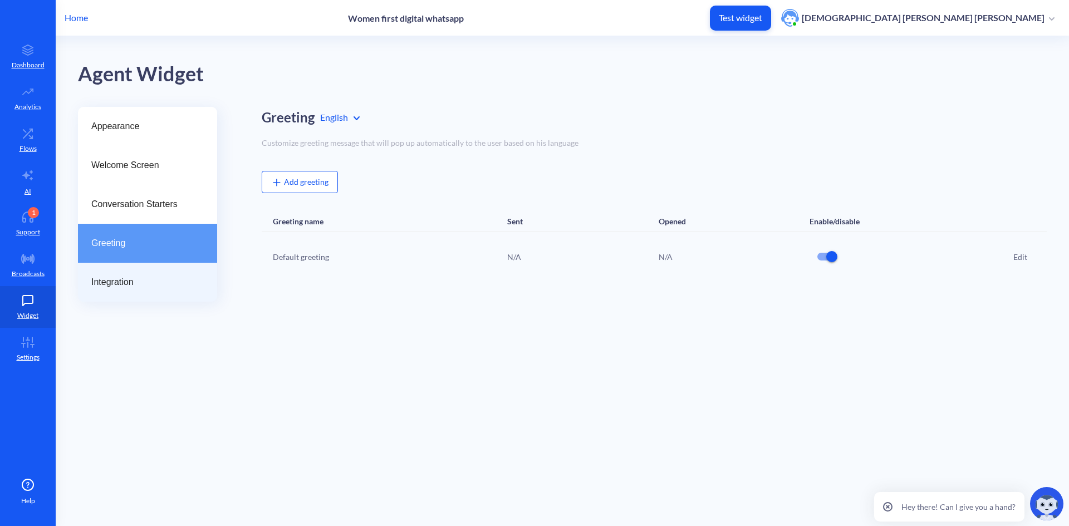
click at [100, 287] on span "Integration" at bounding box center [143, 282] width 104 height 13
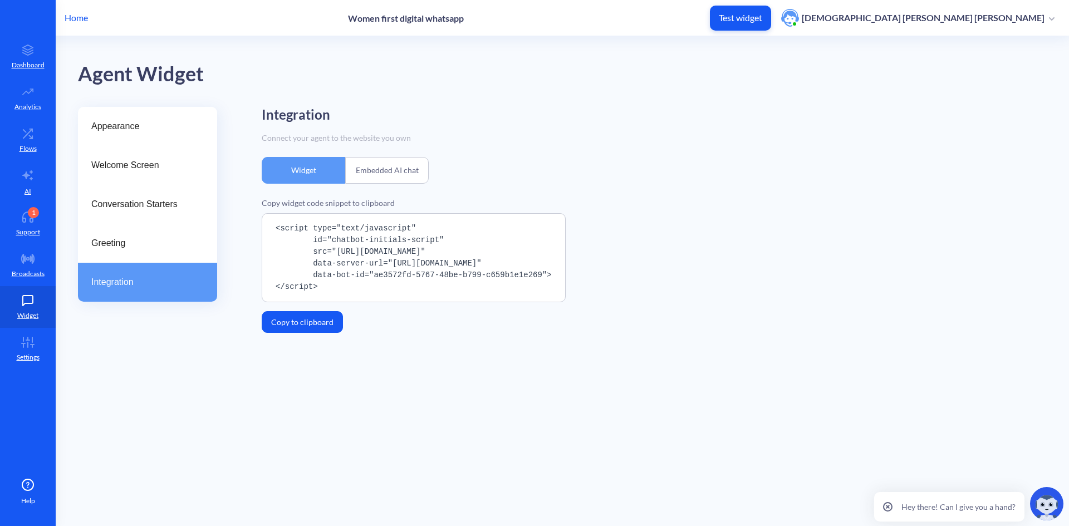
click at [396, 173] on div "Embedded AI chat" at bounding box center [387, 170] width 84 height 27
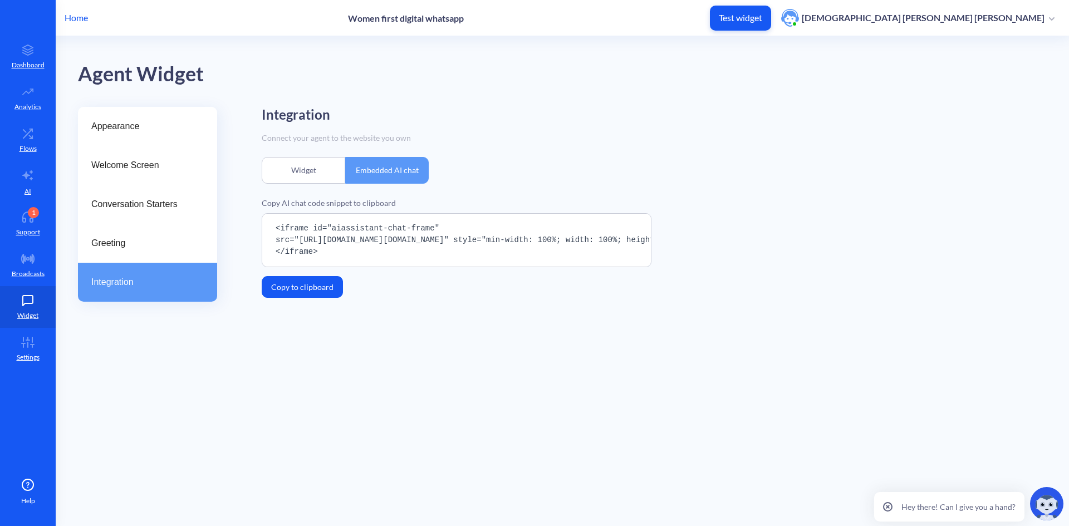
click at [291, 172] on div "Widget" at bounding box center [304, 170] width 84 height 27
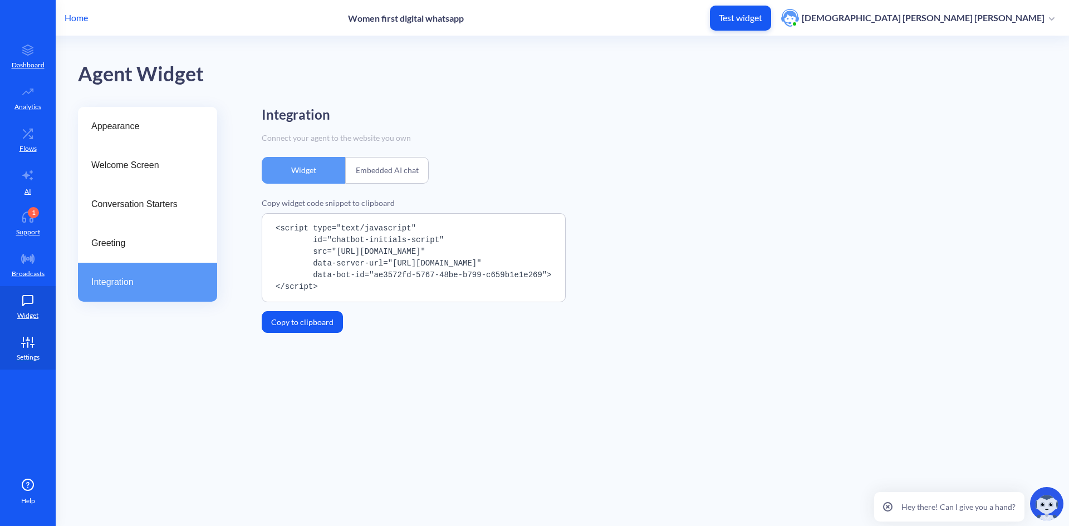
click at [23, 344] on icon at bounding box center [23, 344] width 3 height 0
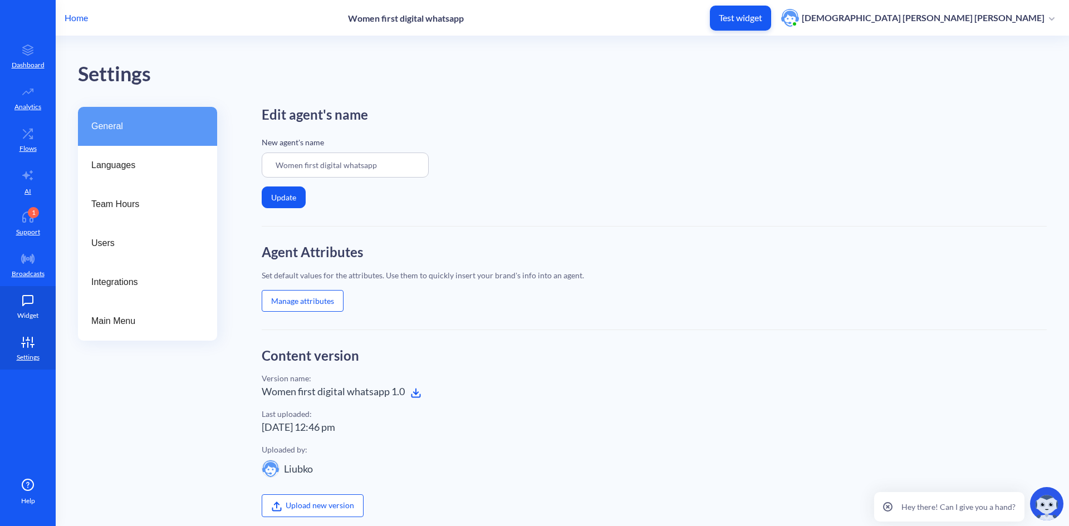
click at [31, 299] on icon at bounding box center [28, 300] width 22 height 11
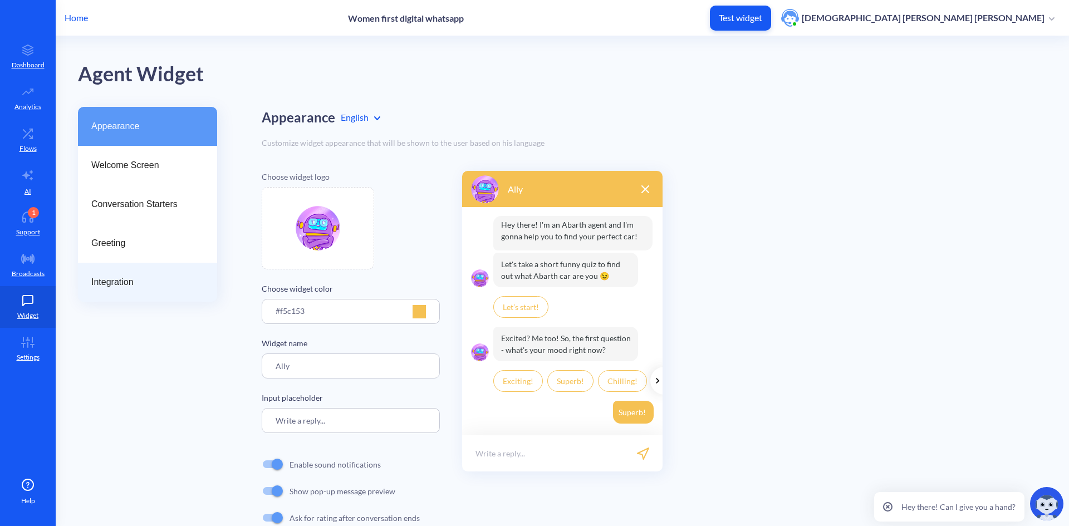
click at [141, 283] on span "Integration" at bounding box center [143, 282] width 104 height 13
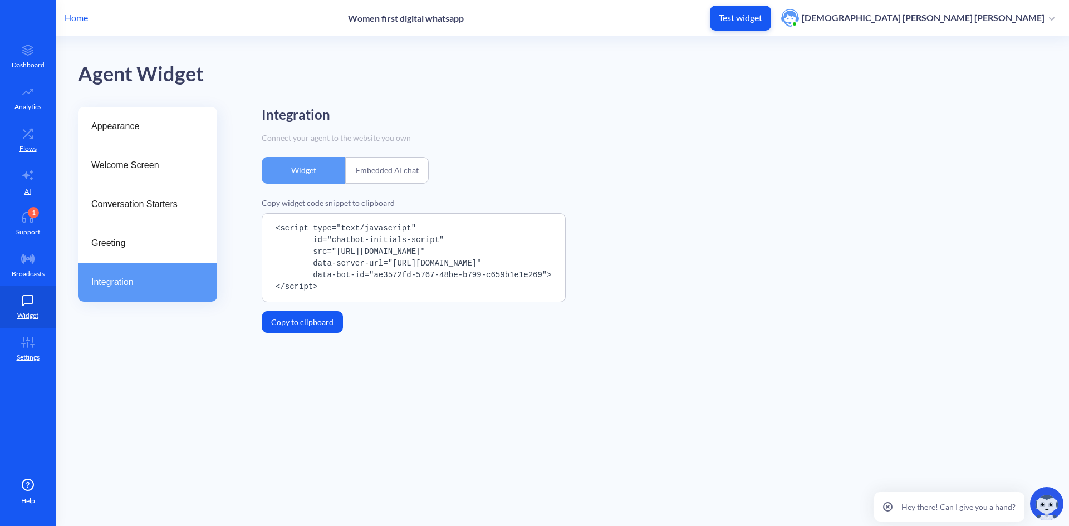
click at [392, 182] on div "Embedded AI chat" at bounding box center [387, 170] width 84 height 27
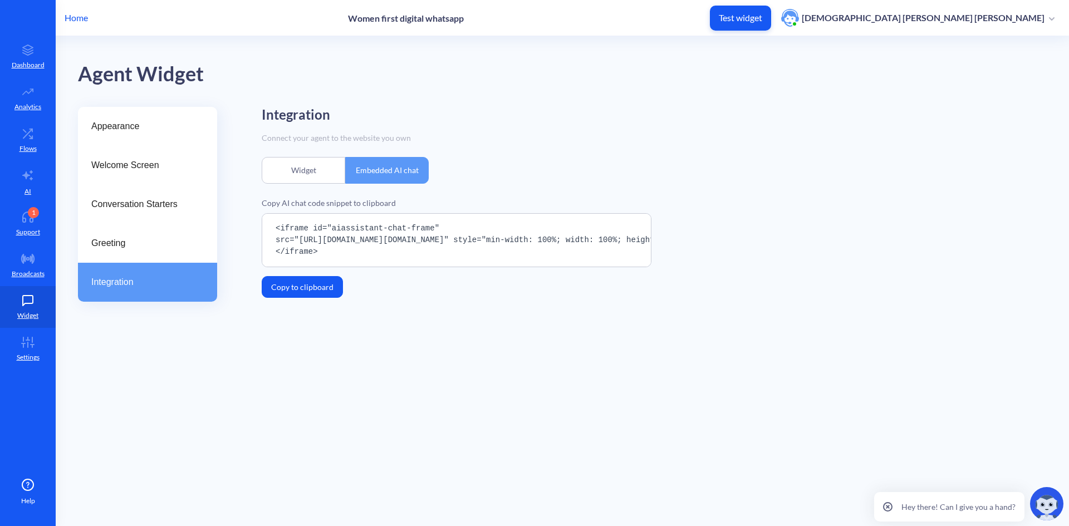
click at [298, 168] on div "Widget" at bounding box center [304, 170] width 84 height 27
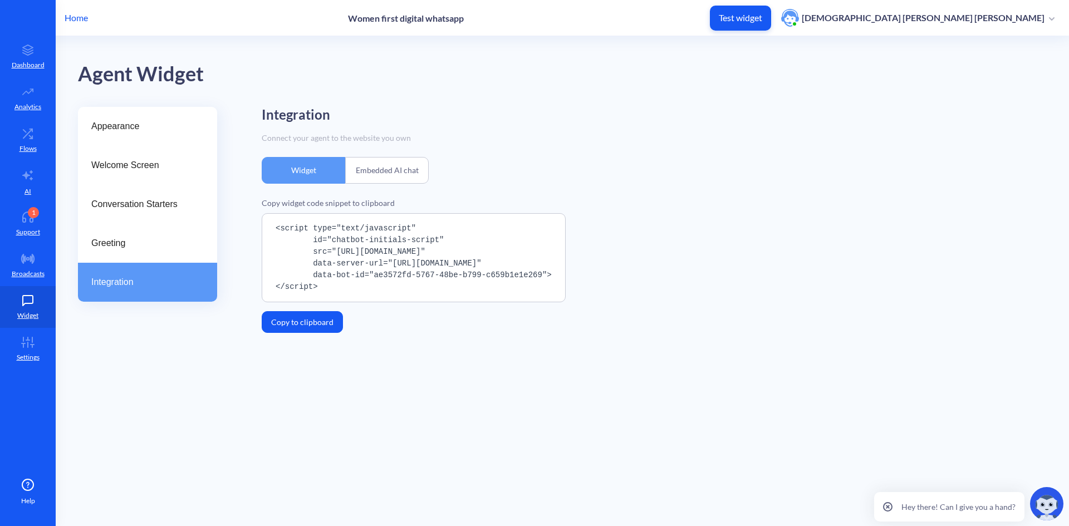
click at [370, 175] on div "Embedded AI chat" at bounding box center [387, 170] width 84 height 27
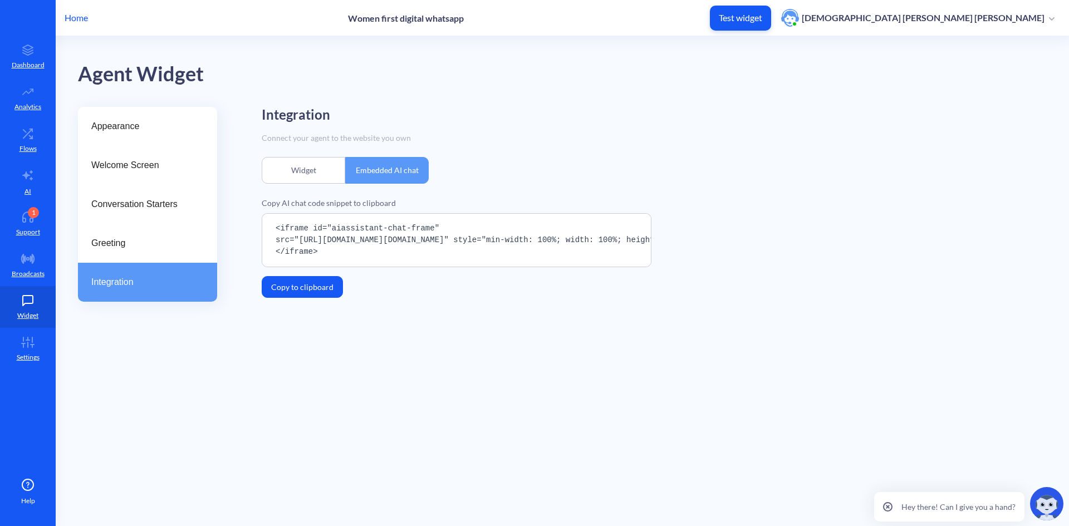
click at [314, 173] on div "Widget" at bounding box center [304, 170] width 84 height 27
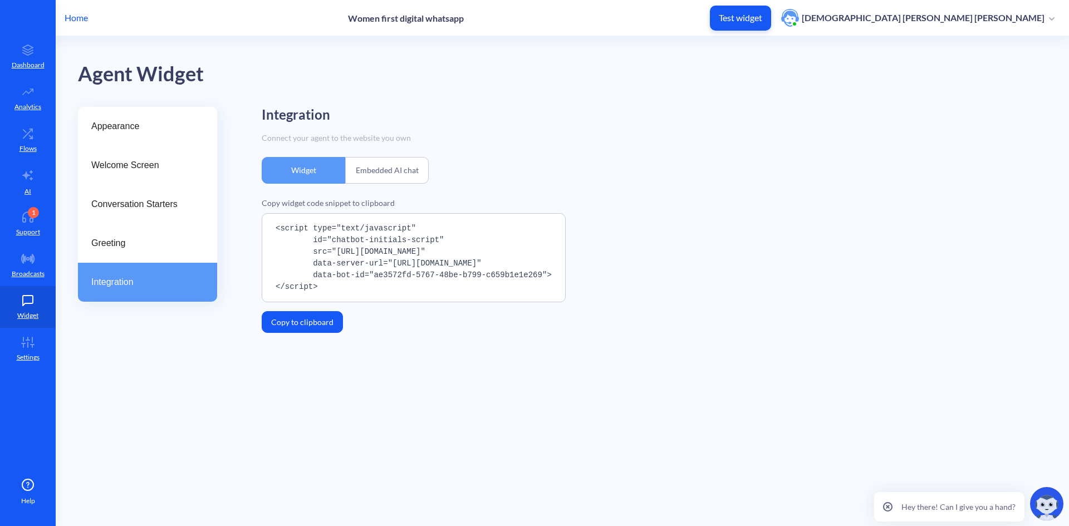
click at [376, 171] on div "Embedded AI chat" at bounding box center [387, 170] width 84 height 27
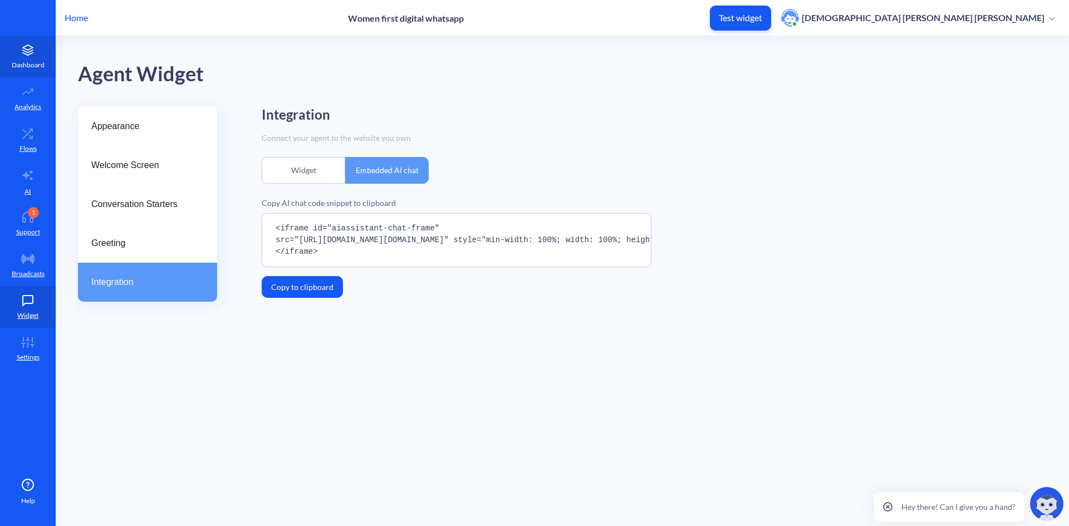
click at [23, 56] on link "Dashboard" at bounding box center [28, 57] width 56 height 42
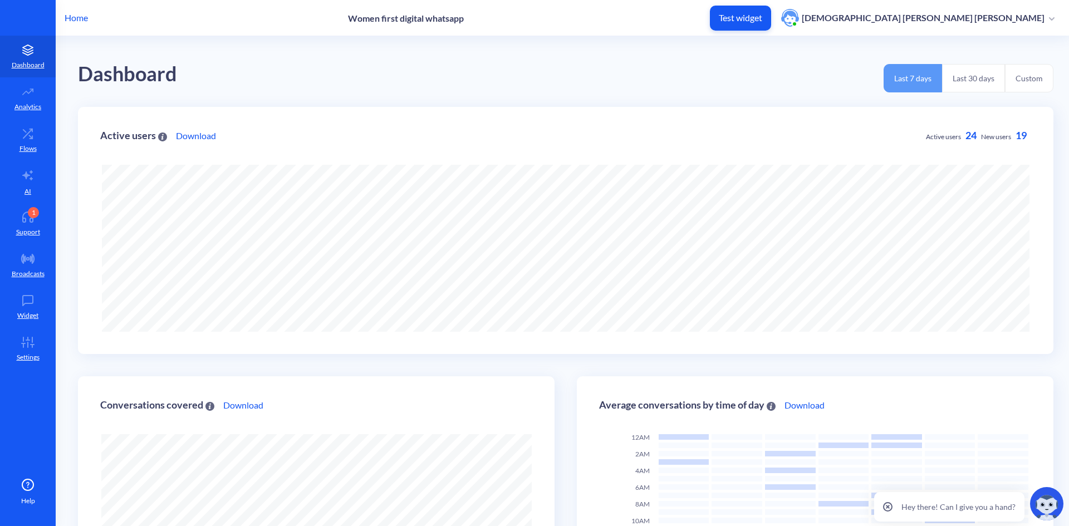
scroll to position [526, 1069]
click at [77, 17] on p "Home" at bounding box center [76, 17] width 23 height 13
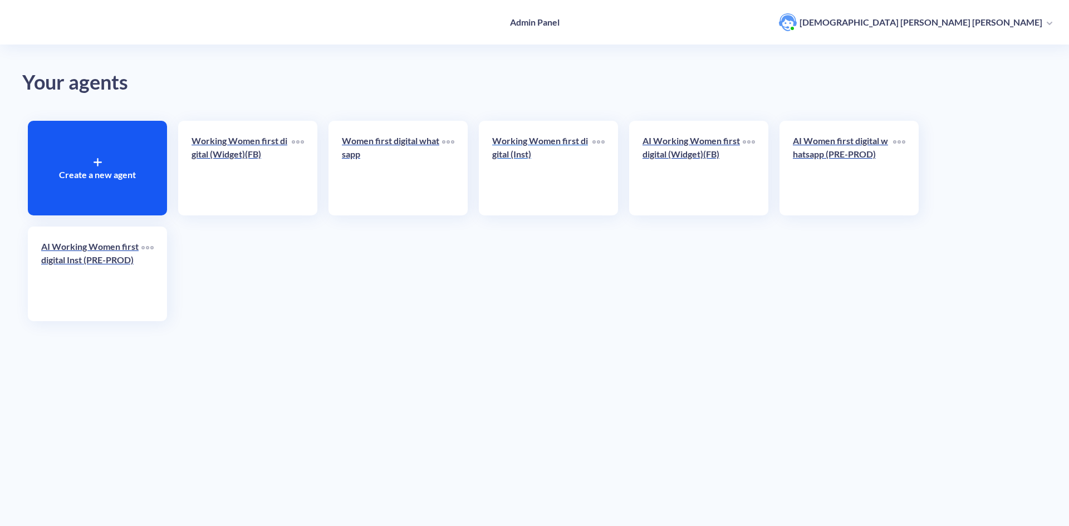
click at [514, 160] on p "Working Women first digital (Inst)" at bounding box center [542, 147] width 100 height 27
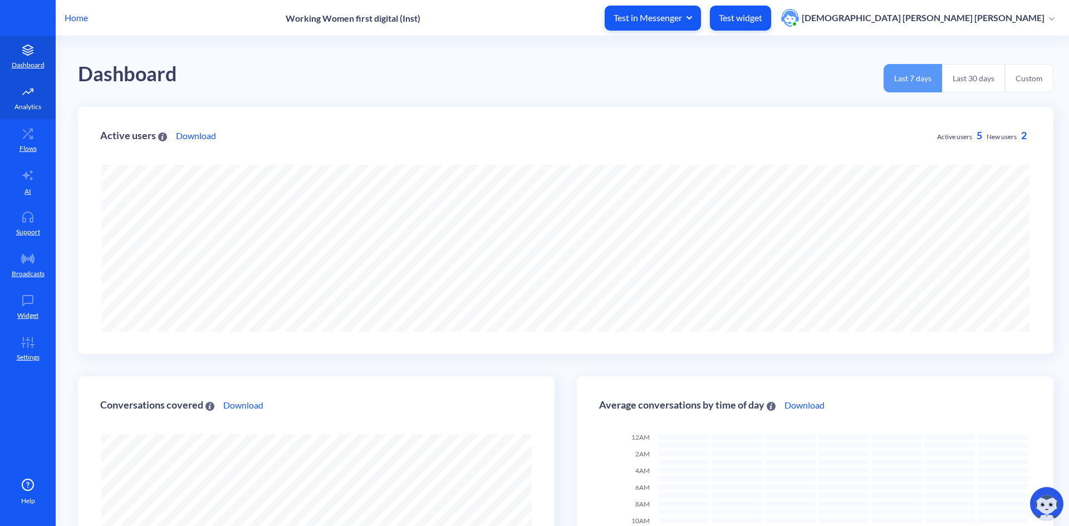
scroll to position [526, 1069]
click at [25, 144] on p "Flows" at bounding box center [27, 149] width 17 height 10
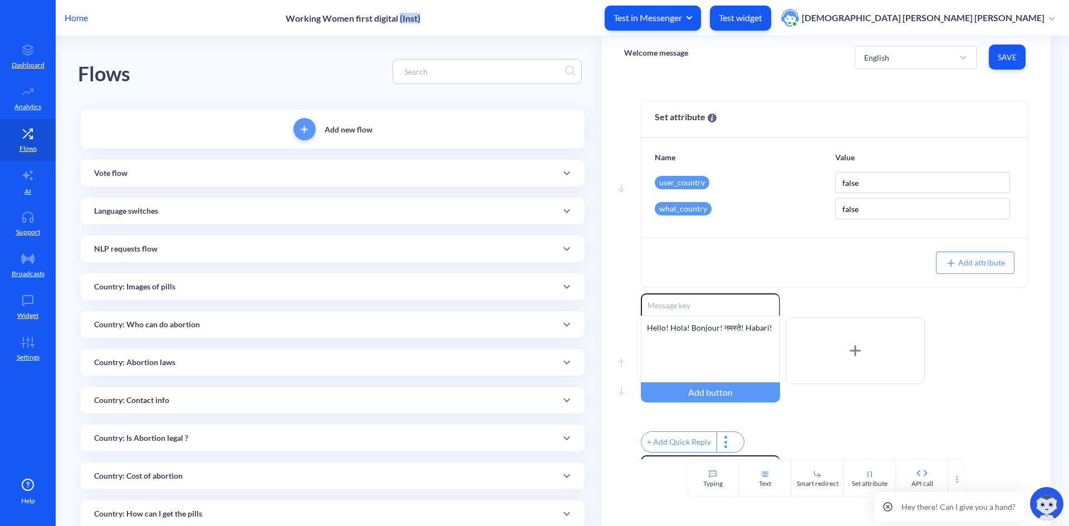
drag, startPoint x: 487, startPoint y: 19, endPoint x: 466, endPoint y: 23, distance: 22.1
click at [466, 23] on div "Home Working Women first digital (Inst) Test in Messenger Test widget Shisleni …" at bounding box center [534, 18] width 1069 height 36
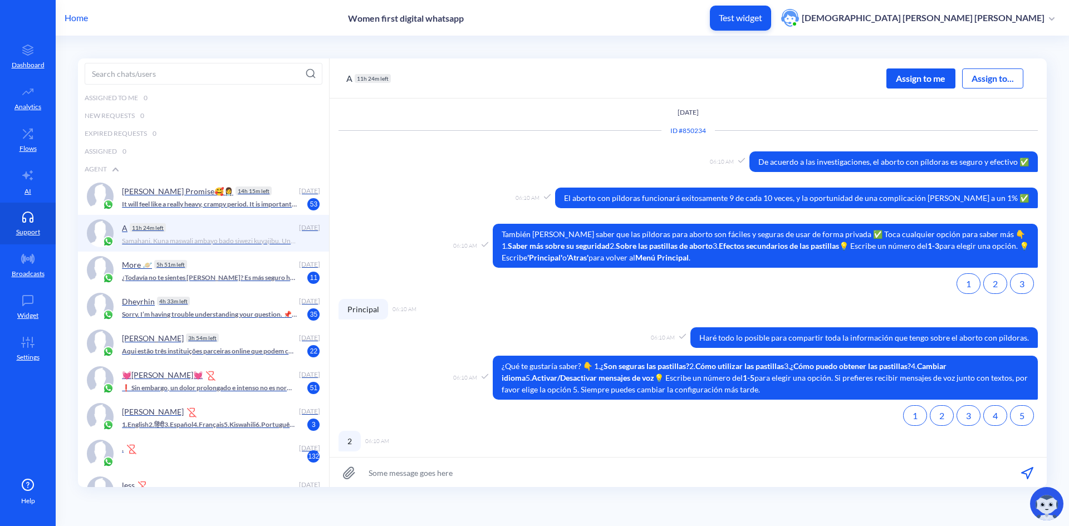
scroll to position [1, 0]
